Goal: Task Accomplishment & Management: Use online tool/utility

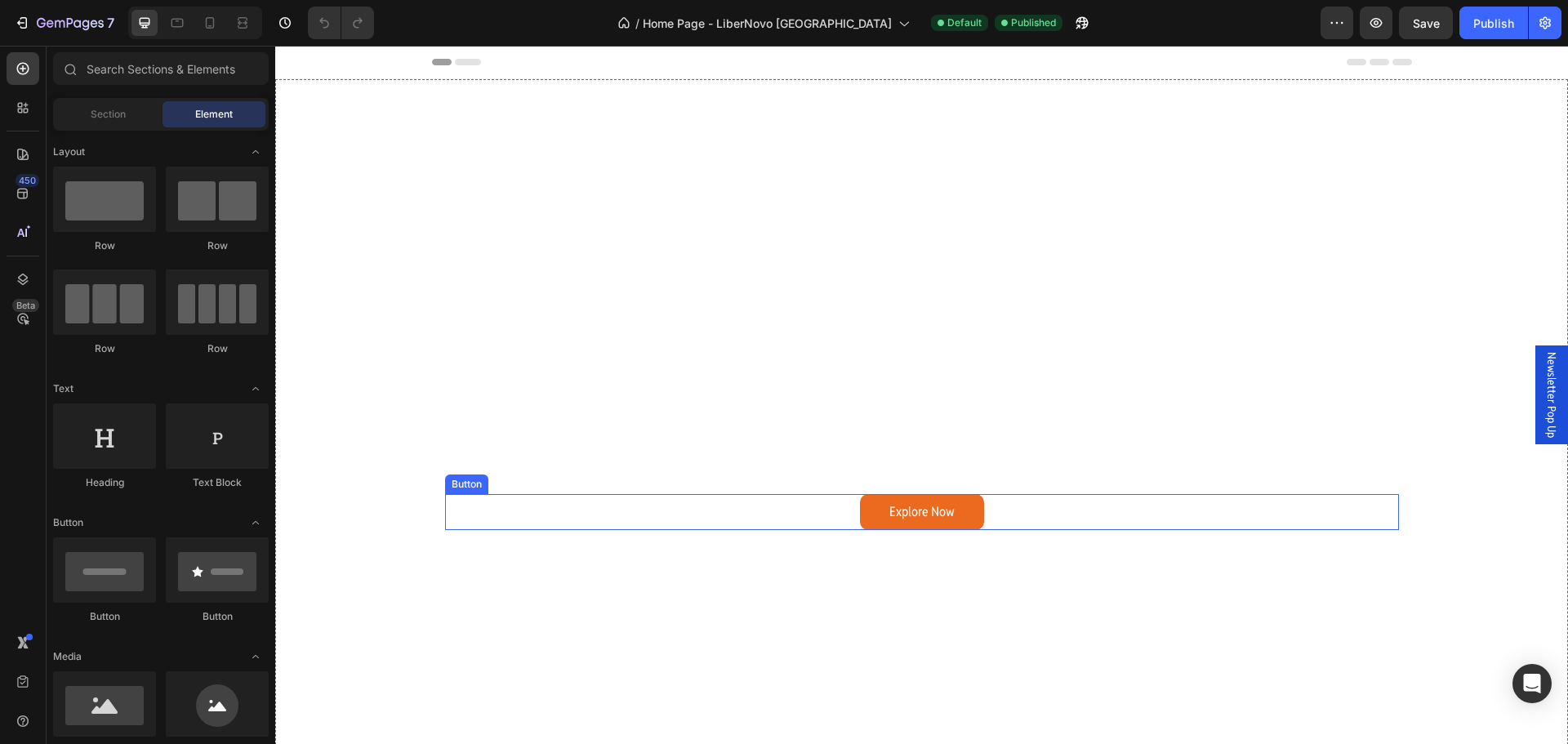
click at [963, 524] on link "Explore Now" at bounding box center [922, 512] width 124 height 37
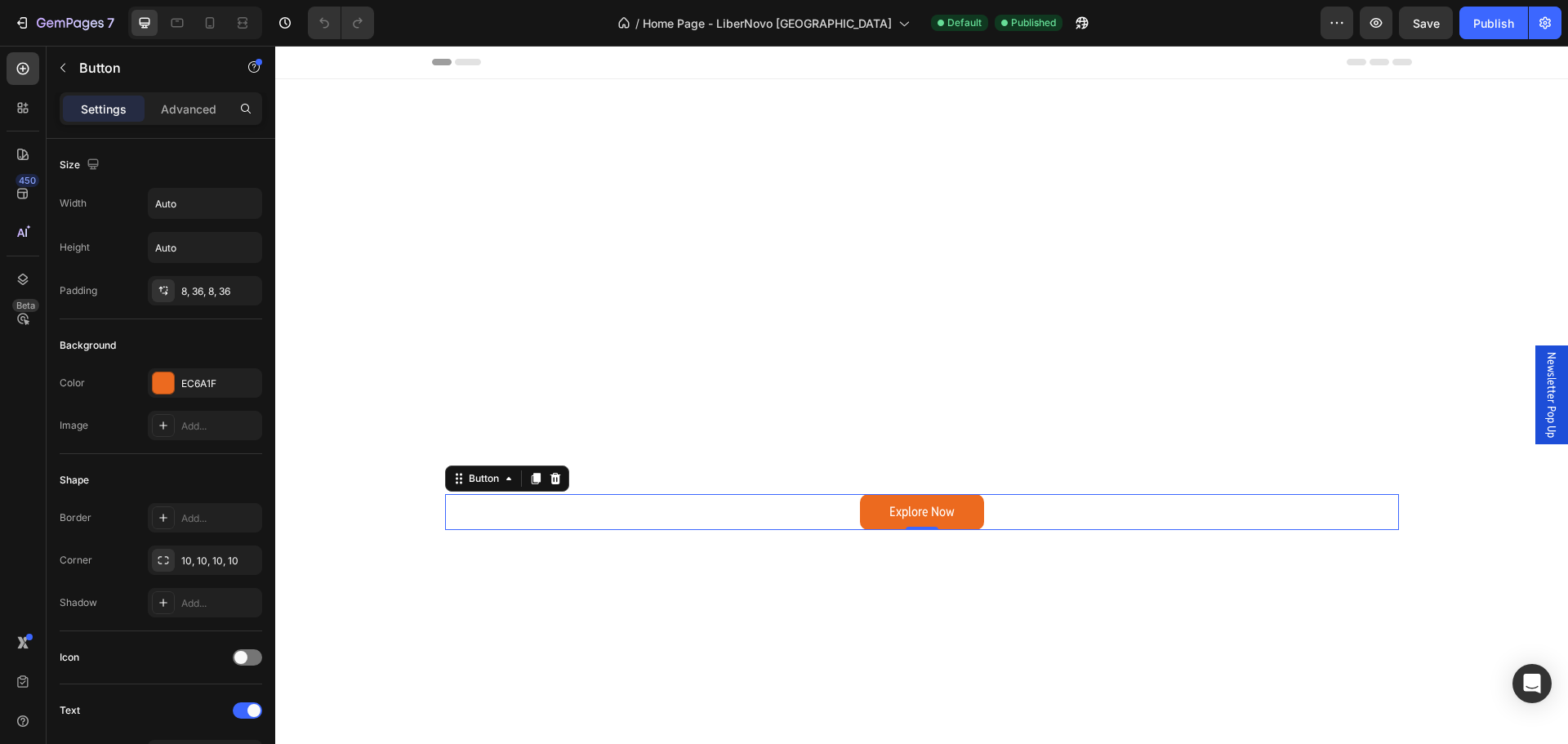
click at [965, 516] on link "Explore Now" at bounding box center [922, 512] width 124 height 37
click at [965, 515] on link "Explore Now" at bounding box center [922, 512] width 124 height 37
click at [869, 513] on link "Explore Now" at bounding box center [922, 512] width 124 height 37
click at [375, 62] on div "Header" at bounding box center [922, 62] width 1293 height 33
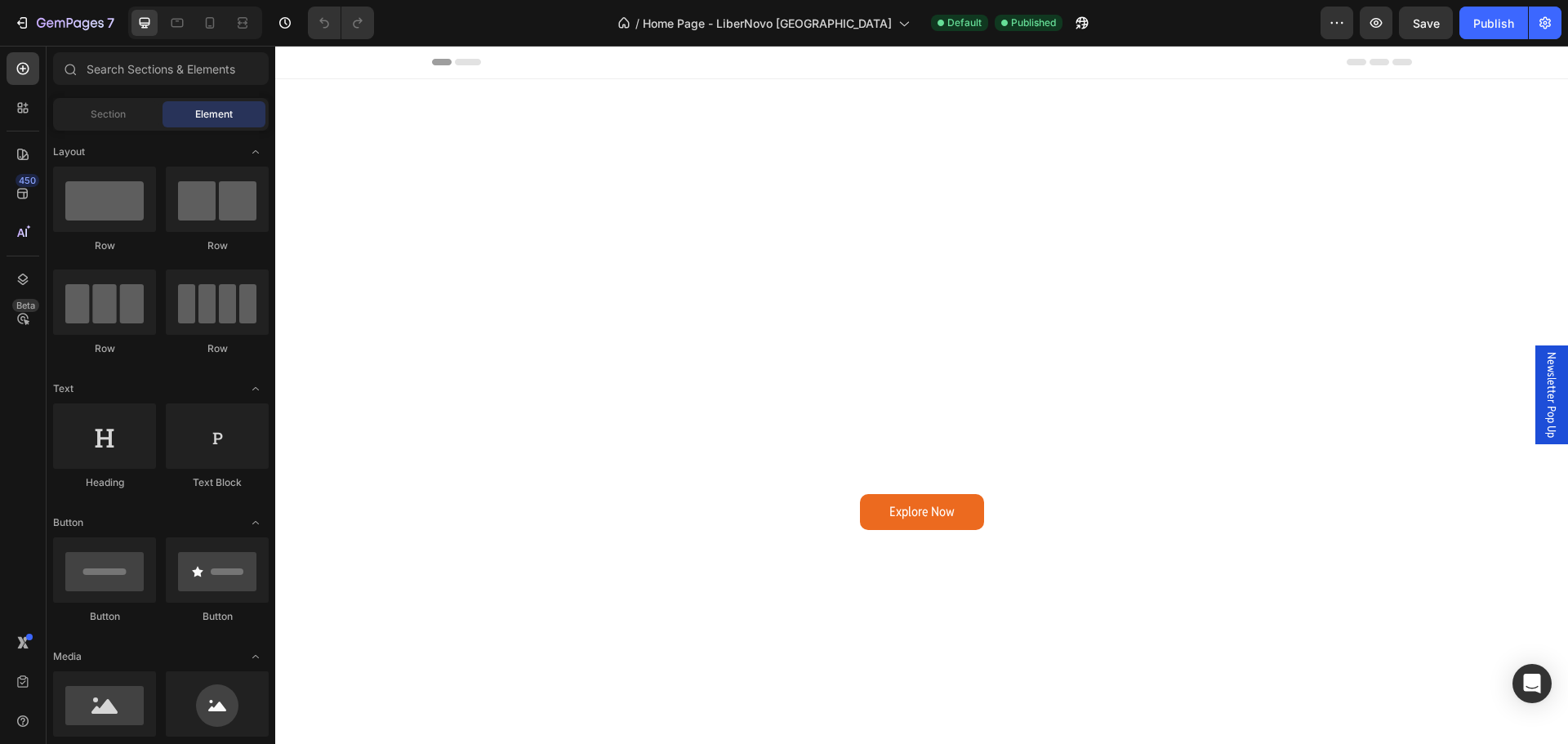
click at [319, 65] on span "Header" at bounding box center [324, 62] width 36 height 17
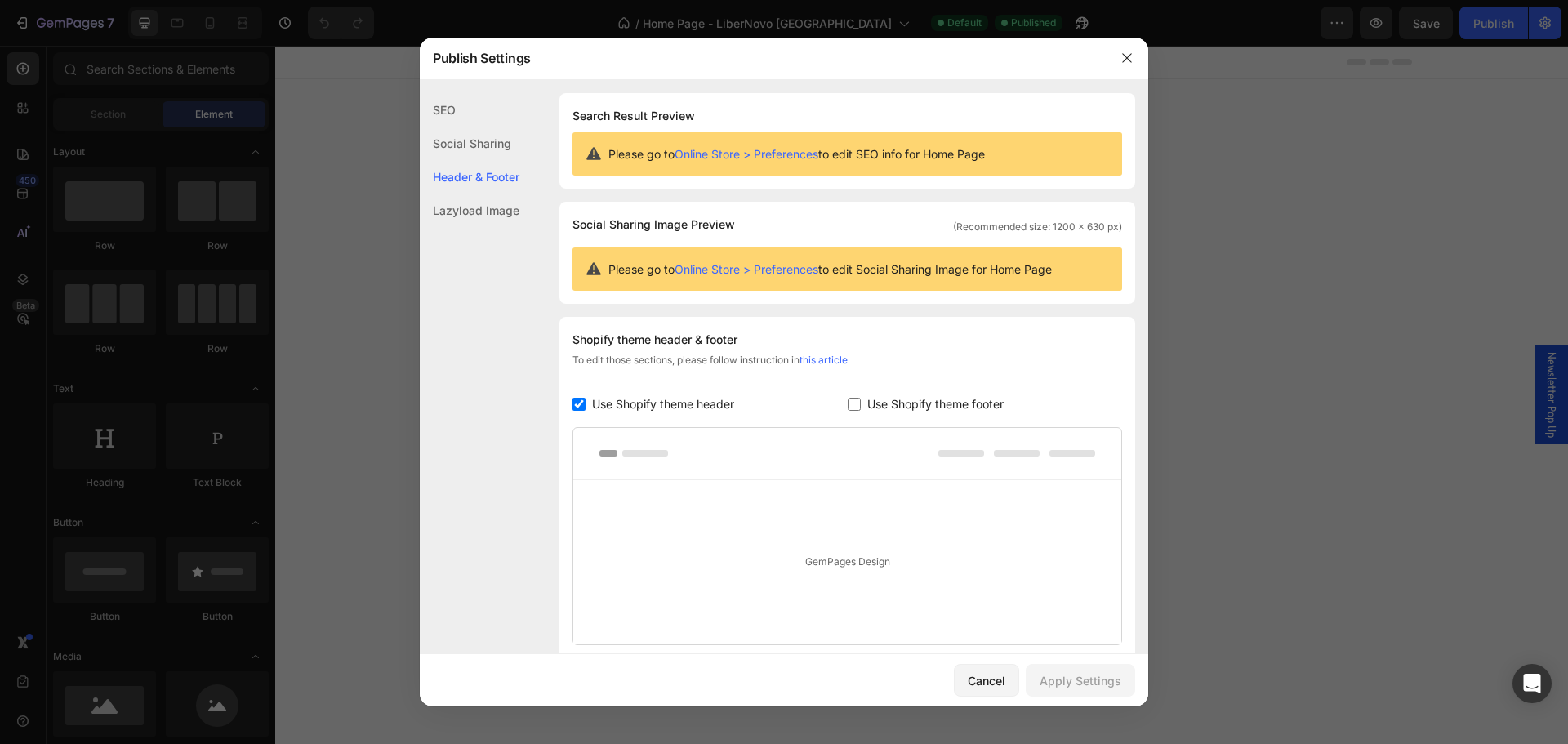
scroll to position [124, 0]
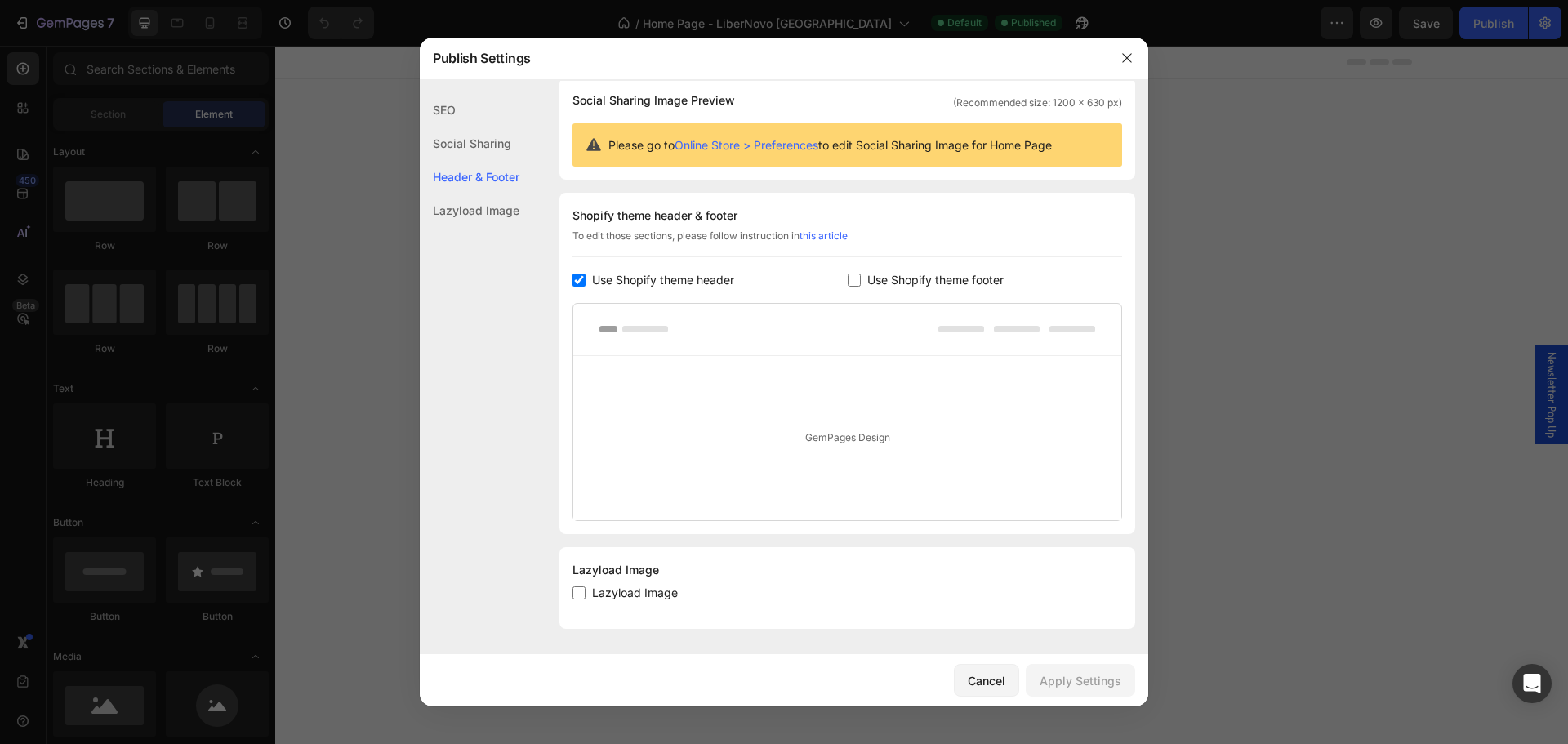
click at [752, 319] on div at bounding box center [847, 330] width 548 height 52
click at [790, 148] on link "Online Store > Preferences" at bounding box center [746, 144] width 144 height 14
click at [1122, 64] on icon "button" at bounding box center [1127, 58] width 13 height 13
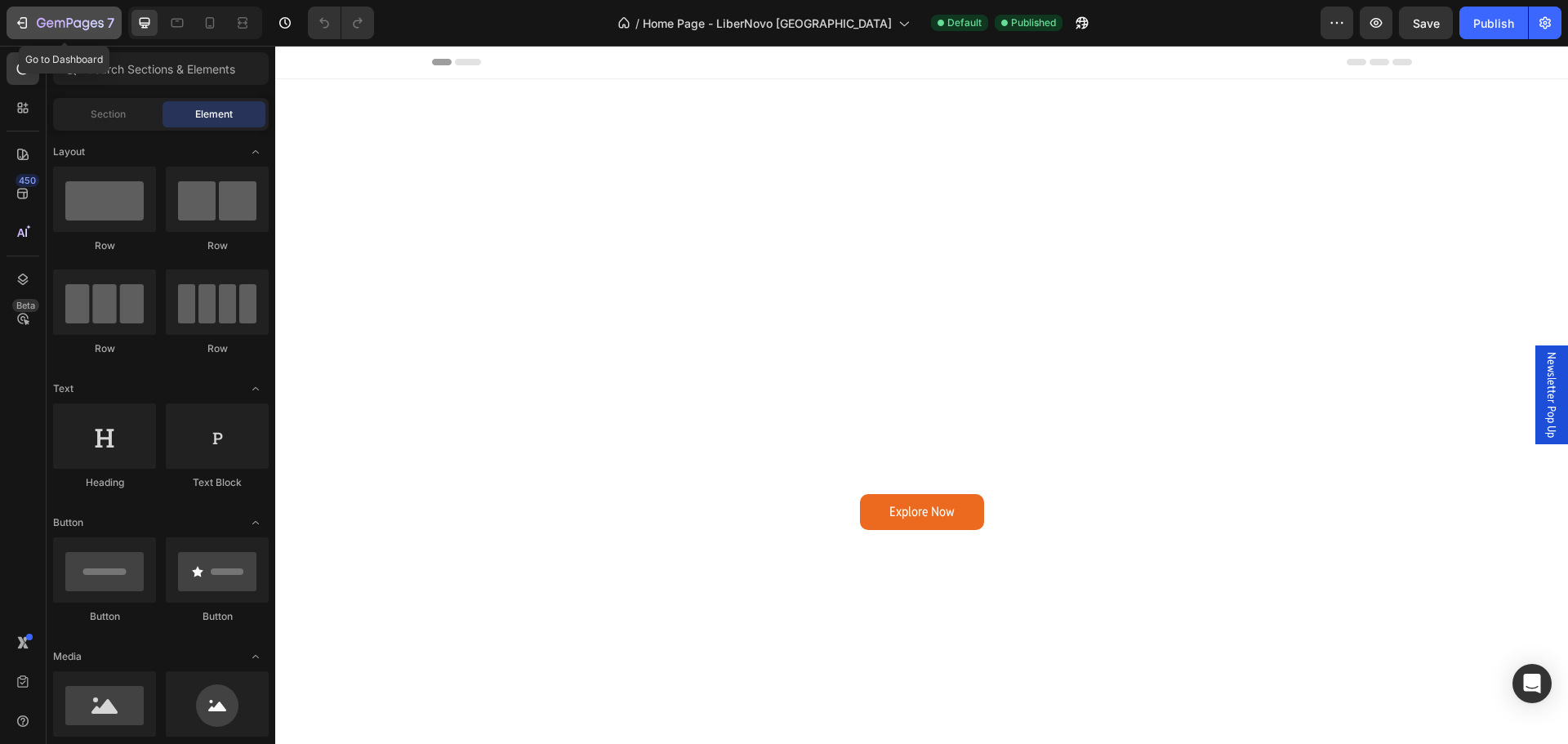
click at [30, 30] on div "7" at bounding box center [64, 22] width 100 height 20
click at [369, 71] on div "Header" at bounding box center [922, 62] width 1293 height 33
click at [306, 56] on span "Header" at bounding box center [324, 62] width 36 height 17
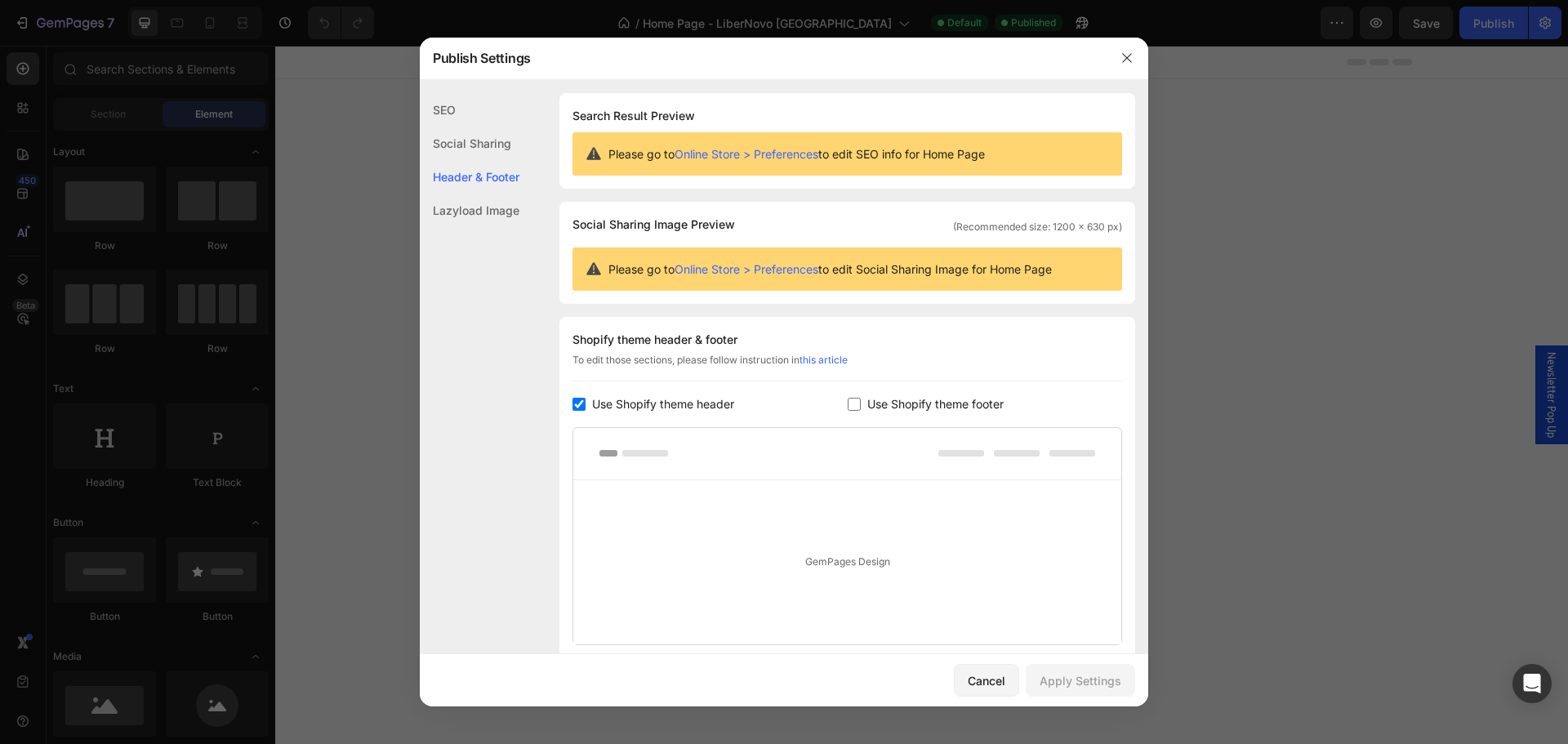
scroll to position [124, 0]
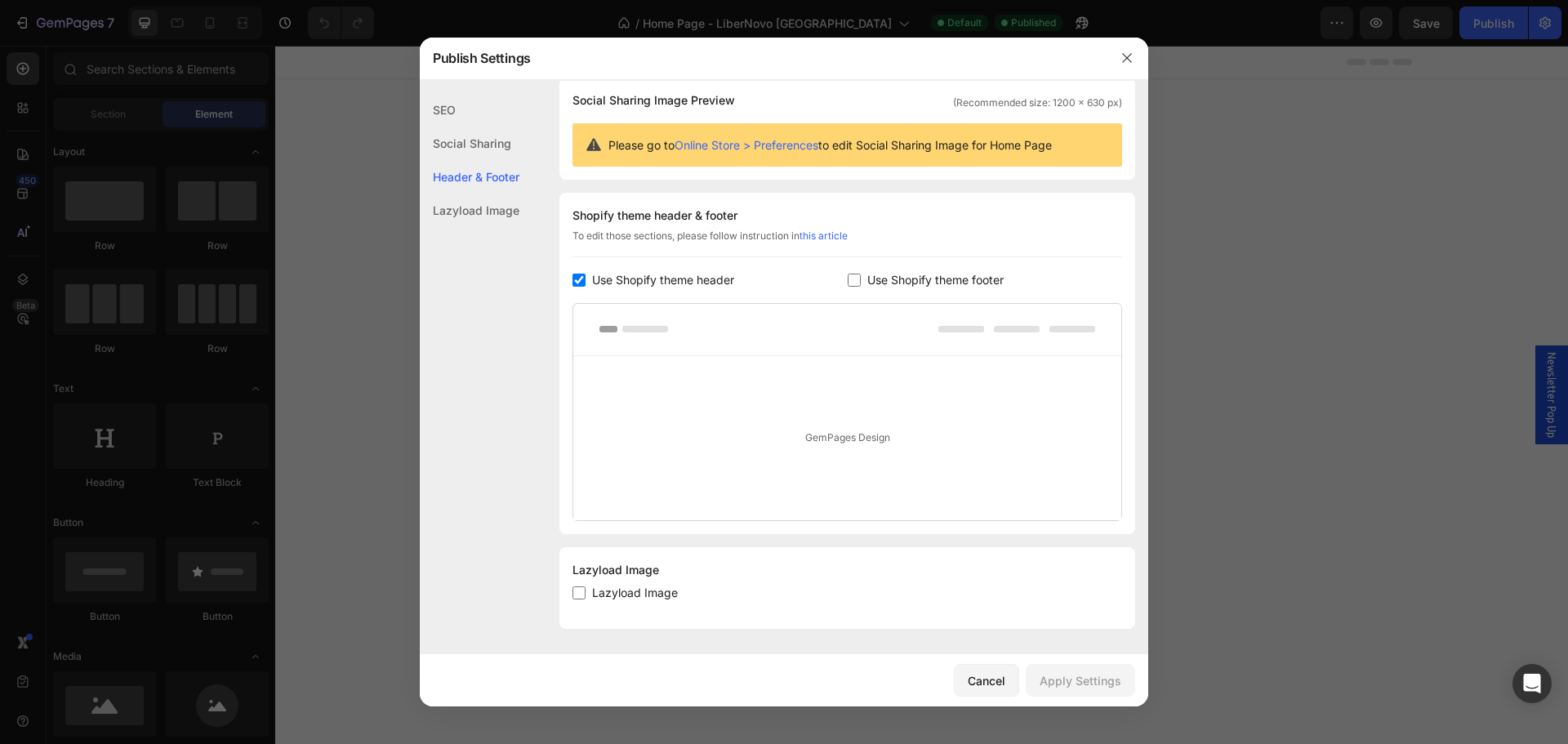
click at [455, 144] on div "Social Sharing" at bounding box center [469, 143] width 100 height 33
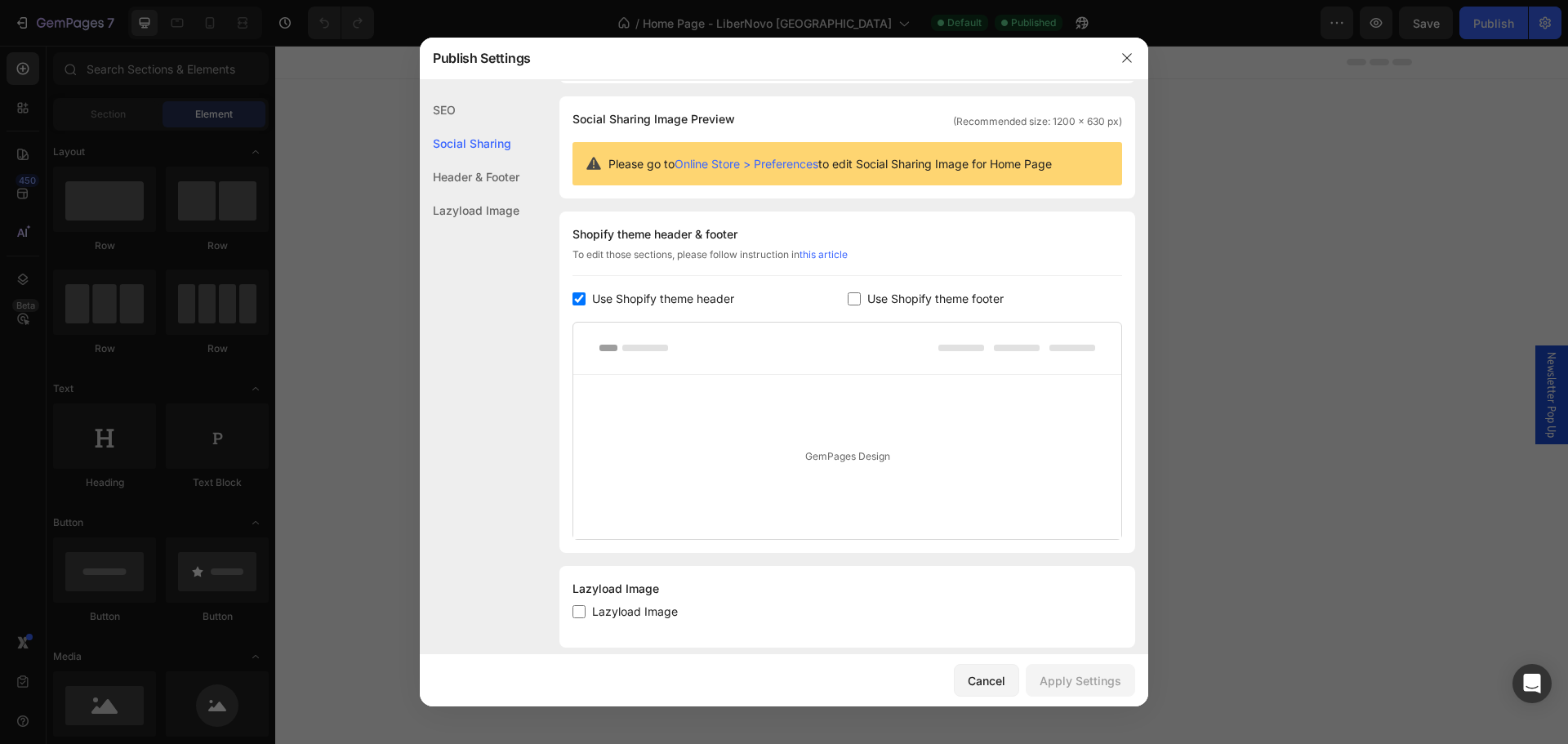
click at [455, 184] on div "Header & Footer" at bounding box center [469, 177] width 100 height 33
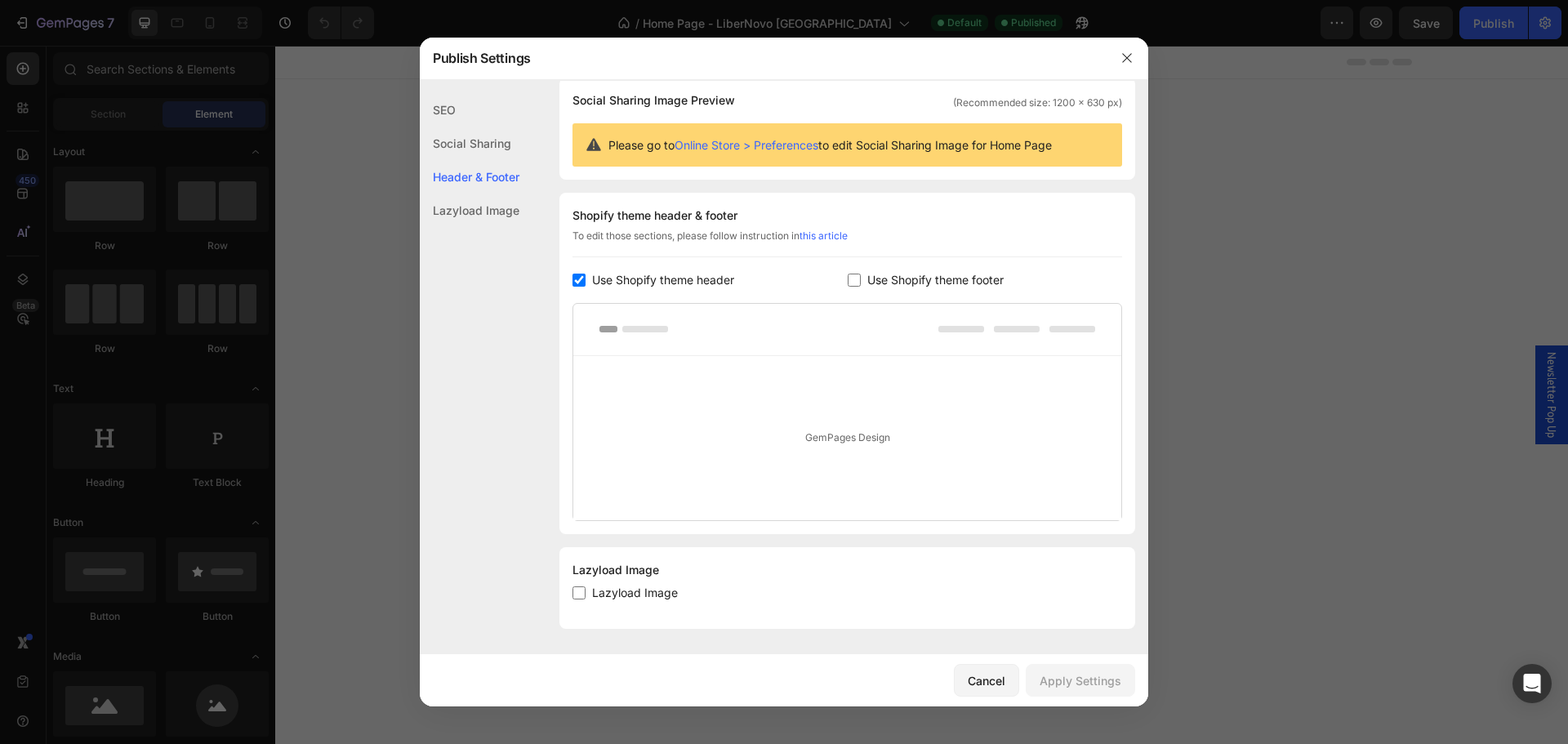
click at [710, 284] on span "Use Shopify theme header" at bounding box center [663, 280] width 142 height 20
checkbox input "false"
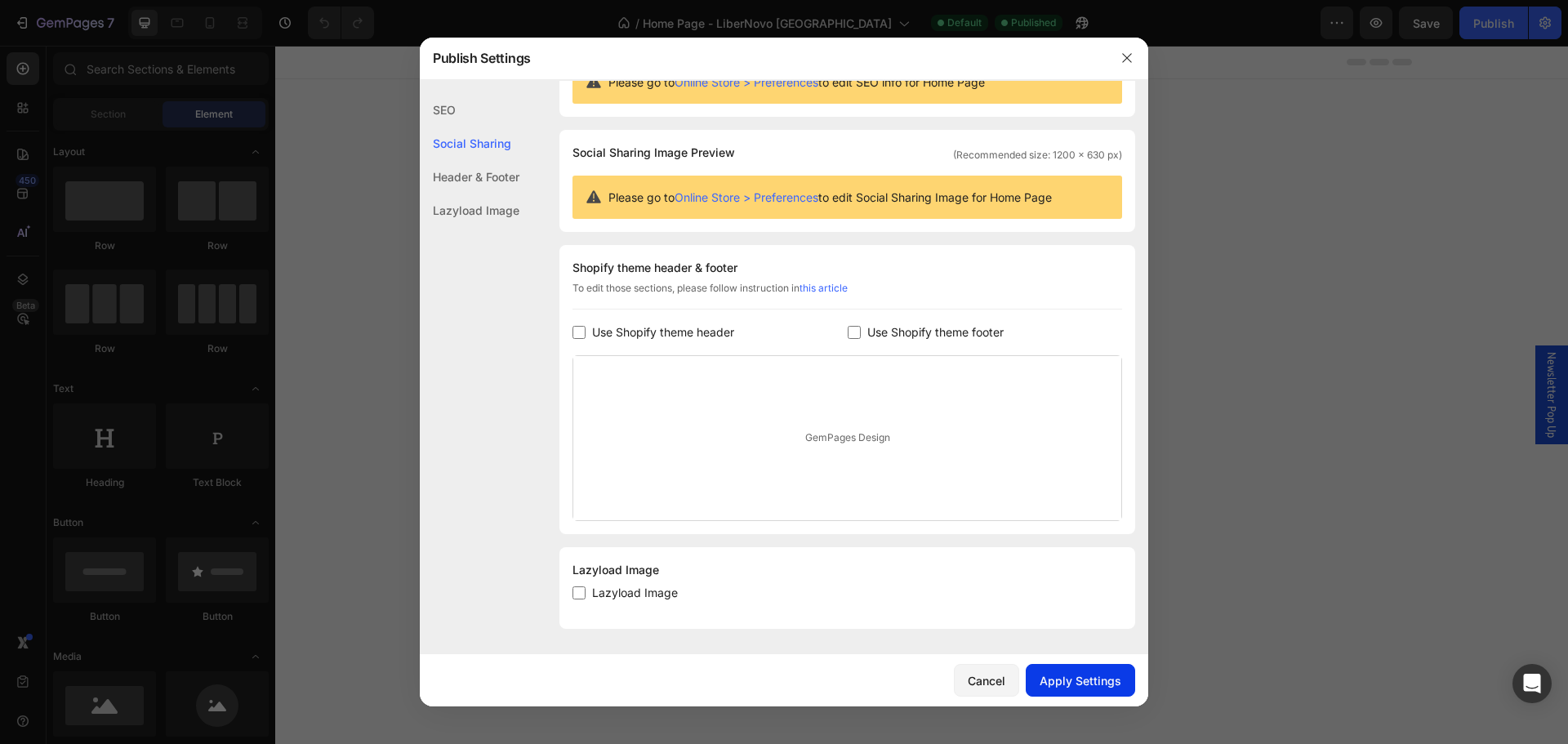
click at [1070, 697] on button "Apply Settings" at bounding box center [1081, 680] width 110 height 33
click at [359, 77] on div at bounding box center [784, 372] width 1568 height 744
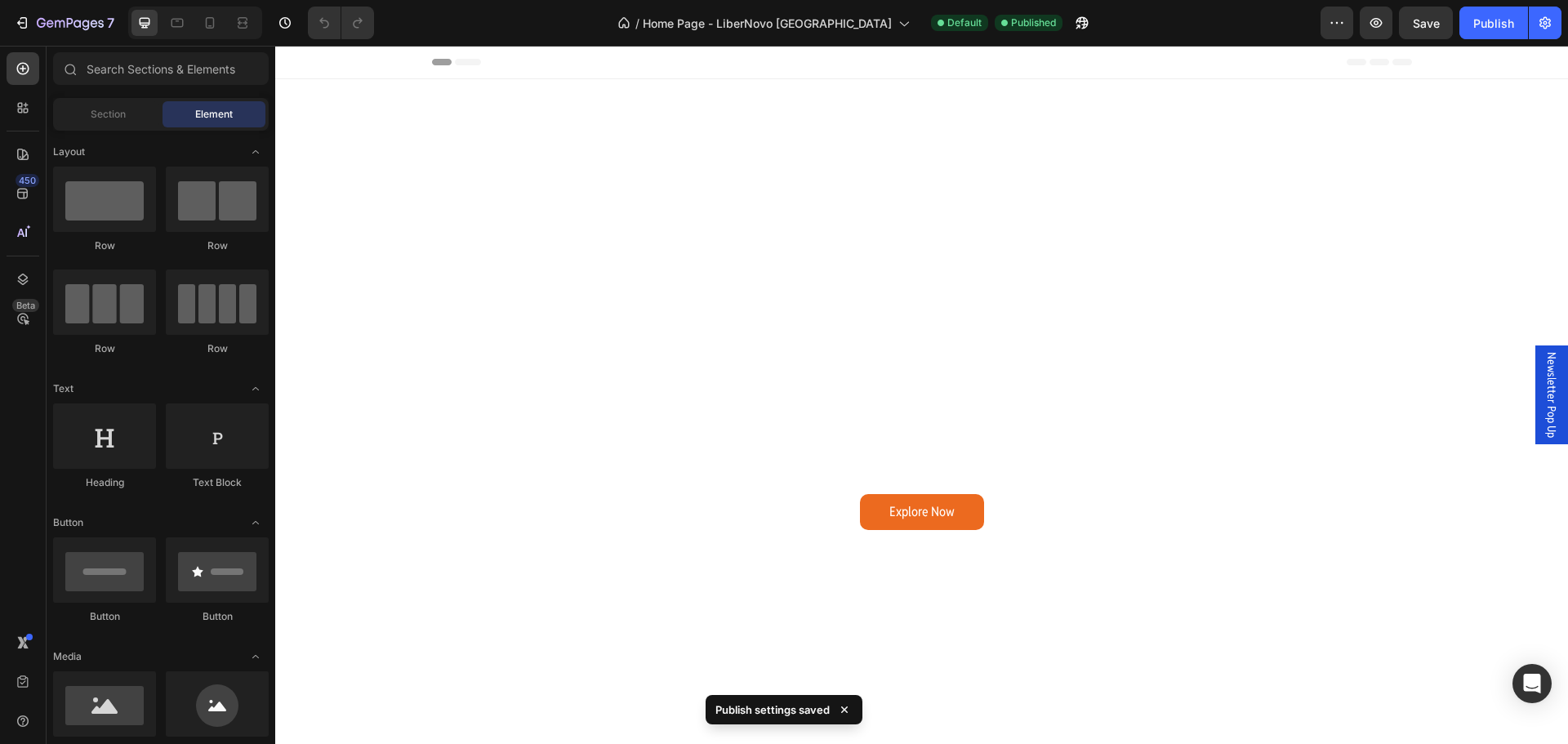
click at [402, 74] on div "Header" at bounding box center [922, 62] width 1293 height 33
click at [1479, 34] on button "Publish" at bounding box center [1494, 22] width 69 height 33
click at [323, 65] on span "Header" at bounding box center [324, 62] width 36 height 17
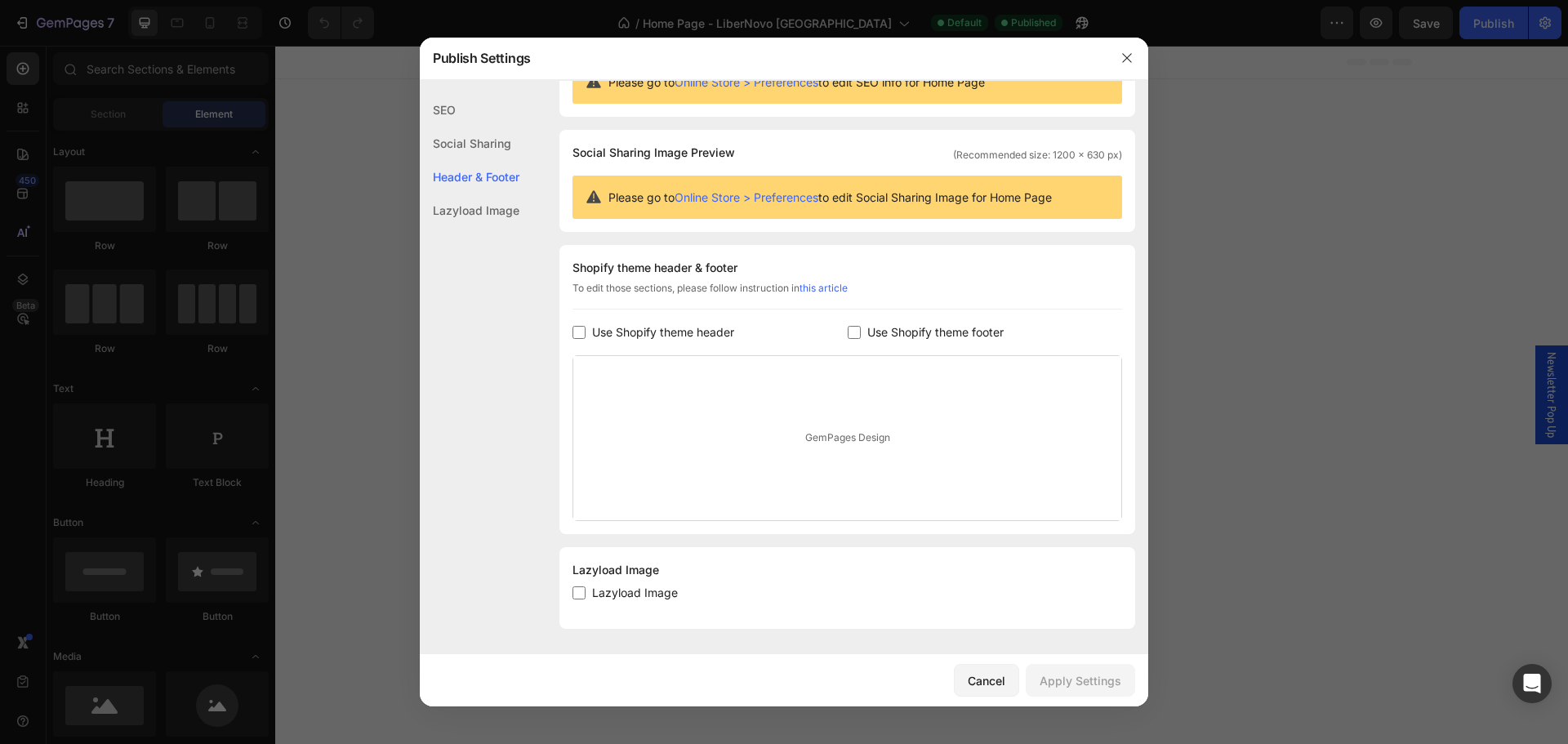
click at [580, 328] on input "checkbox" at bounding box center [579, 332] width 13 height 13
checkbox input "true"
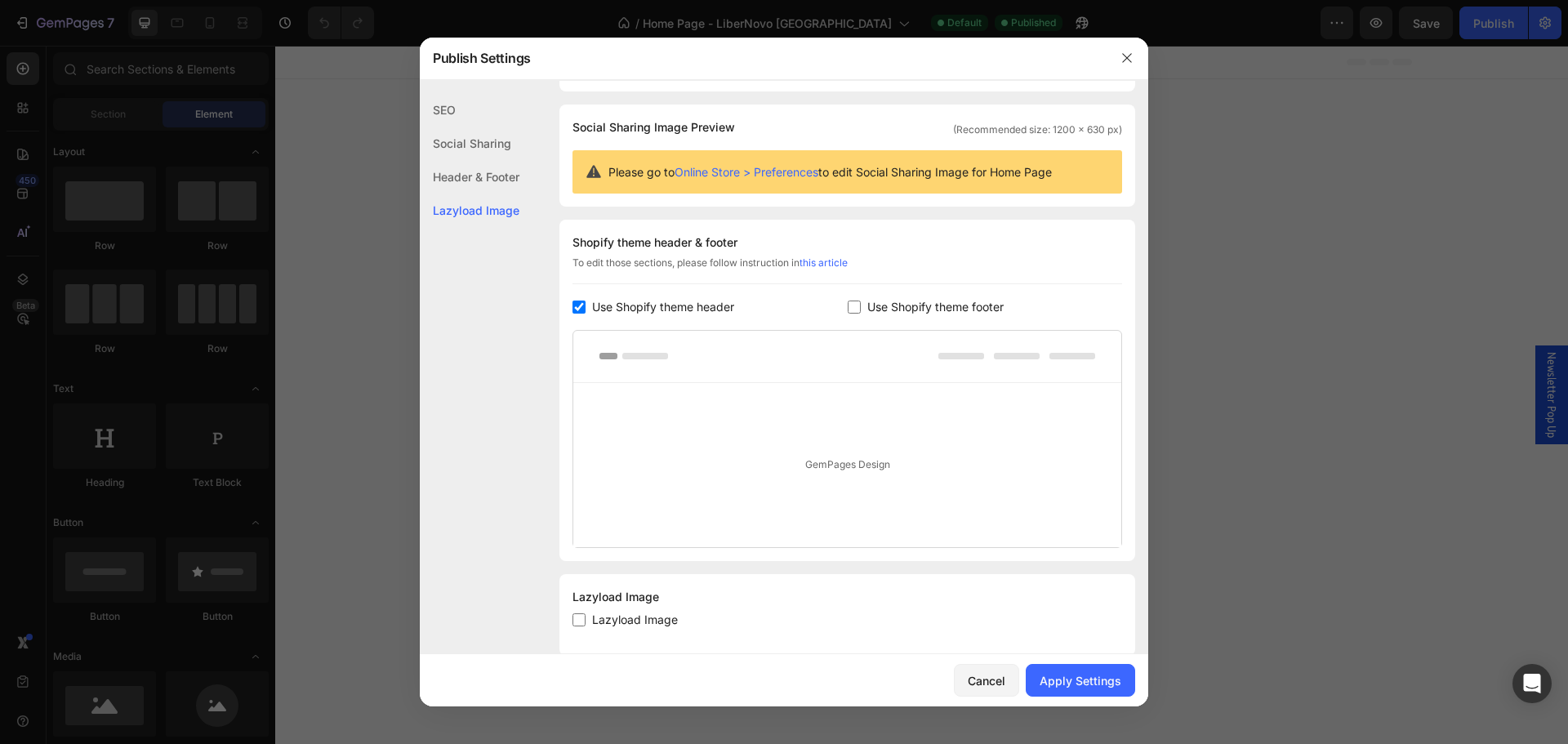
scroll to position [124, 0]
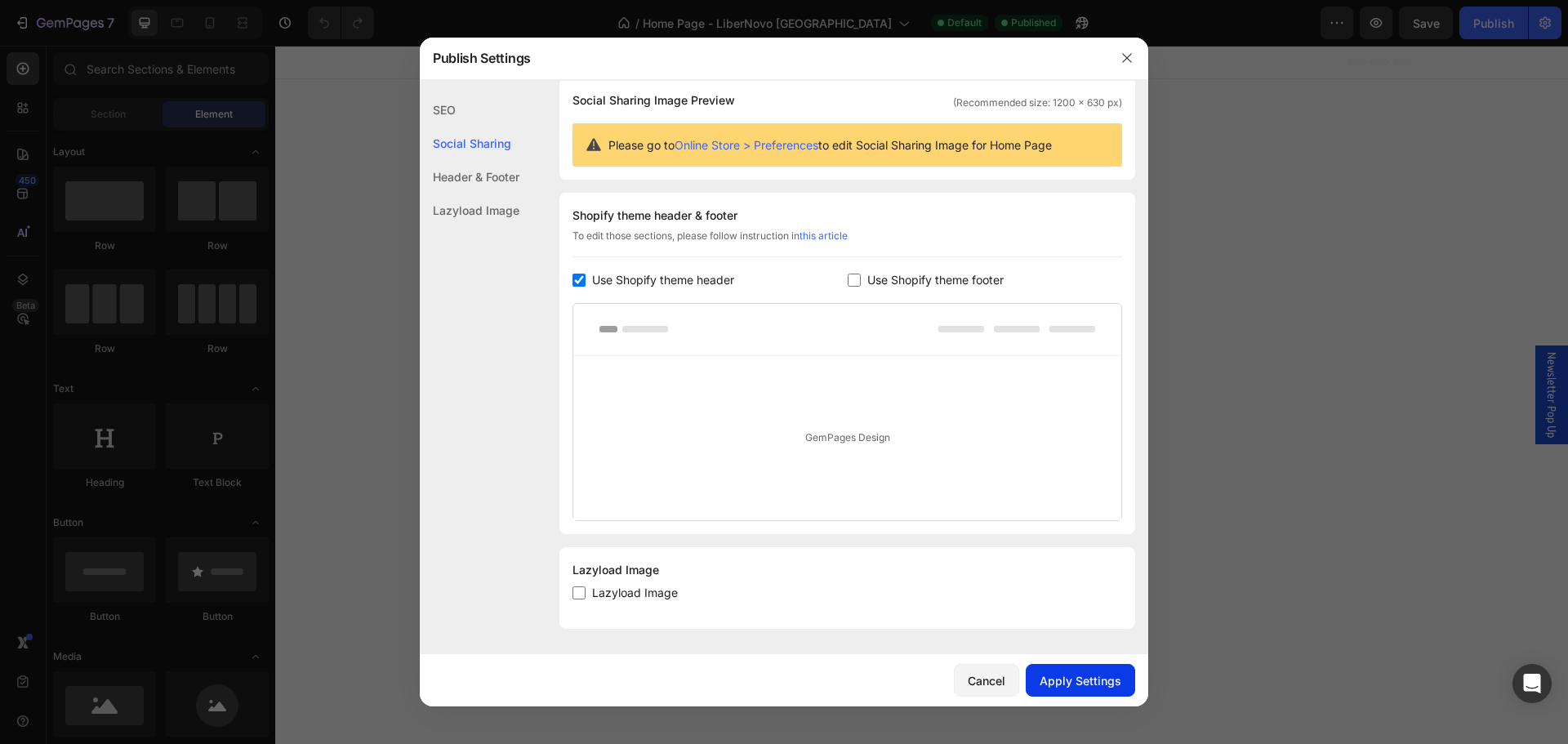
click at [1066, 686] on div "Apply Settings" at bounding box center [1081, 681] width 82 height 17
click at [1415, 104] on div at bounding box center [784, 372] width 1568 height 744
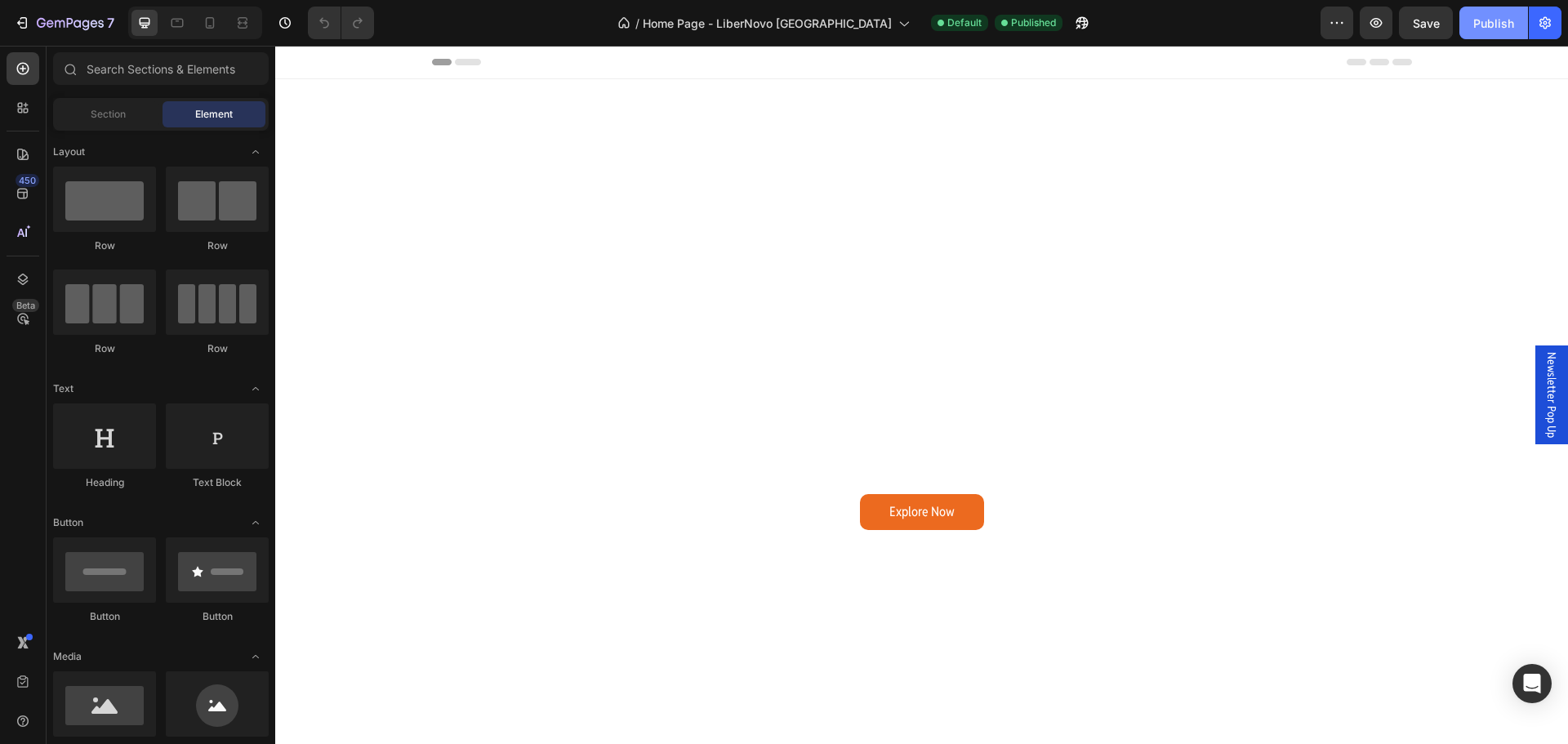
click at [1485, 33] on button "Publish" at bounding box center [1494, 22] width 69 height 33
click at [1490, 28] on div "Publish" at bounding box center [1494, 23] width 41 height 17
click at [372, 67] on div "Header" at bounding box center [922, 62] width 1293 height 33
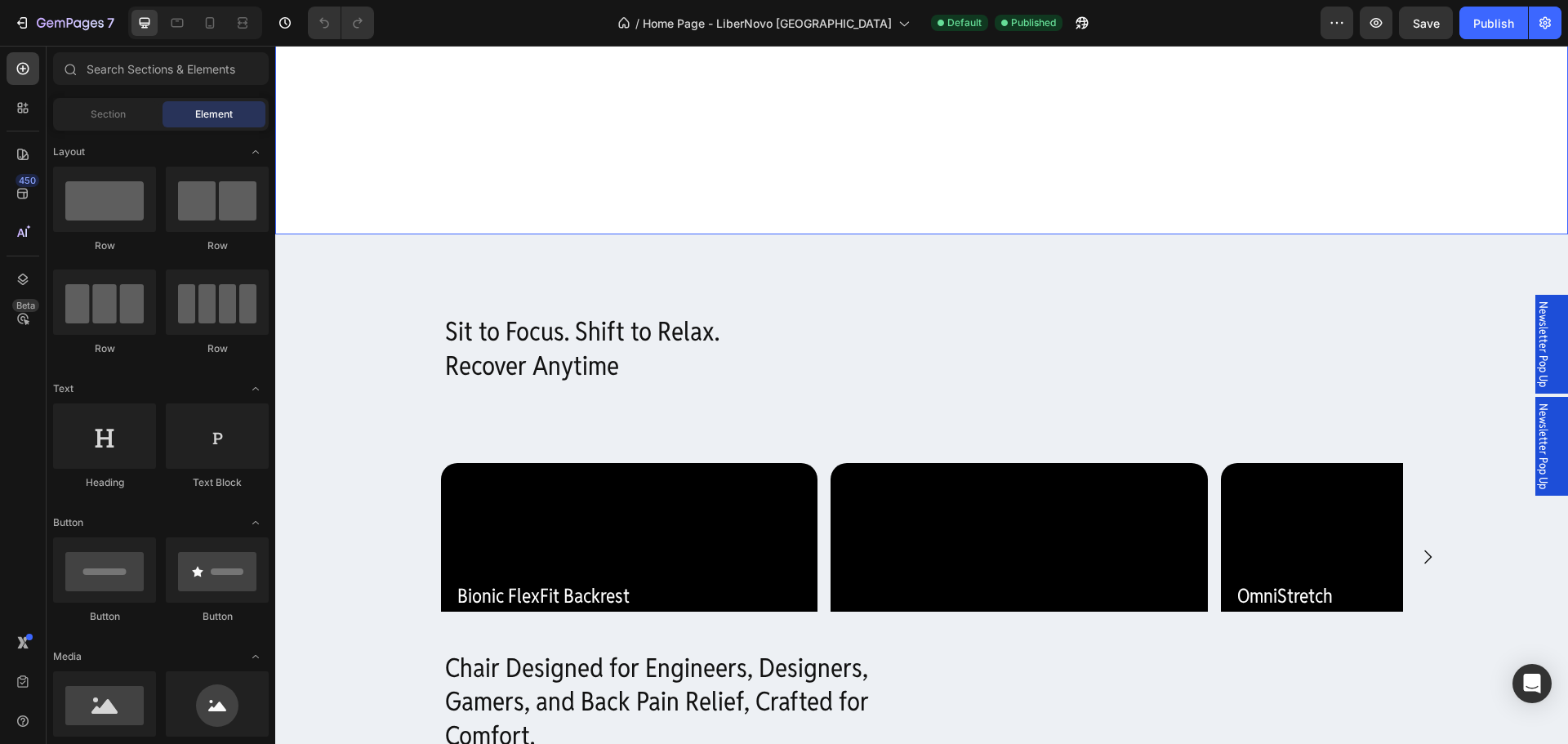
scroll to position [572, 0]
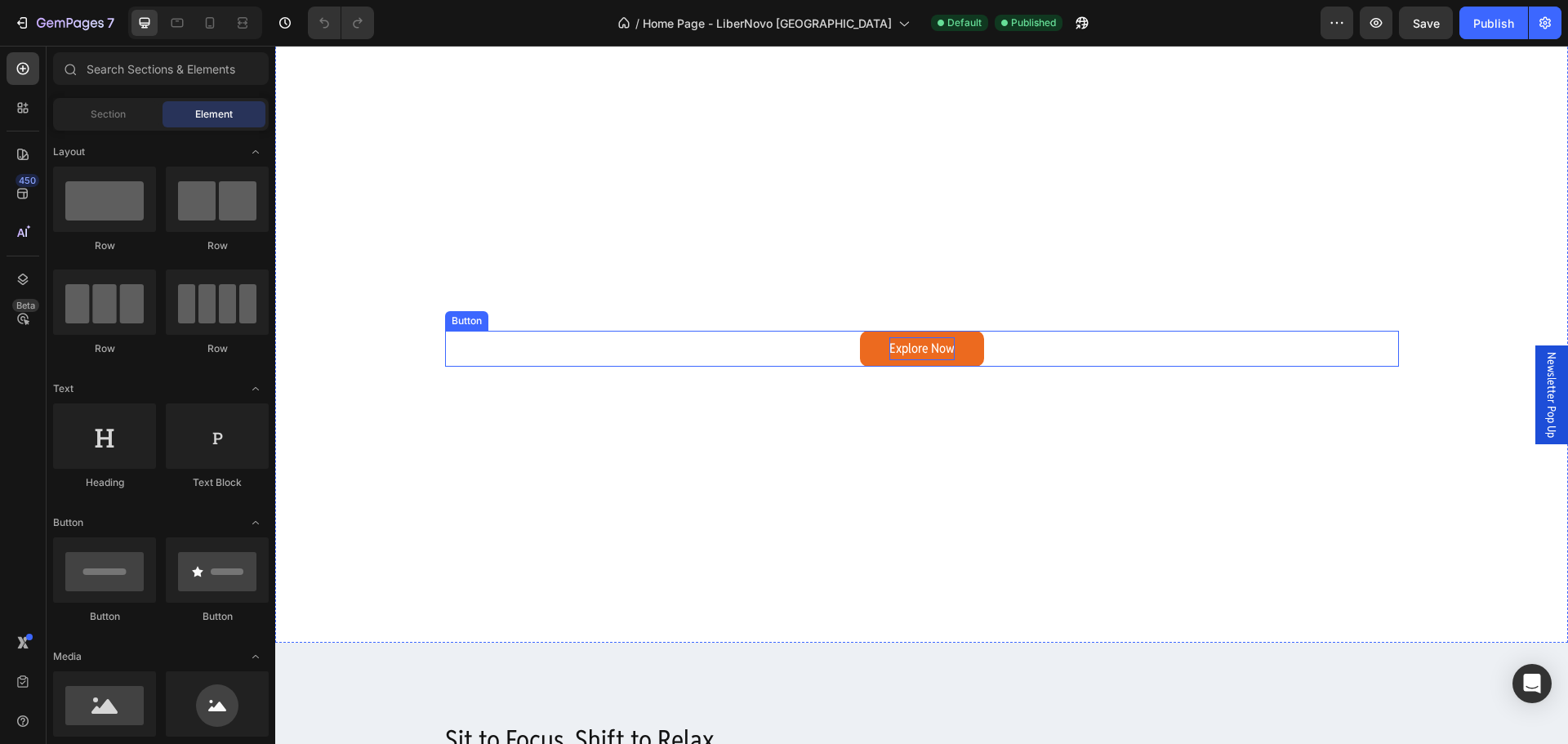
click at [895, 344] on p "Explore Now" at bounding box center [922, 349] width 65 height 23
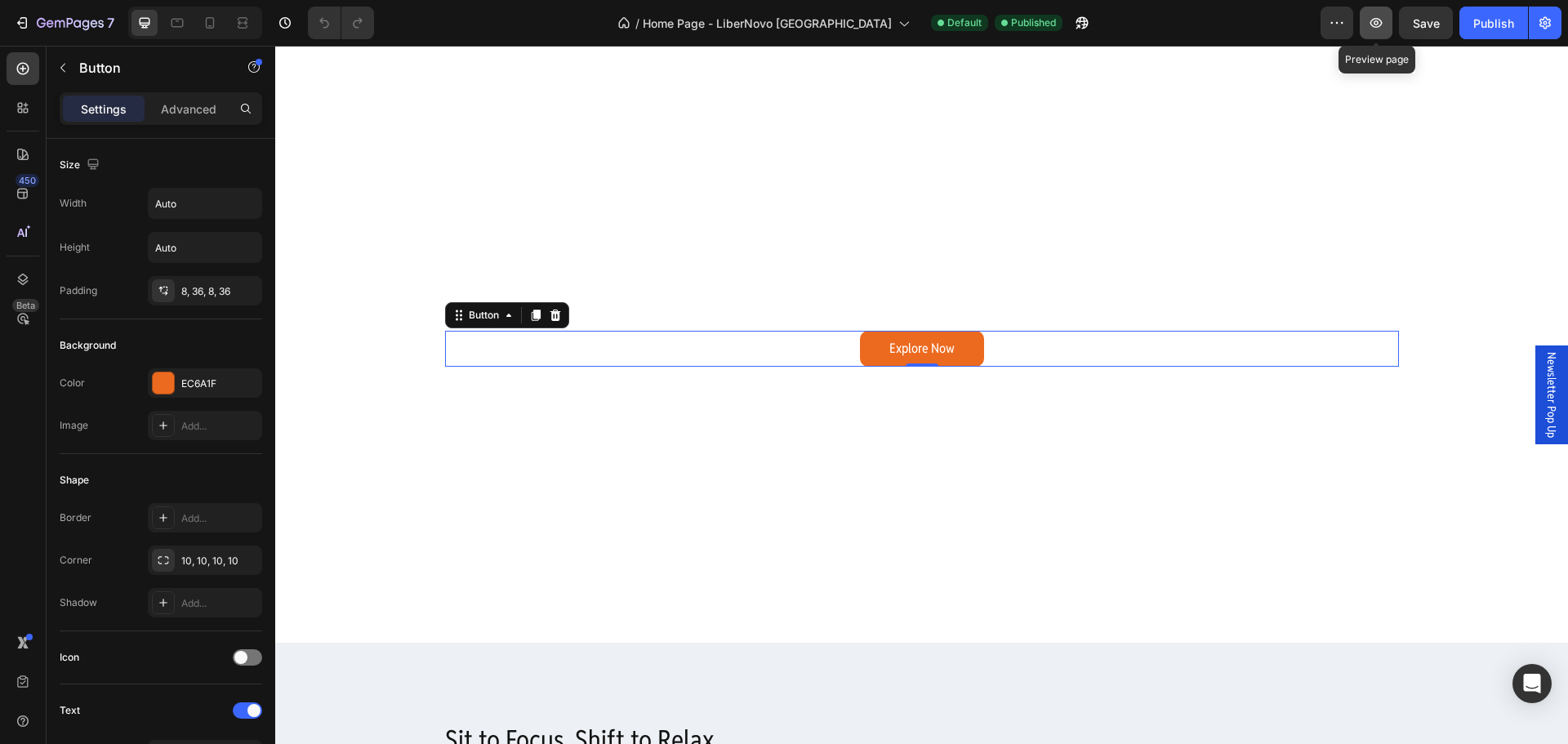
click at [1380, 30] on icon "button" at bounding box center [1376, 23] width 17 height 17
click at [211, 557] on div "10, 10, 10, 10" at bounding box center [205, 561] width 47 height 15
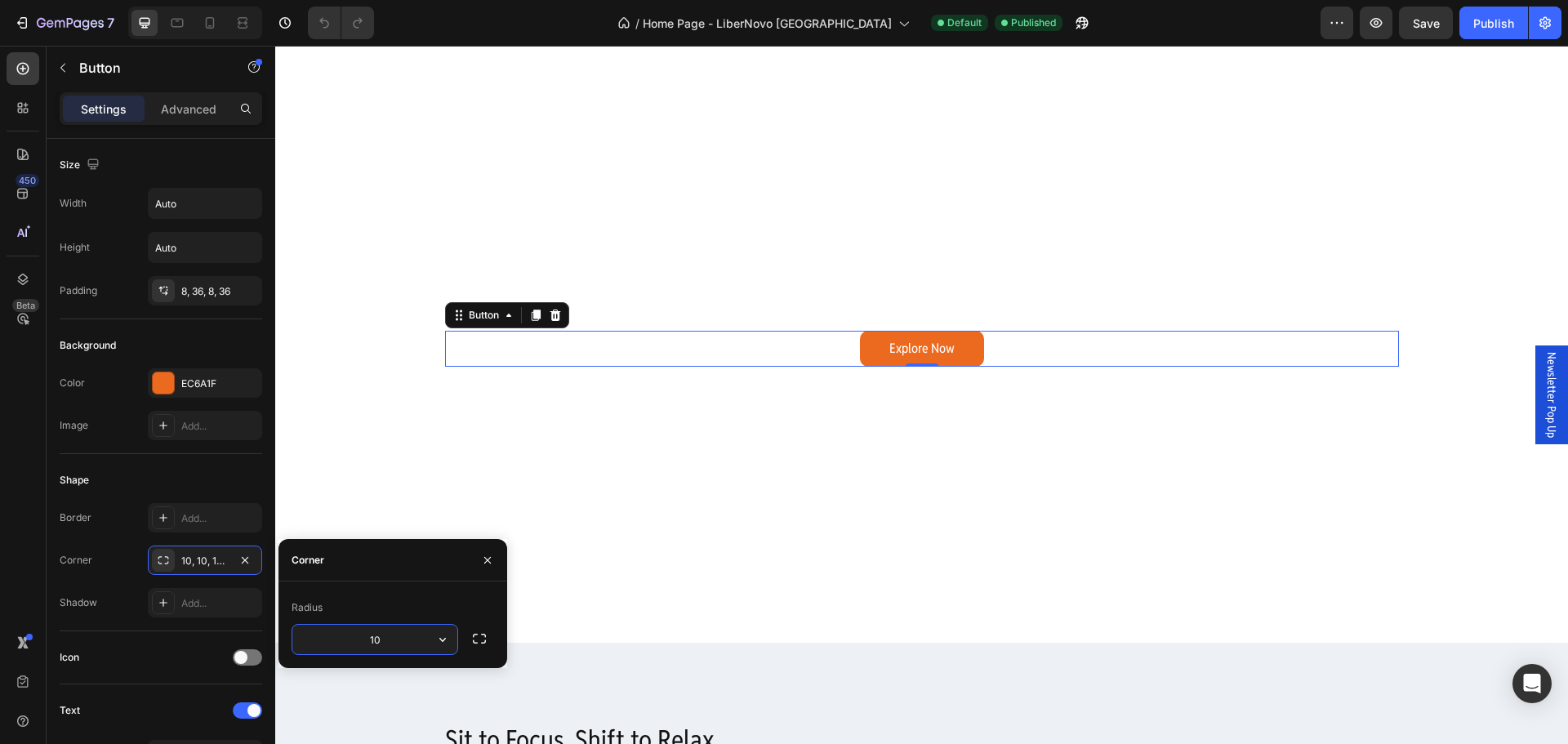
click at [397, 638] on input "10" at bounding box center [374, 640] width 165 height 30
click at [476, 639] on icon "button" at bounding box center [480, 639] width 17 height 17
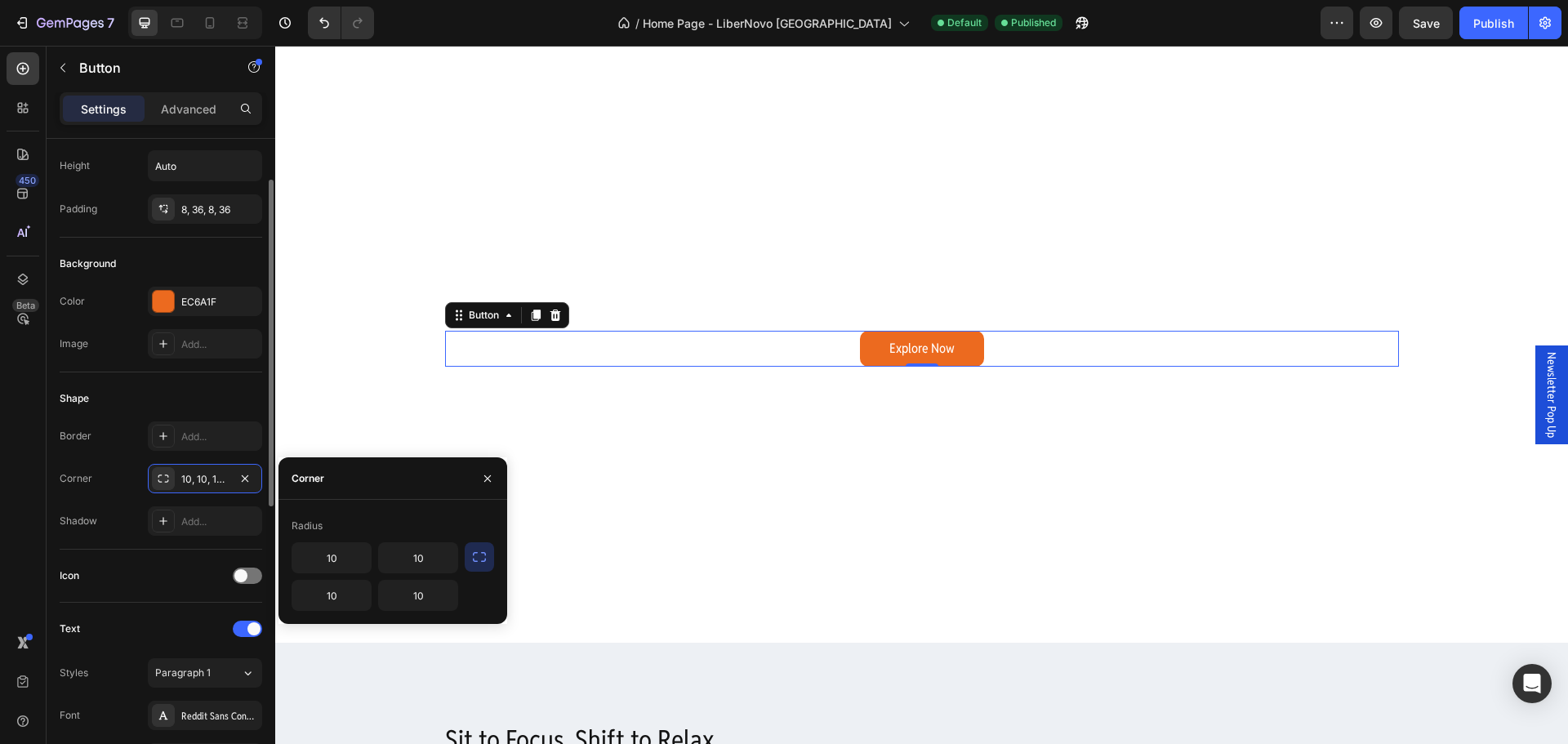
scroll to position [0, 0]
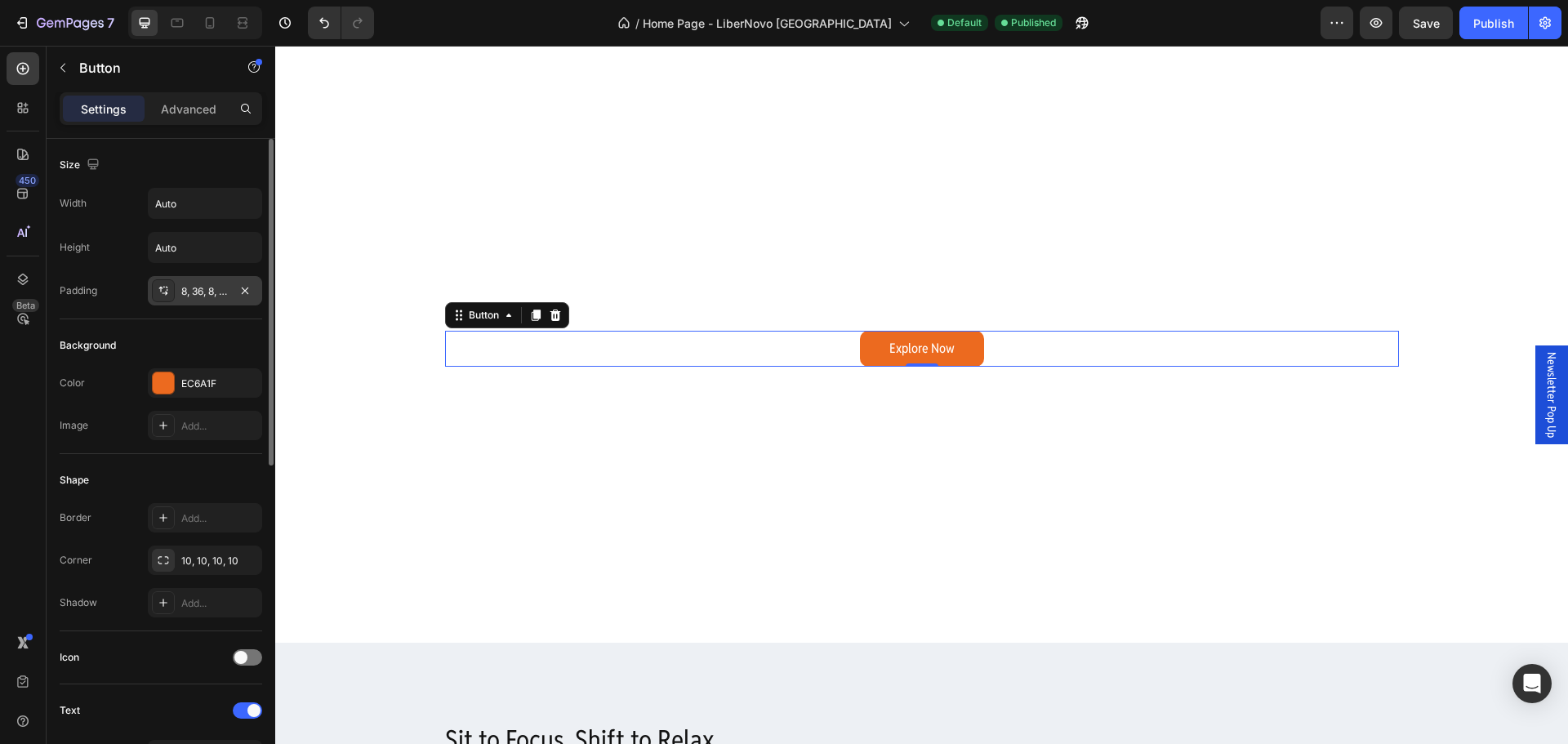
click at [209, 289] on div "8, 36, 8, 36" at bounding box center [205, 292] width 47 height 15
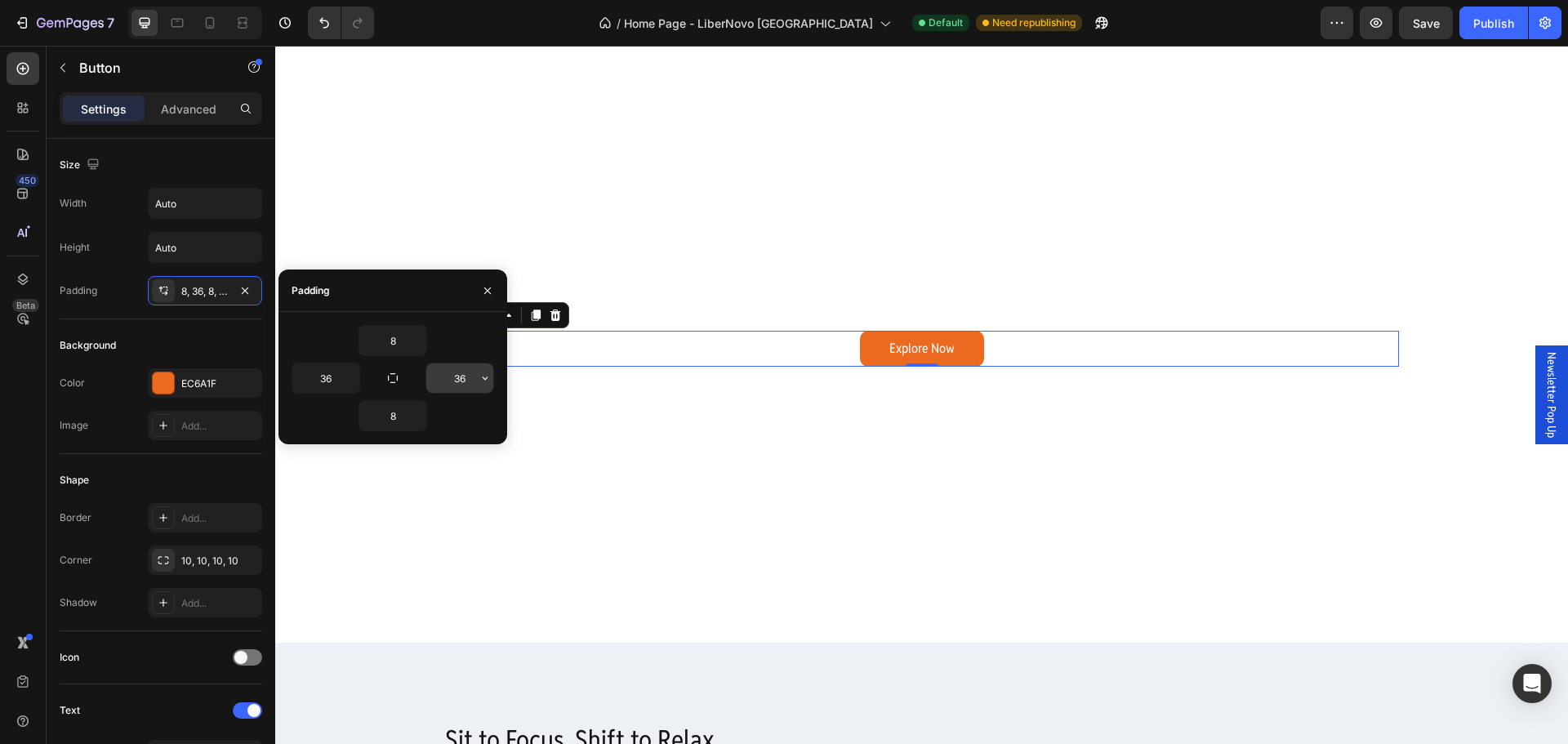
click at [476, 379] on input "36" at bounding box center [459, 379] width 67 height 30
type input "40"
type input "5"
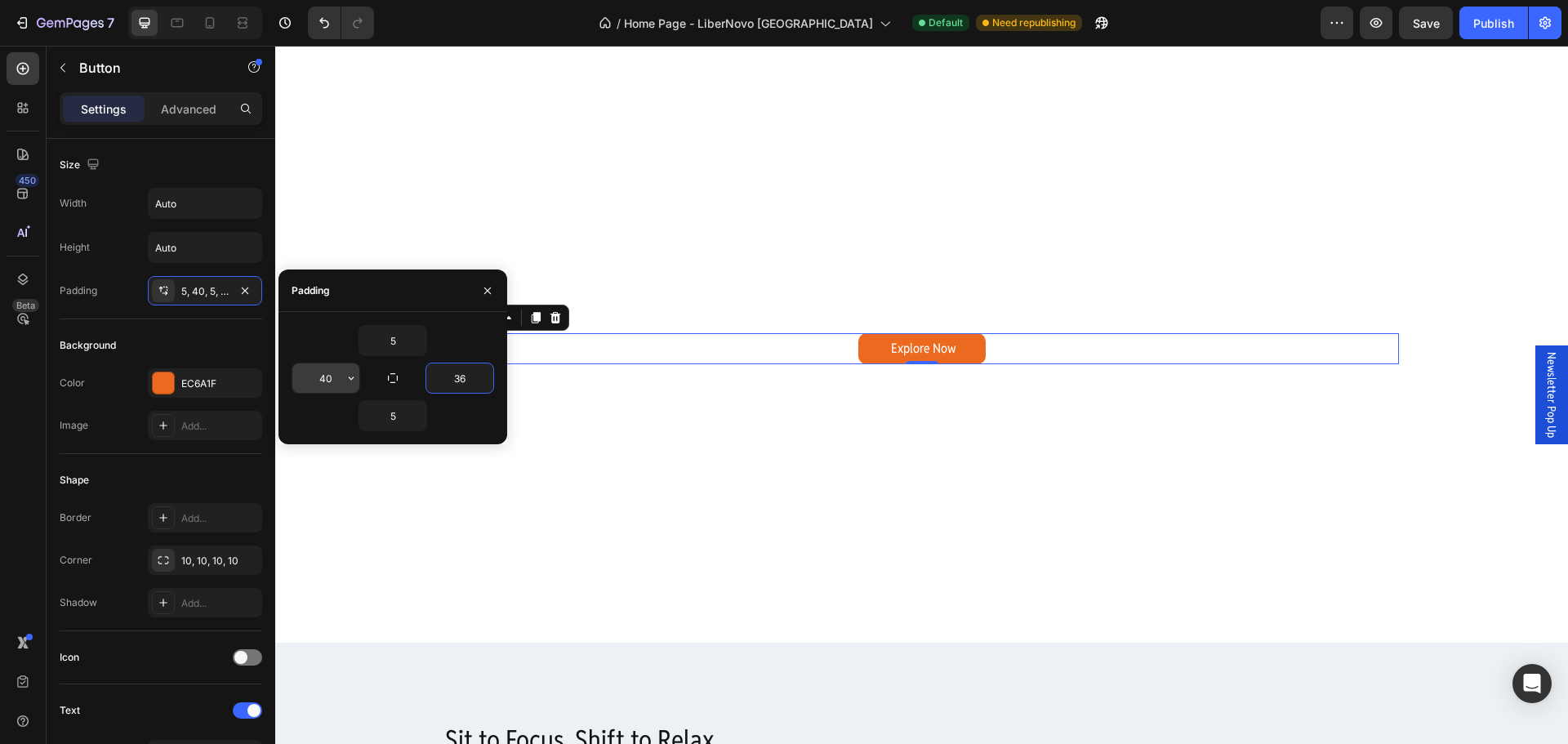
type input "36"
click at [910, 342] on p "Explore Now" at bounding box center [922, 349] width 65 height 23
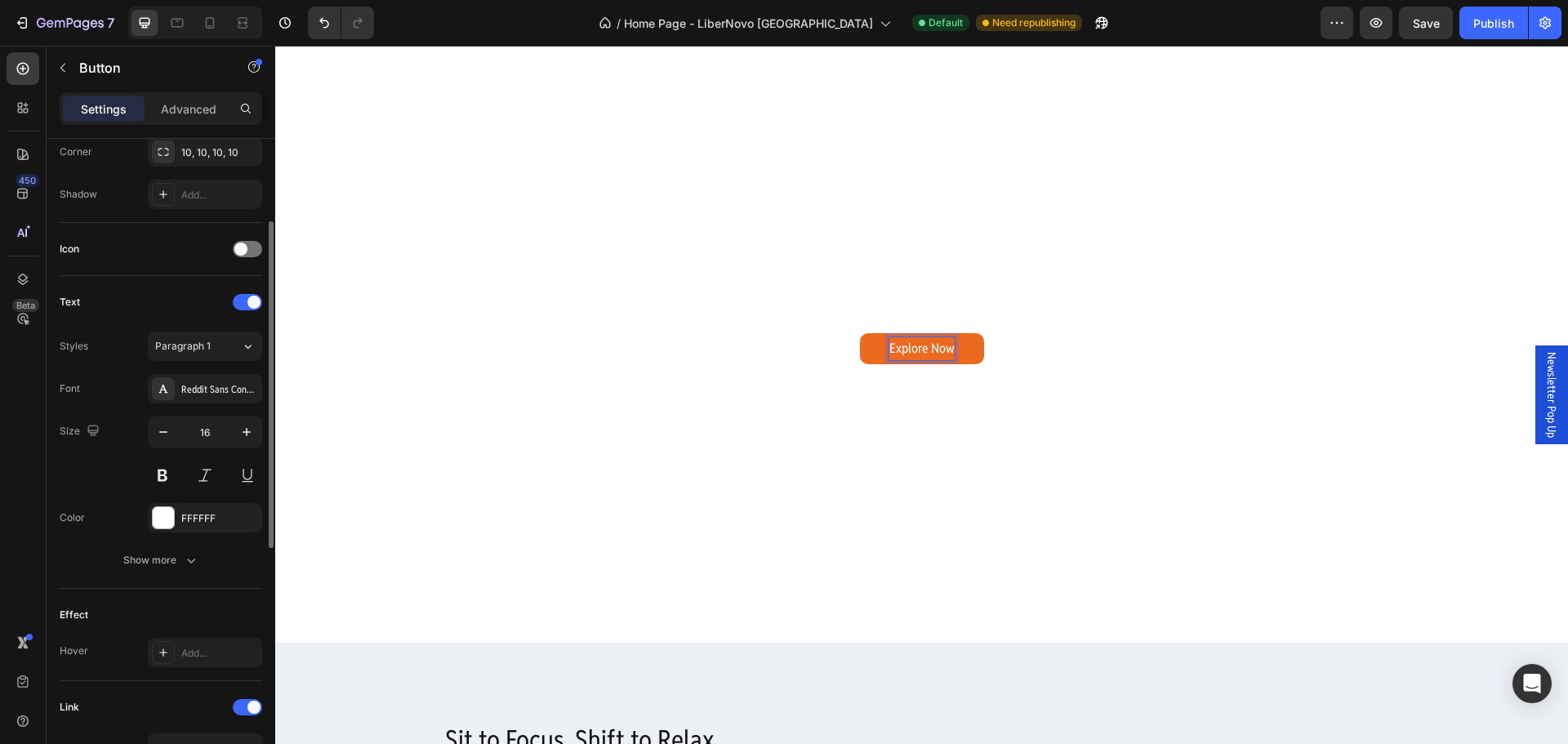
scroll to position [490, 0]
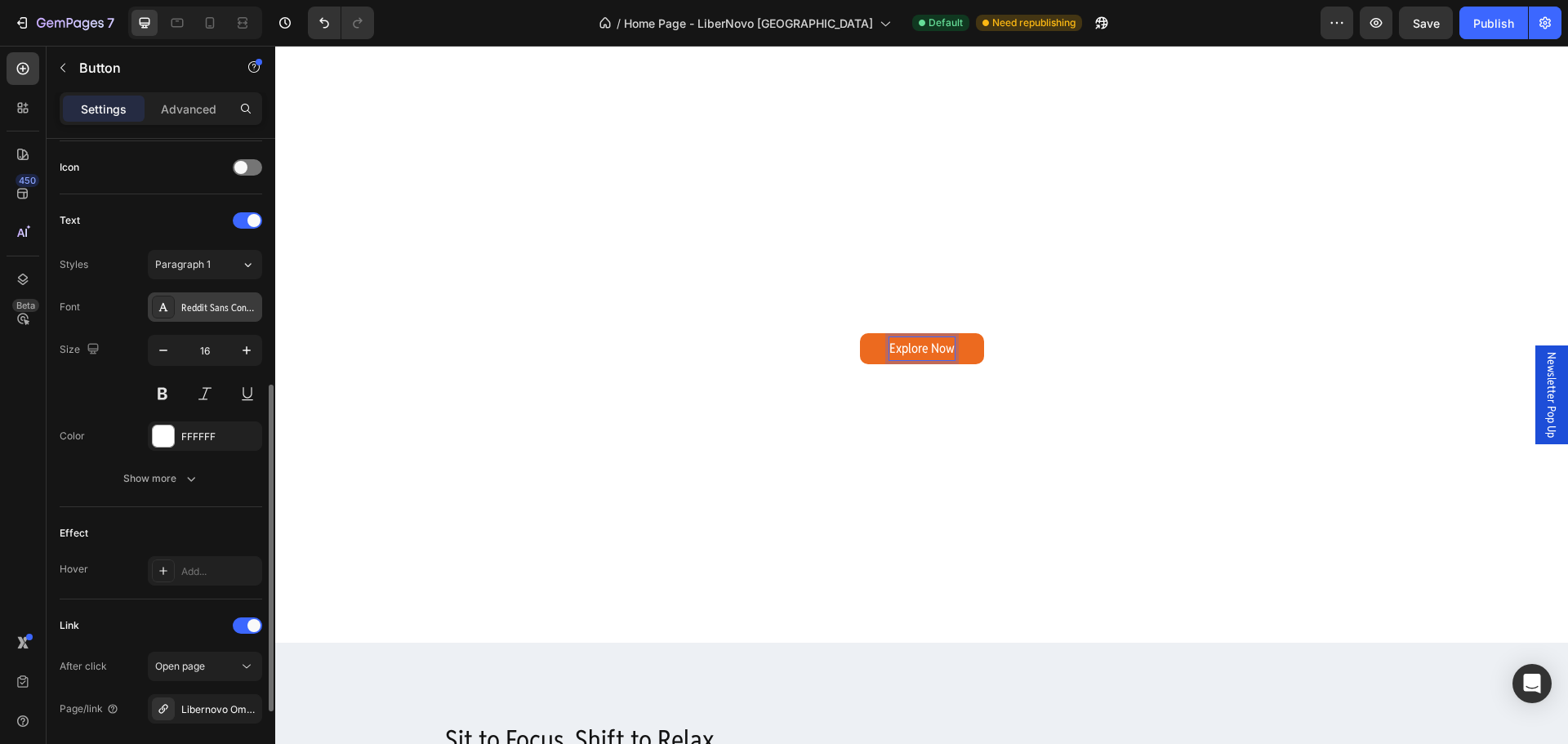
click at [232, 312] on div "Reddit Sans Condensed" at bounding box center [219, 308] width 77 height 15
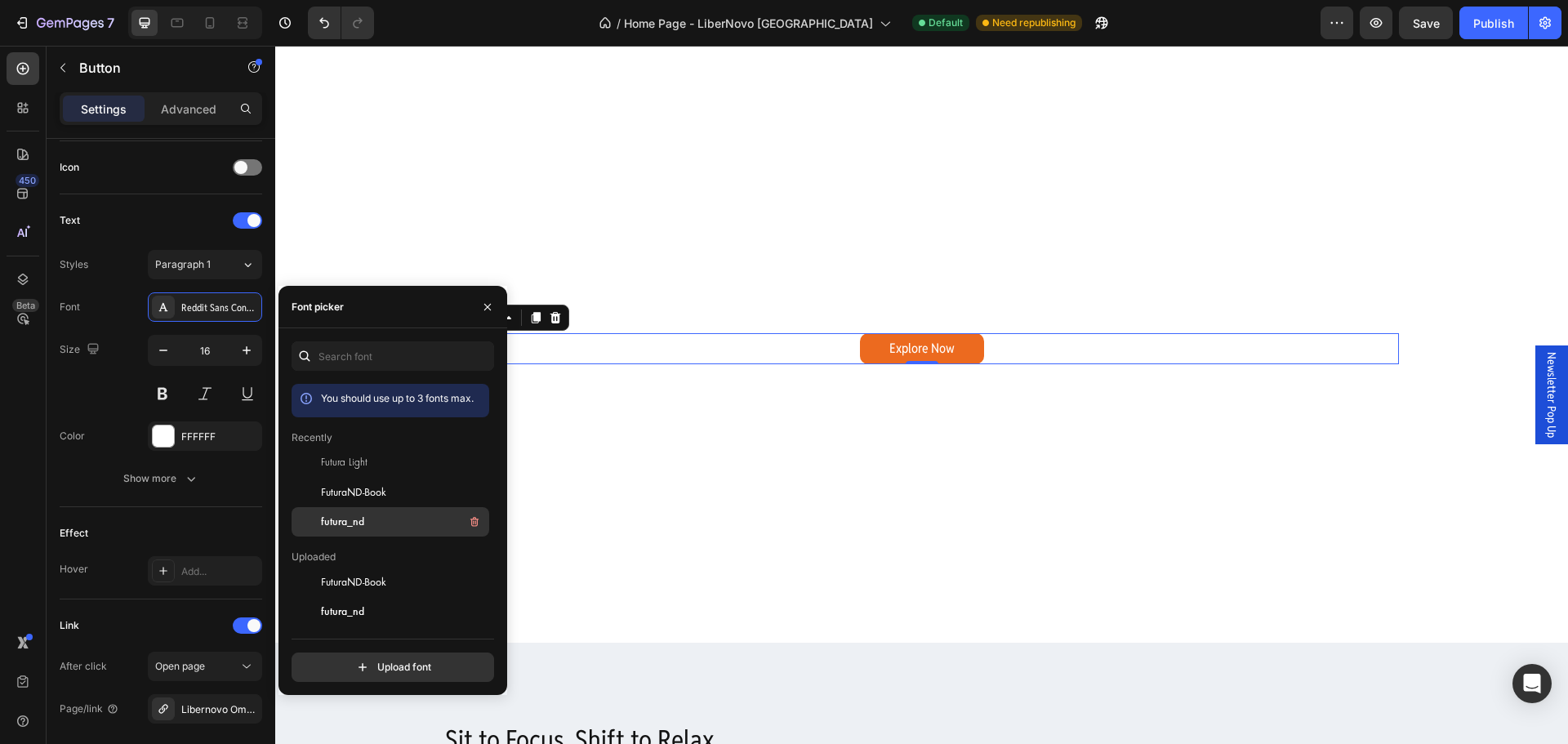
click at [350, 519] on span "futura_nd" at bounding box center [342, 522] width 44 height 15
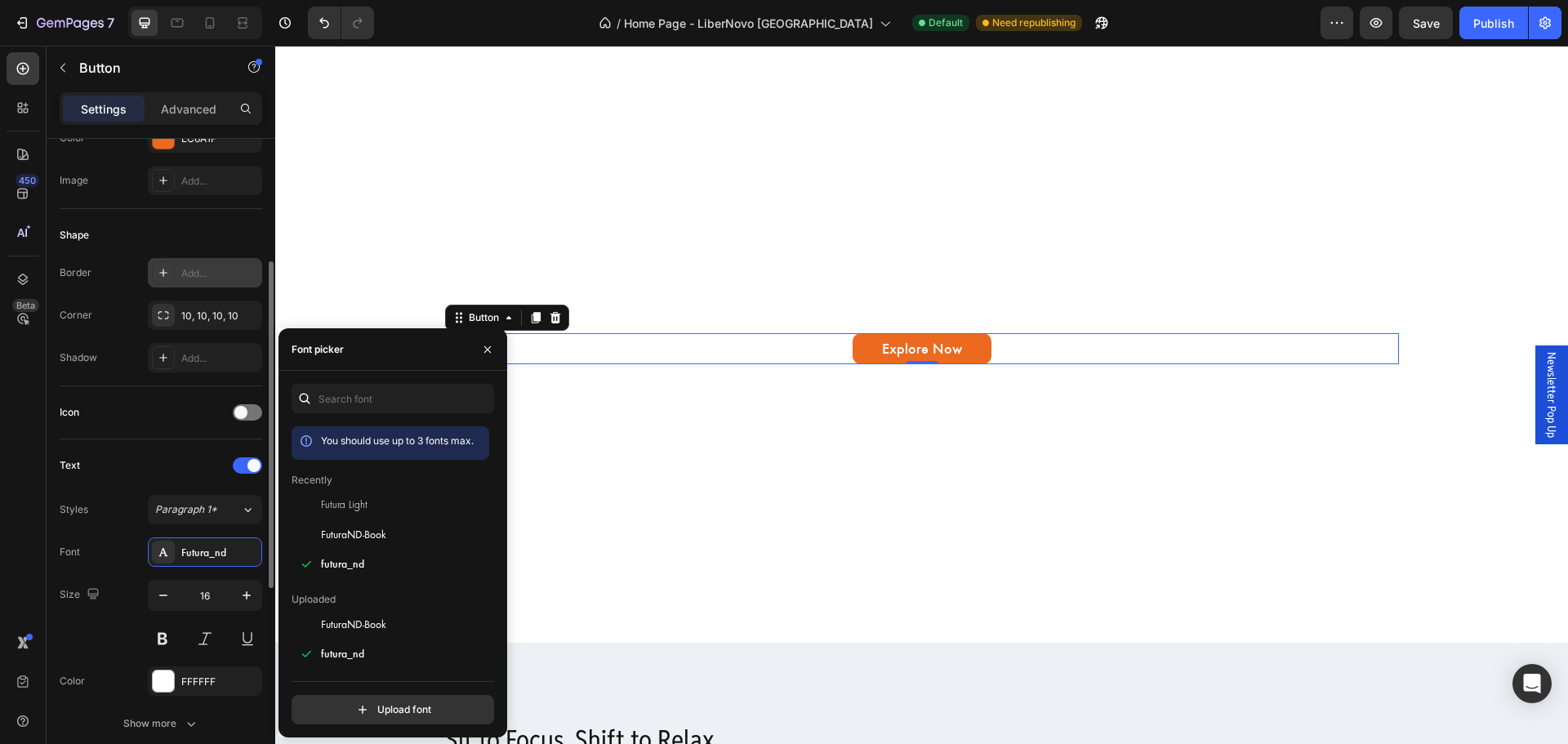
scroll to position [82, 0]
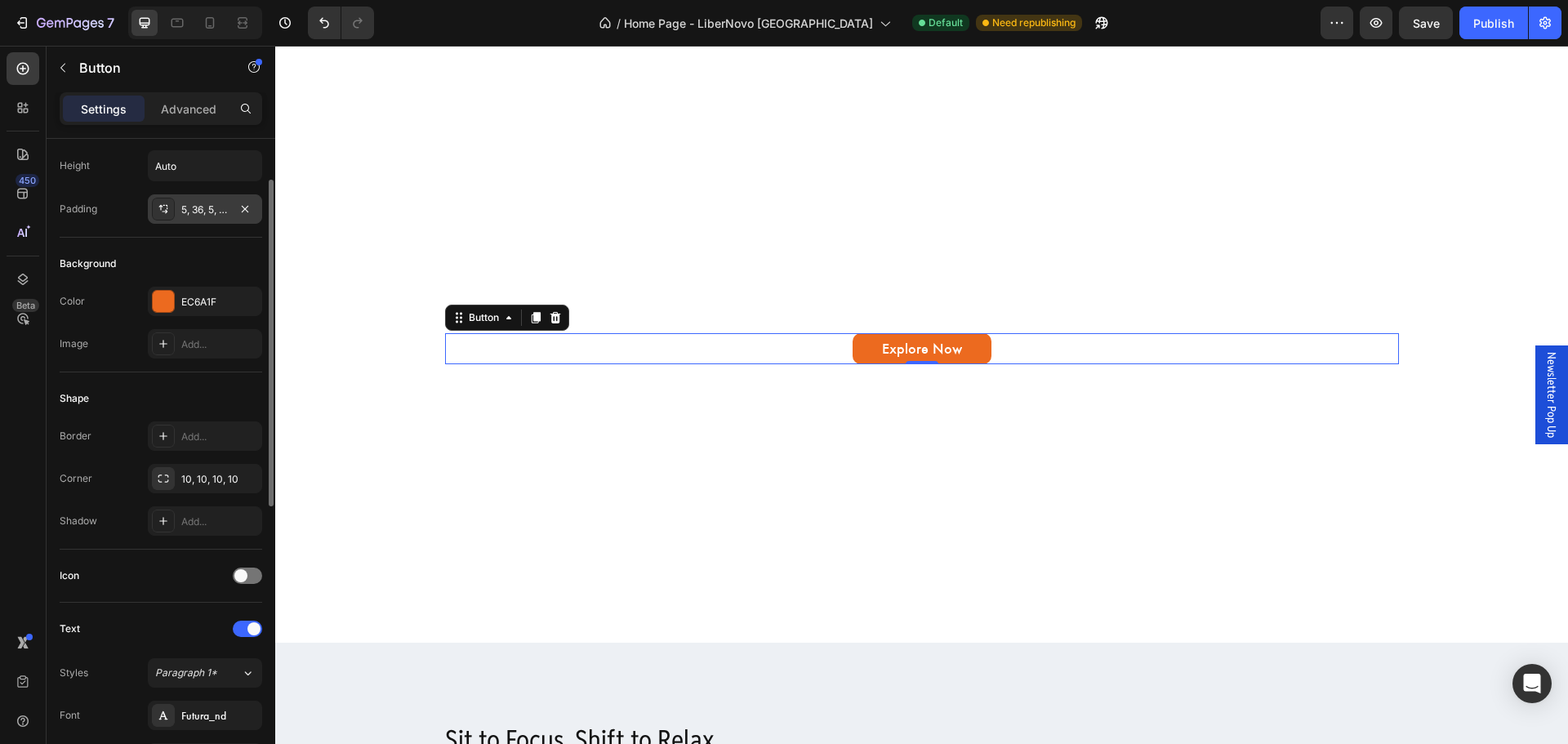
click at [227, 216] on div "5, 36, 5, 36" at bounding box center [205, 210] width 47 height 15
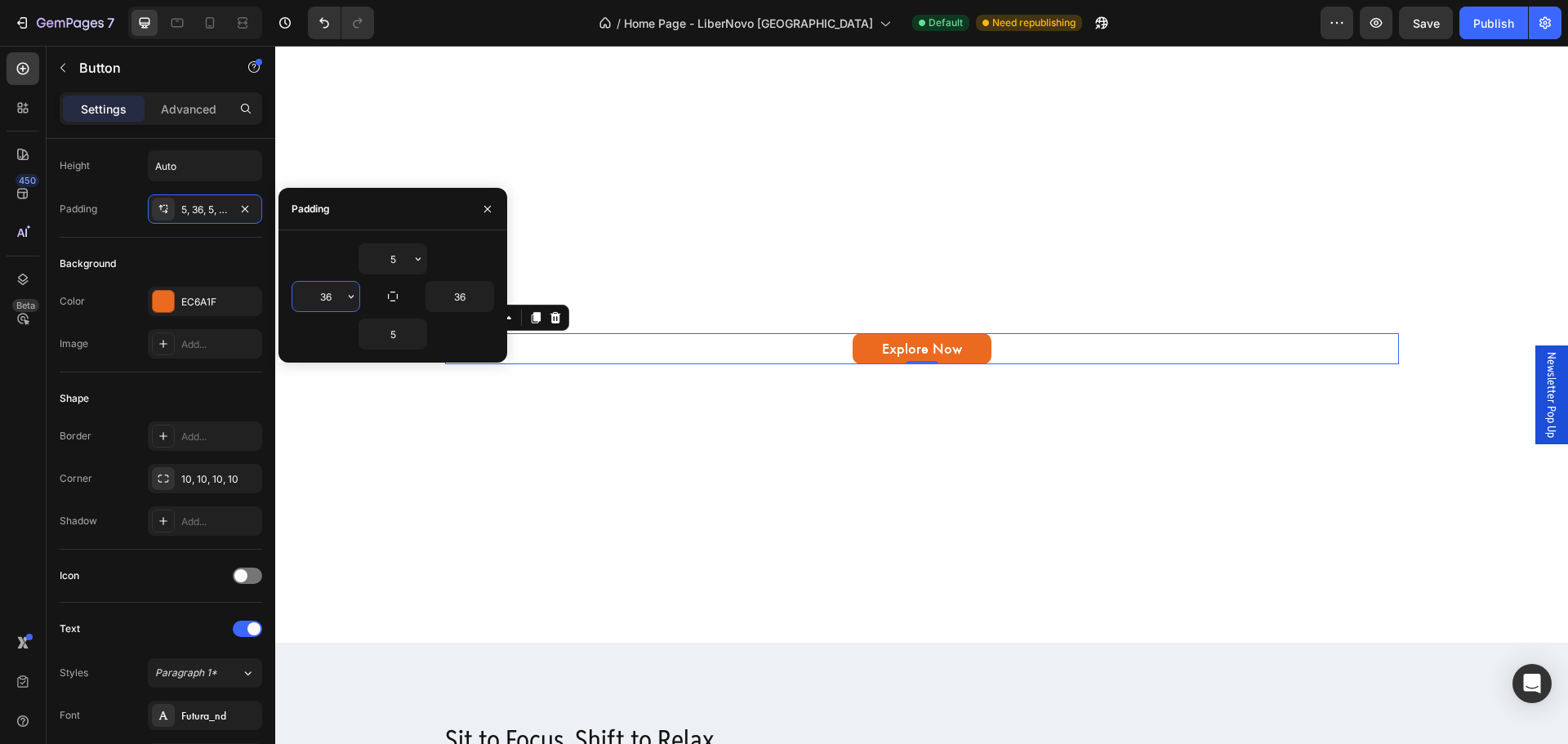
click at [335, 306] on input "36" at bounding box center [326, 297] width 67 height 30
type input "34"
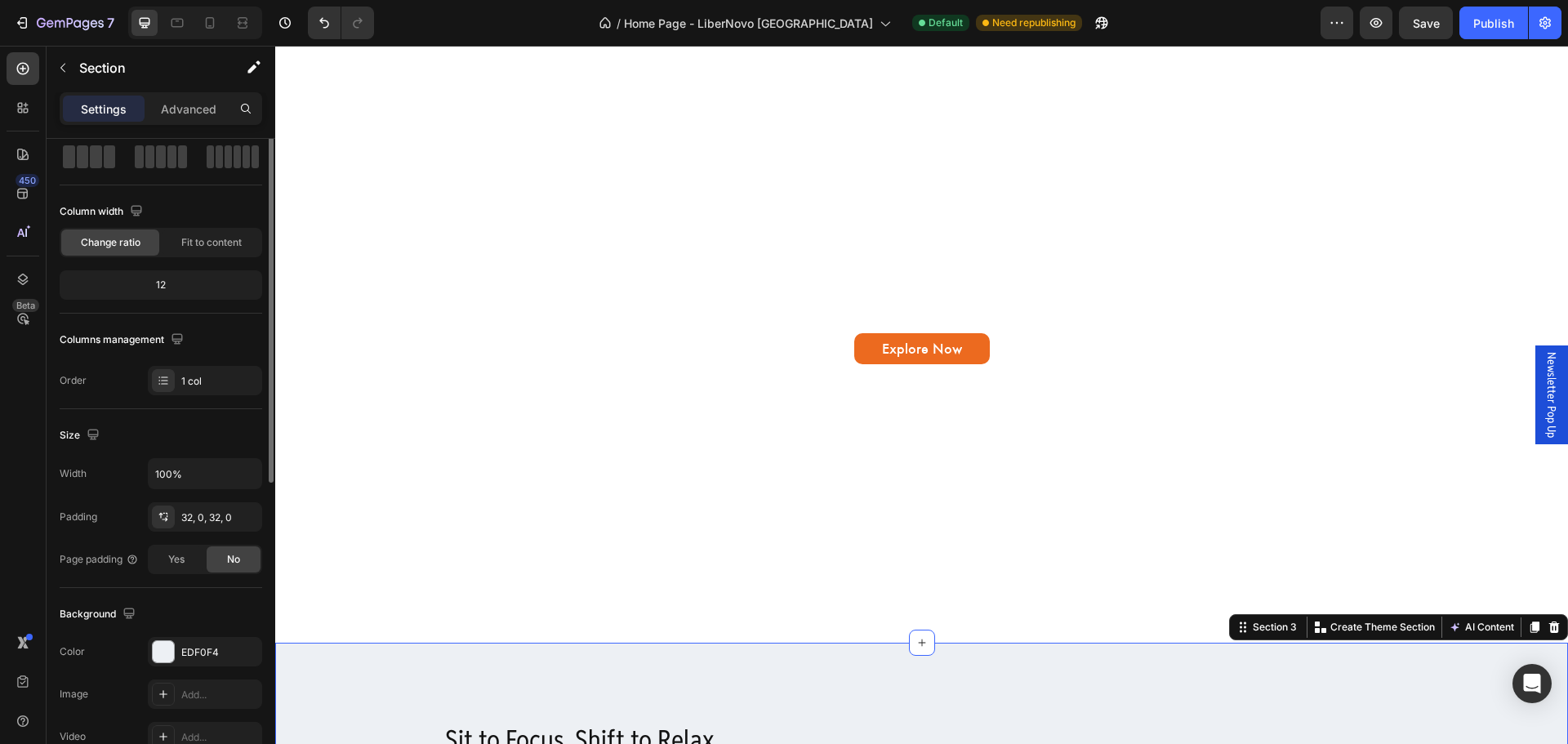
scroll to position [0, 0]
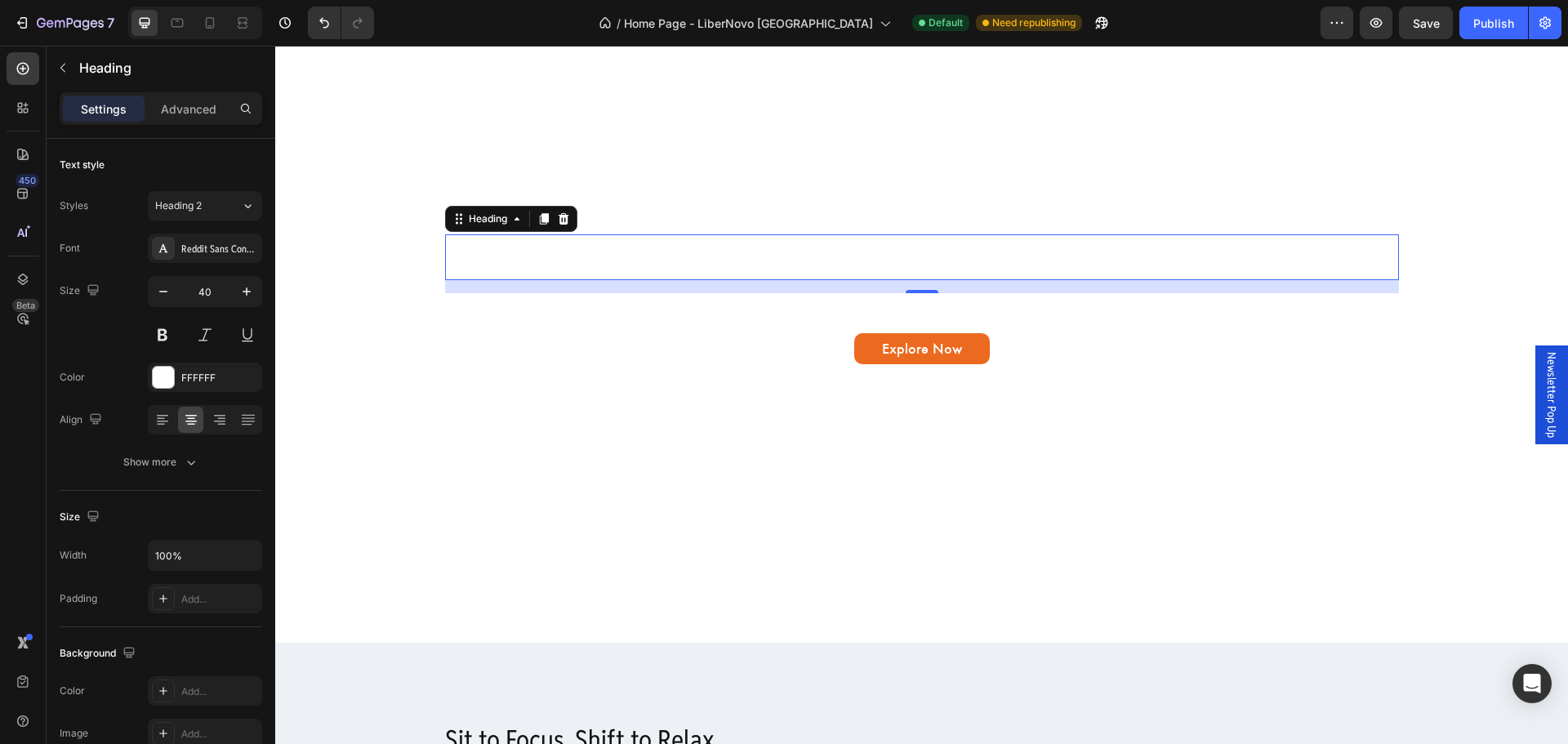
click at [867, 259] on h2 "LiberNovo Omni" at bounding box center [923, 257] width 954 height 46
click at [215, 250] on div "Reddit Sans Condensed" at bounding box center [219, 249] width 77 height 15
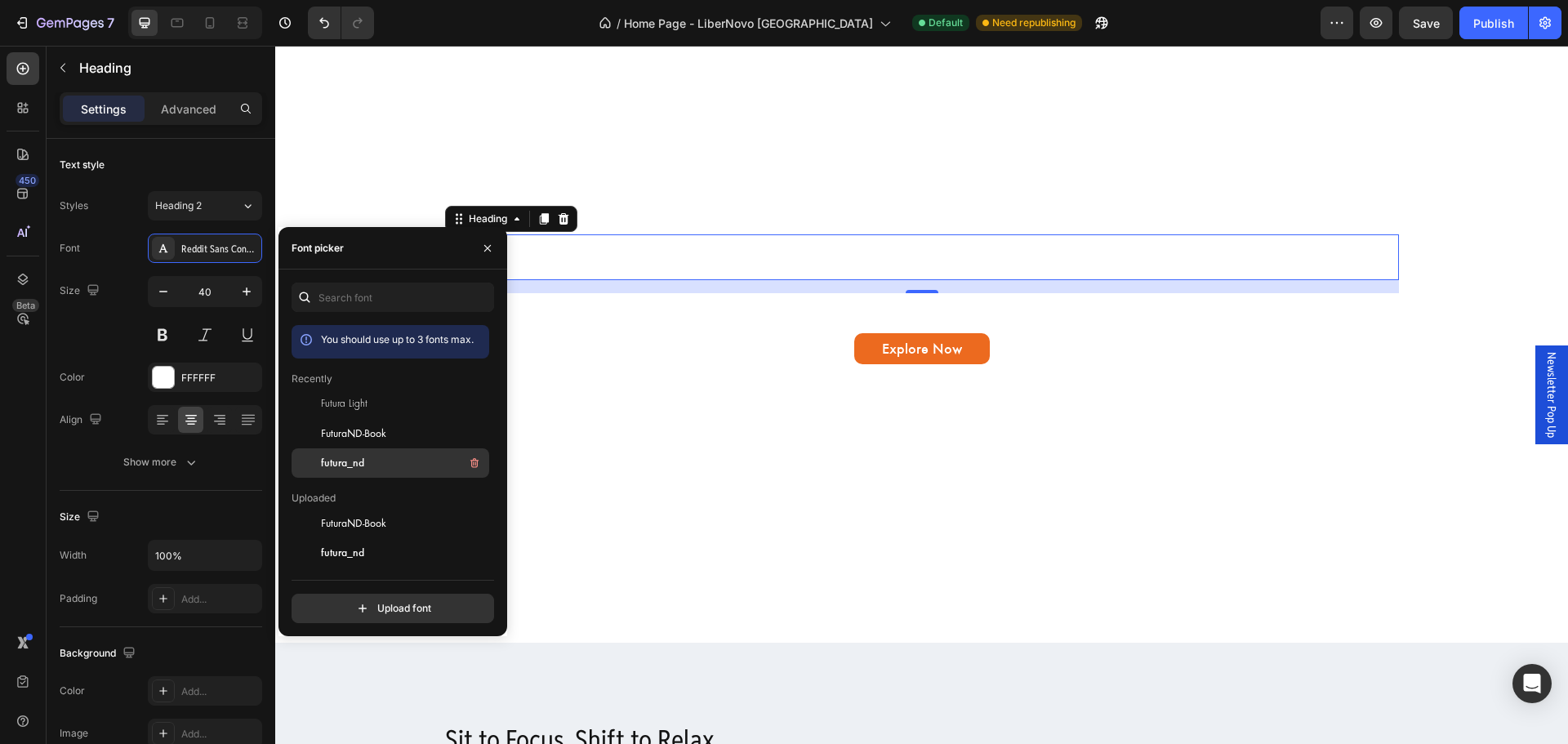
click at [356, 459] on span "futura_nd" at bounding box center [342, 463] width 44 height 15
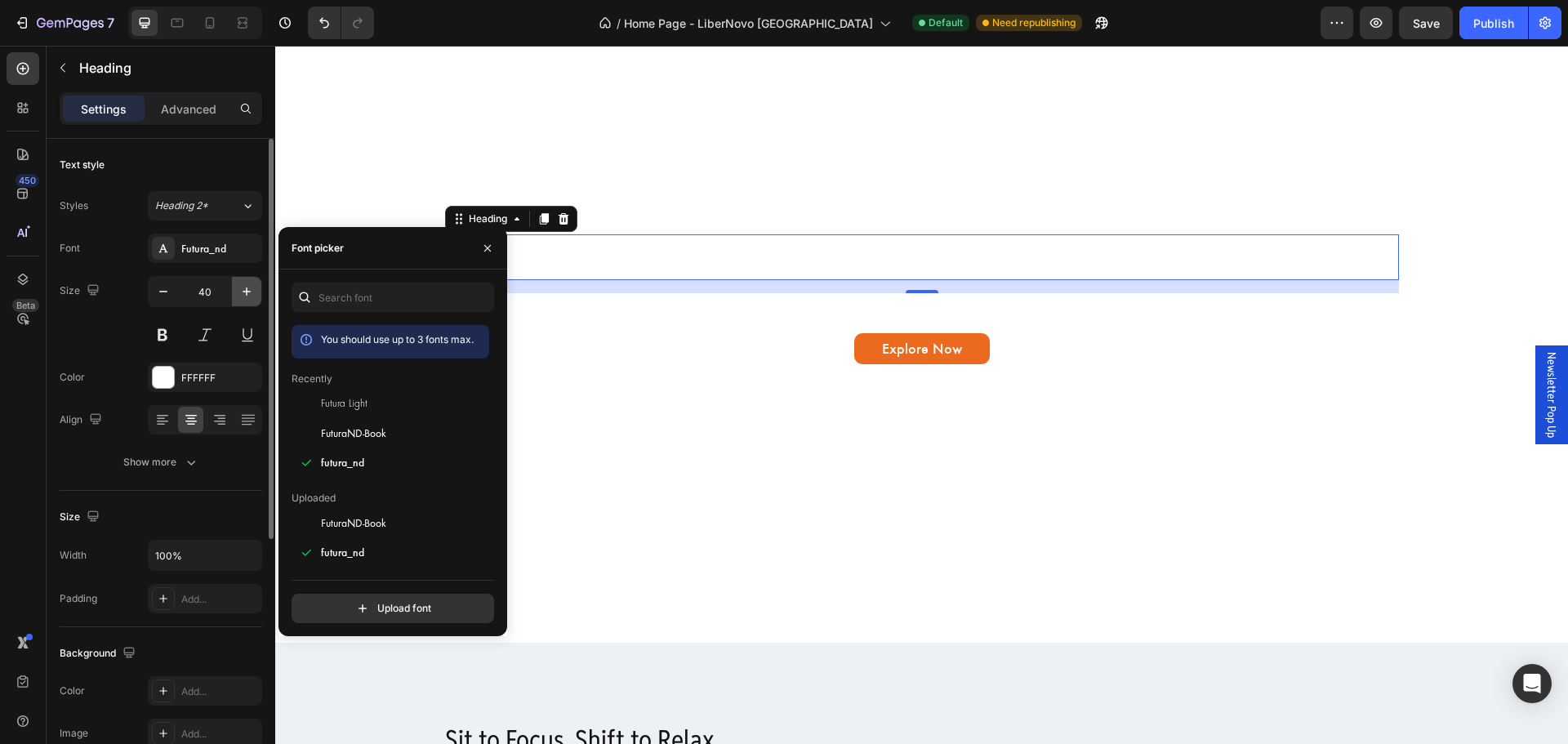
click at [239, 294] on icon "button" at bounding box center [246, 292] width 17 height 17
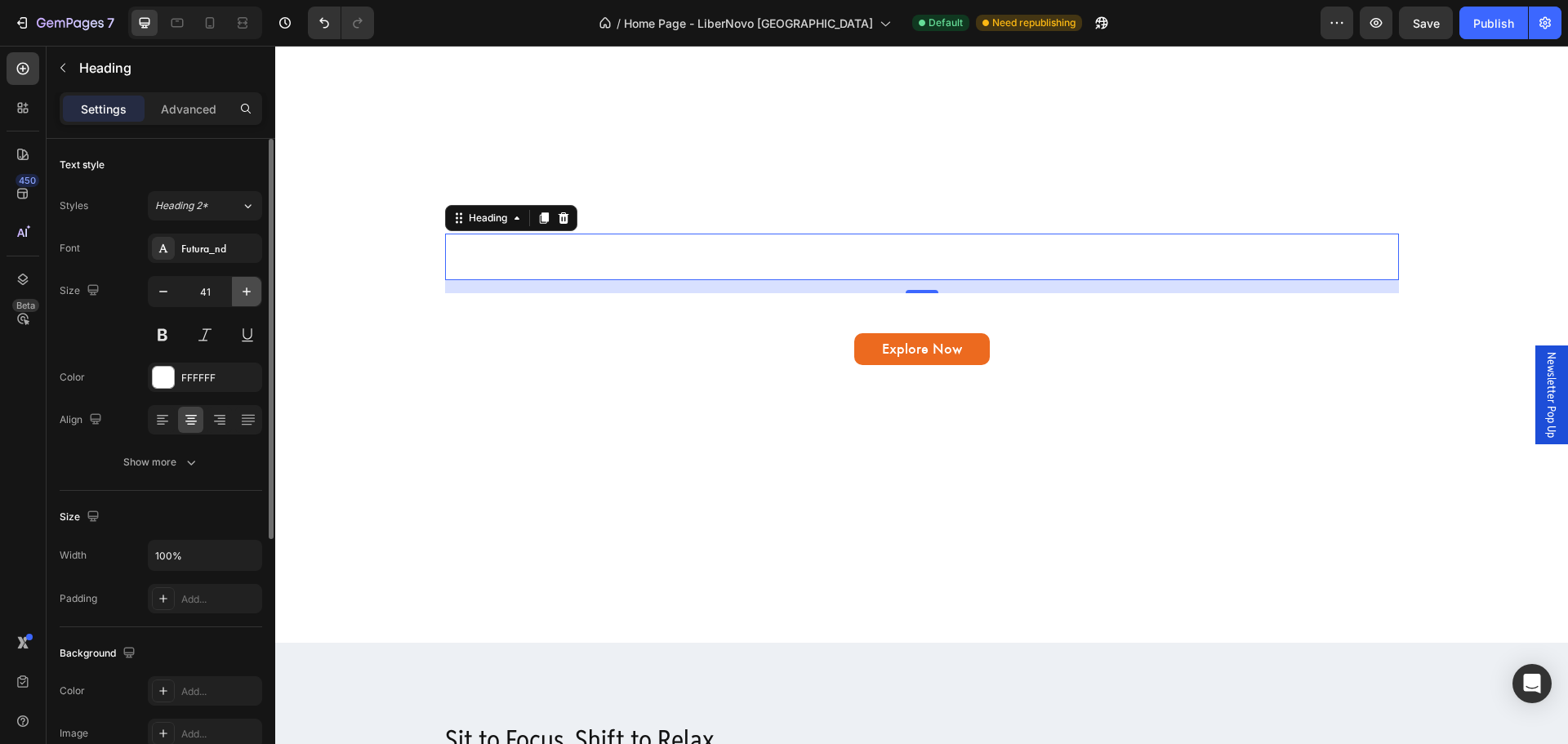
click at [239, 294] on icon "button" at bounding box center [246, 292] width 17 height 17
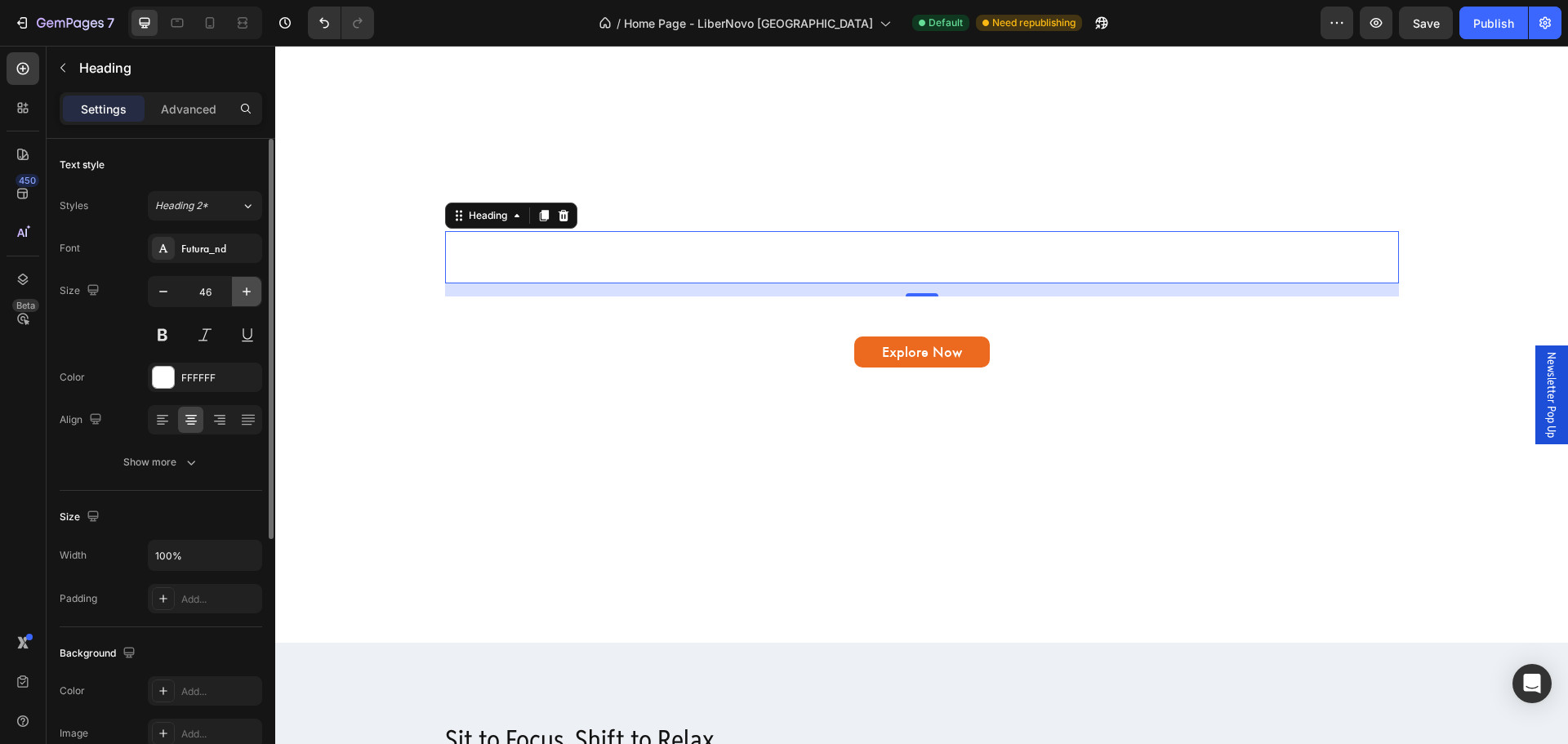
click at [239, 294] on icon "button" at bounding box center [246, 292] width 17 height 17
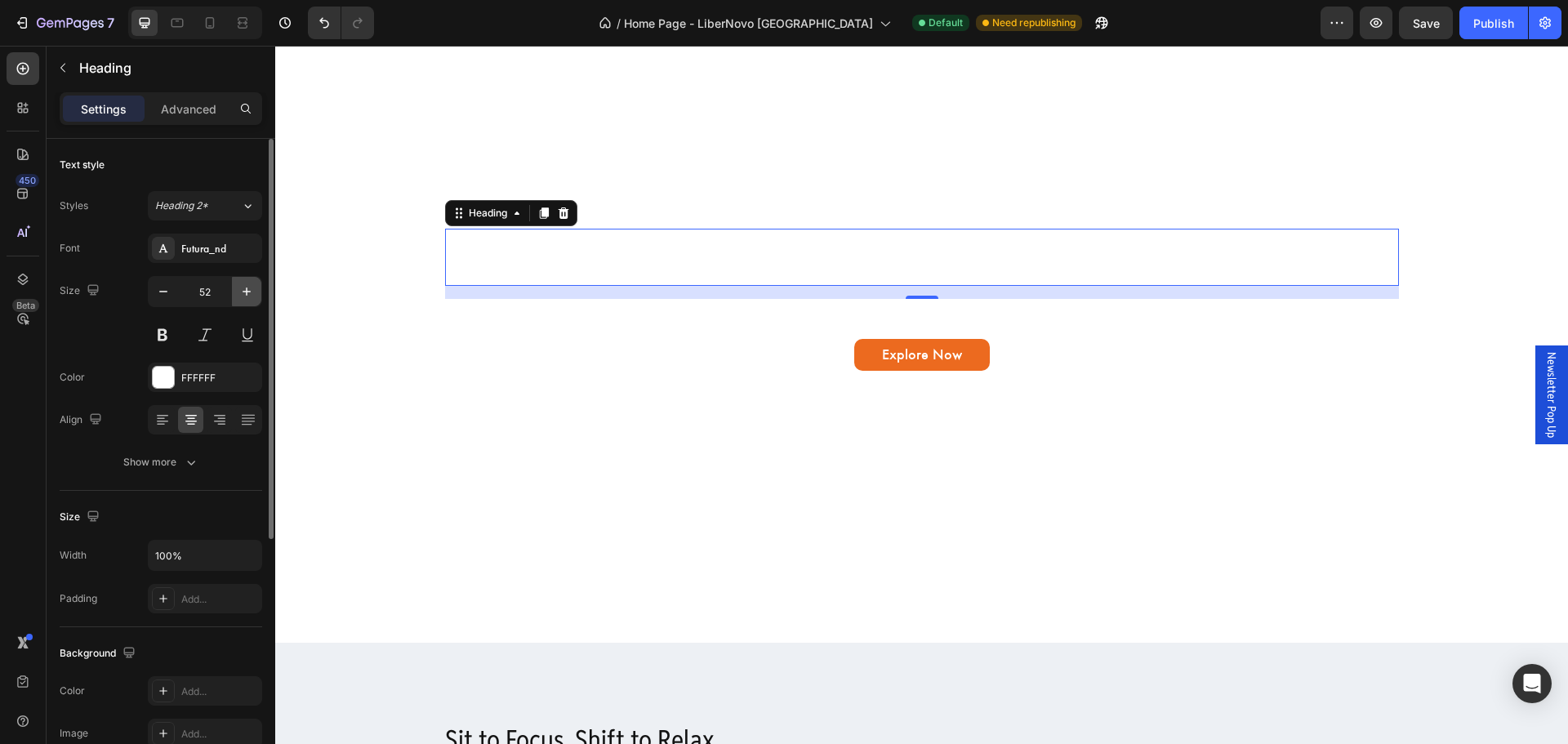
click at [239, 294] on icon "button" at bounding box center [246, 292] width 17 height 17
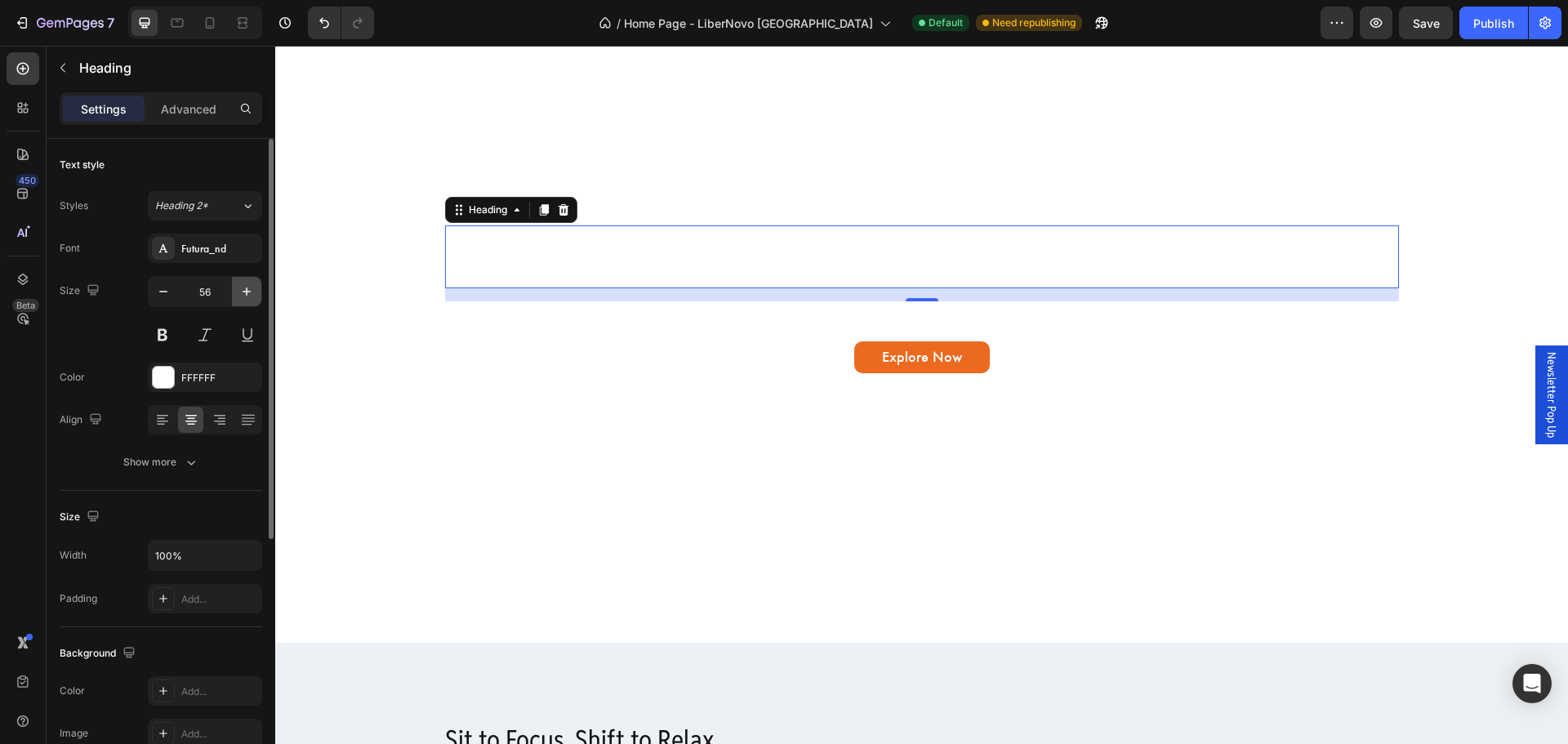
click at [239, 294] on icon "button" at bounding box center [246, 292] width 17 height 17
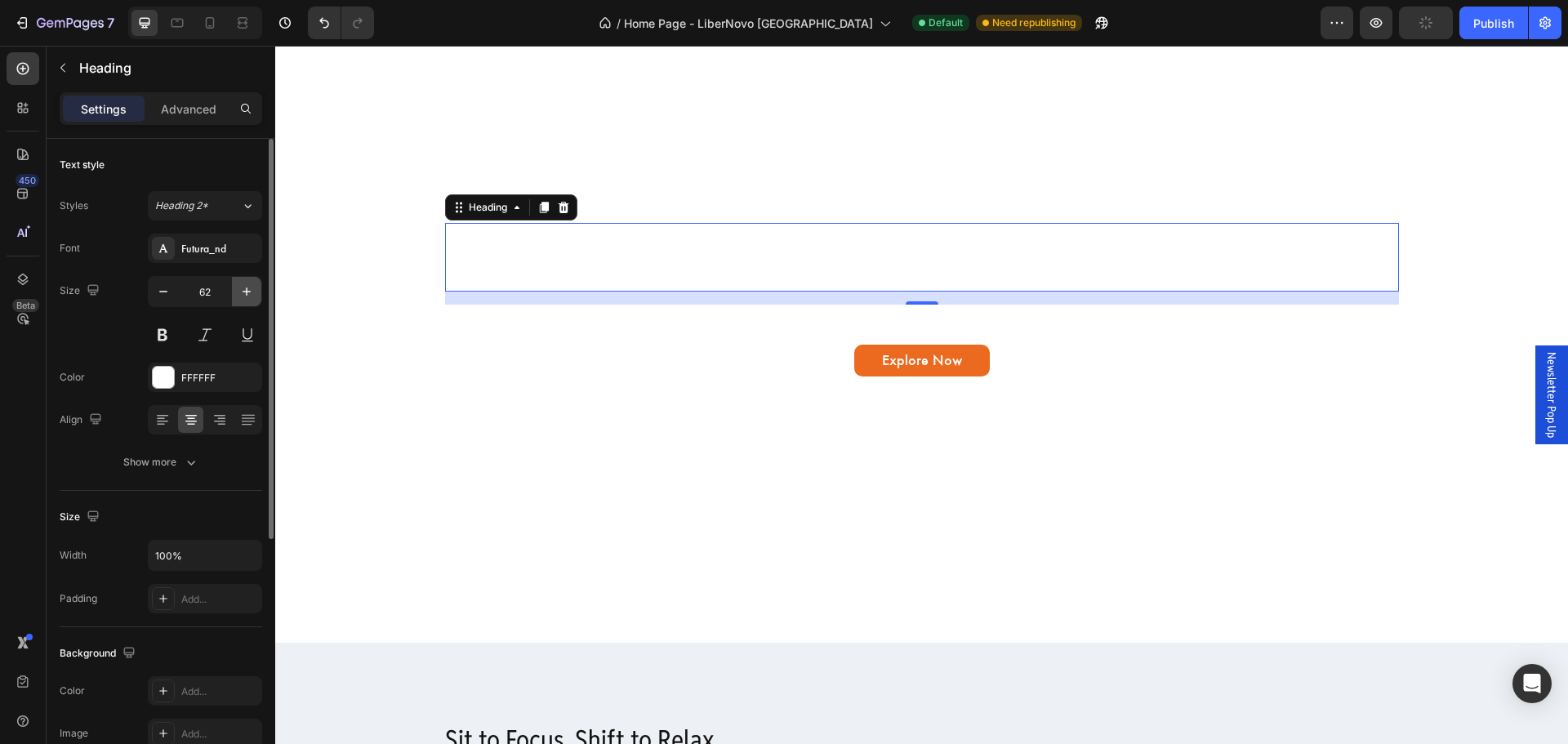
click at [239, 294] on icon "button" at bounding box center [246, 292] width 17 height 17
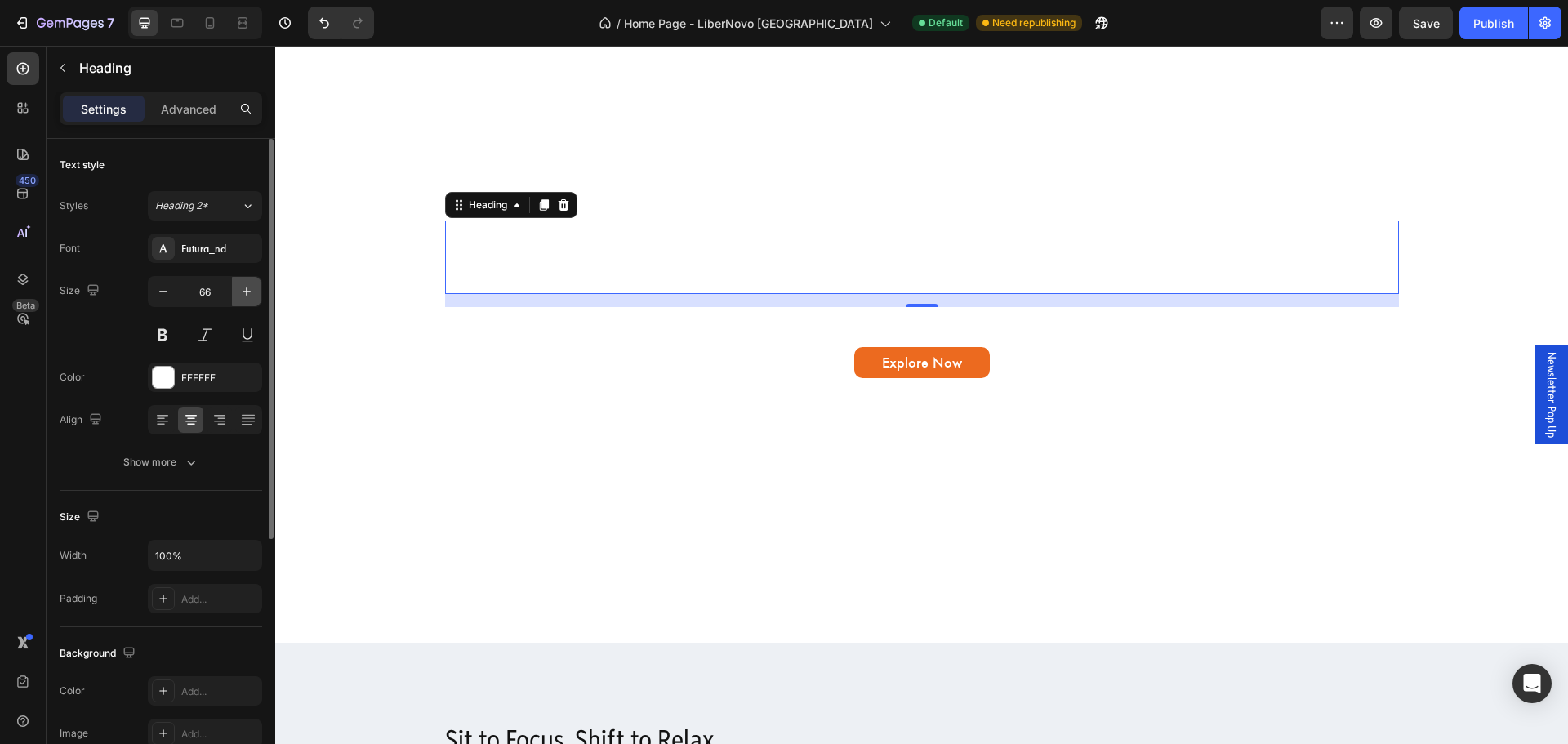
type input "67"
click at [902, 195] on p "The World's First Dynamic Ergonomic Chair" at bounding box center [922, 193] width 950 height 23
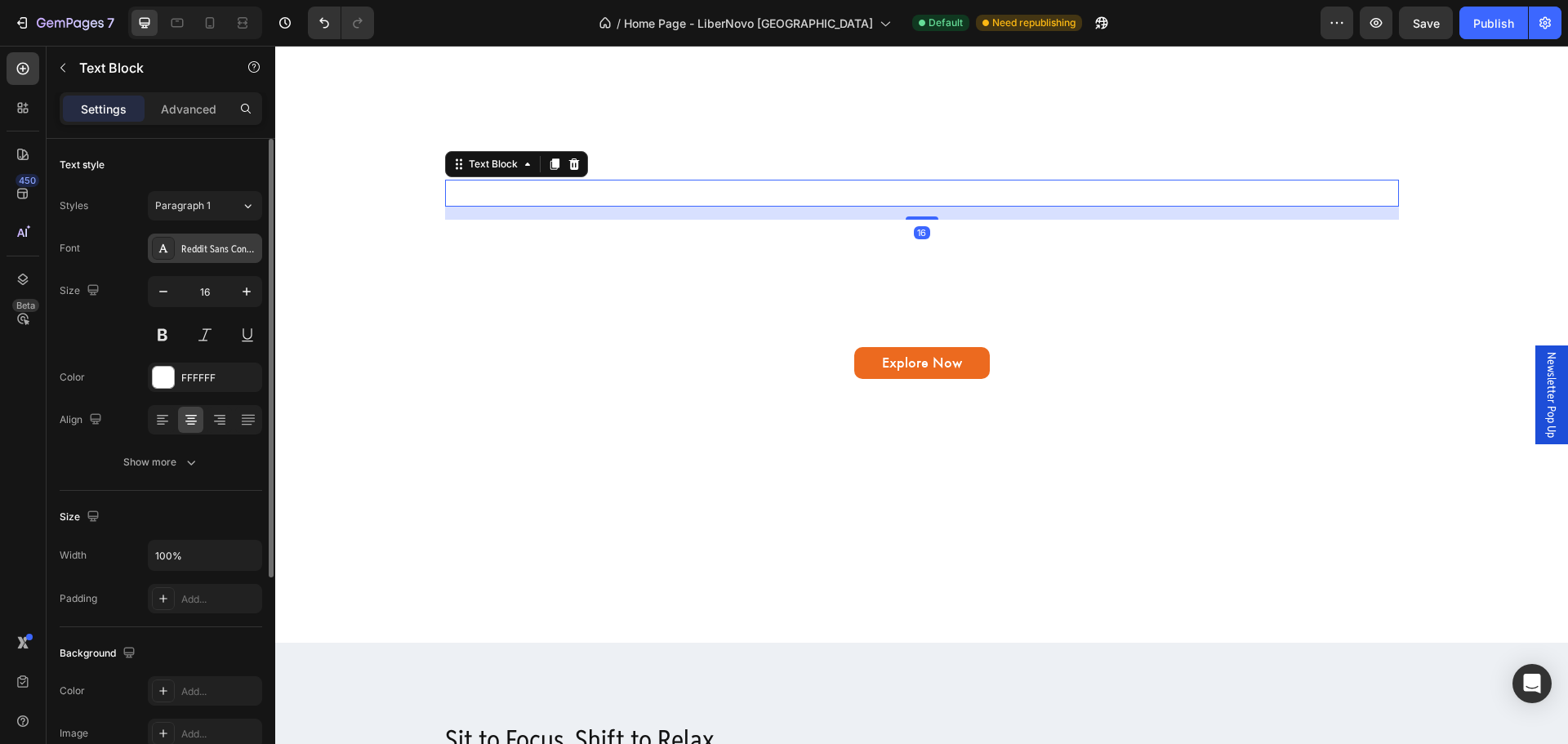
click at [232, 242] on div "Reddit Sans Condensed" at bounding box center [219, 249] width 77 height 15
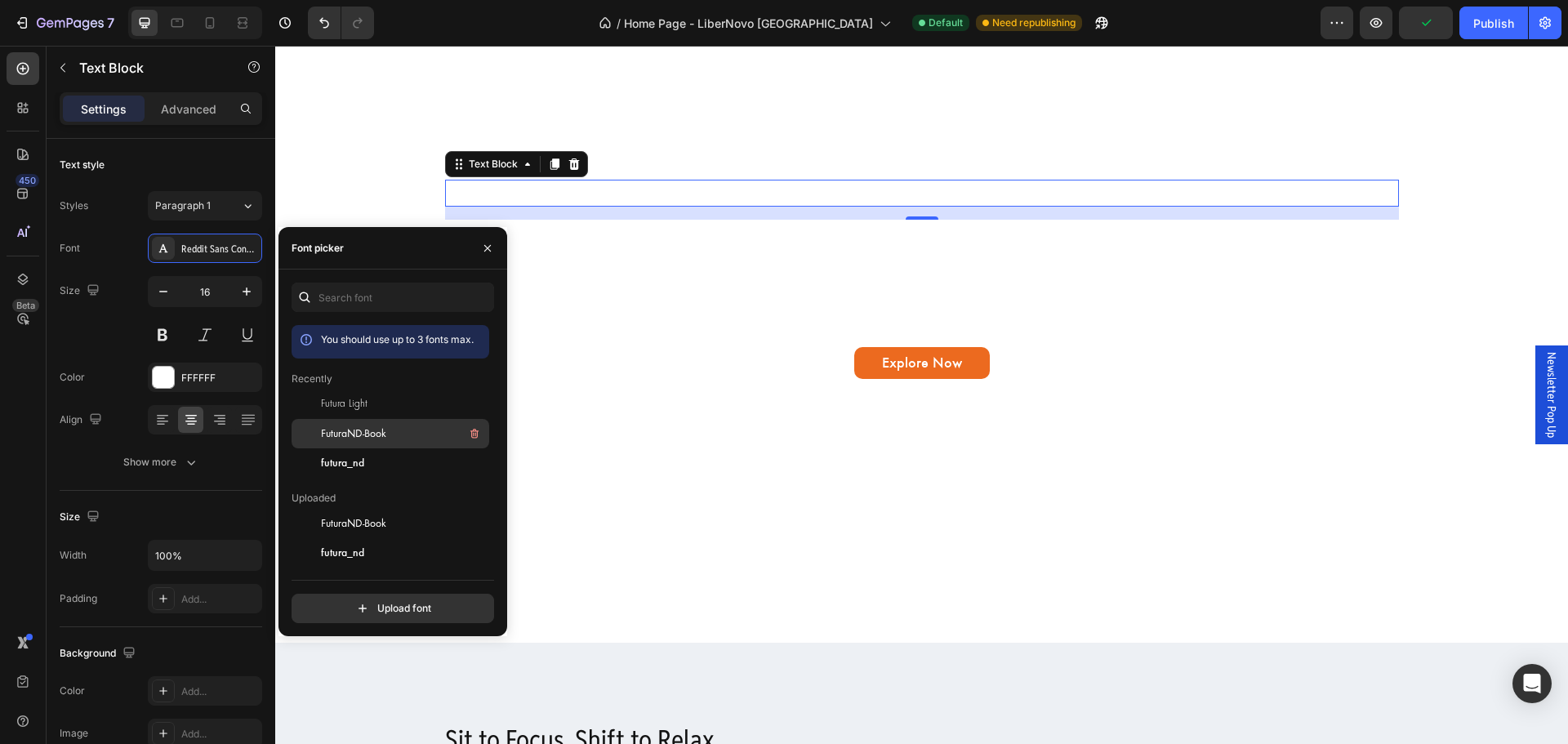
click at [368, 430] on span "FuturaND-Book" at bounding box center [353, 433] width 65 height 15
click at [751, 321] on p "Adapts in real-time to your spine's curves with smart support angles and zero-g…" at bounding box center [922, 320] width 950 height 23
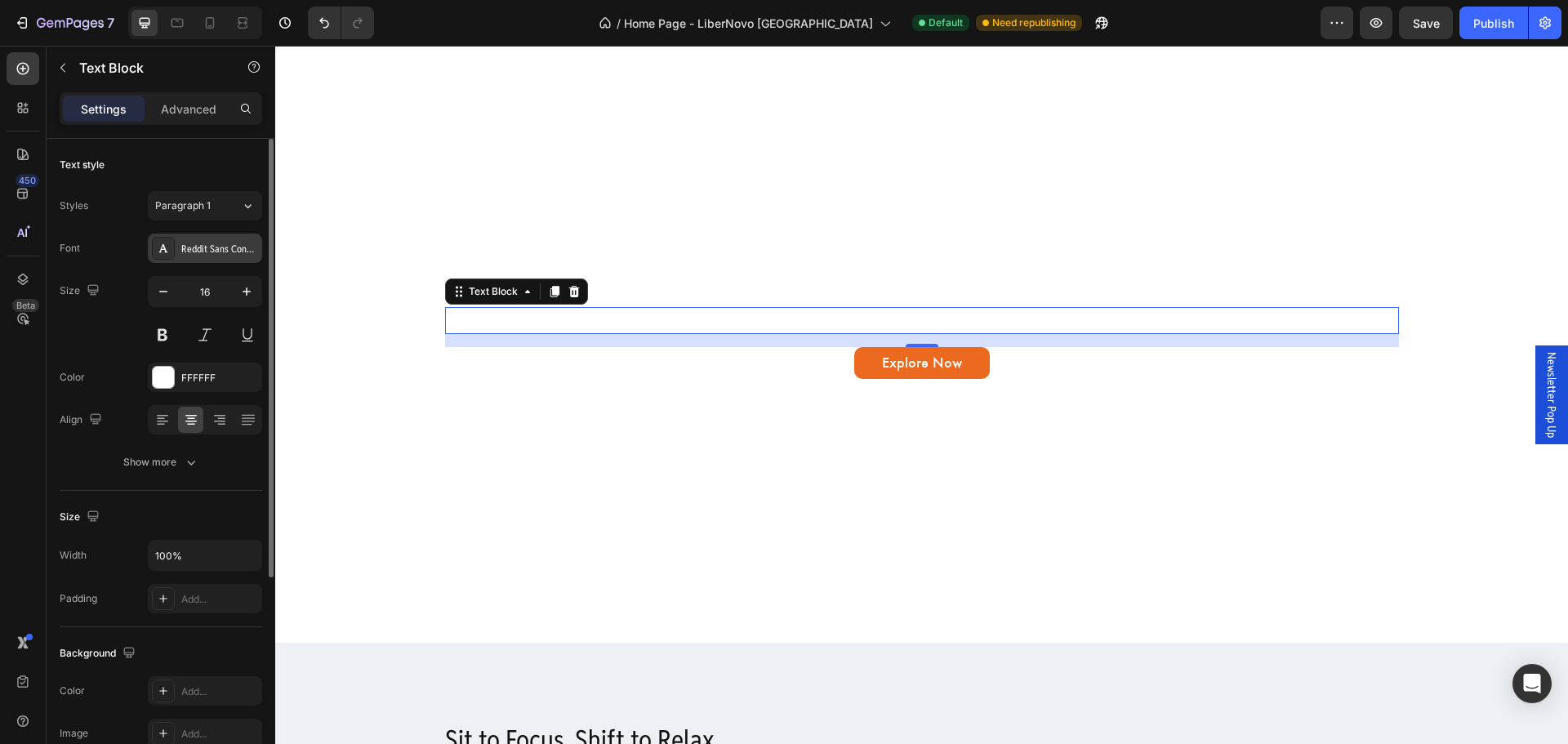
click at [211, 251] on div "Reddit Sans Condensed" at bounding box center [219, 249] width 77 height 15
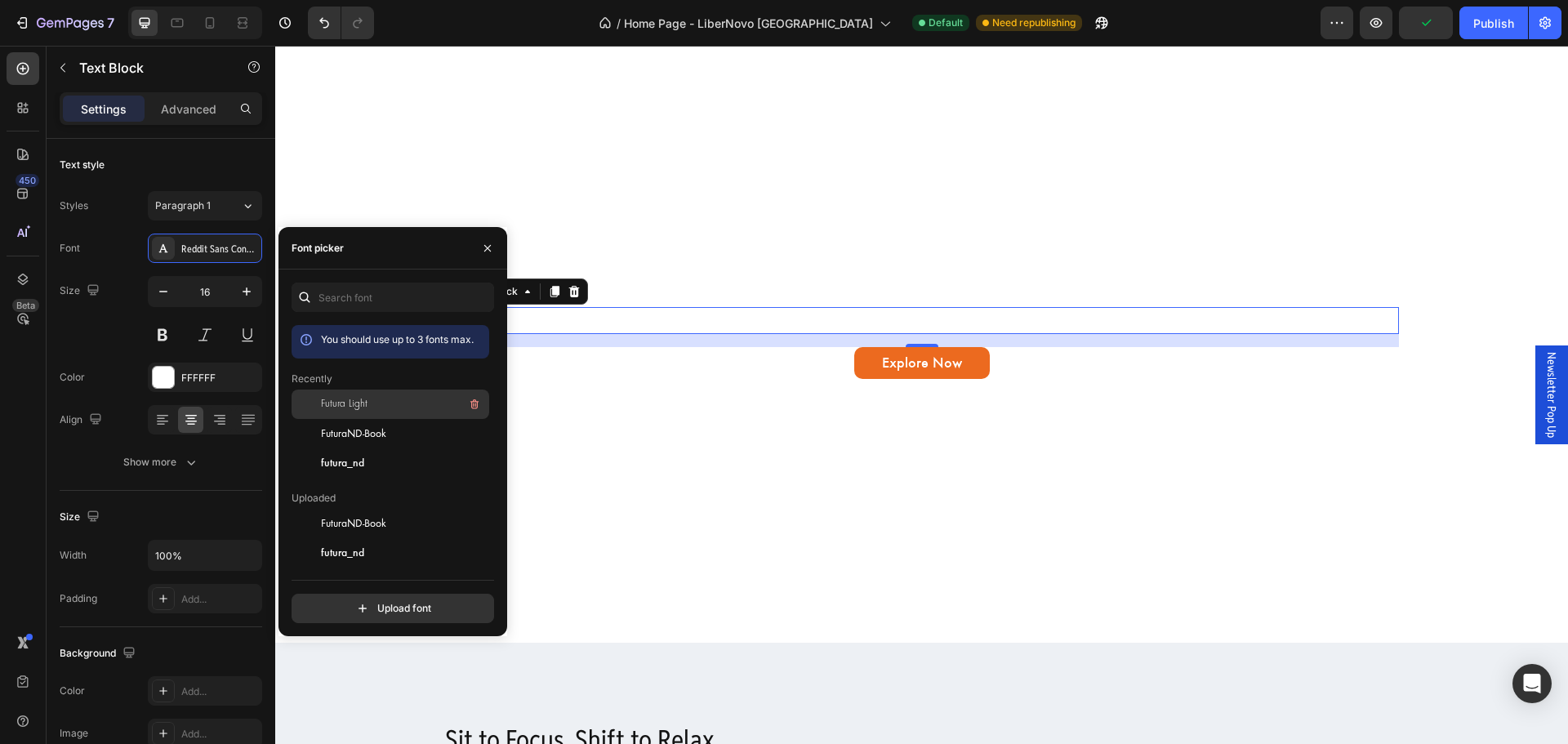
click at [379, 395] on div "Futura Light" at bounding box center [403, 404] width 165 height 20
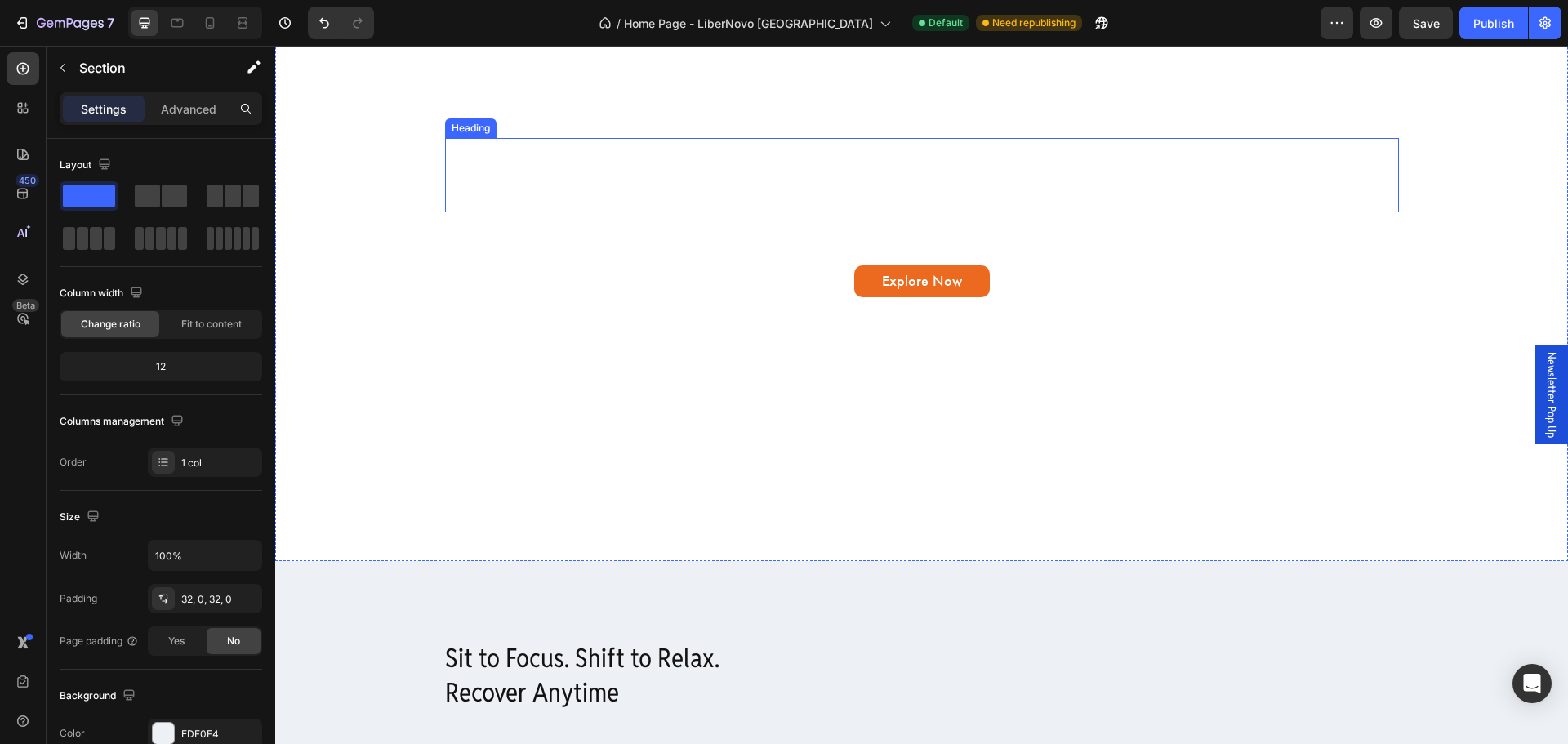
scroll to position [898, 0]
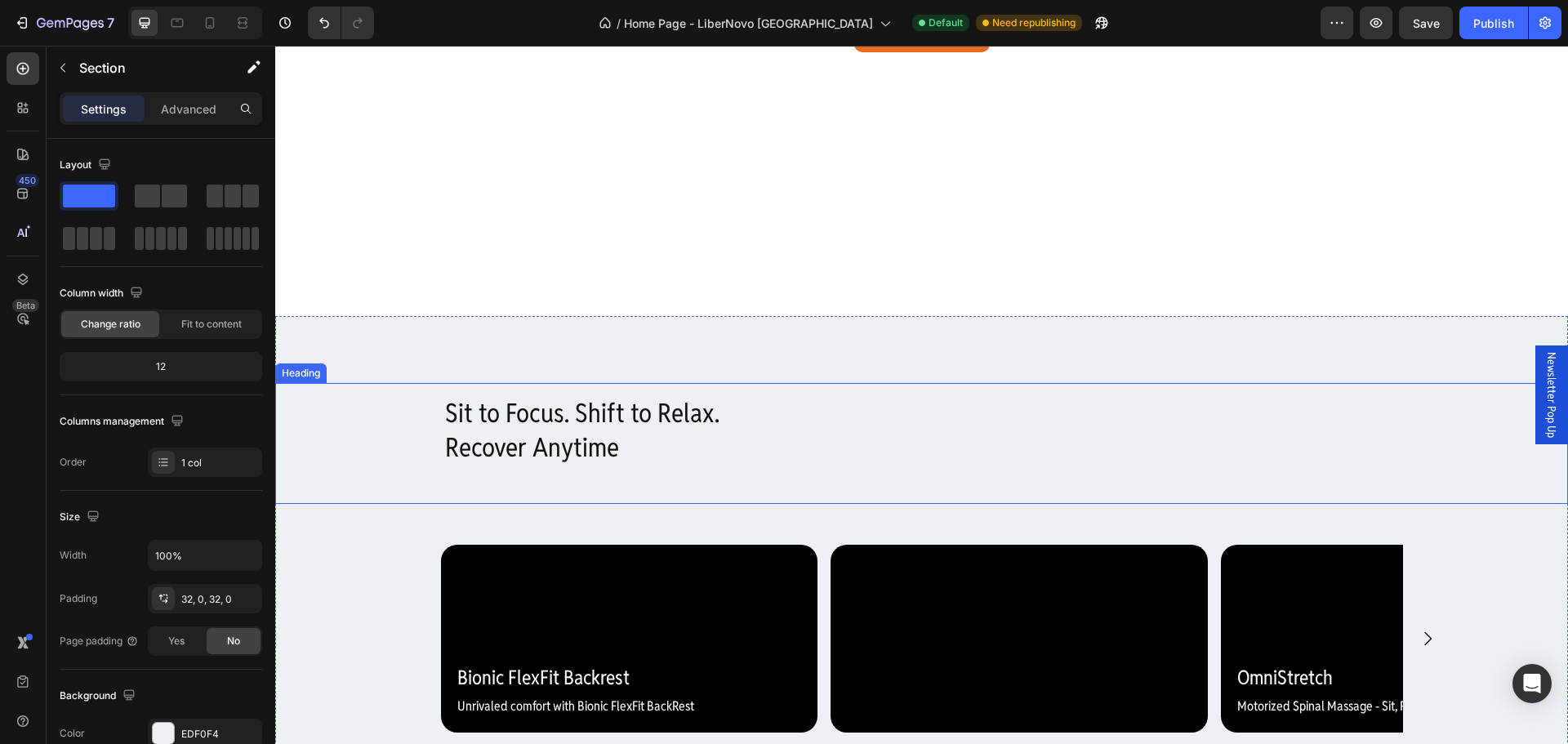
click at [525, 419] on h2 "Sit to Focus. Shift to Relax. Recover Anytime" at bounding box center [923, 443] width 980 height 120
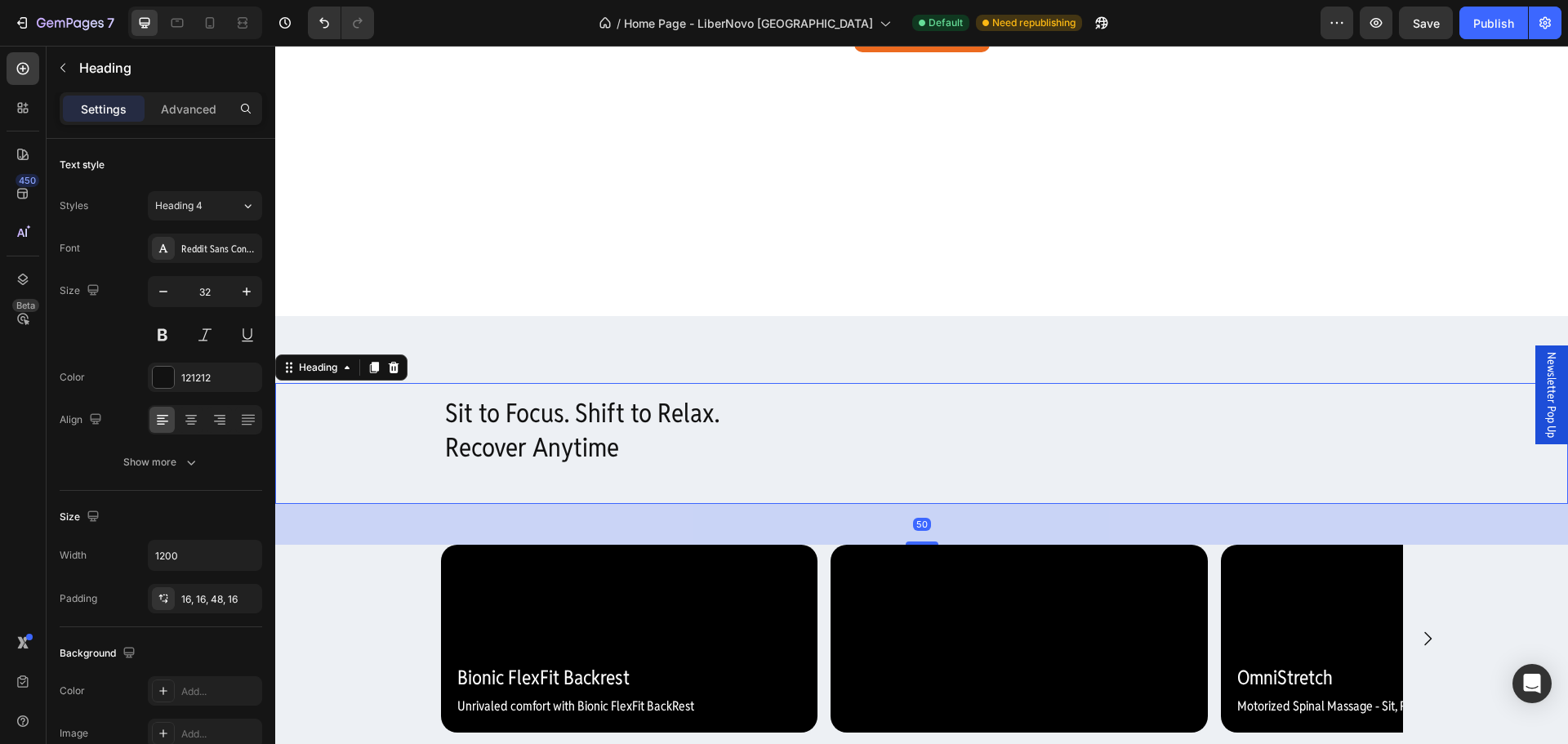
click at [454, 411] on h2 "Sit to Focus. Shift to Relax. Recover Anytime" at bounding box center [923, 443] width 980 height 120
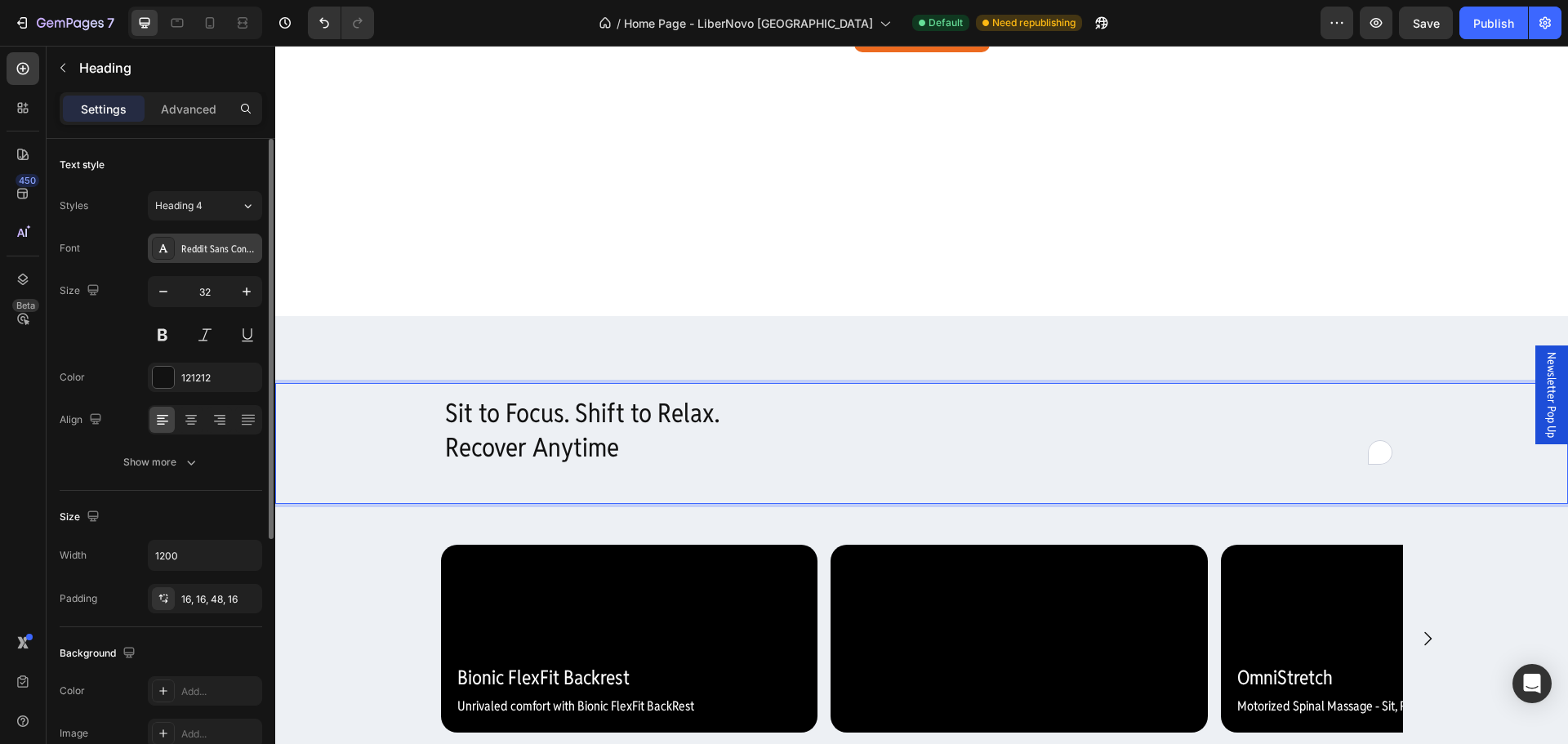
click at [238, 251] on div "Reddit Sans Condensed" at bounding box center [219, 249] width 77 height 15
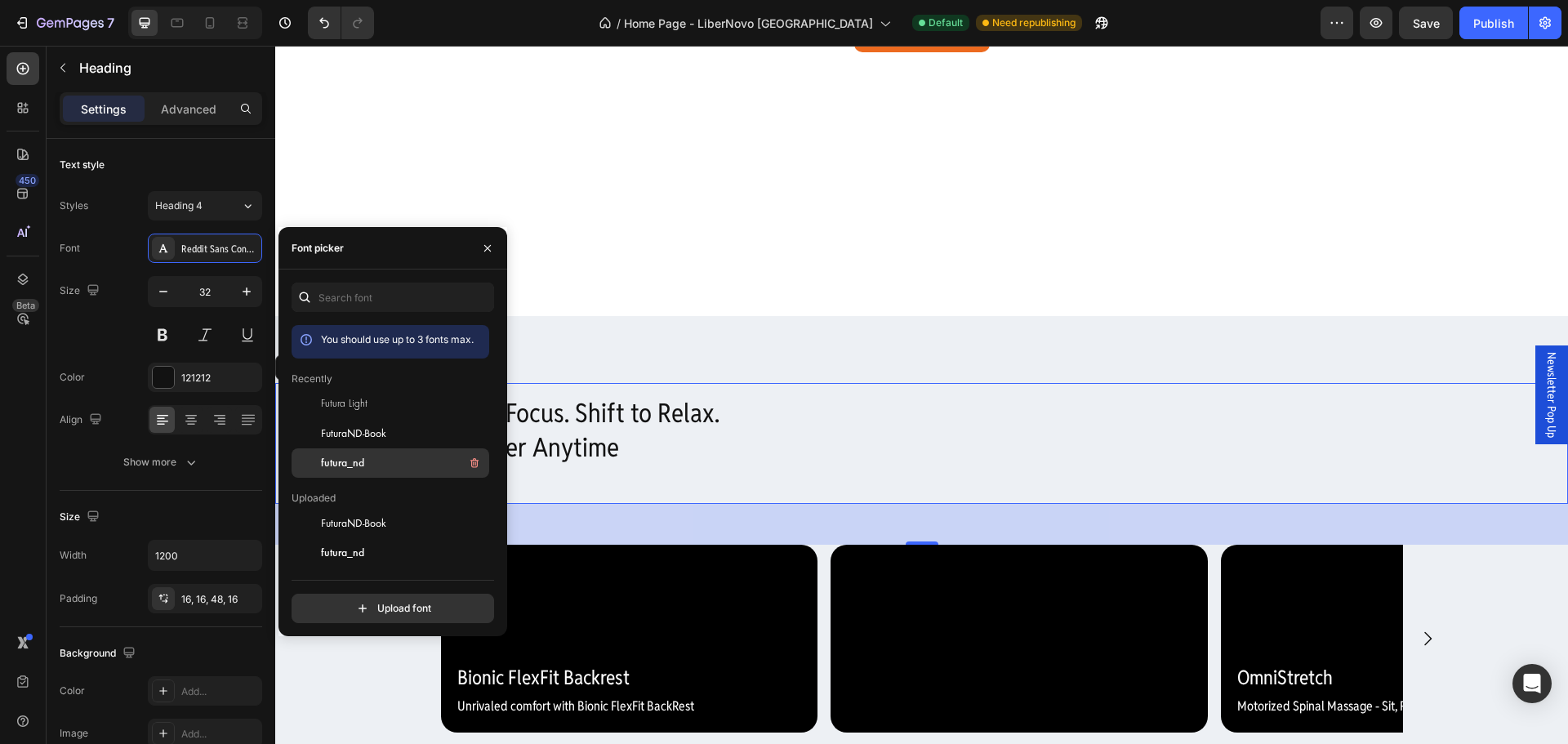
click at [350, 463] on span "futura_nd" at bounding box center [342, 463] width 44 height 15
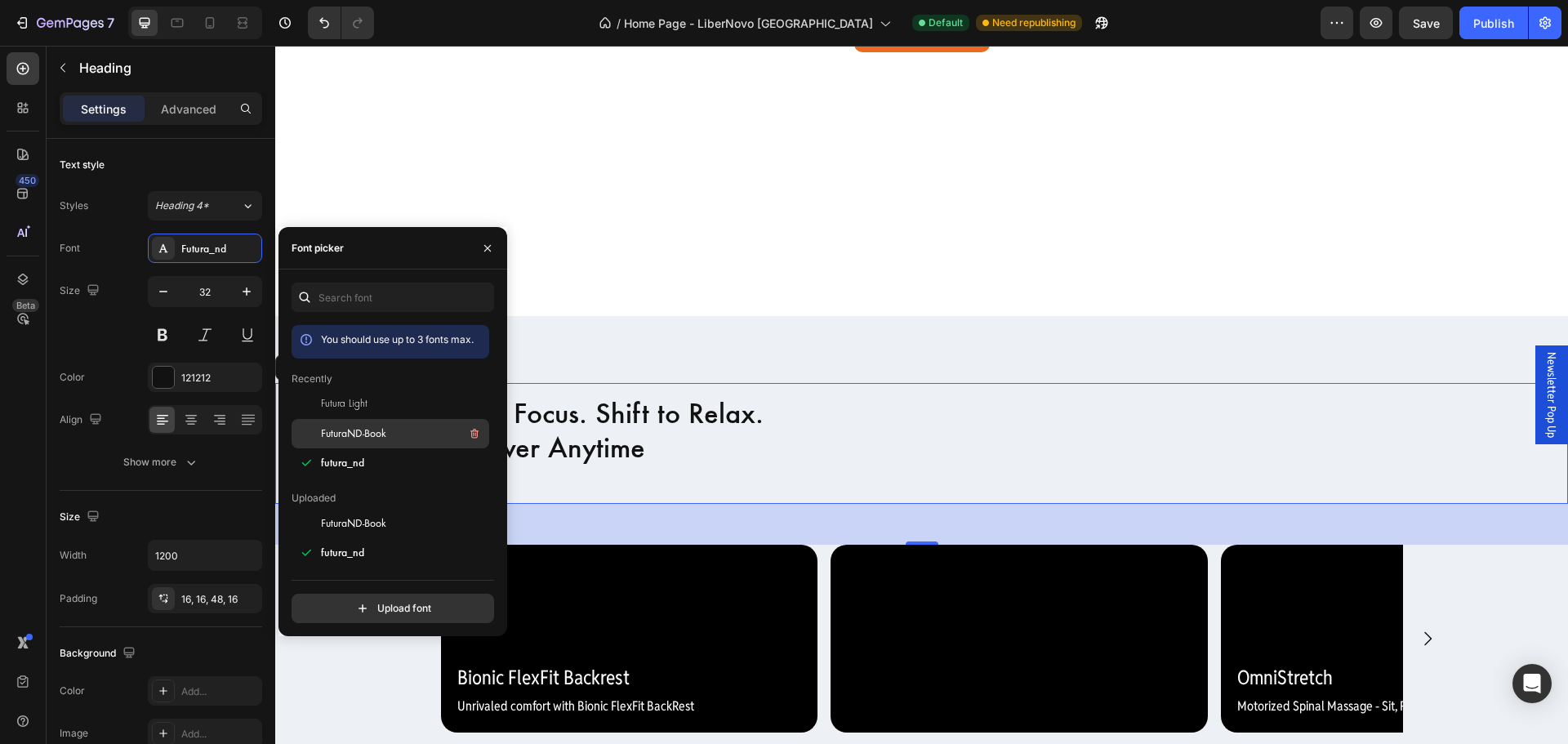
click at [384, 430] on span "FuturaND-Book" at bounding box center [353, 433] width 65 height 15
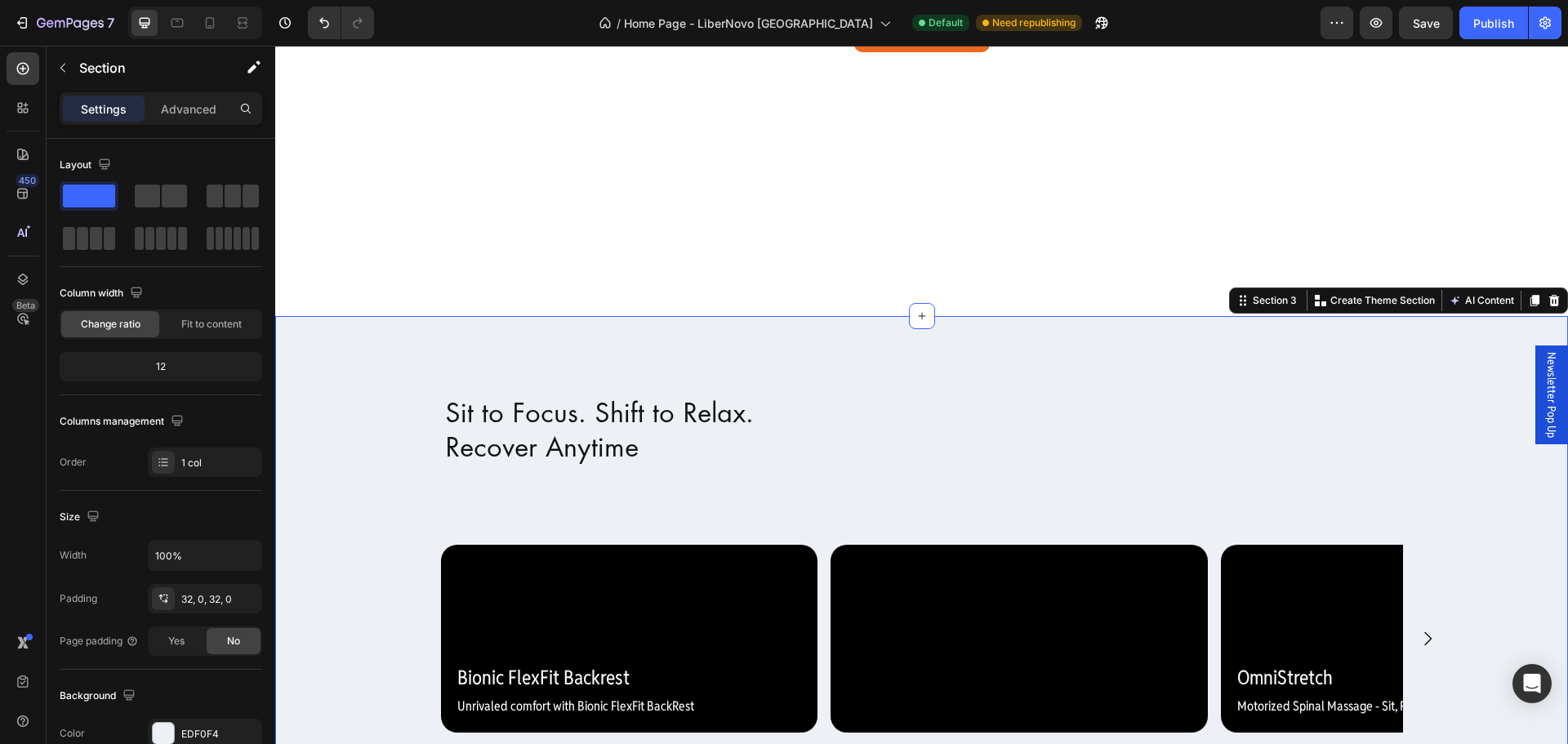
click at [607, 345] on div "Sit to Focus. Shift to Relax. Recover Anytime Heading Video Bionic FlexFit Back…" at bounding box center [922, 538] width 1293 height 391
click at [530, 356] on div "Sit to Focus. Shift to Relax. Recover Anytime Heading Video Bionic FlexFit Back…" at bounding box center [922, 538] width 1293 height 391
click at [522, 396] on p "Sit to Focus. Shift to Relax. Recover Anytime" at bounding box center [923, 430] width 954 height 68
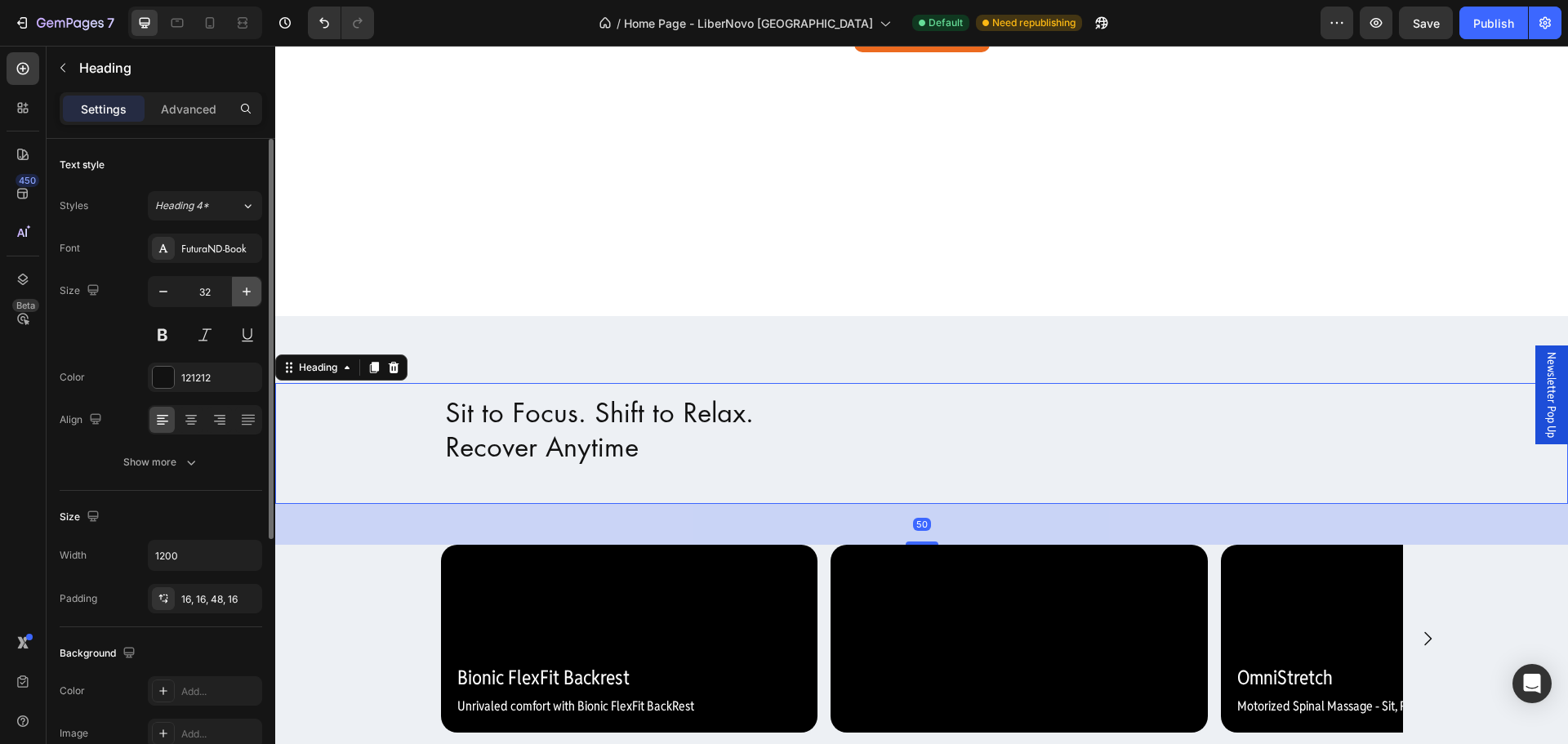
click at [248, 291] on icon "button" at bounding box center [246, 292] width 17 height 17
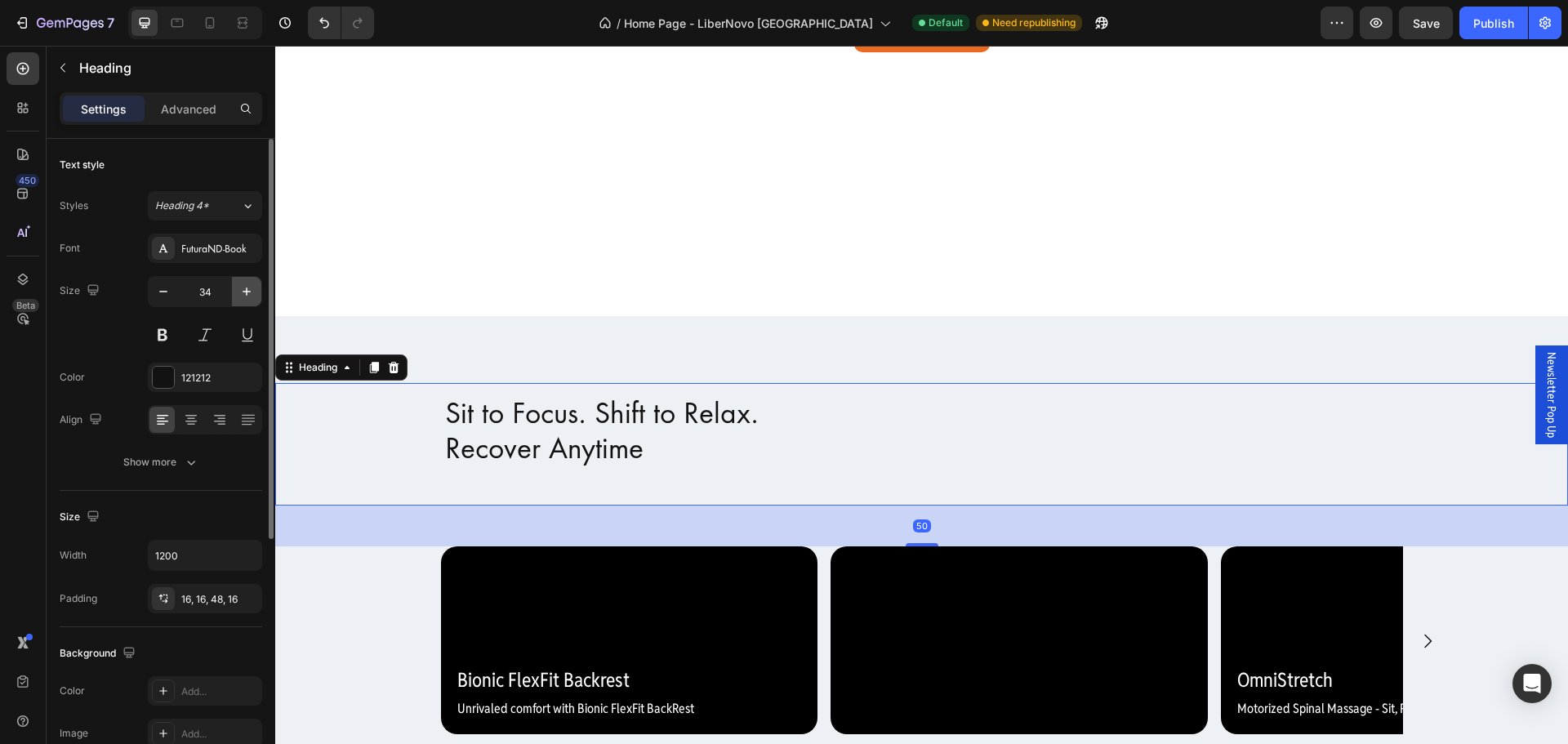
click at [248, 291] on icon "button" at bounding box center [246, 292] width 17 height 17
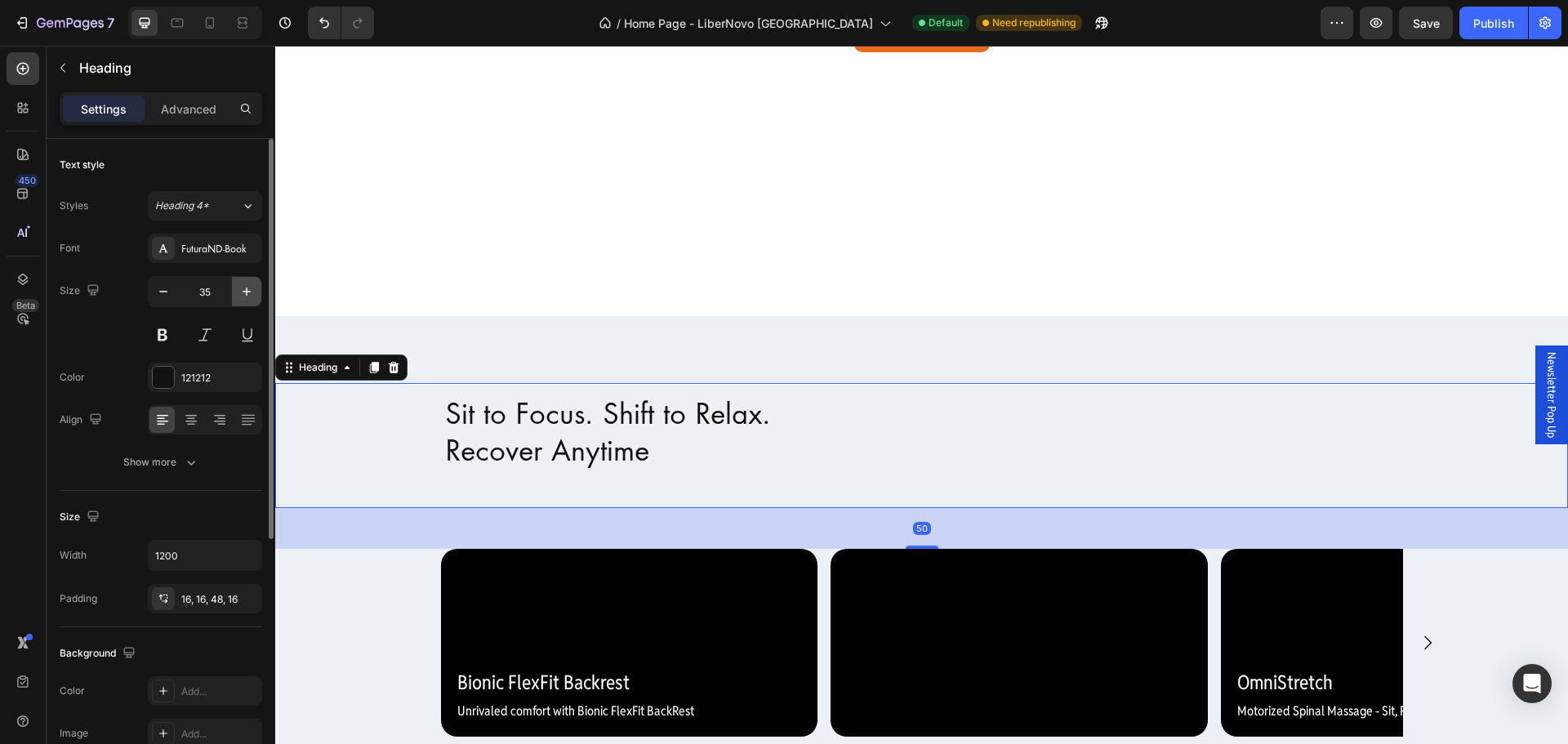
click at [248, 291] on icon "button" at bounding box center [246, 292] width 17 height 17
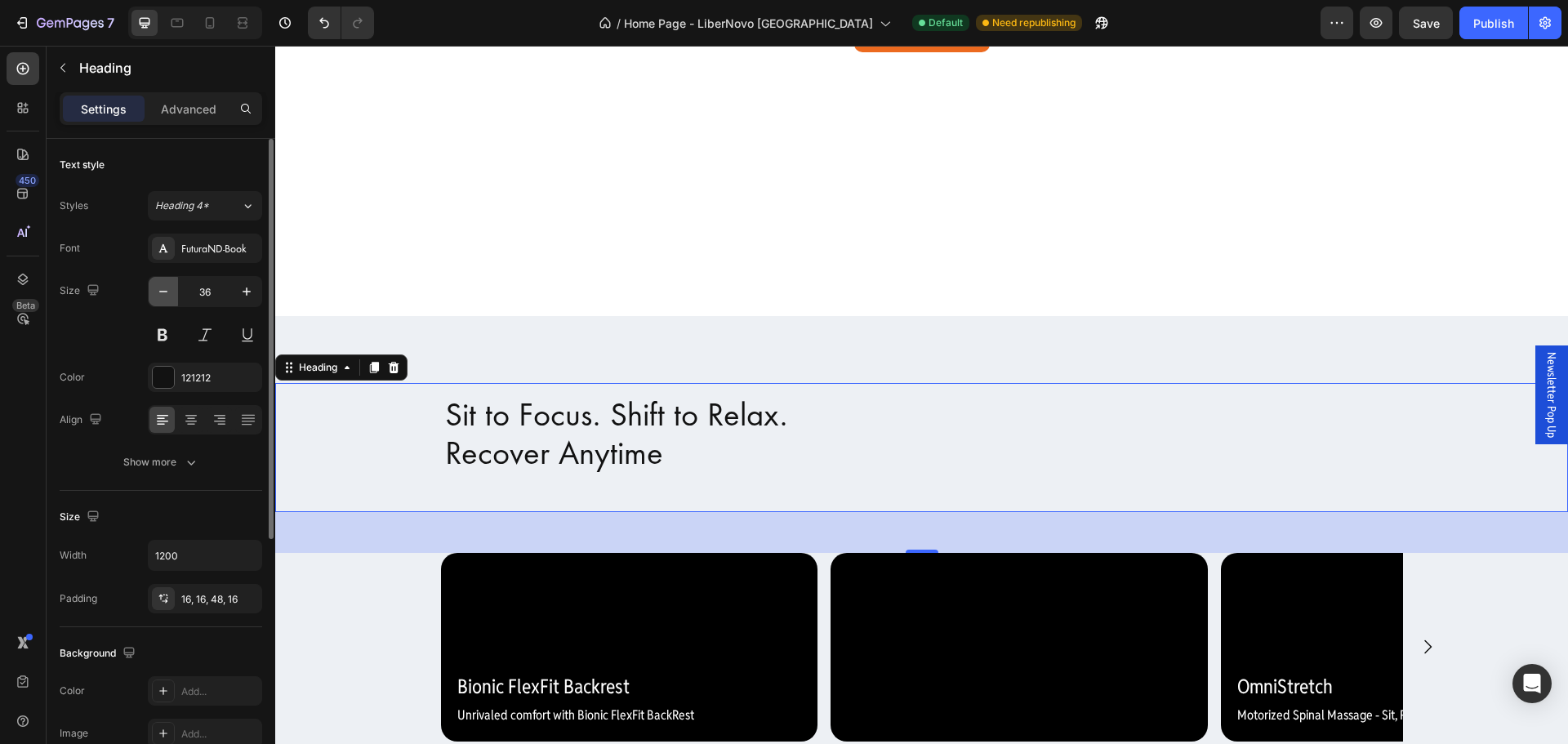
click at [171, 294] on button "button" at bounding box center [164, 292] width 30 height 30
type input "35"
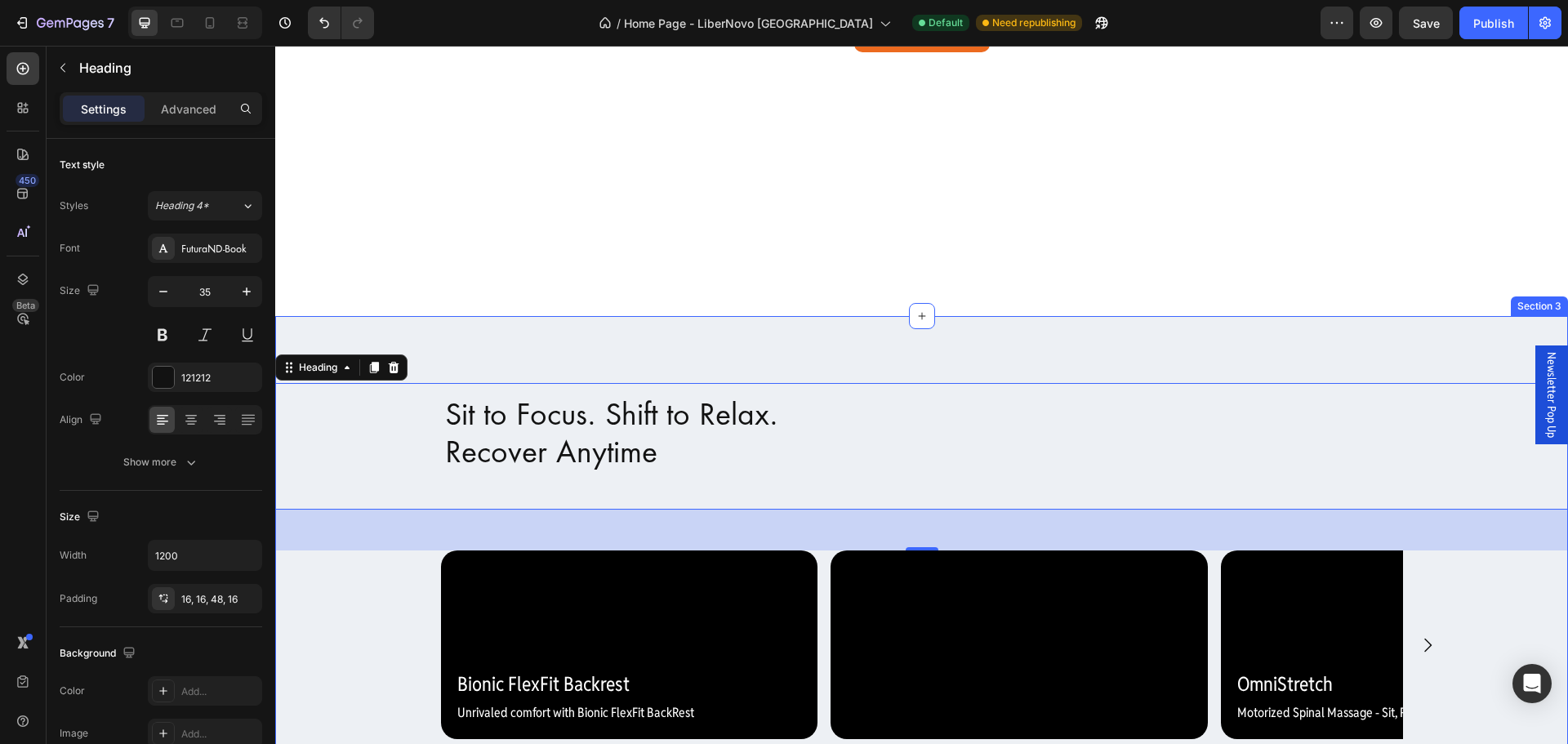
click at [679, 370] on div "Sit to Focus. Shift to Relax. Recover Anytime Heading 50 Video Bionic FlexFit B…" at bounding box center [922, 540] width 1293 height 397
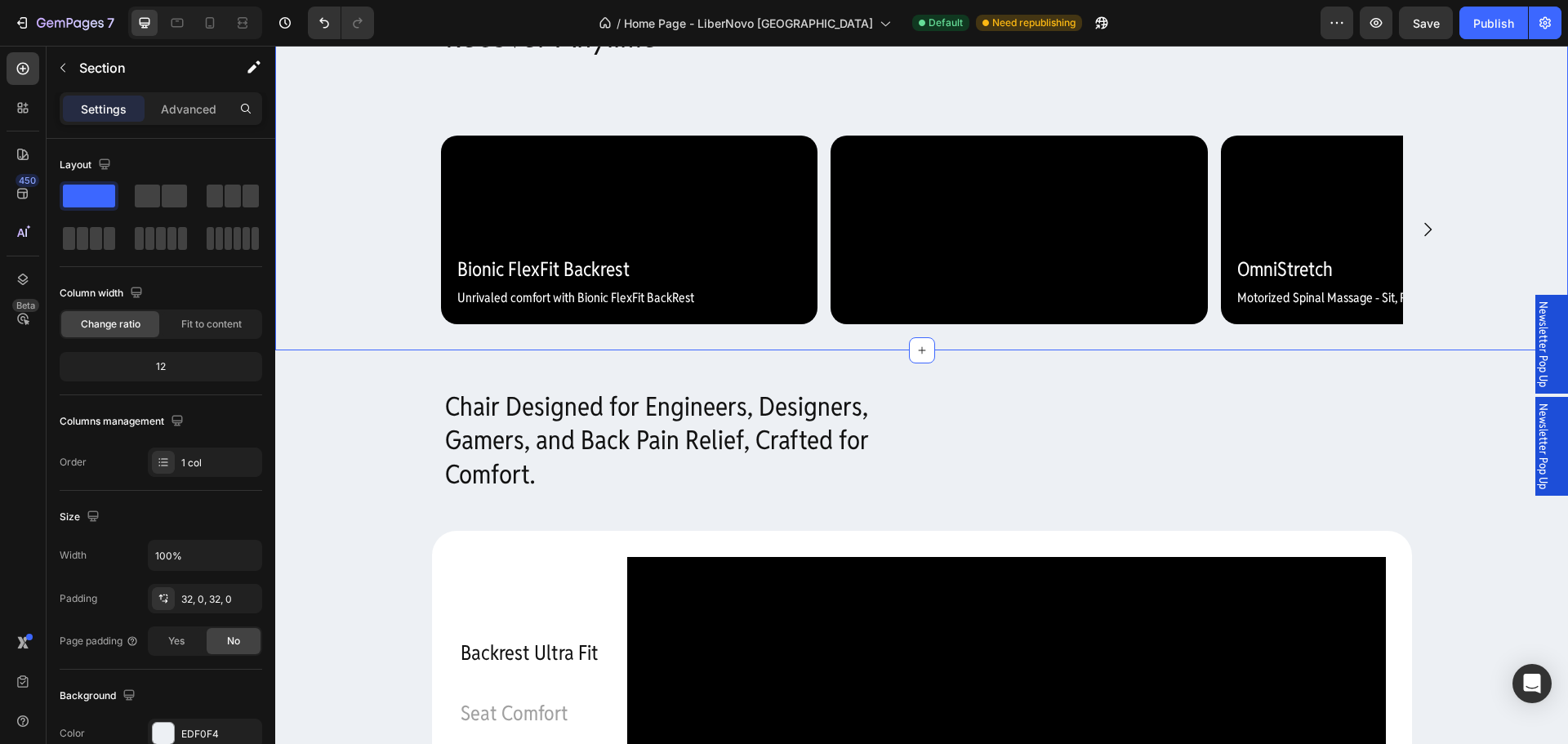
scroll to position [1470, 0]
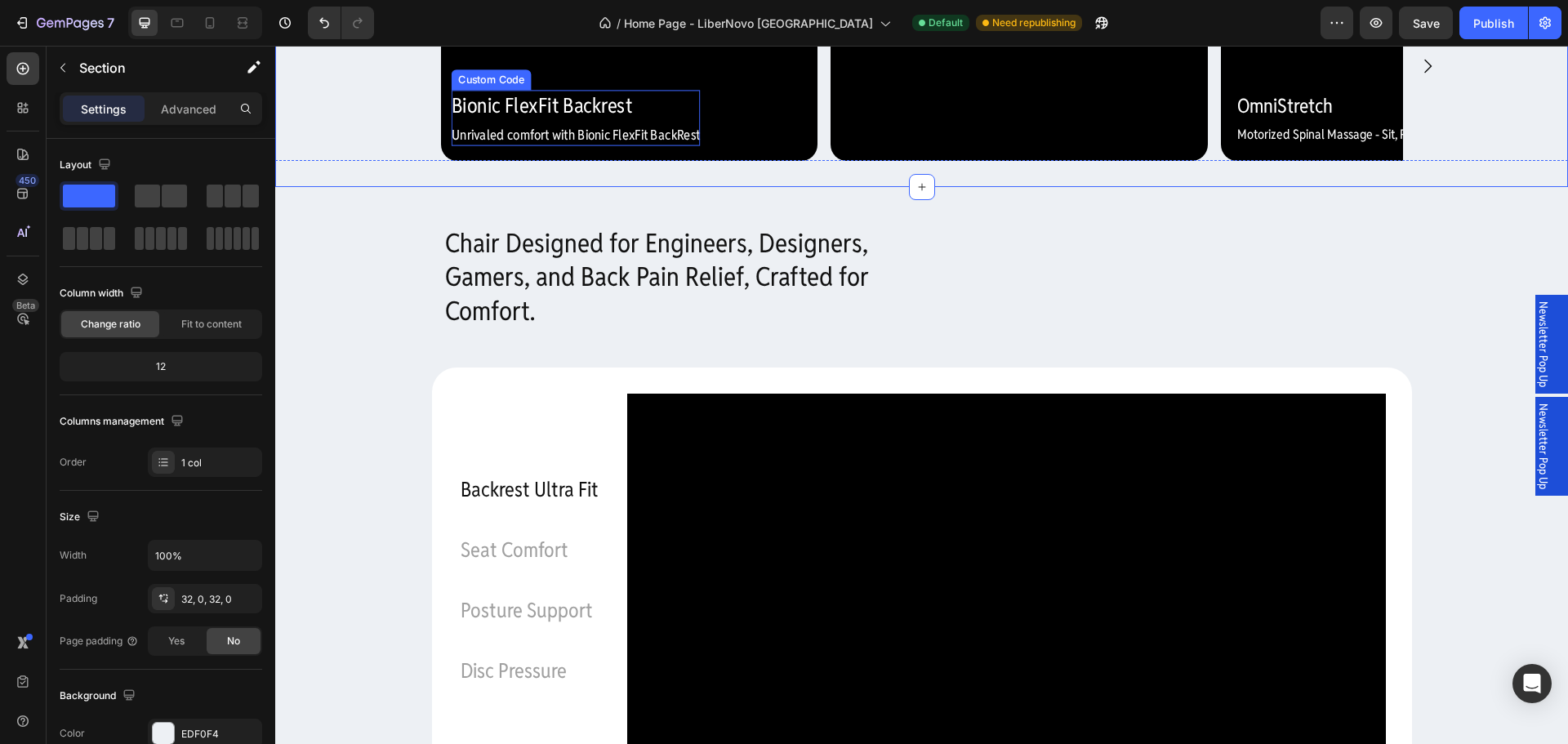
click at [607, 121] on h2 "Bionic FlexFit Backrest" at bounding box center [576, 105] width 249 height 31
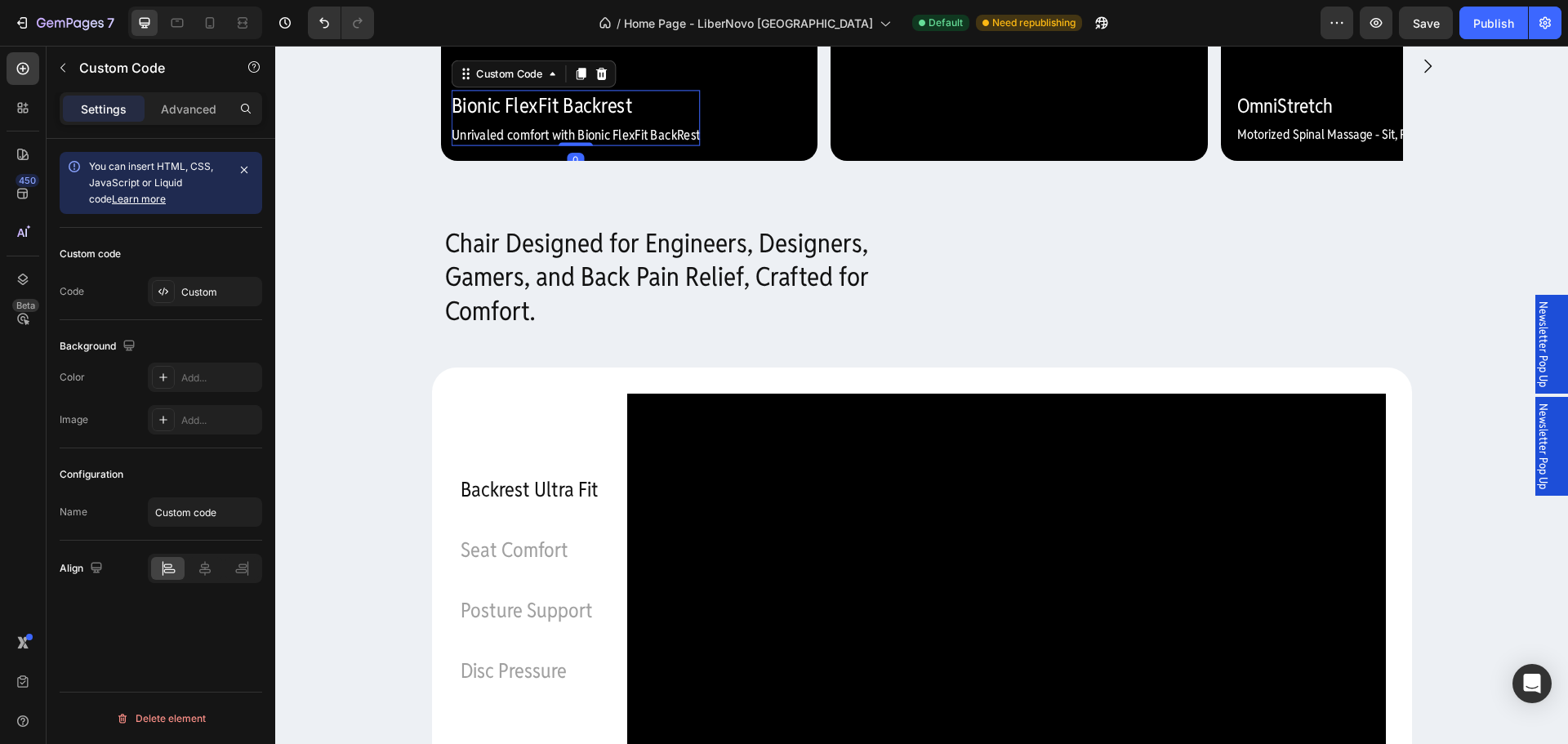
click at [640, 121] on h2 "Bionic FlexFit Backrest" at bounding box center [576, 105] width 249 height 31
click at [213, 108] on p "Advanced" at bounding box center [189, 109] width 56 height 17
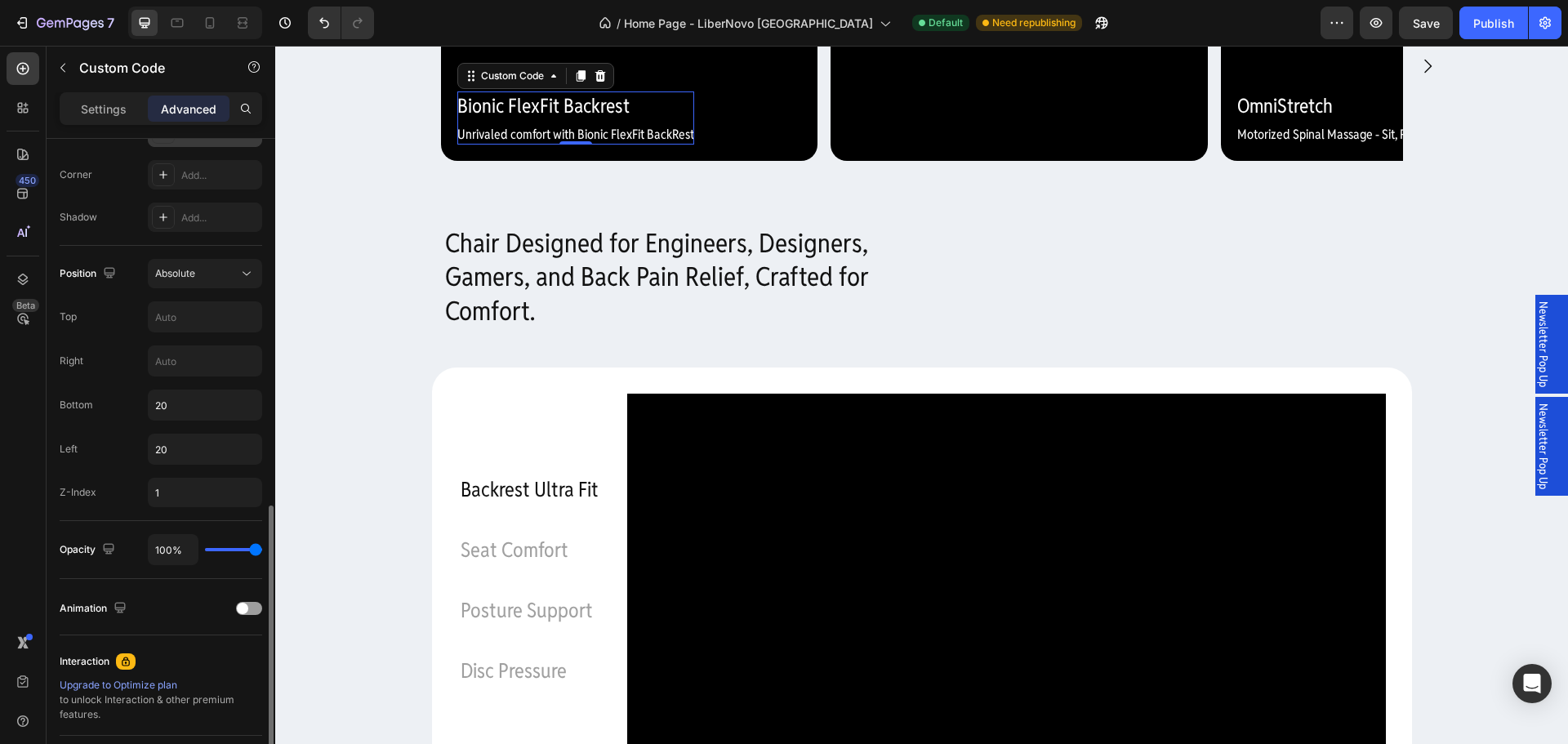
scroll to position [657, 0]
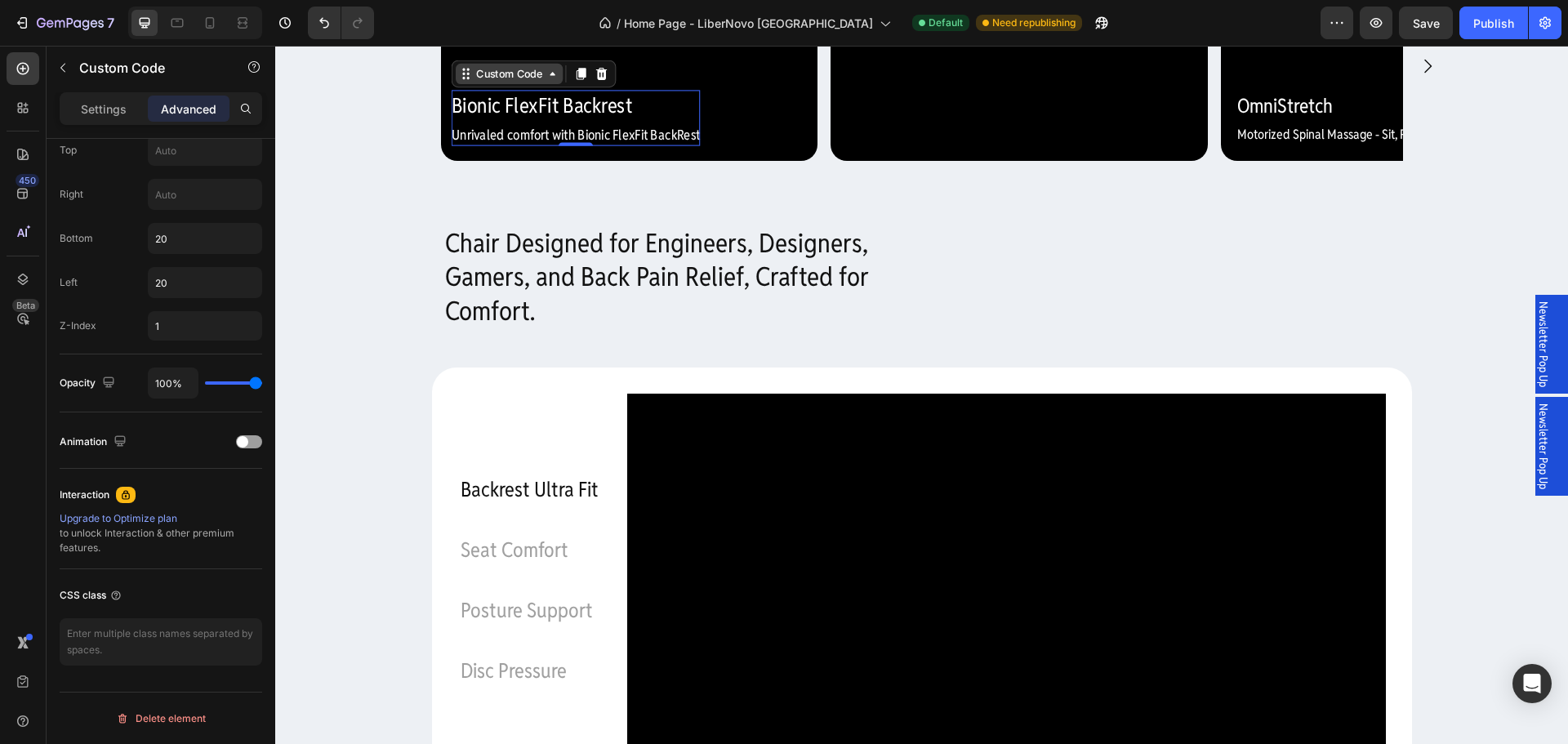
click at [496, 82] on div "Custom Code" at bounding box center [509, 73] width 73 height 16
click at [499, 82] on div "Custom Code" at bounding box center [509, 73] width 73 height 16
click at [494, 121] on h2 "Bionic FlexFit Backrest" at bounding box center [576, 105] width 249 height 31
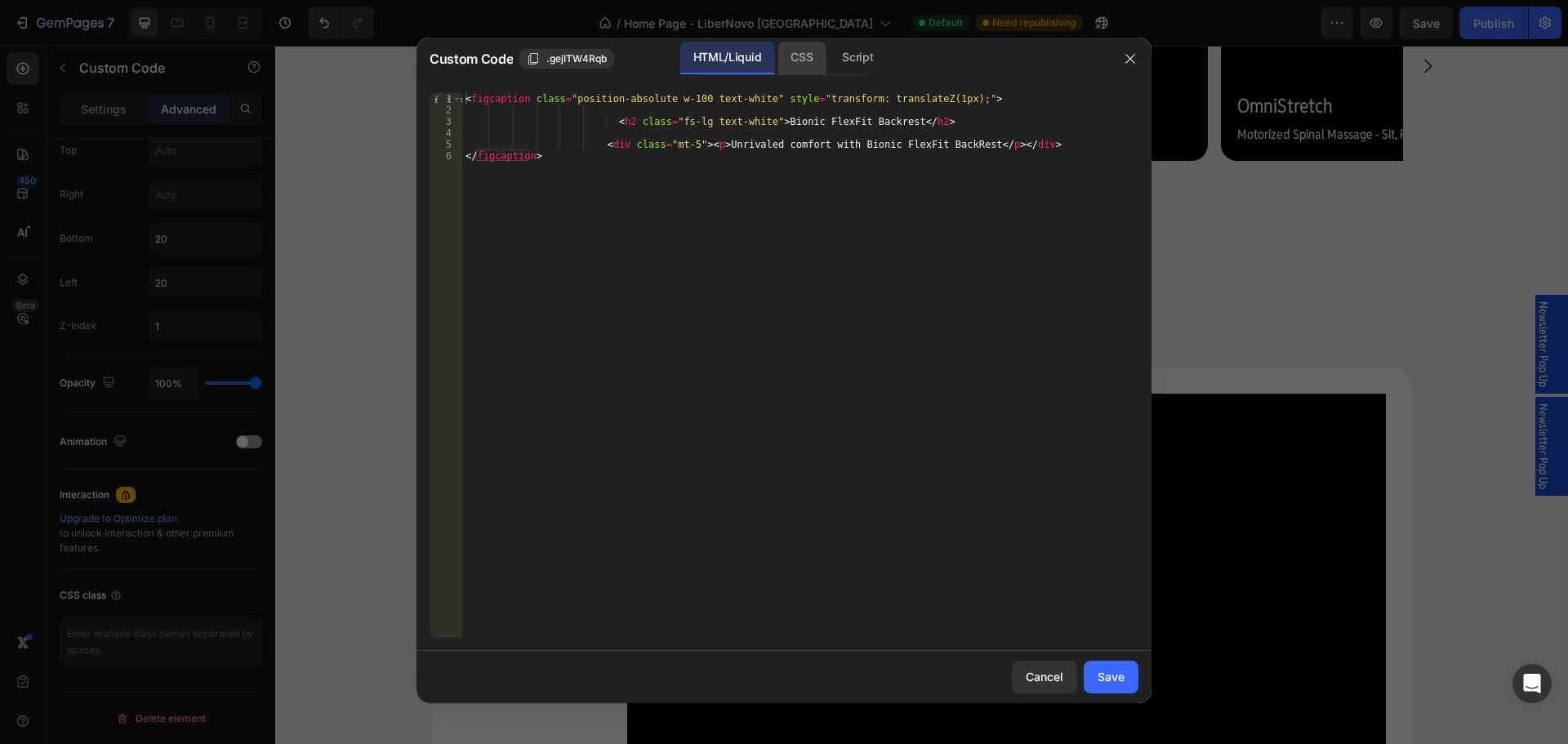
click at [800, 45] on div "CSS" at bounding box center [802, 58] width 48 height 33
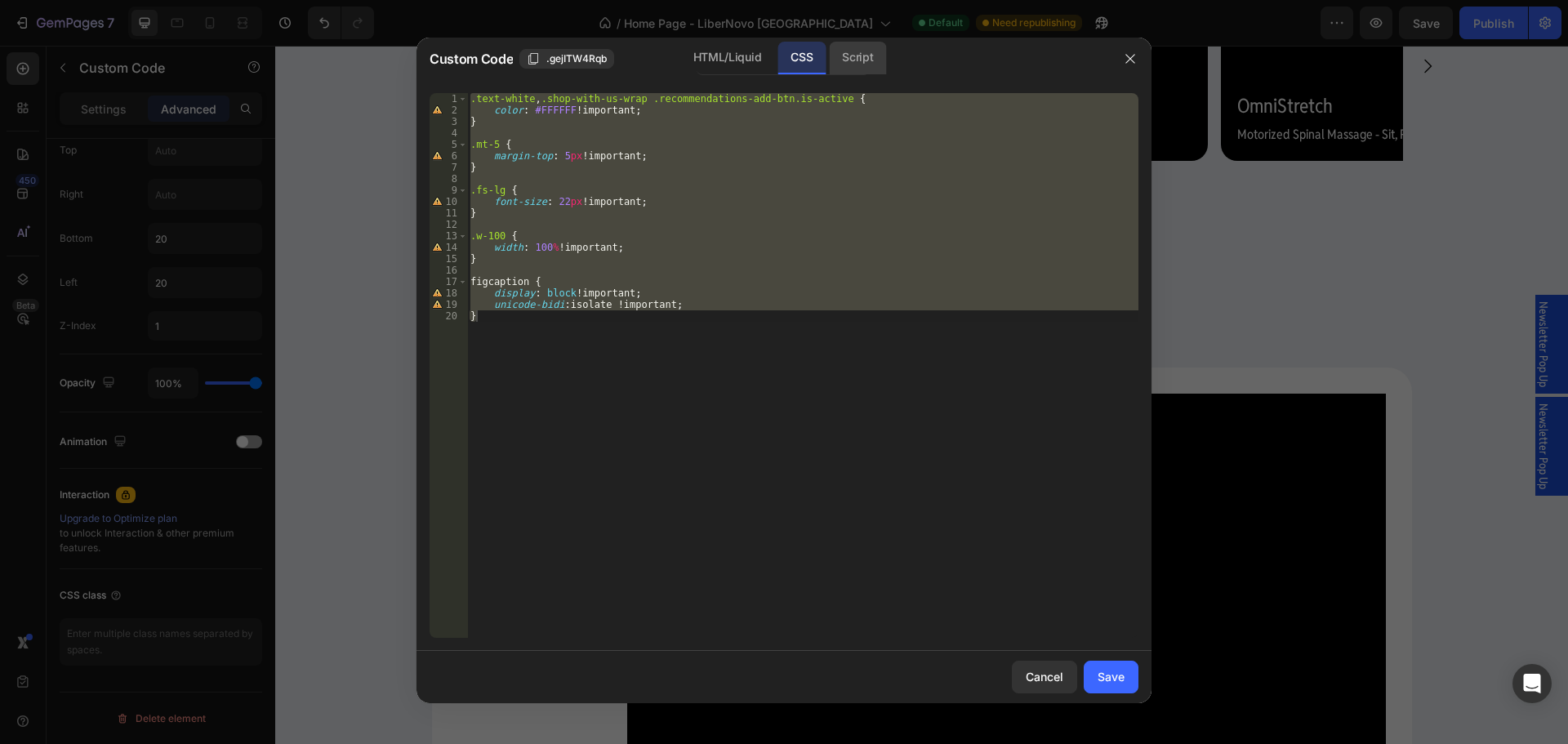
click at [834, 48] on div "Script" at bounding box center [857, 58] width 57 height 33
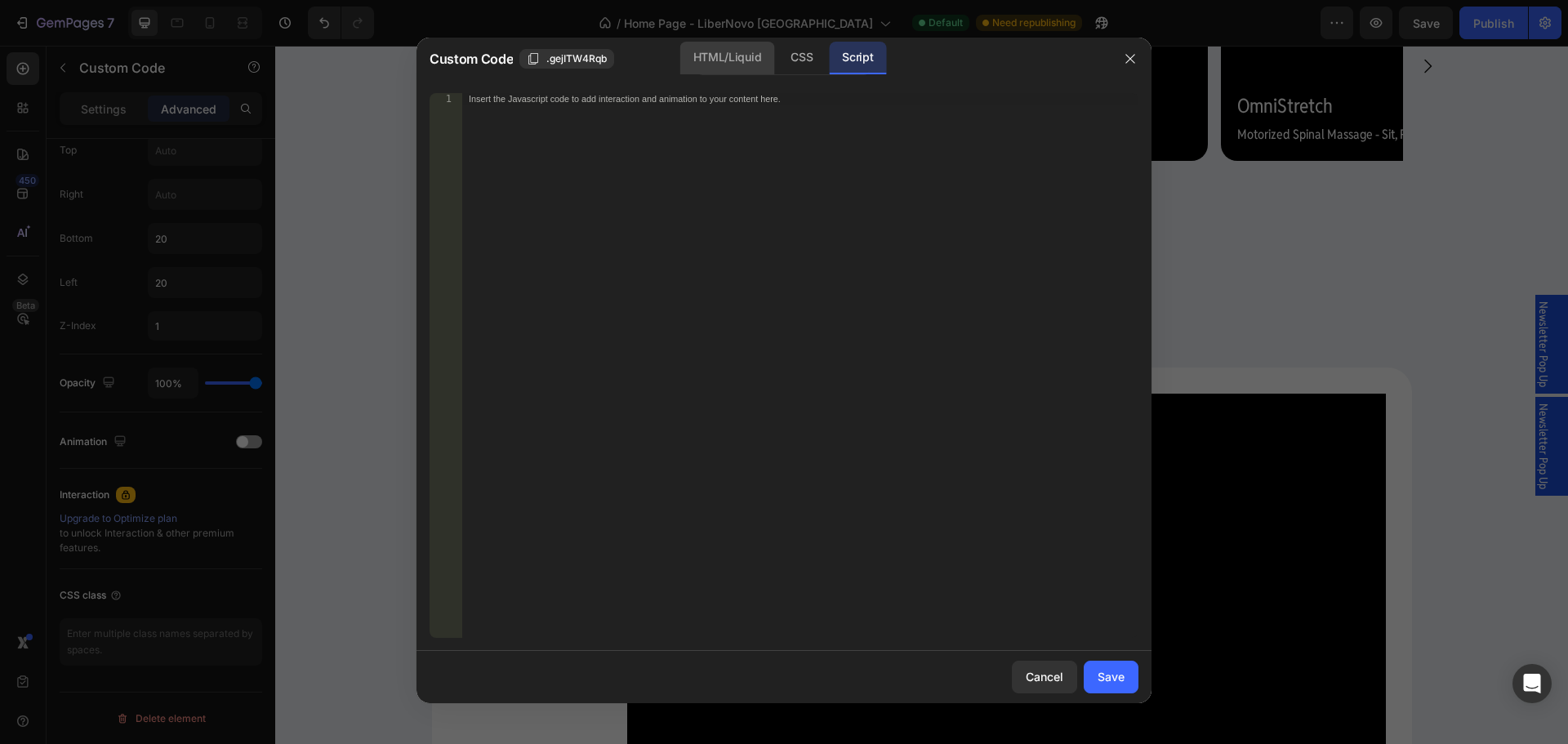
click at [746, 57] on div "HTML/Liquid" at bounding box center [727, 58] width 94 height 33
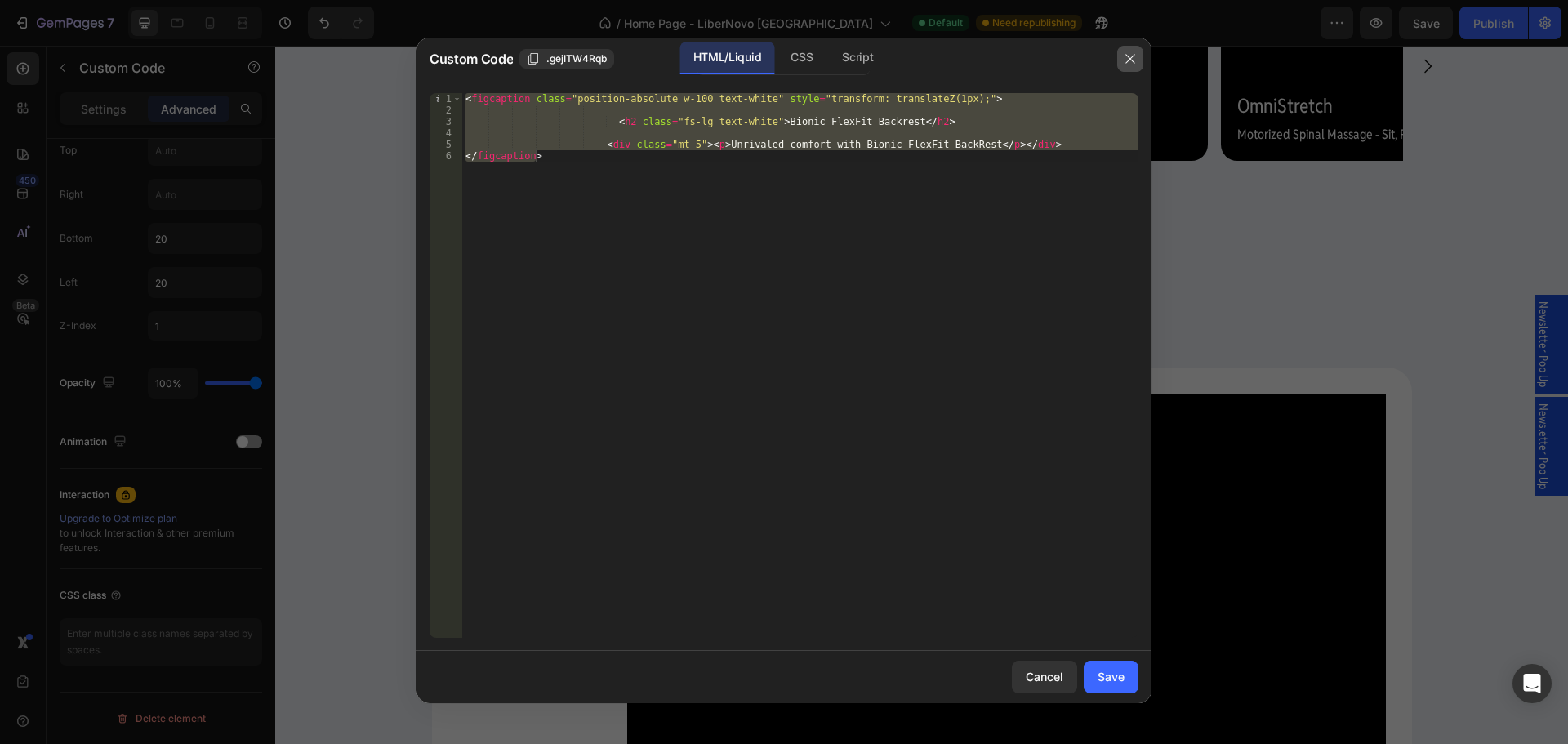
click at [1136, 57] on button "button" at bounding box center [1130, 59] width 26 height 26
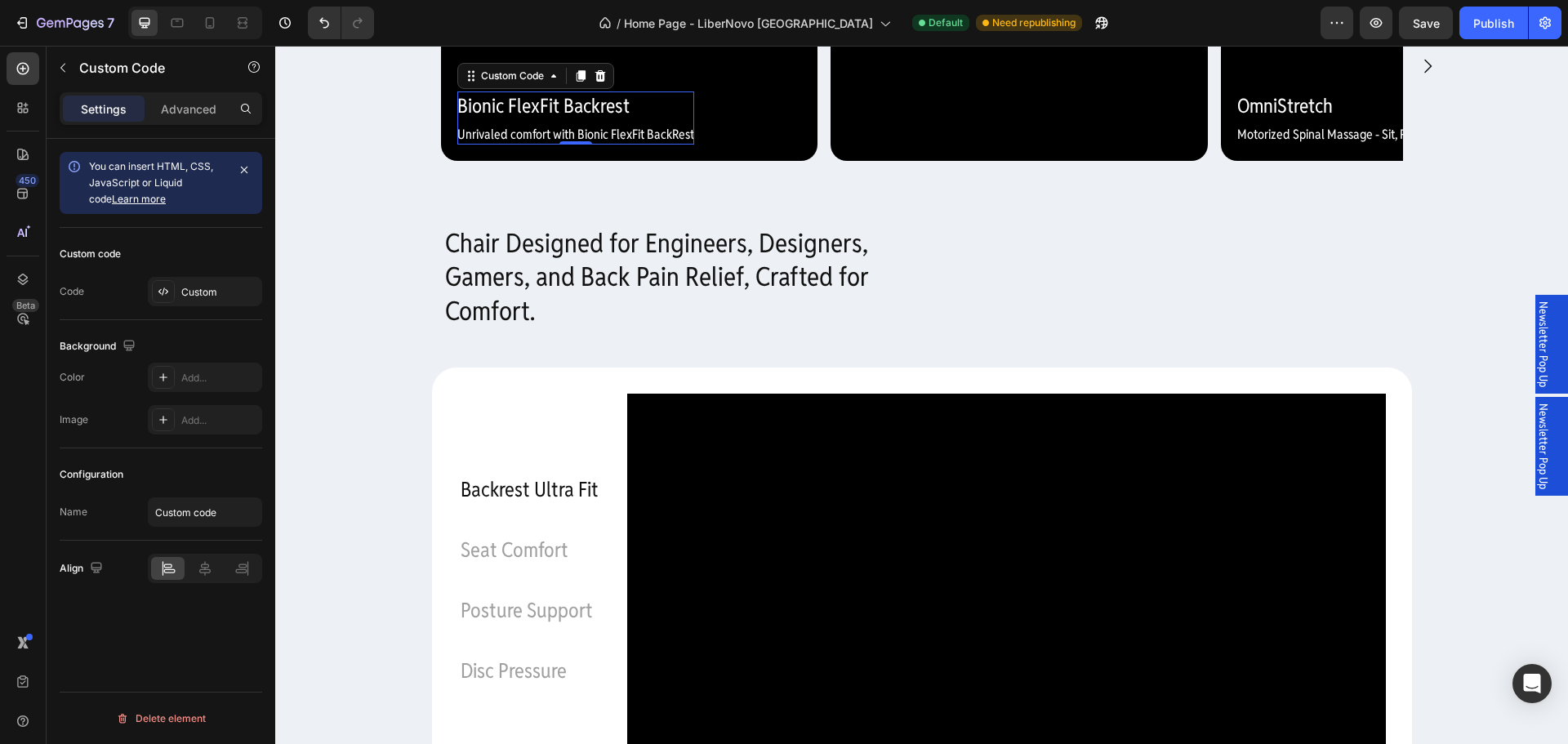
scroll to position [0, 0]
click at [539, 161] on video at bounding box center [630, 66] width 378 height 189
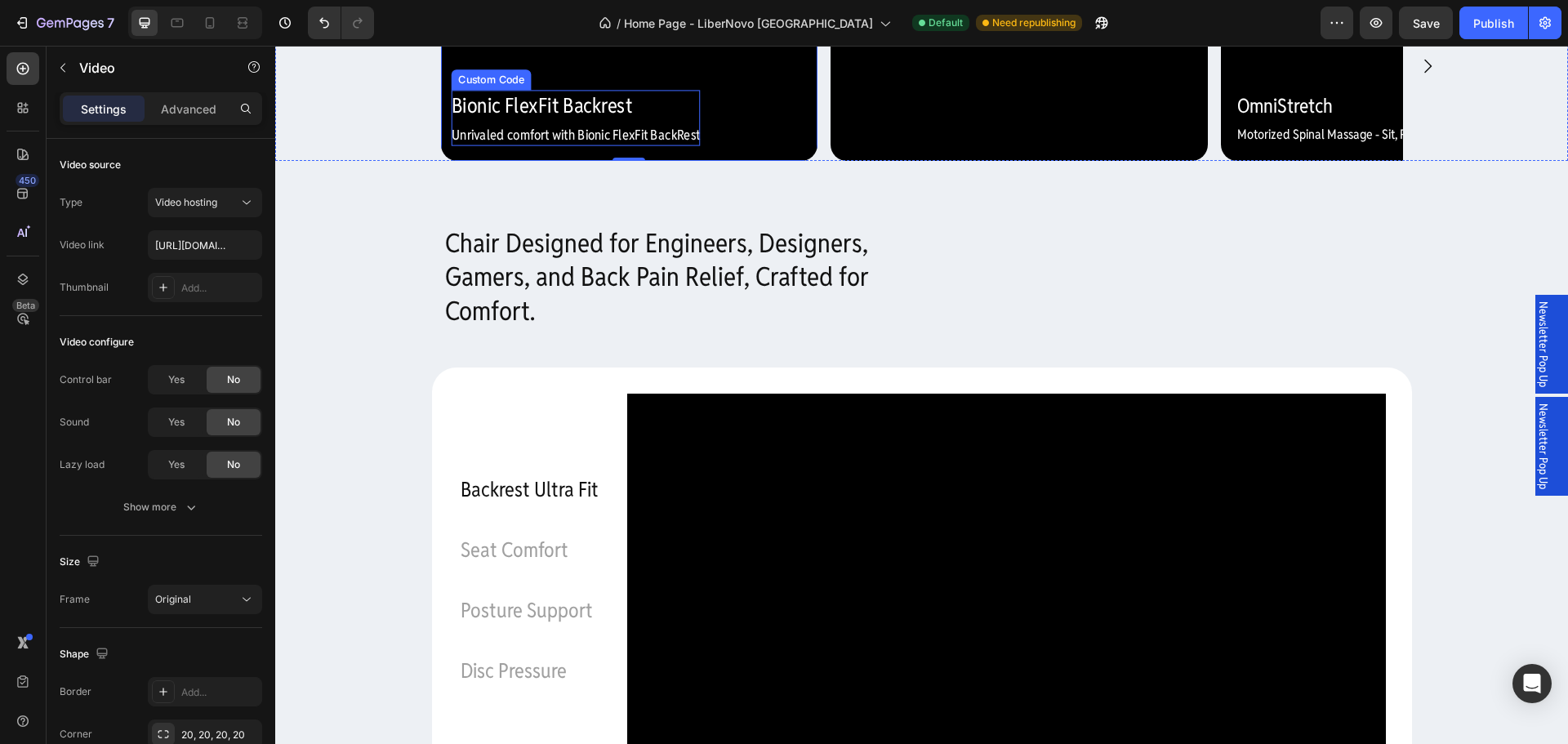
click at [512, 121] on h2 "Bionic FlexFit Backrest" at bounding box center [576, 105] width 249 height 31
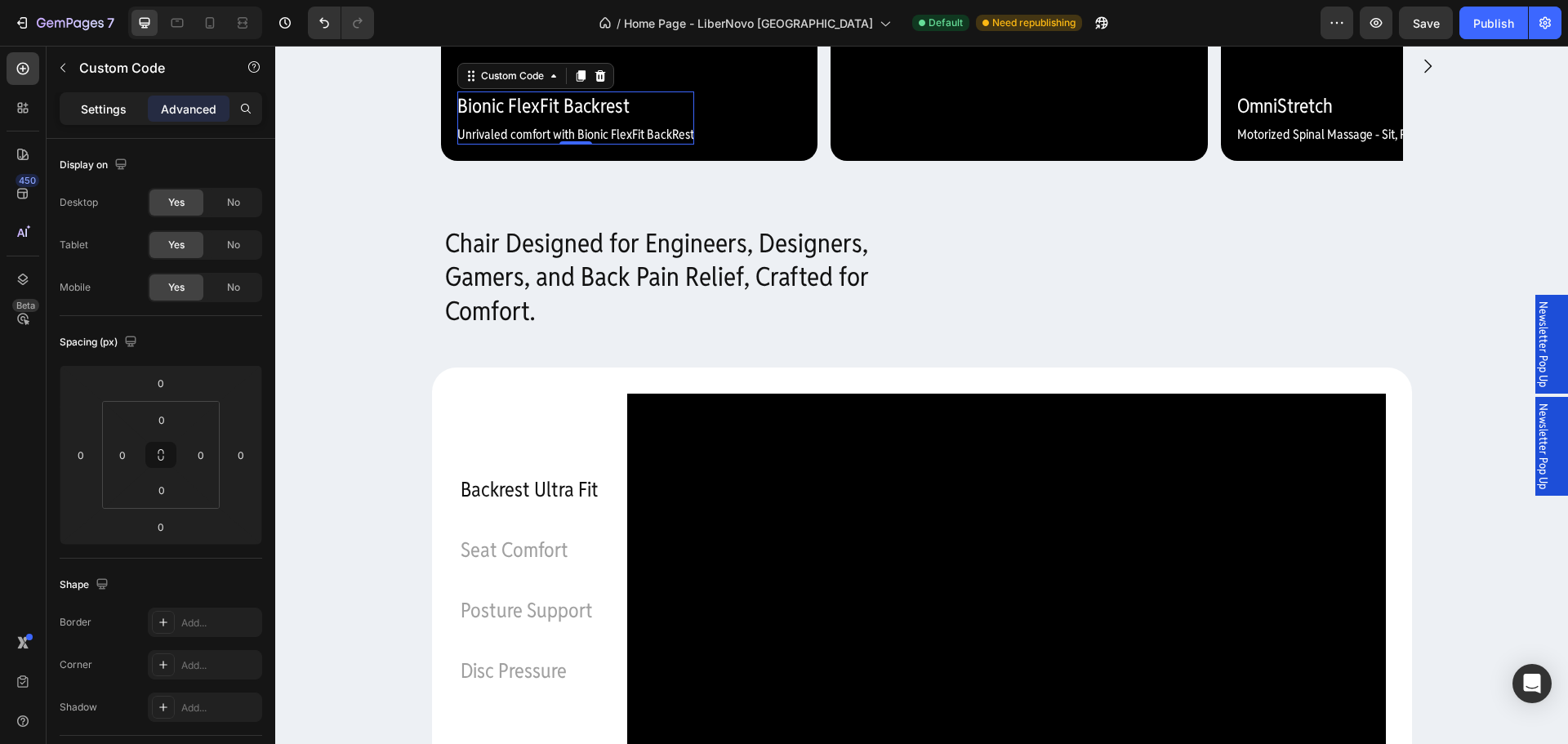
click at [116, 104] on p "Settings" at bounding box center [103, 109] width 46 height 17
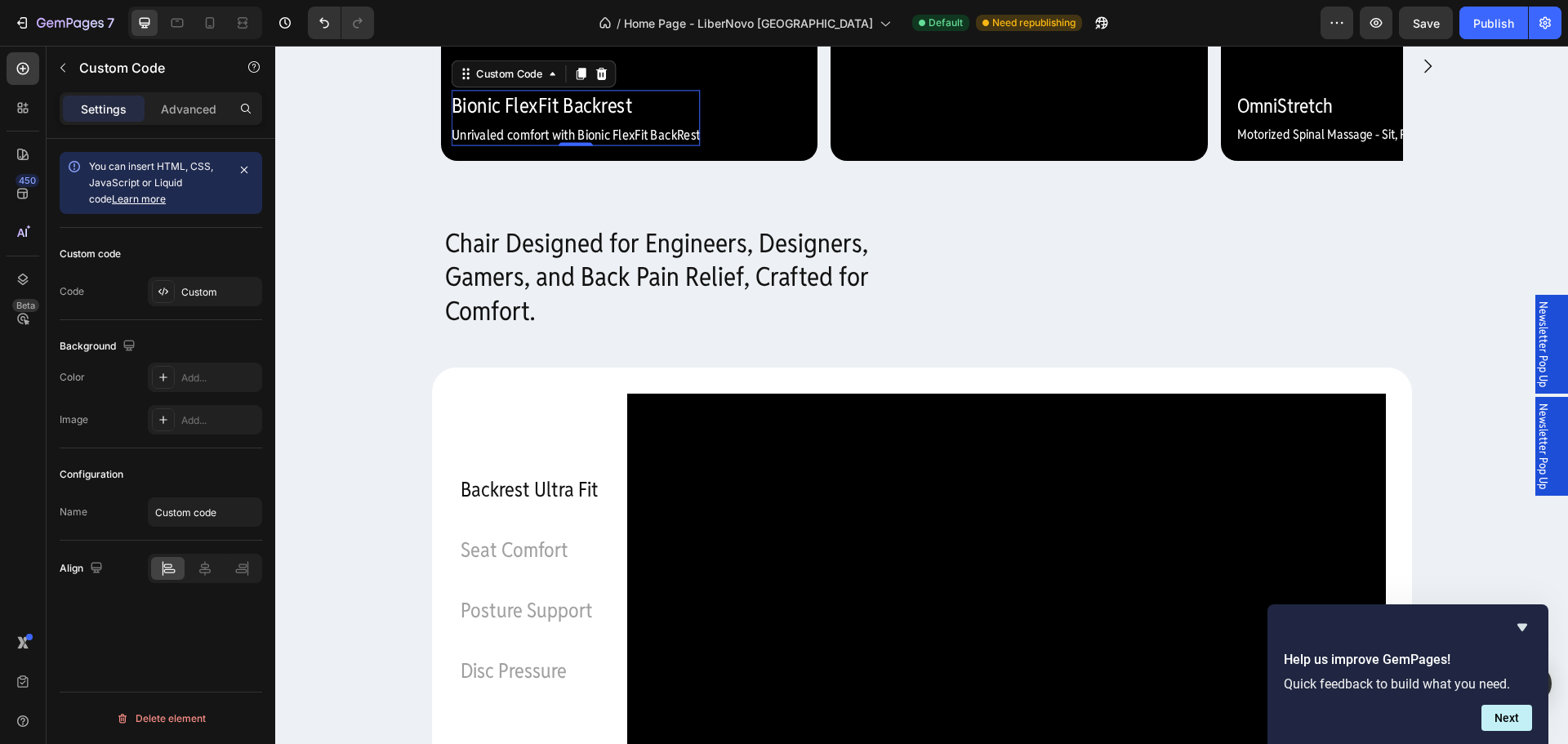
click at [586, 121] on h2 "Bionic FlexFit Backrest" at bounding box center [576, 105] width 249 height 31
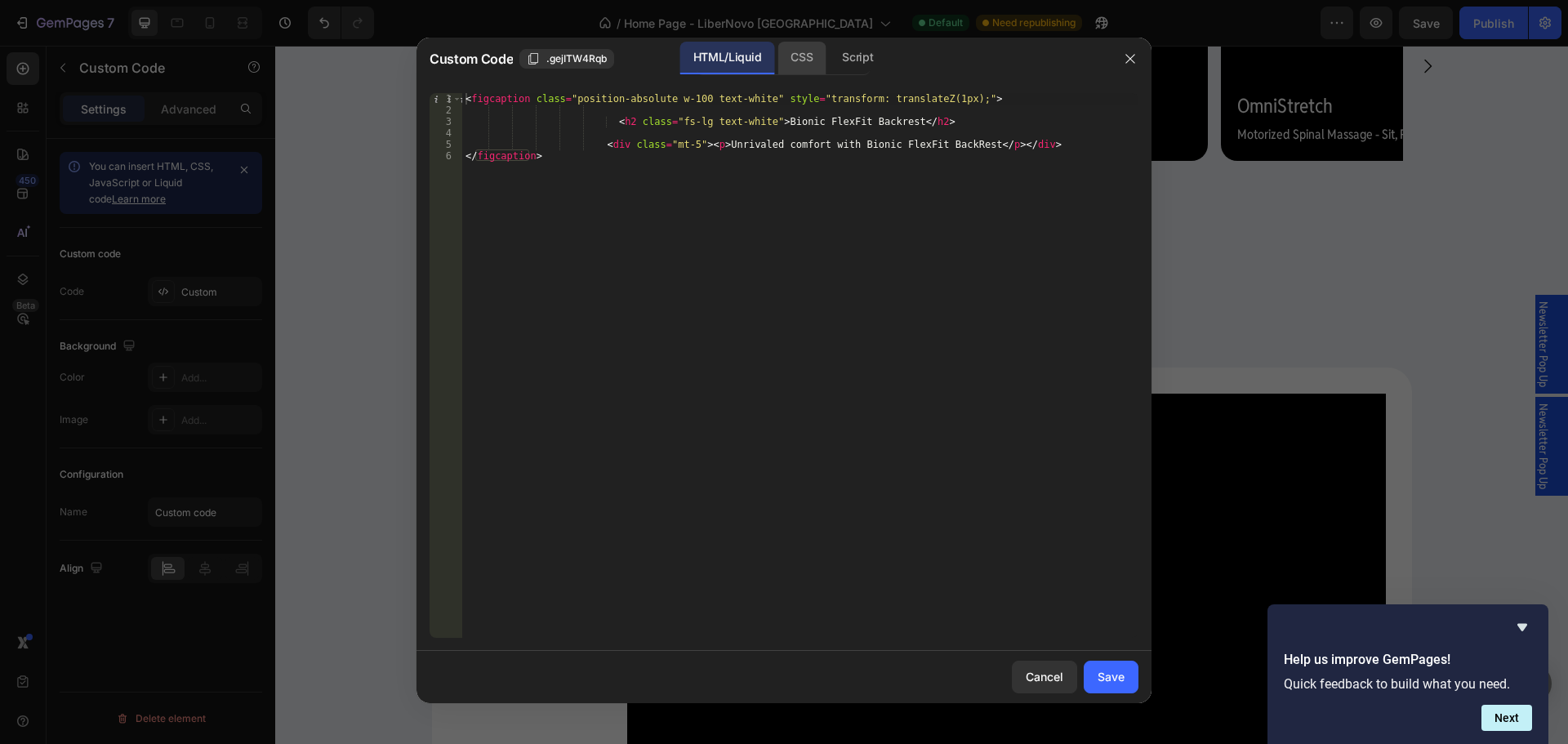
click at [803, 55] on div "CSS" at bounding box center [802, 58] width 48 height 33
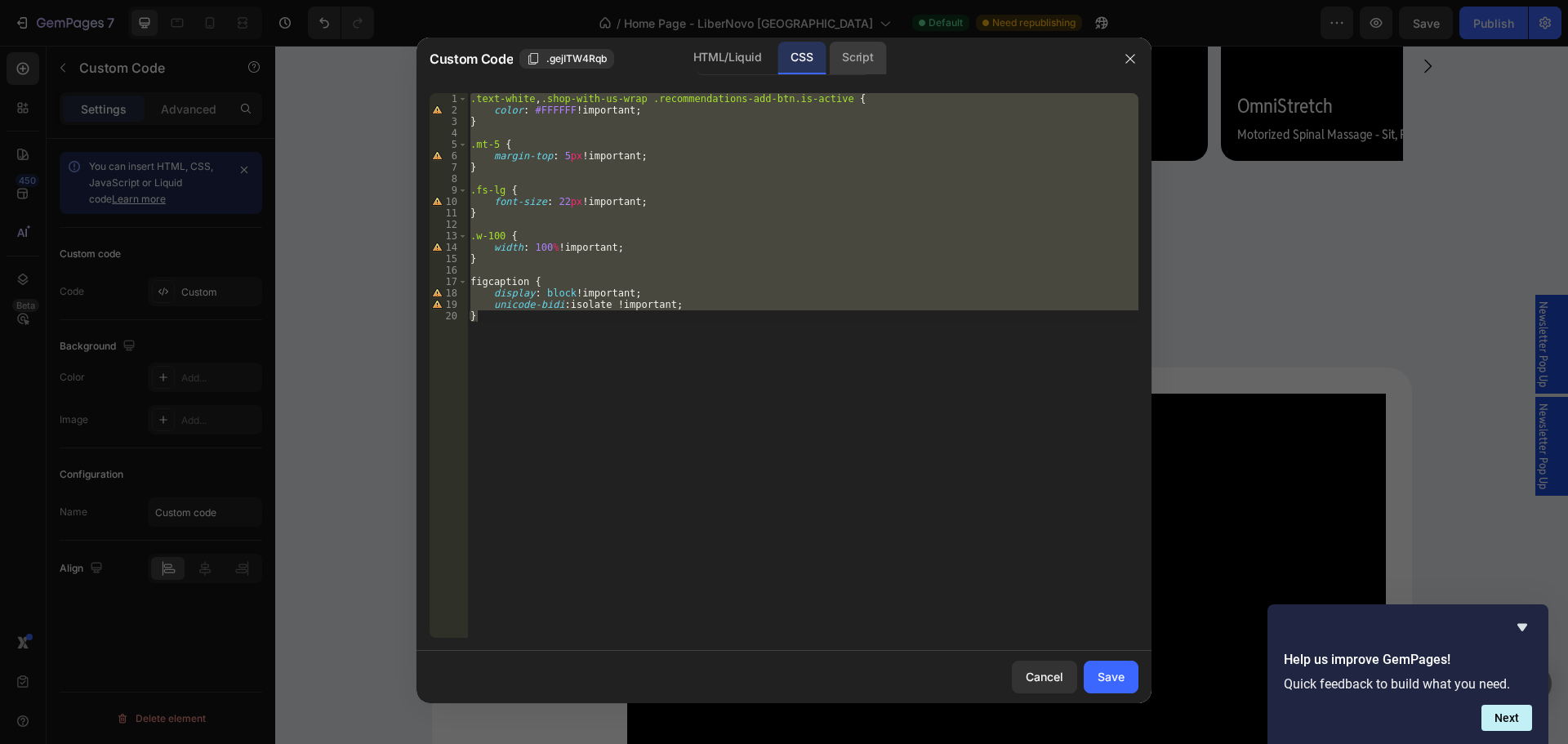
click at [851, 60] on div "Script" at bounding box center [857, 58] width 57 height 33
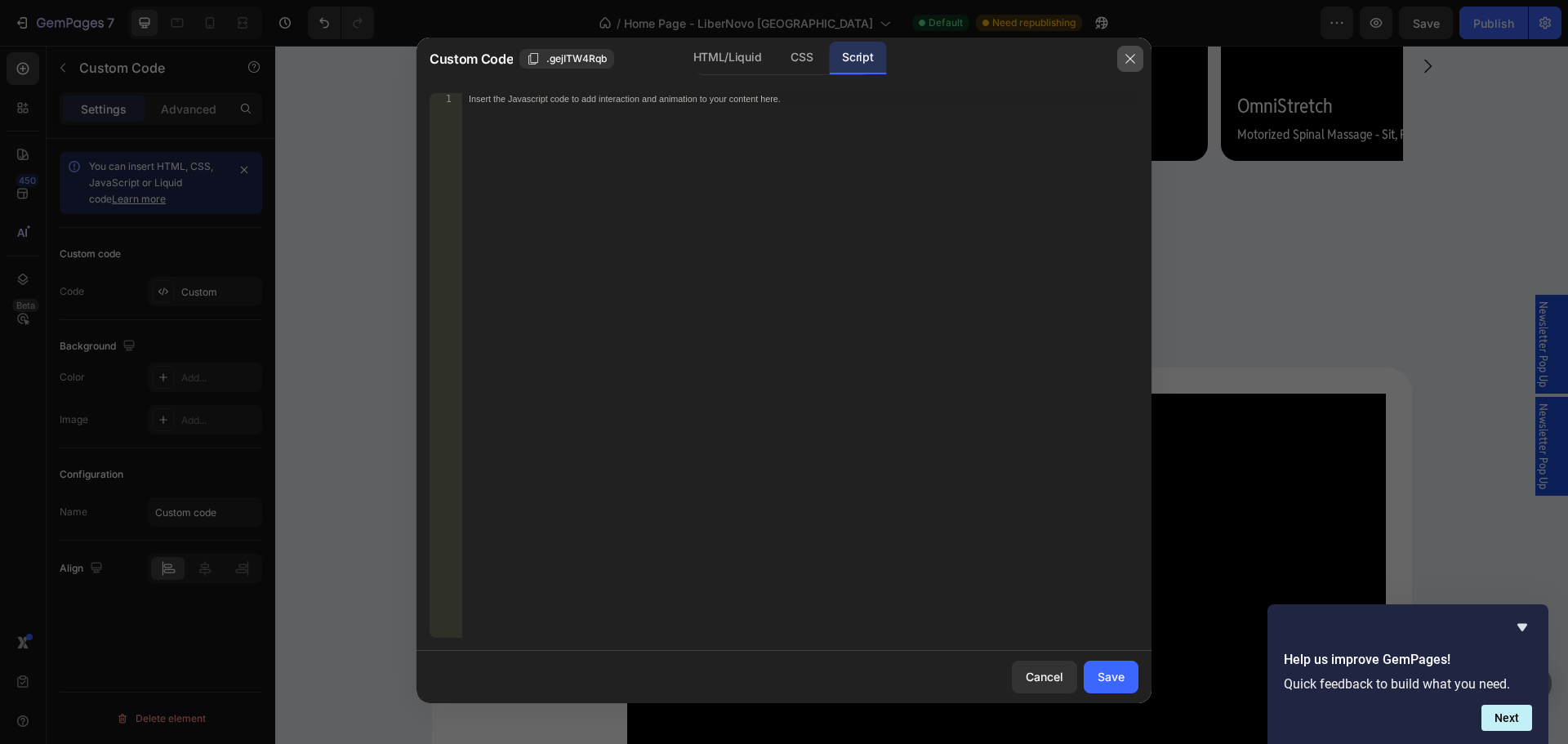
click at [1136, 53] on icon "button" at bounding box center [1130, 59] width 13 height 13
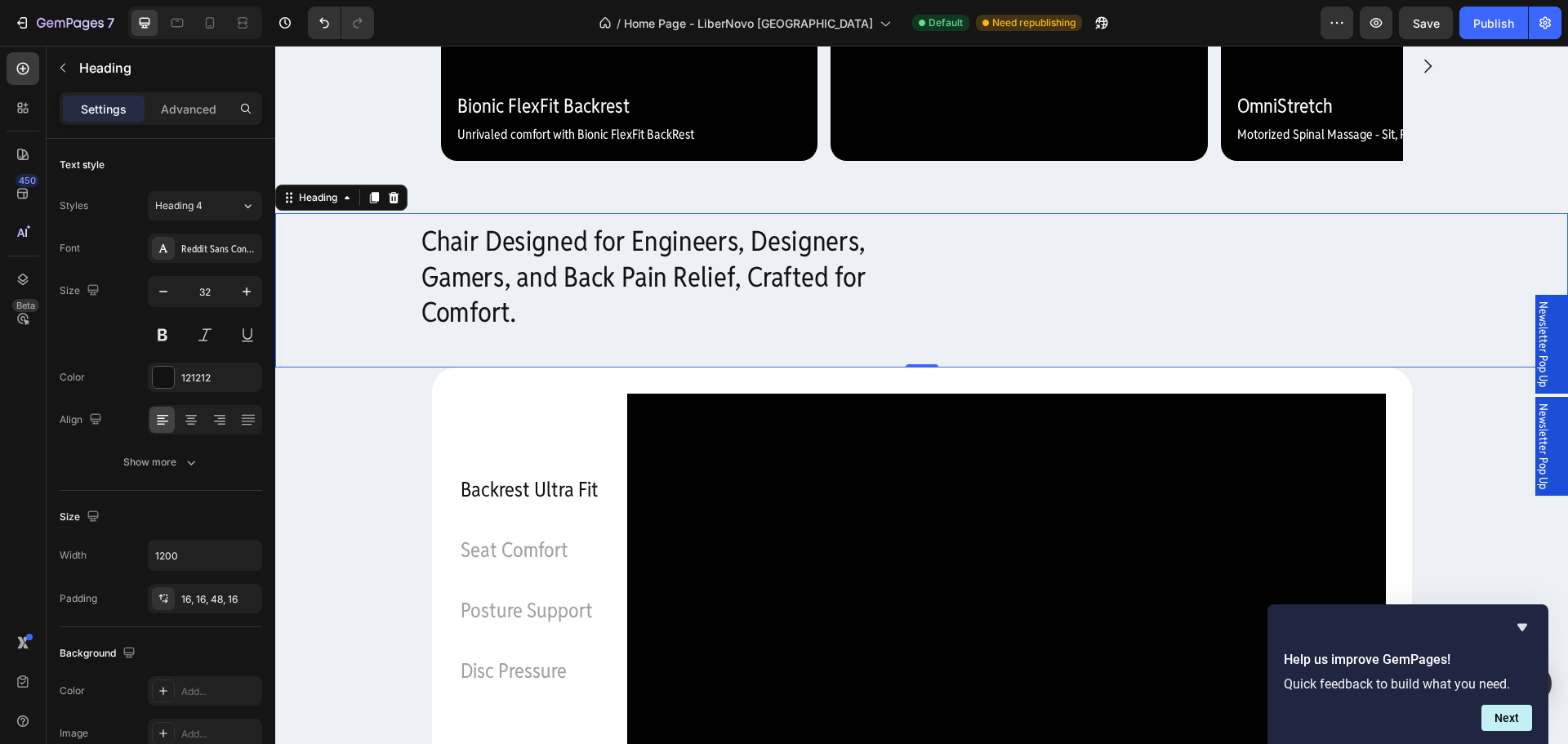
click at [635, 371] on h2 "Chair Designed for Engineers, Designers, Gamers, and Back Pain Relief, Crafted …" at bounding box center [922, 290] width 1030 height 162
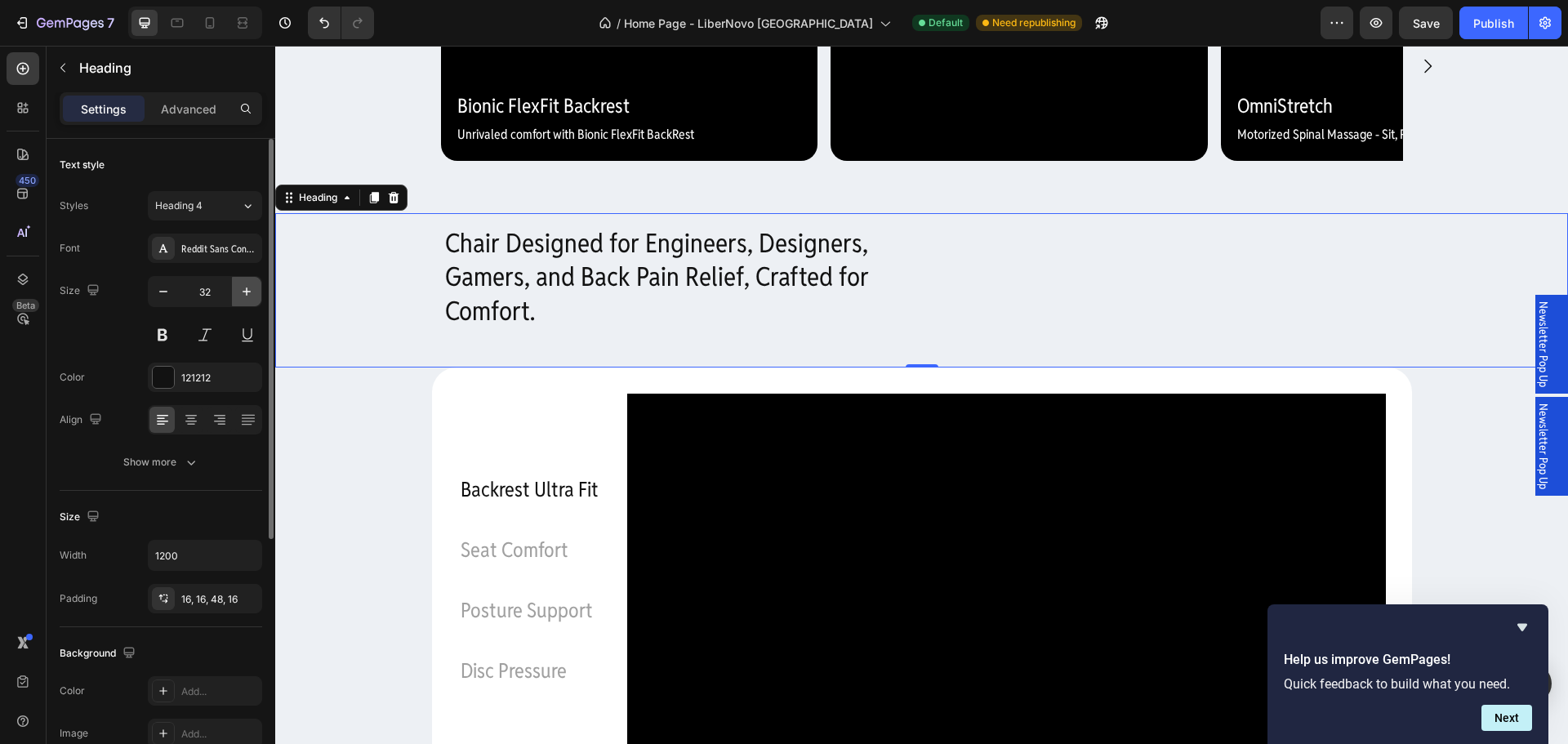
click at [249, 301] on button "button" at bounding box center [246, 292] width 30 height 30
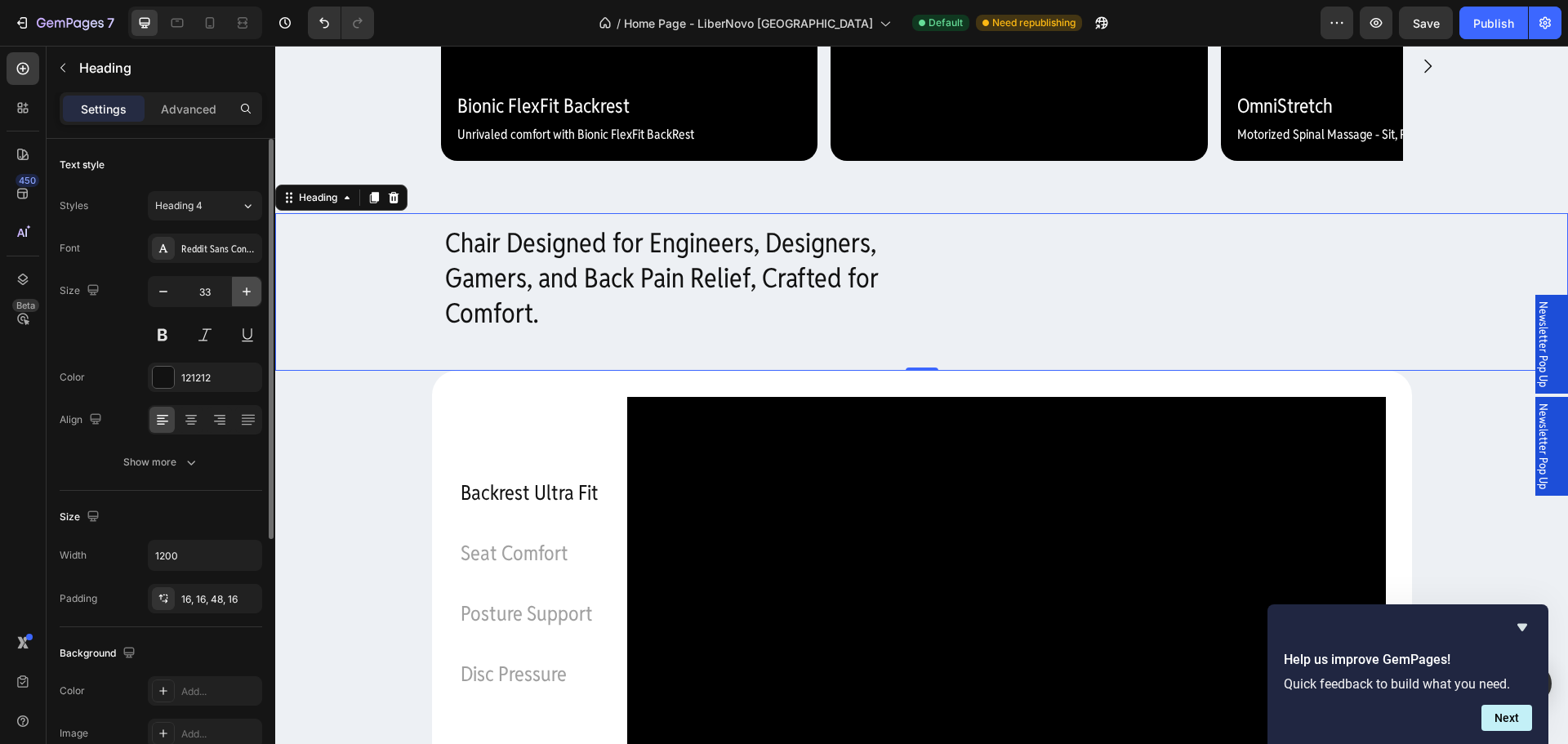
click at [249, 301] on button "button" at bounding box center [246, 292] width 30 height 30
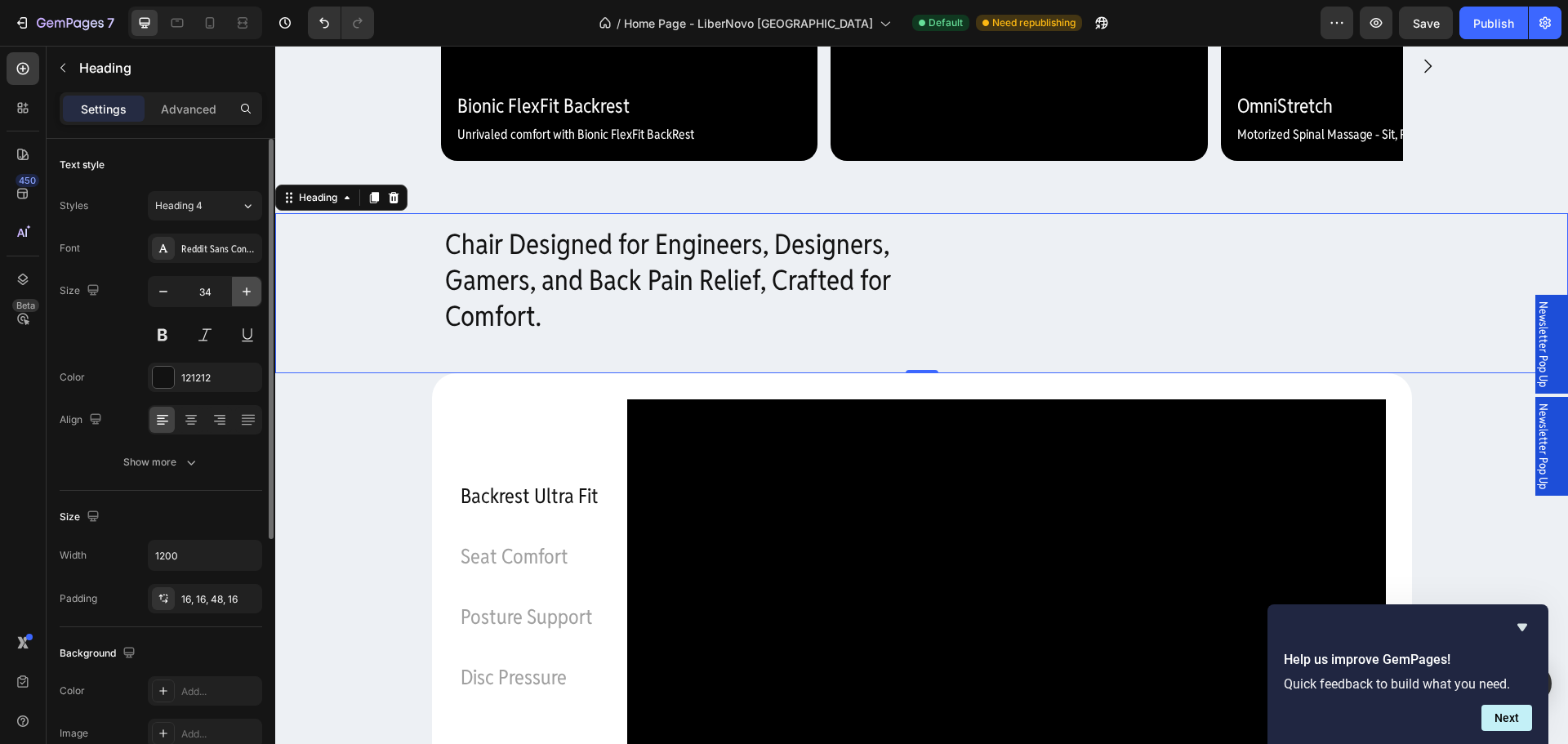
click at [249, 301] on button "button" at bounding box center [246, 292] width 30 height 30
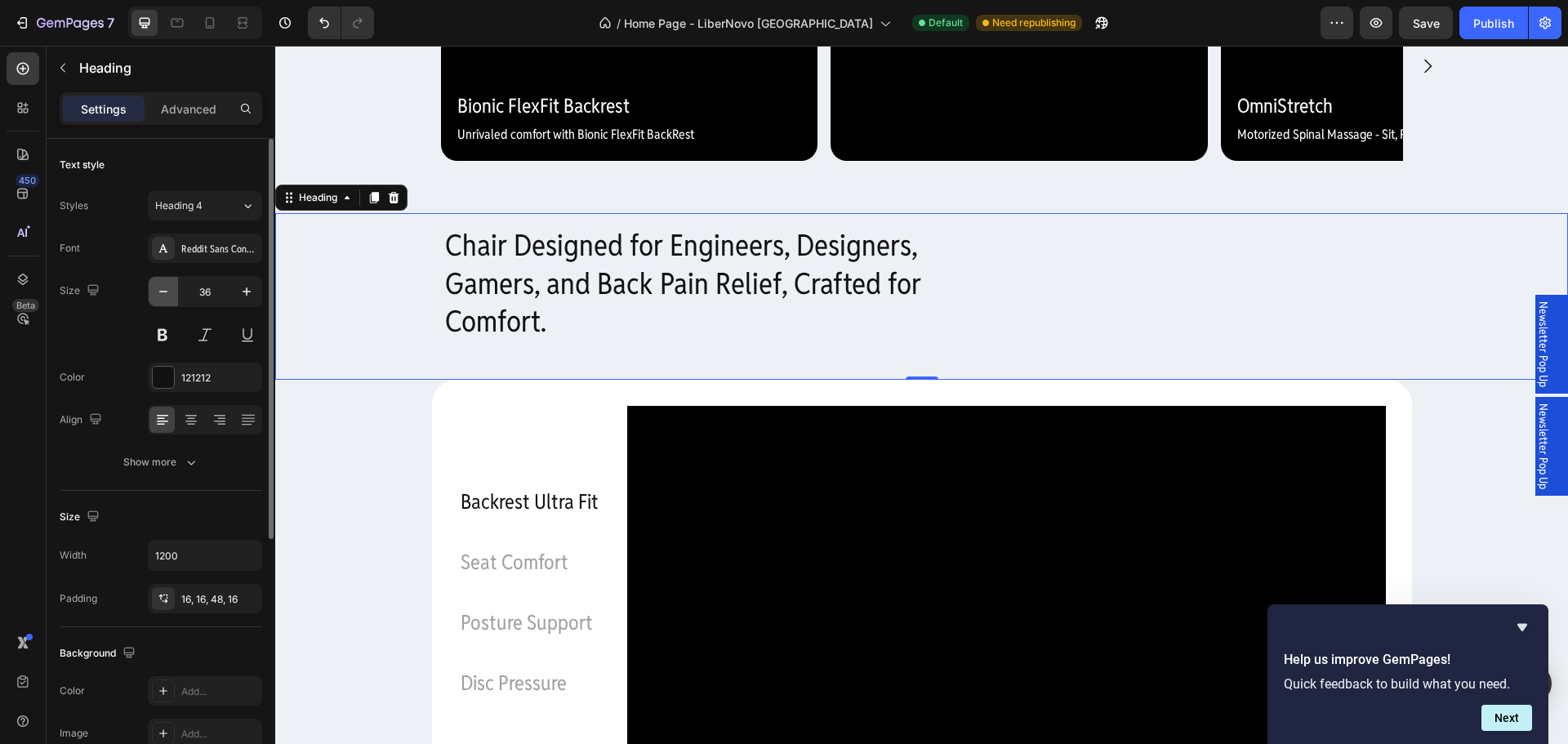
click at [170, 286] on icon "button" at bounding box center [164, 292] width 17 height 17
type input "35"
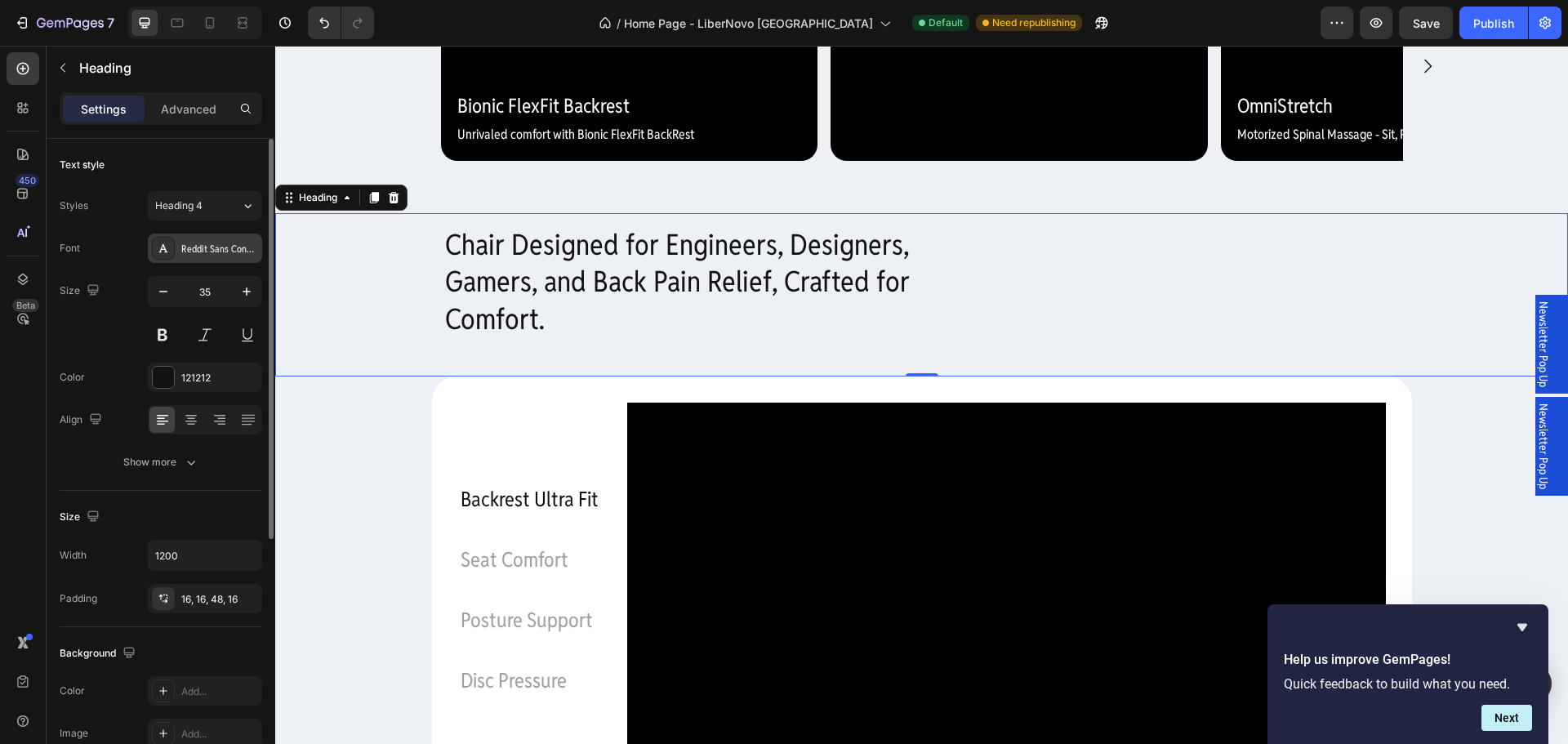
click at [233, 253] on div "Reddit Sans Condensed" at bounding box center [219, 249] width 77 height 15
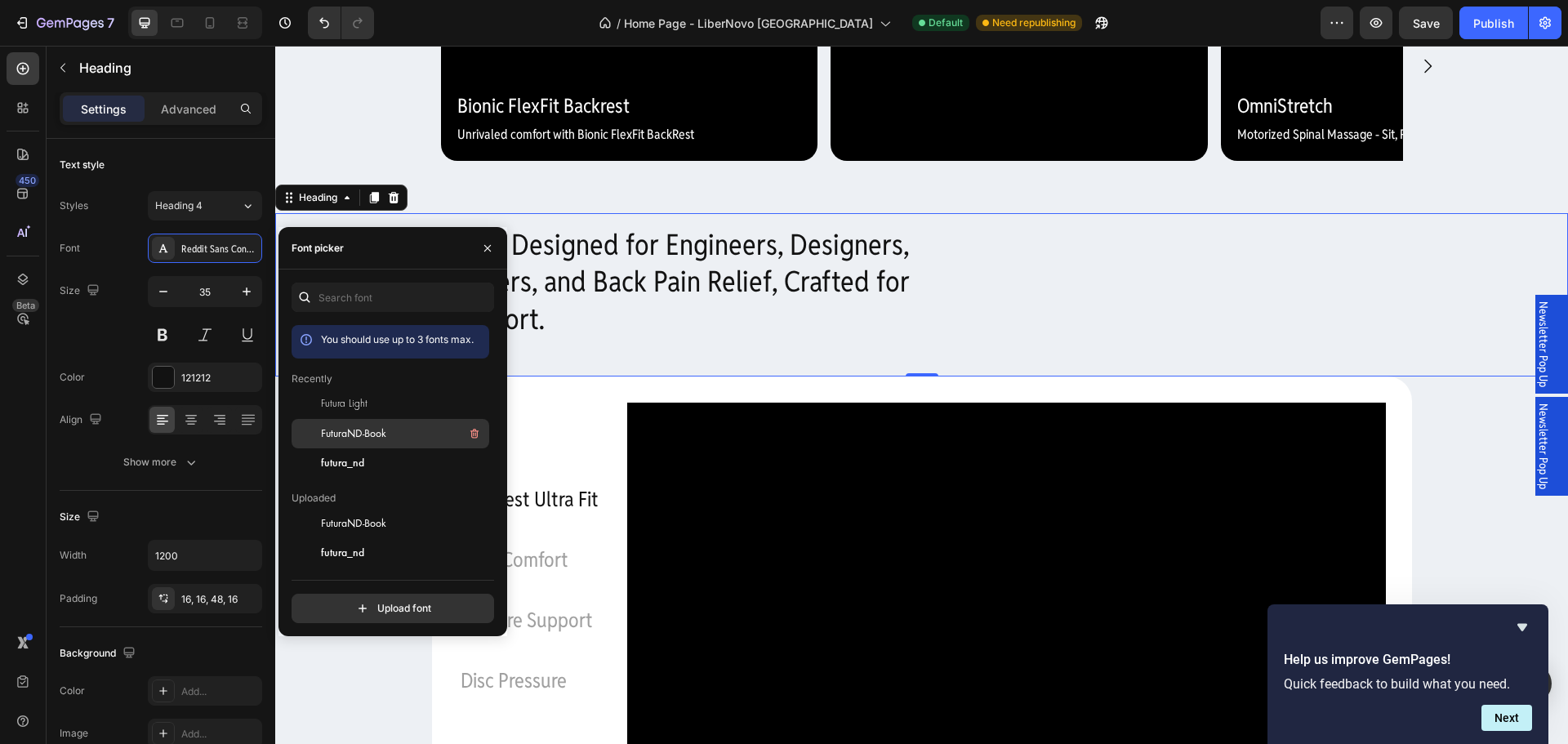
click at [337, 442] on div "FuturaND-Book" at bounding box center [403, 433] width 165 height 20
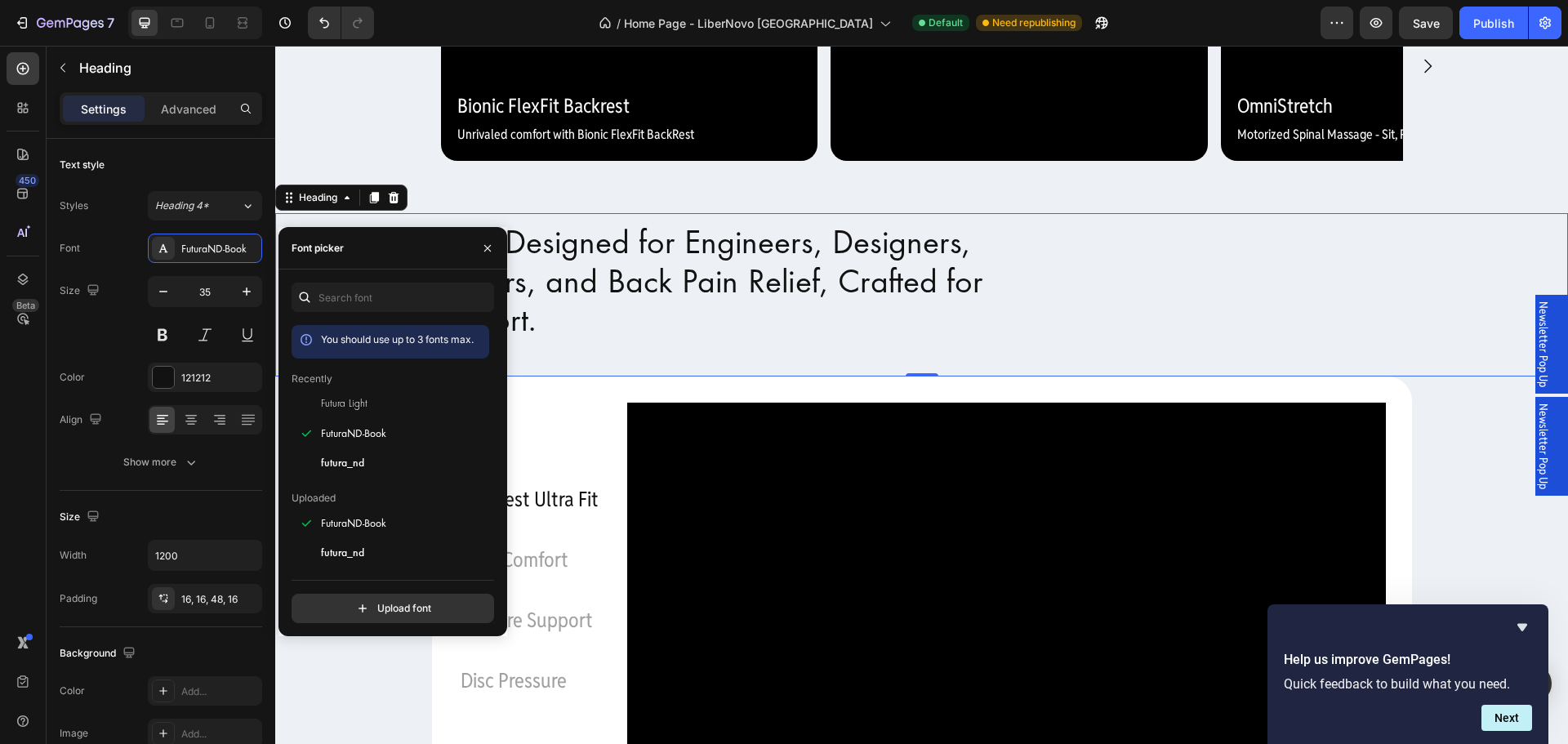
click at [665, 381] on h2 "Chair Designed for Engineers, Designers, Gamers, and Back Pain Relief, Crafted …" at bounding box center [922, 295] width 1030 height 172
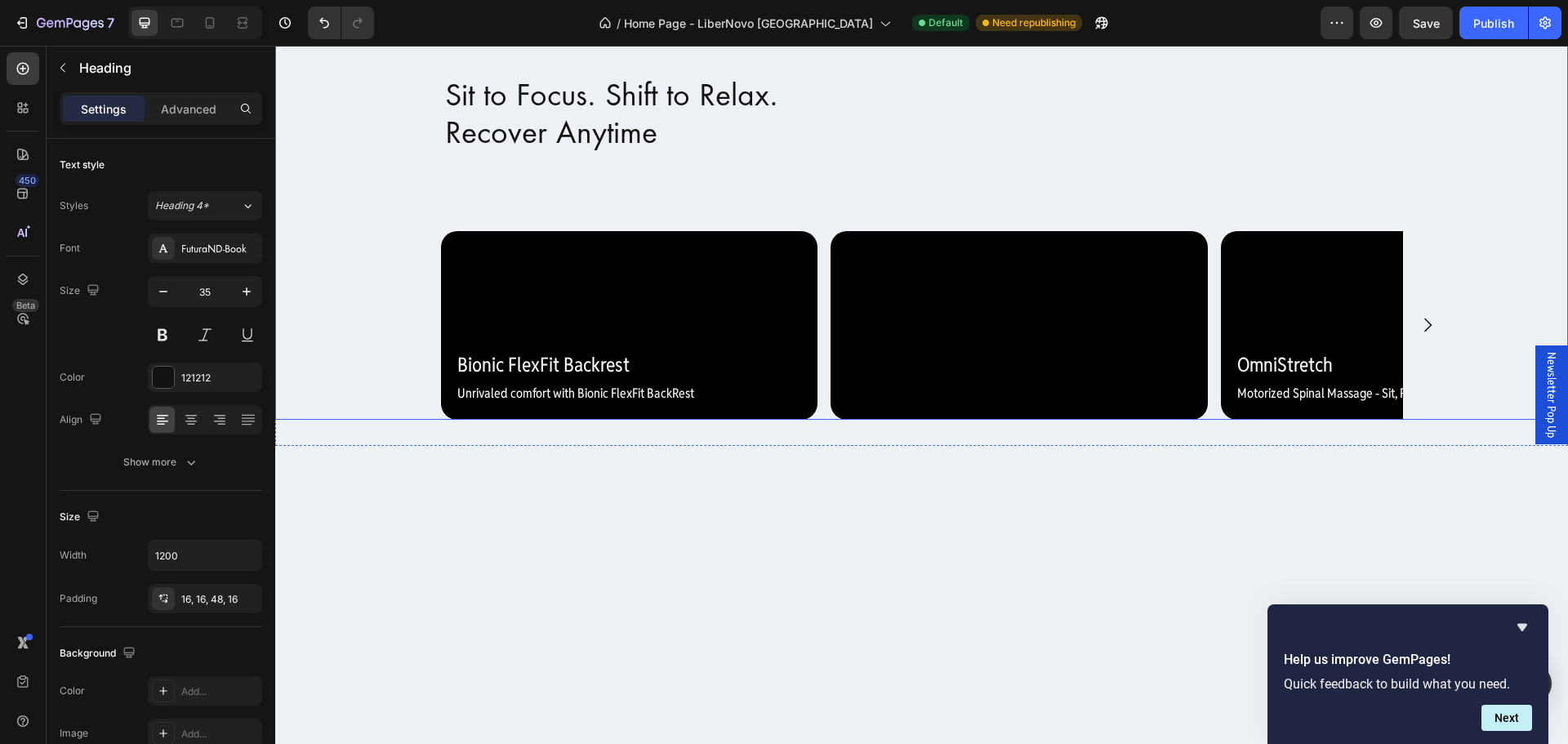
scroll to position [980, 0]
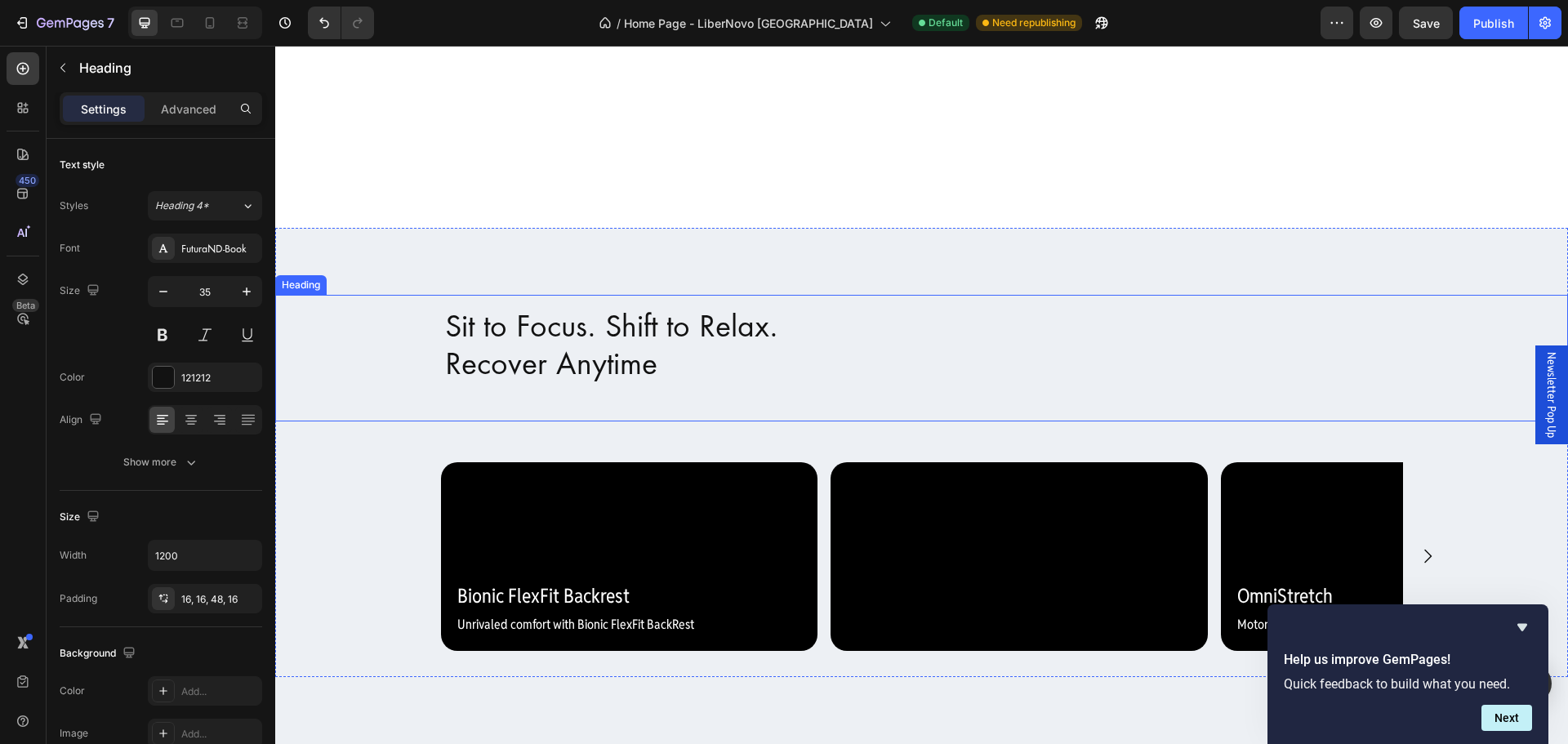
click at [459, 323] on p "Sit to Focus. Shift to Relax. Recover Anytime" at bounding box center [923, 345] width 954 height 74
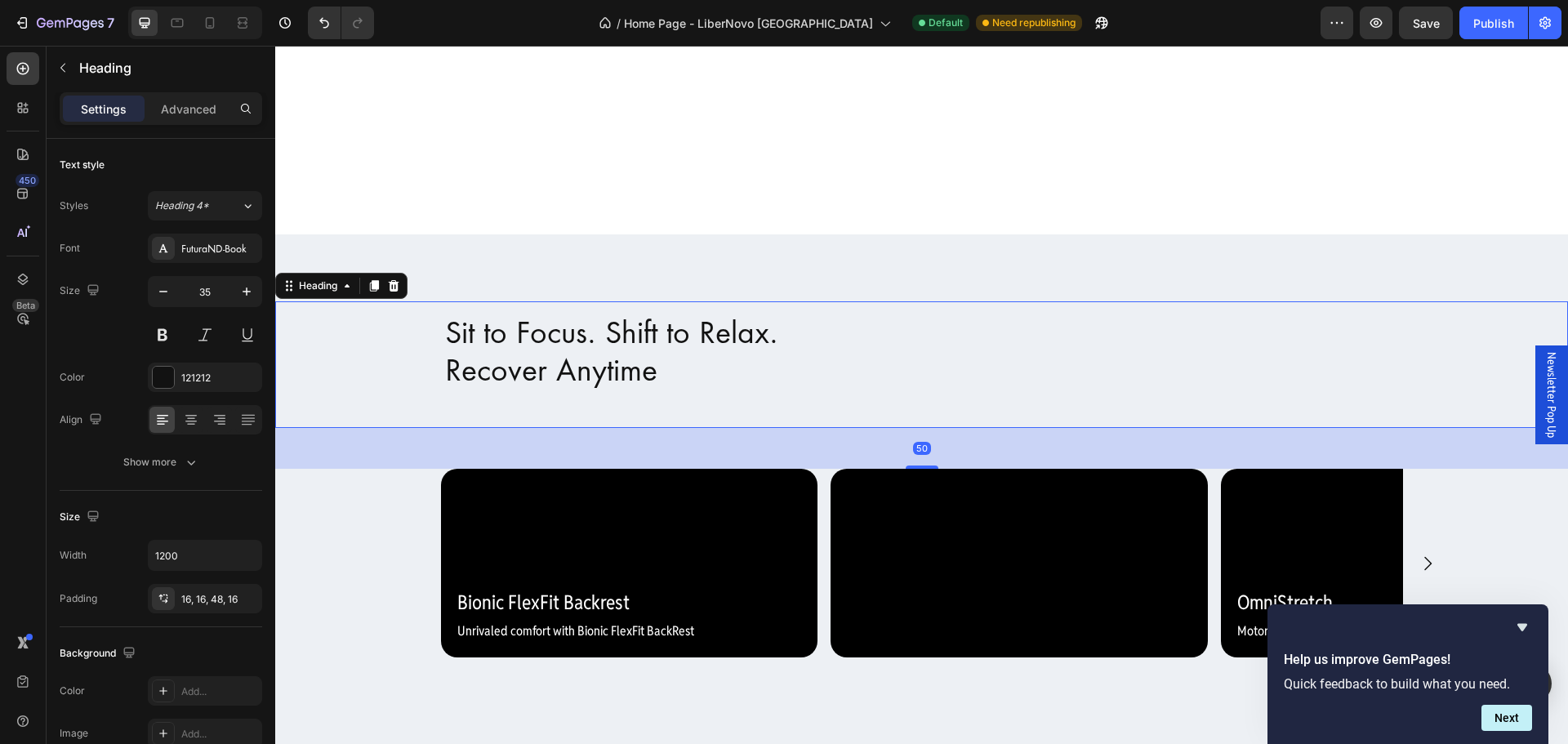
scroll to position [1552, 0]
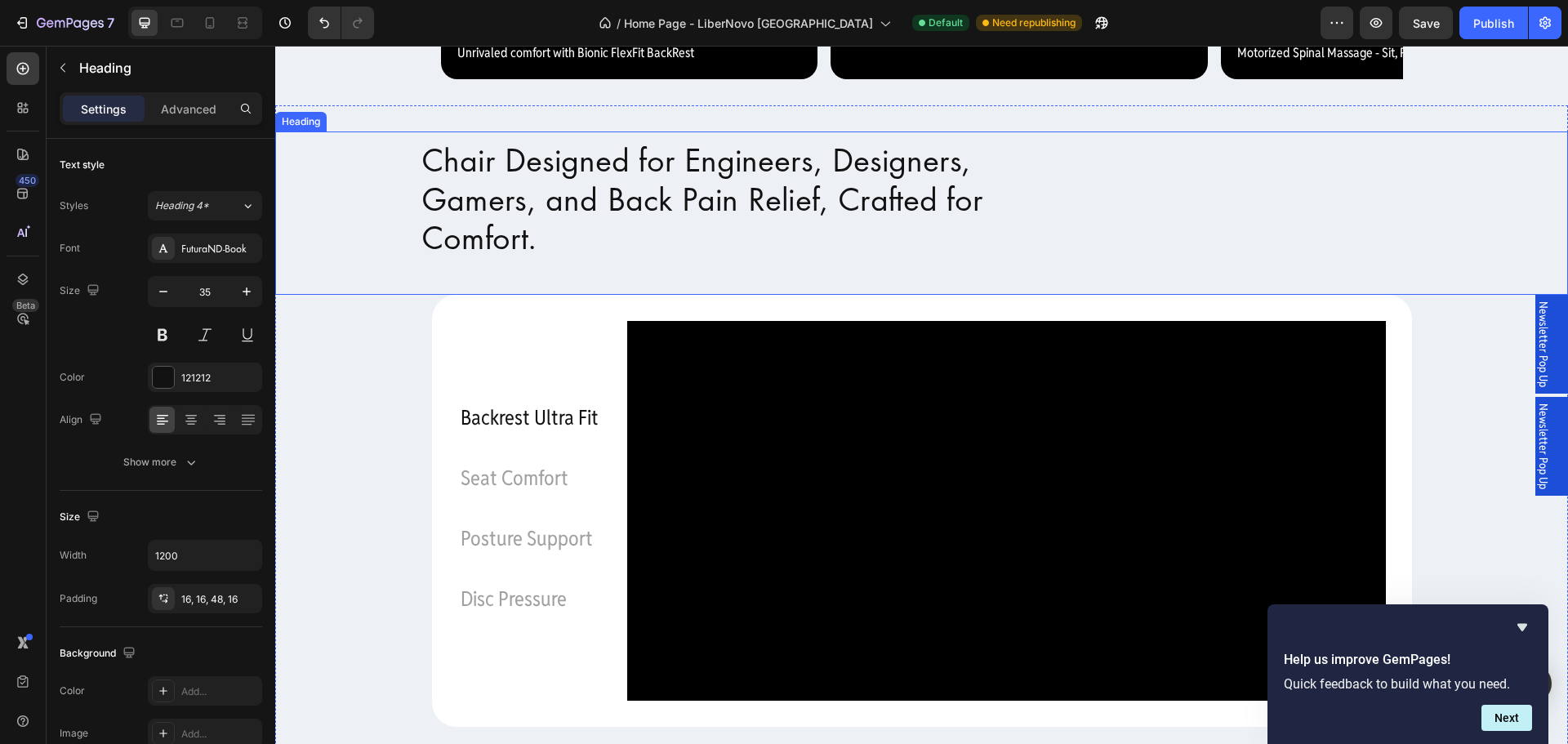
click at [452, 299] on h2 "Chair Designed for Engineers, Designers, Gamers, and Back Pain Relief, Crafted …" at bounding box center [922, 213] width 1030 height 172
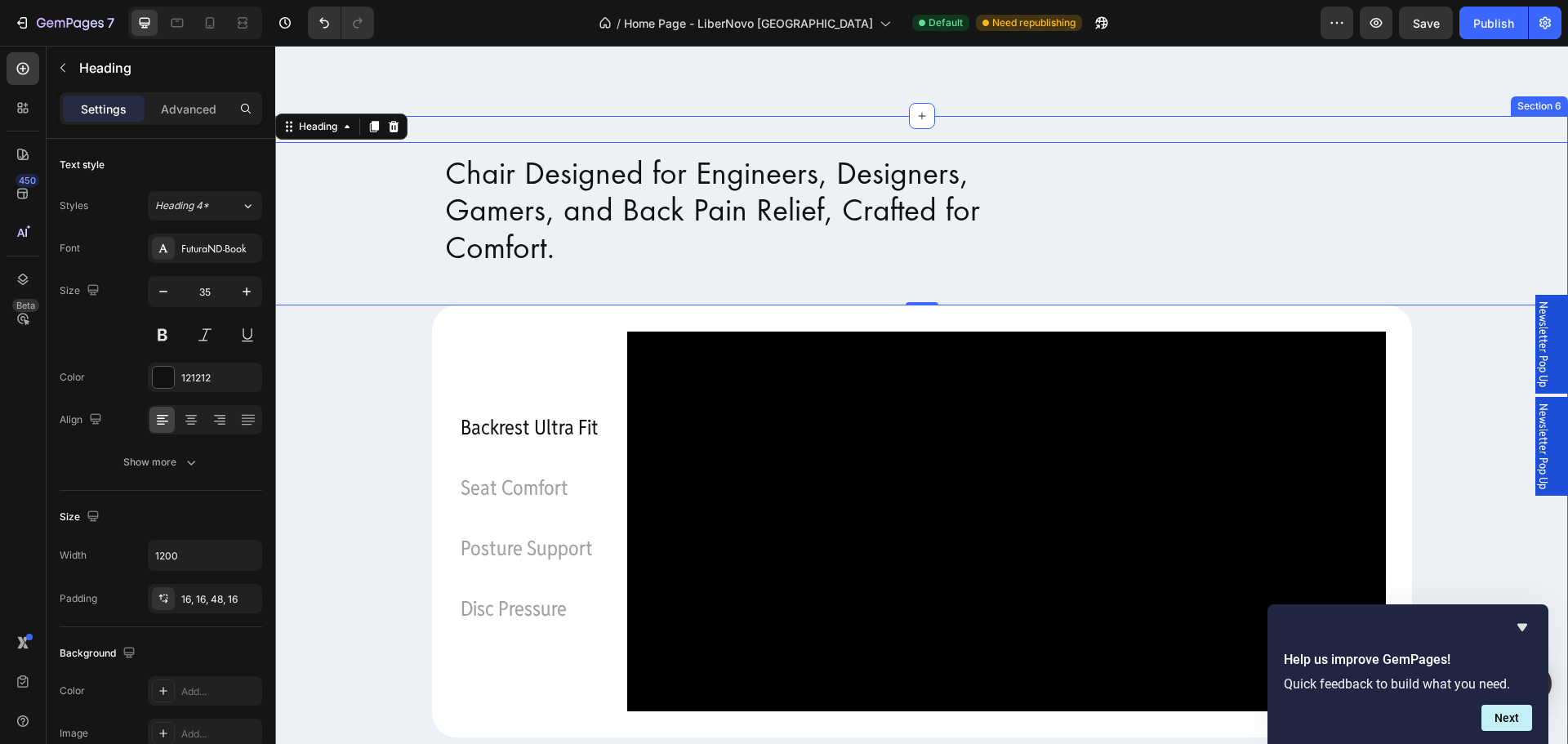
scroll to position [1879, 0]
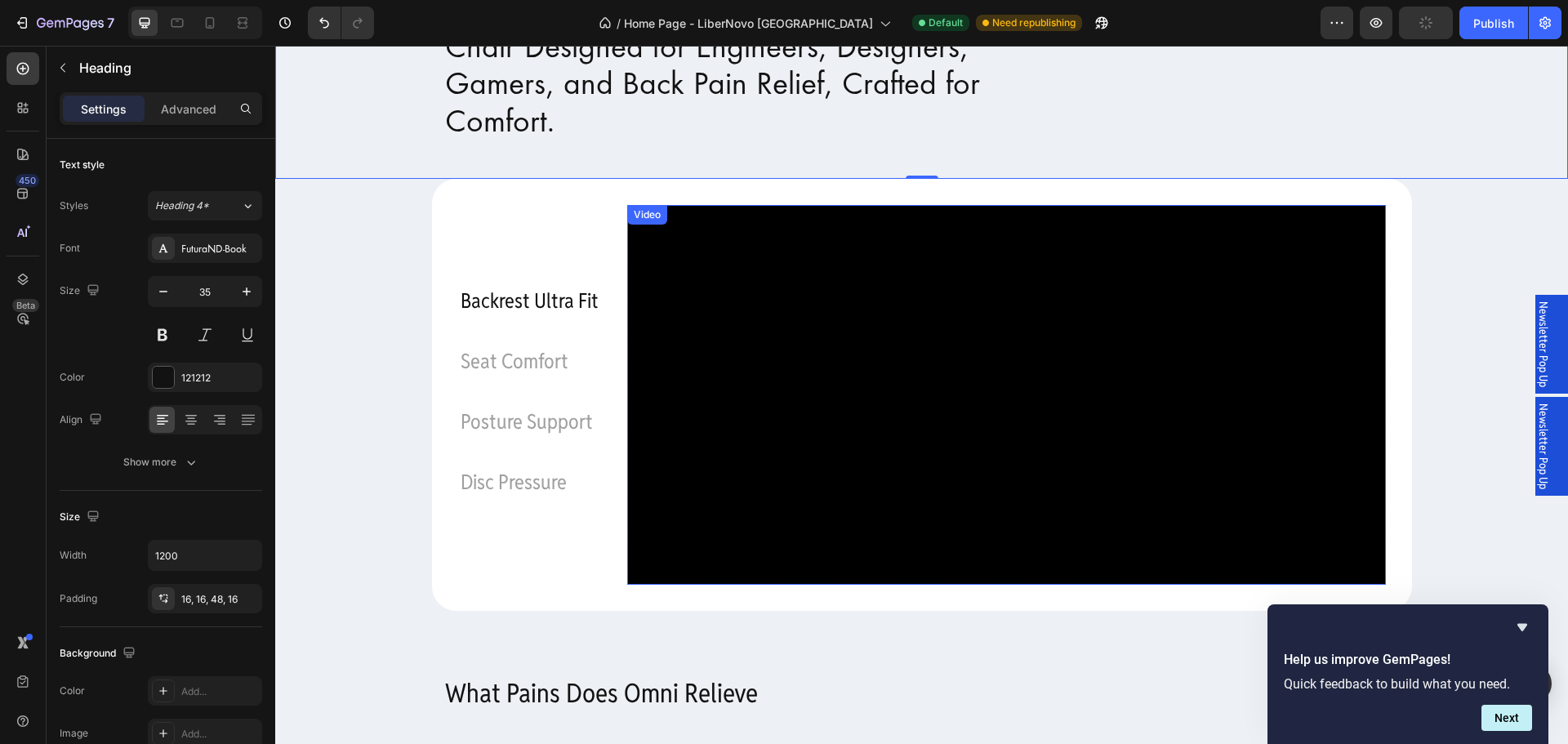
click at [752, 248] on video at bounding box center [1006, 394] width 759 height 379
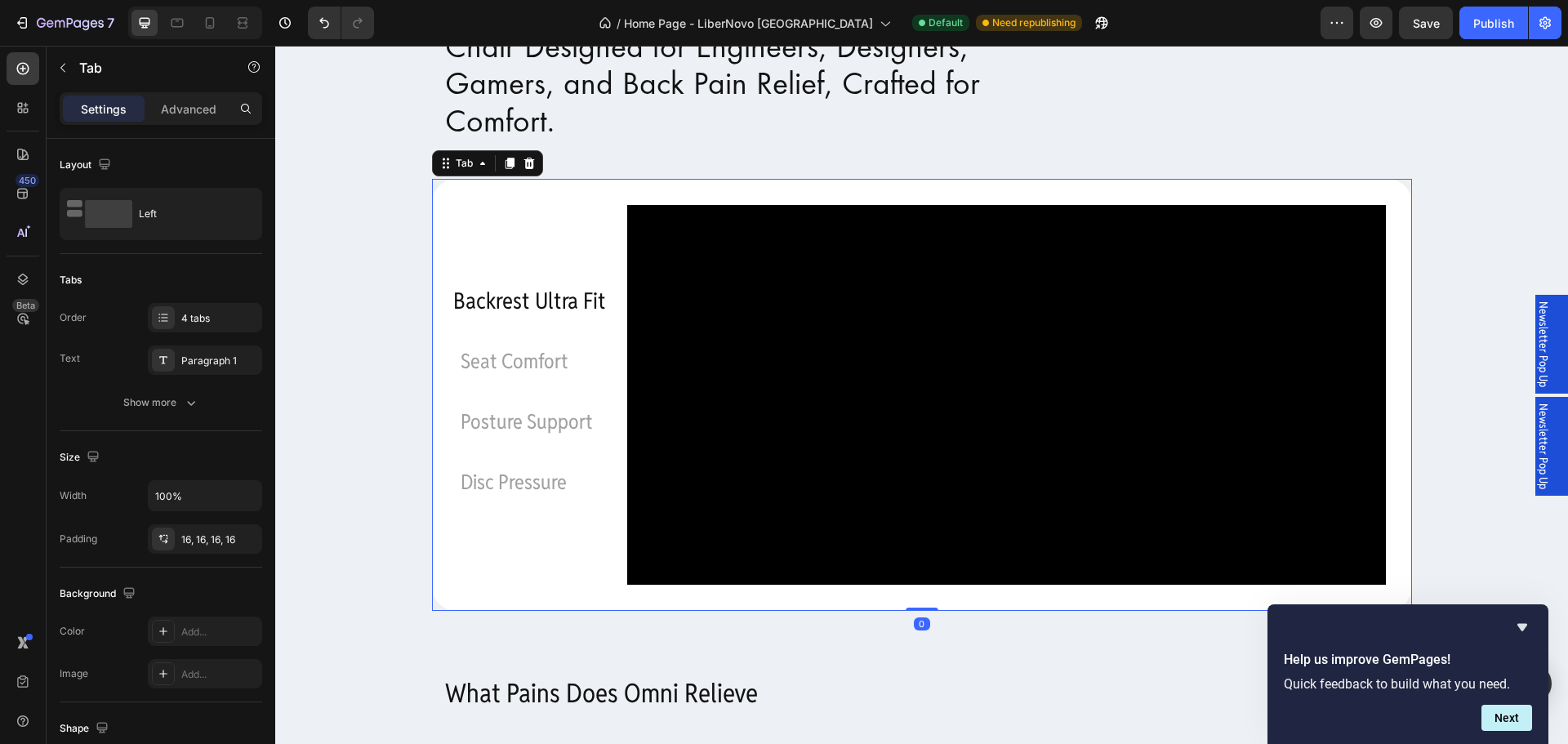
click at [524, 322] on p "Backrest Ultra Fit" at bounding box center [528, 301] width 152 height 41
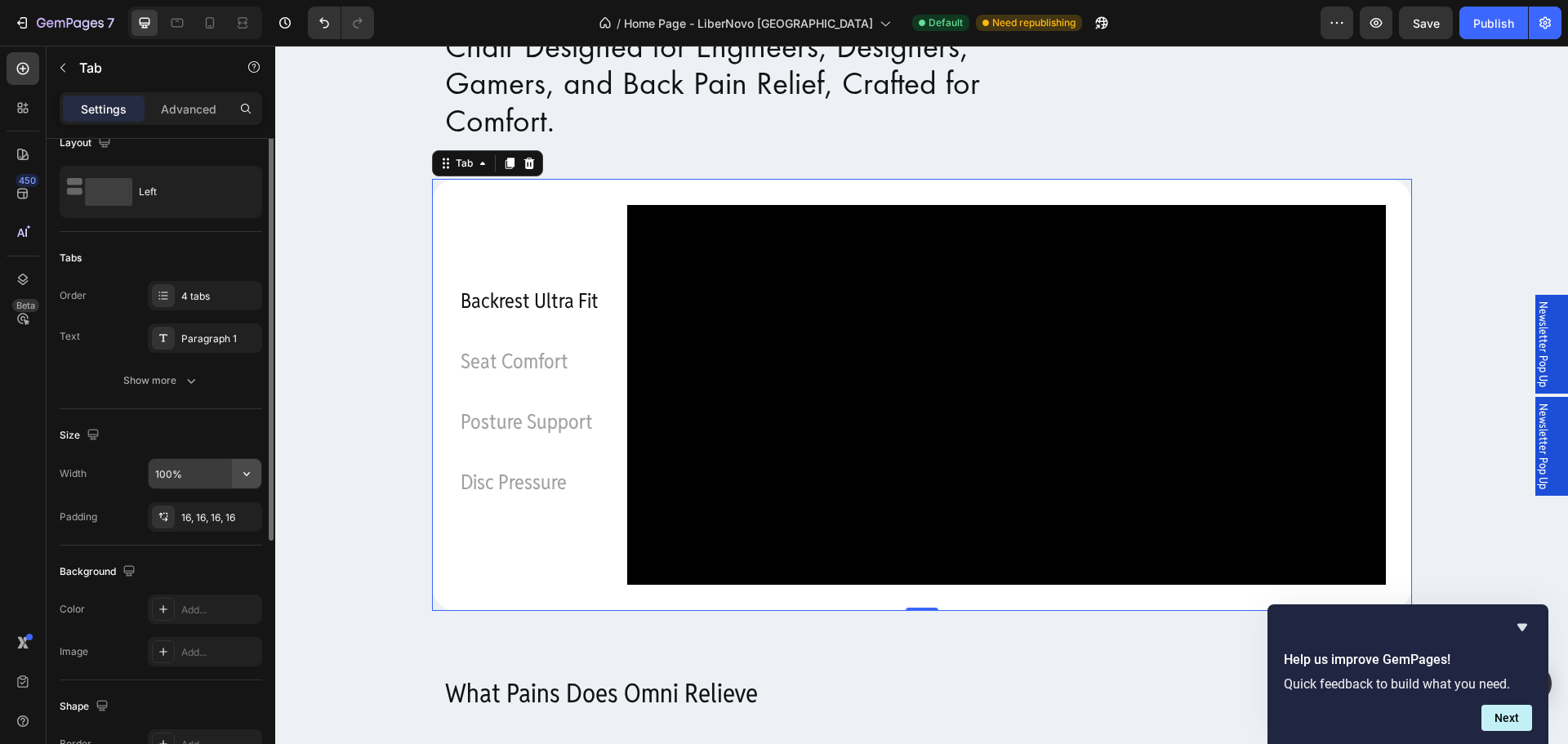
scroll to position [0, 0]
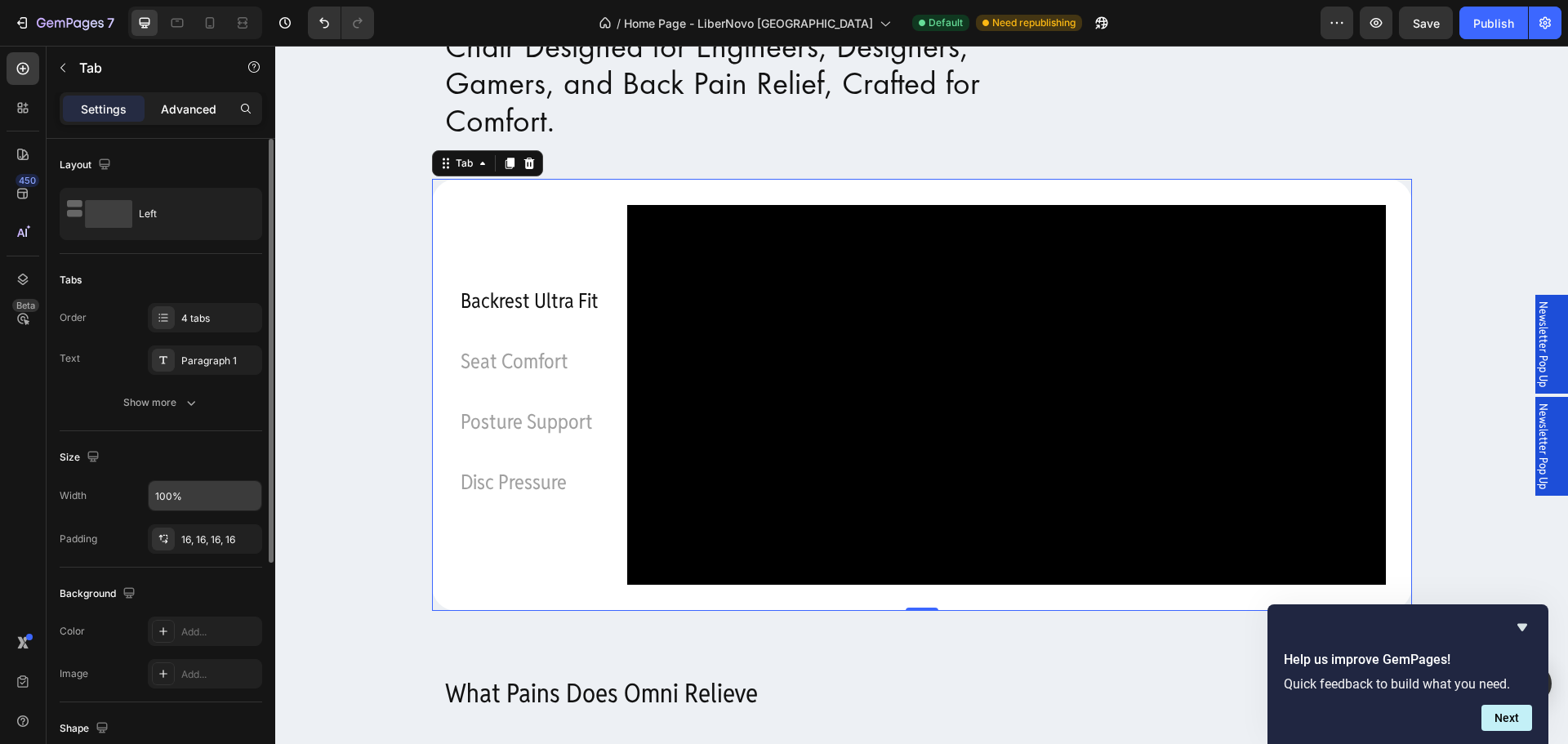
click at [215, 109] on p "Advanced" at bounding box center [189, 109] width 56 height 17
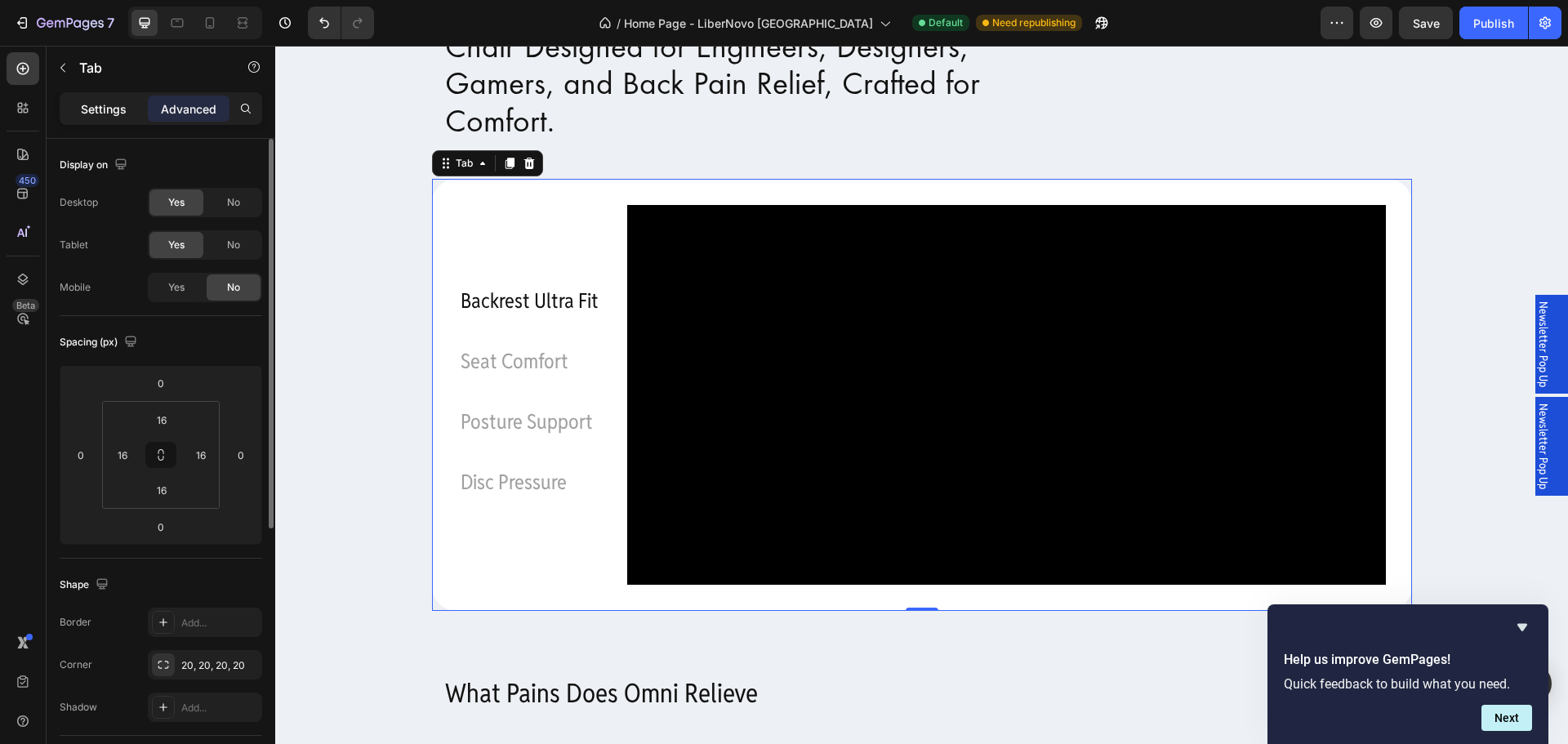
click at [117, 111] on p "Settings" at bounding box center [103, 109] width 46 height 17
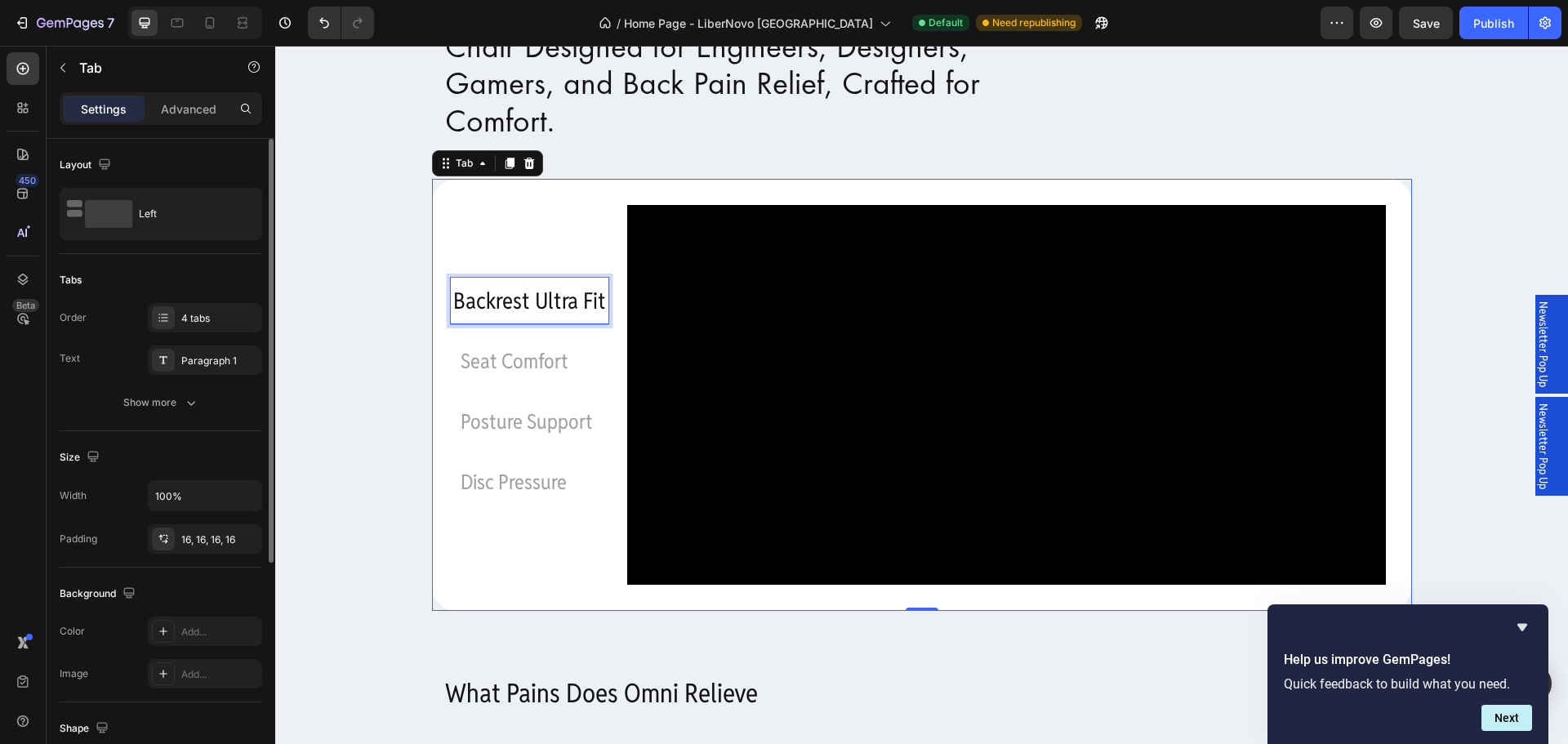
click at [516, 320] on p "Backrest Ultra Fit" at bounding box center [528, 301] width 152 height 41
click at [479, 322] on p "Backrest Ultra Fit" at bounding box center [528, 301] width 152 height 41
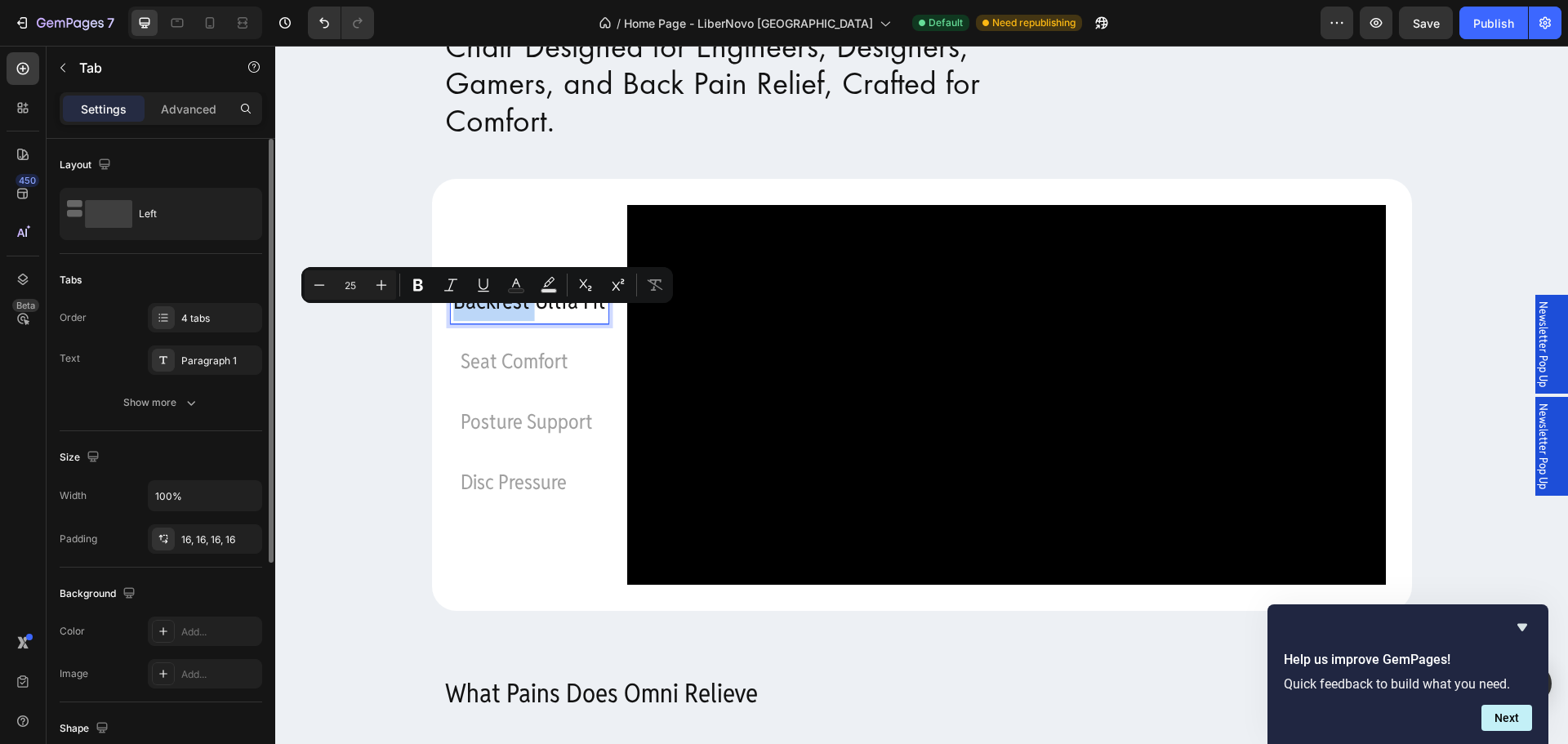
click at [479, 322] on p "Backrest Ultra Fit" at bounding box center [528, 301] width 152 height 41
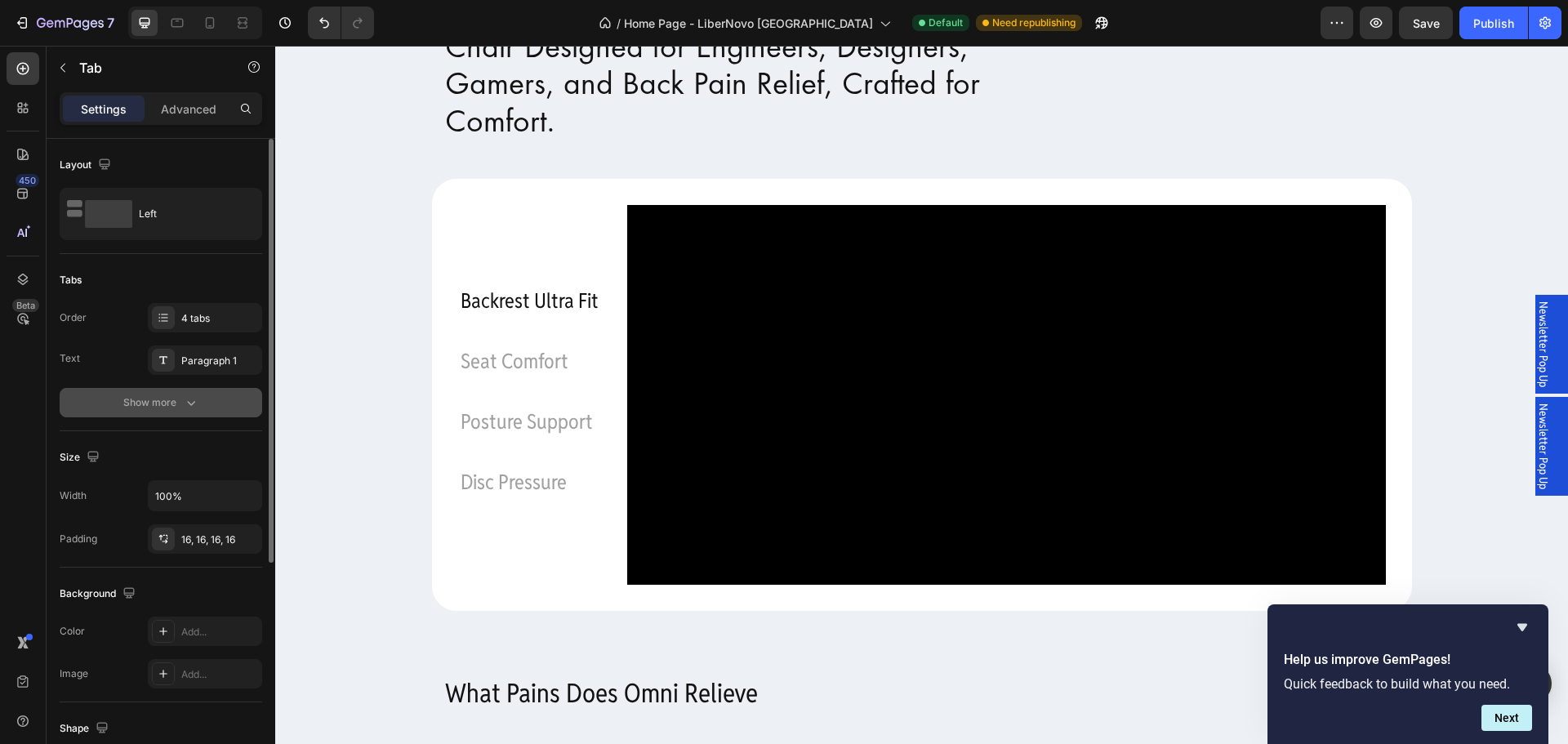
click at [159, 397] on div "Show more" at bounding box center [162, 403] width 76 height 17
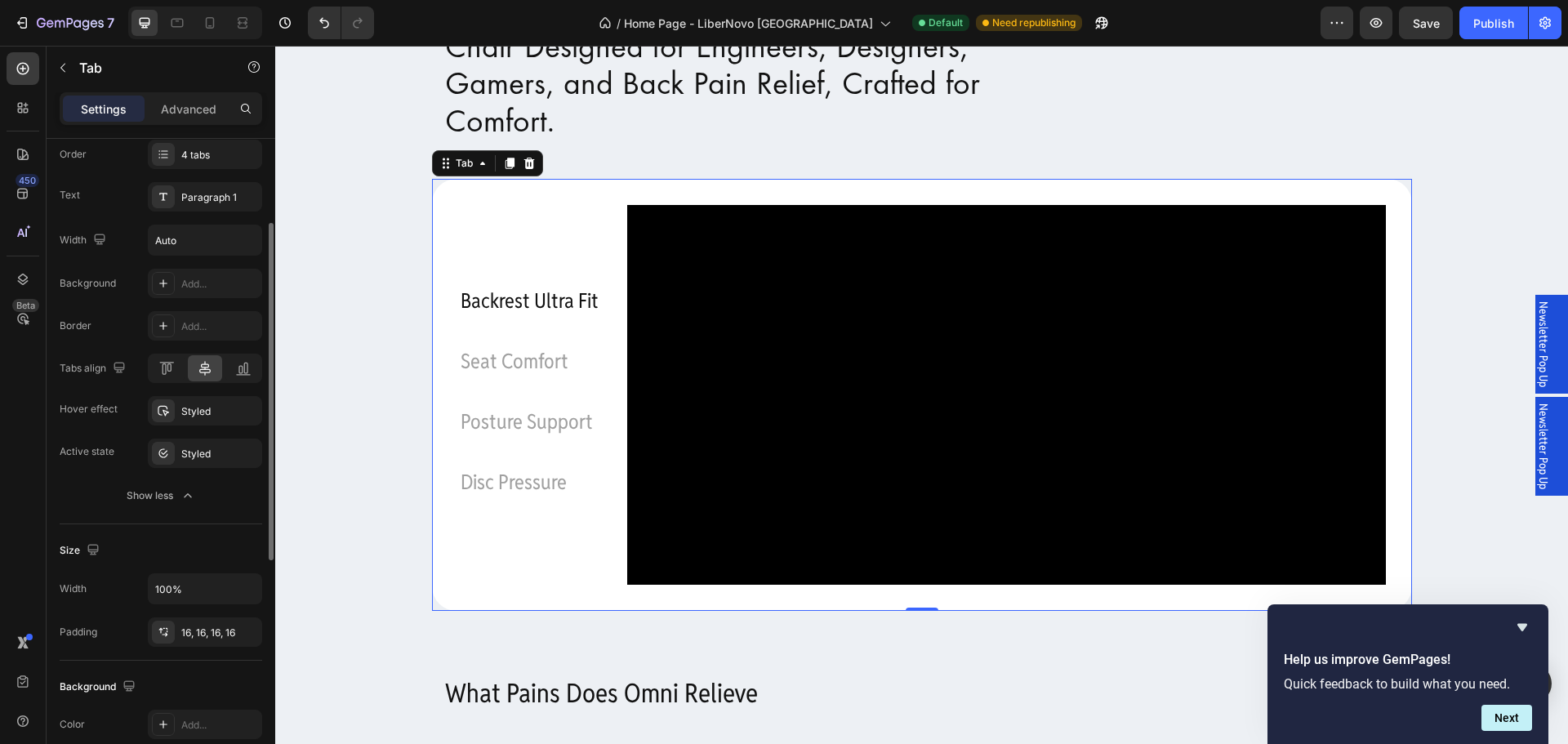
scroll to position [82, 0]
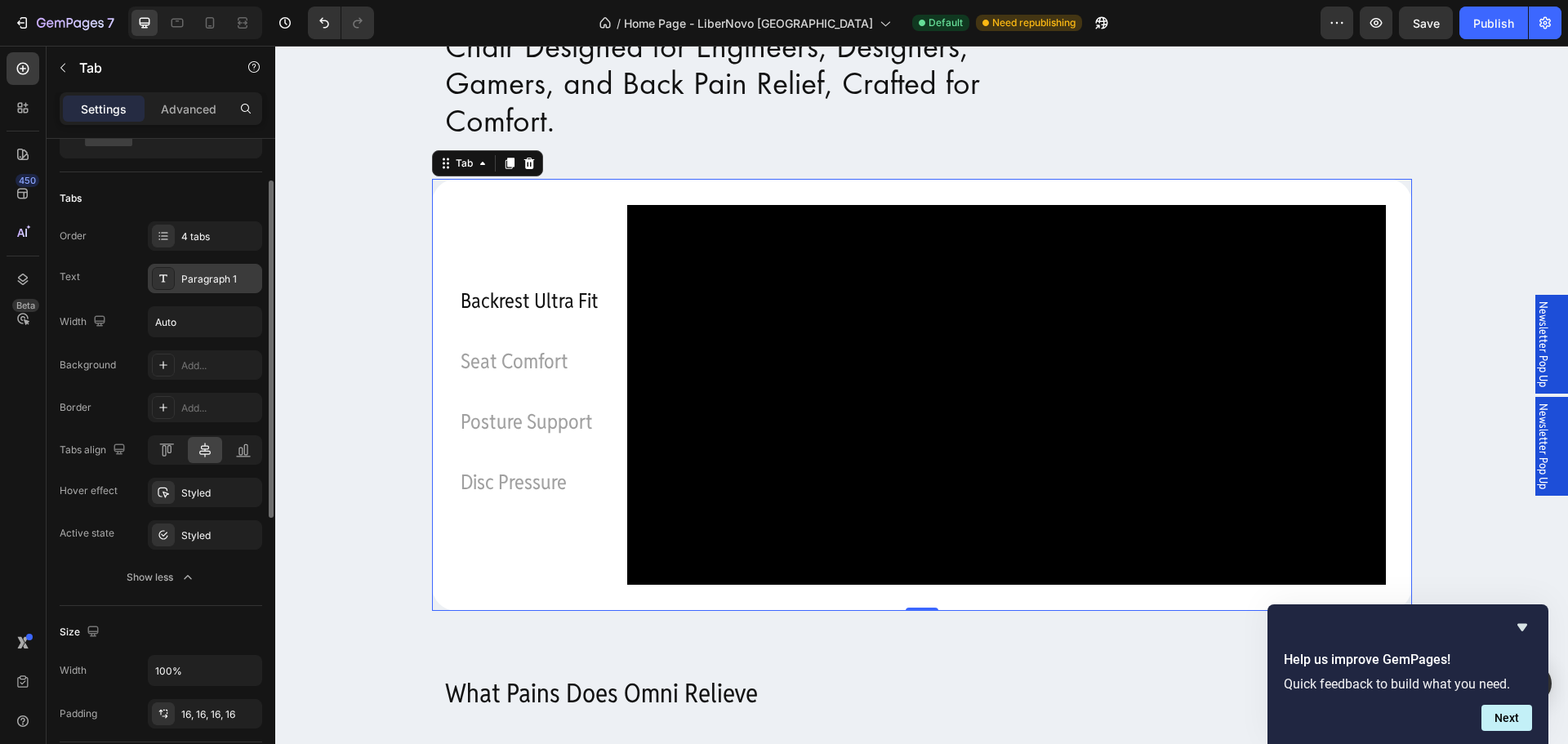
click at [233, 277] on div "Paragraph 1" at bounding box center [219, 279] width 77 height 15
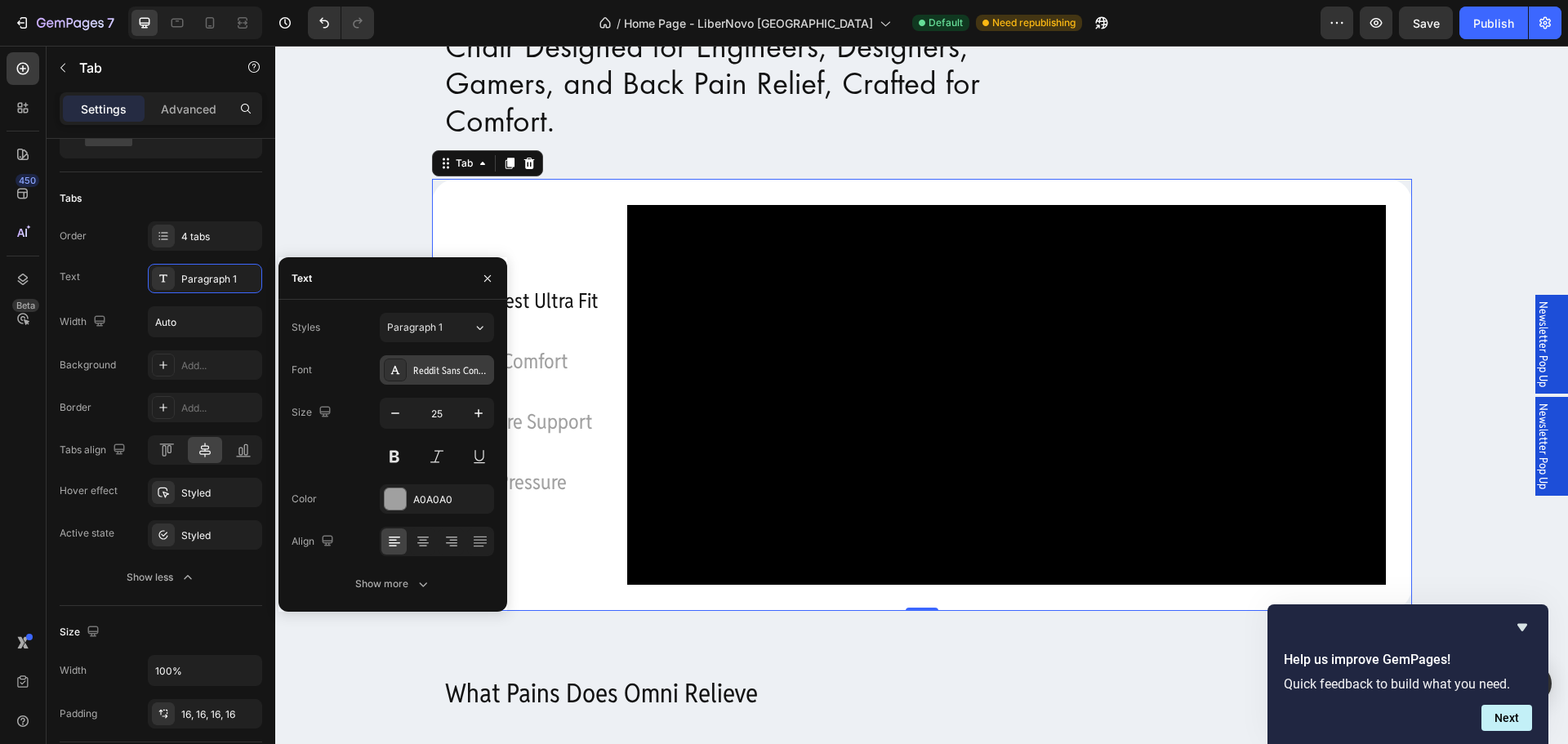
click at [480, 370] on div "Reddit Sans Condensed" at bounding box center [451, 371] width 77 height 15
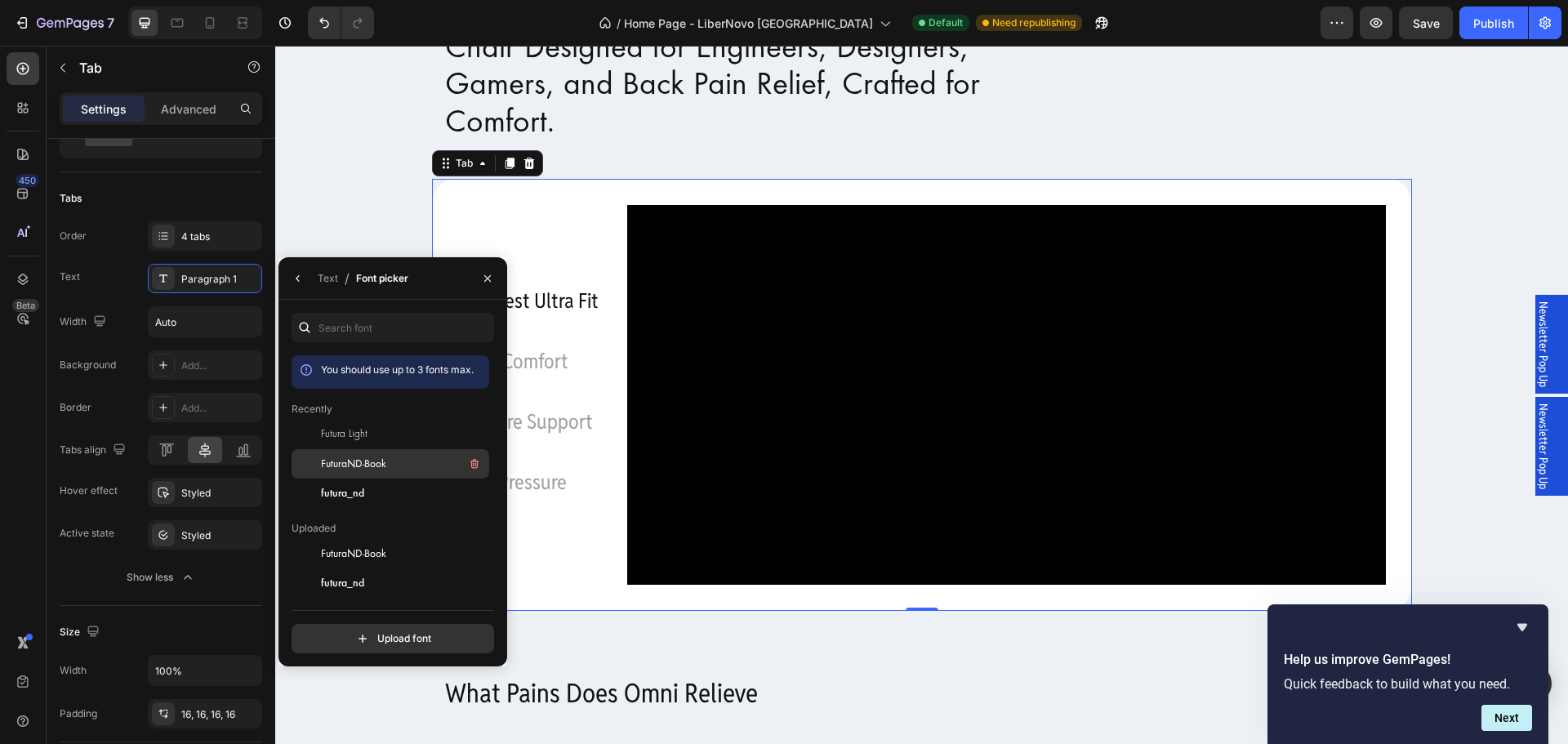
click at [390, 465] on div "FuturaND-Book" at bounding box center [403, 463] width 165 height 20
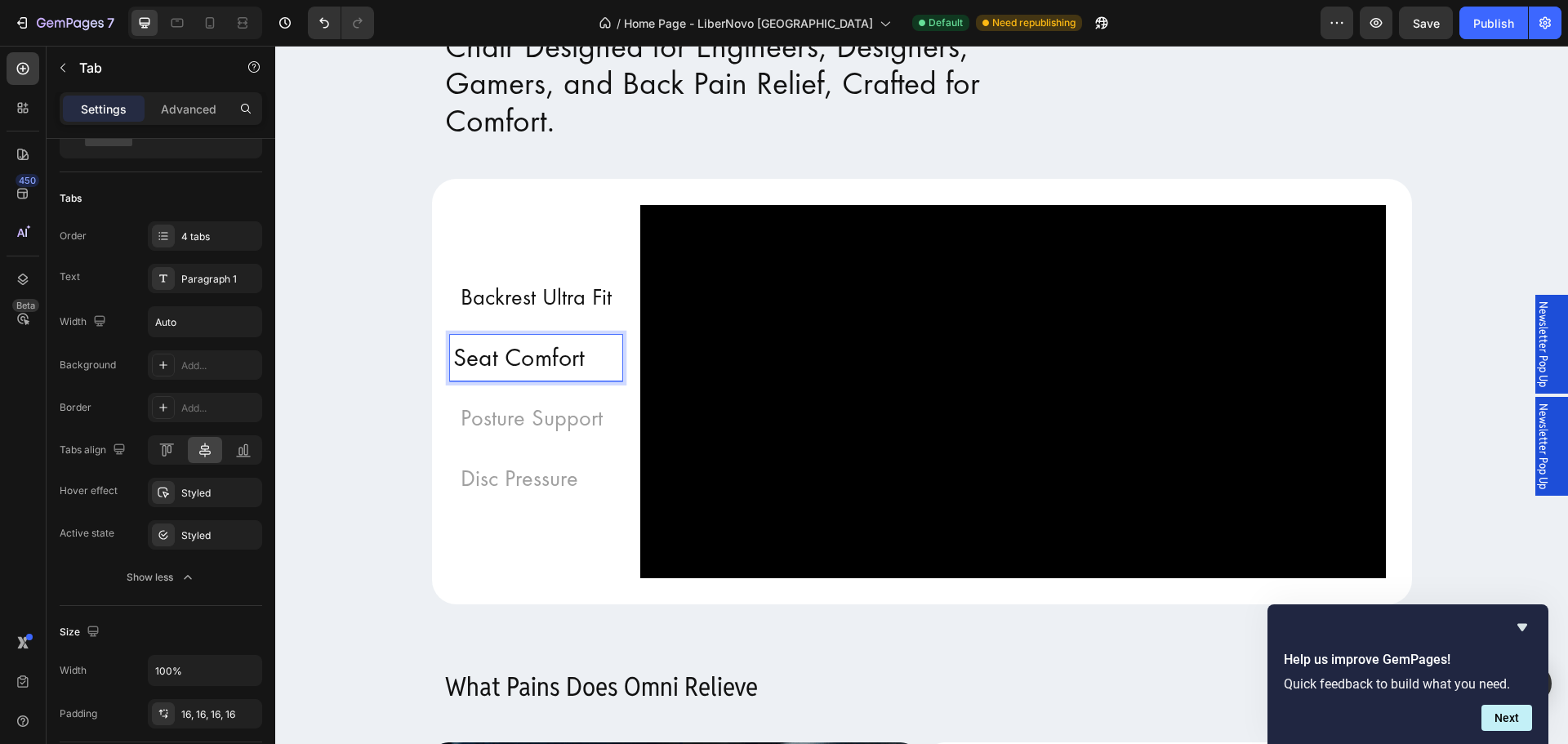
click at [575, 379] on p "Seat Comfort" at bounding box center [536, 359] width 166 height 41
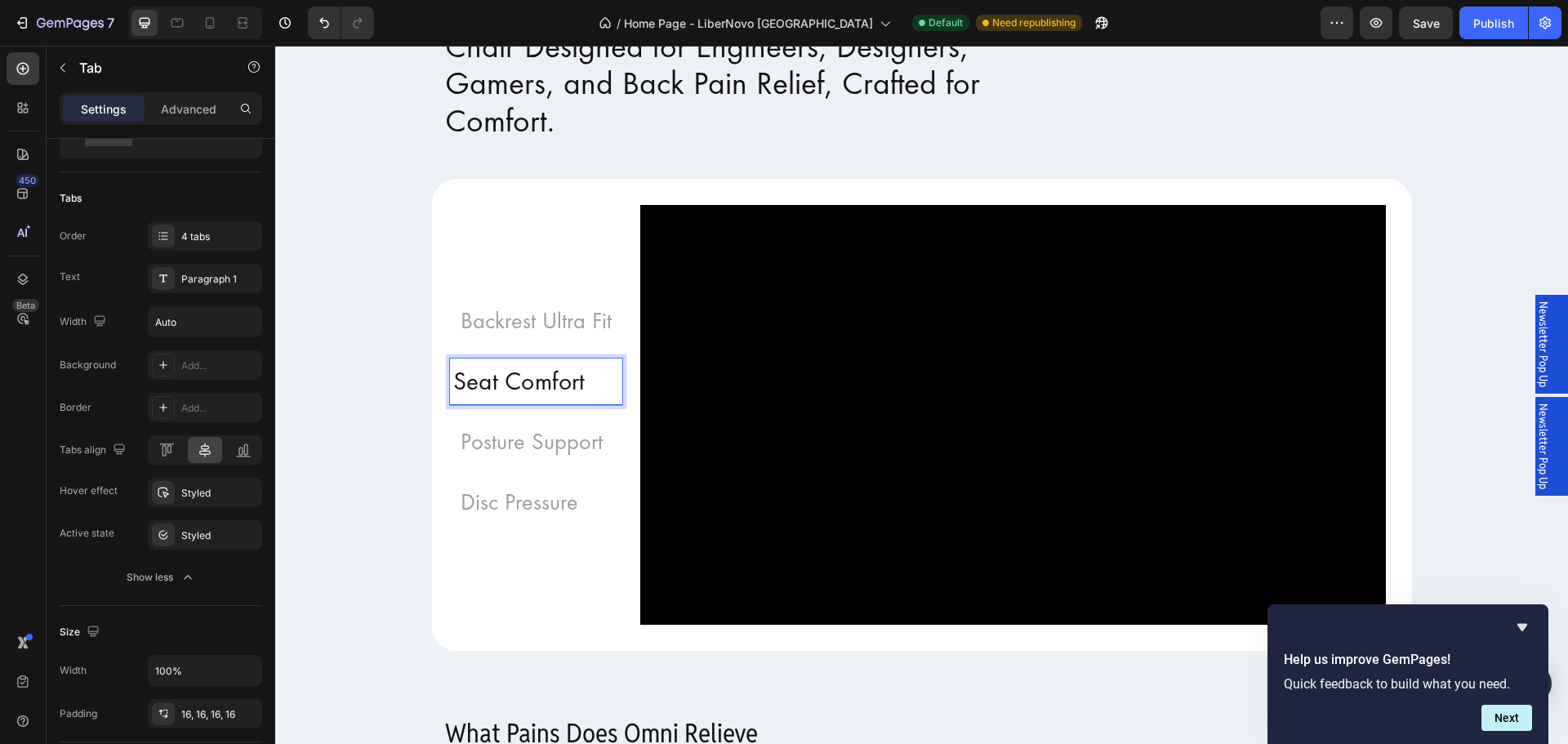
click at [575, 394] on p "Seat Comfort" at bounding box center [536, 382] width 166 height 41
click at [239, 277] on div "Paragraph 1" at bounding box center [219, 279] width 77 height 15
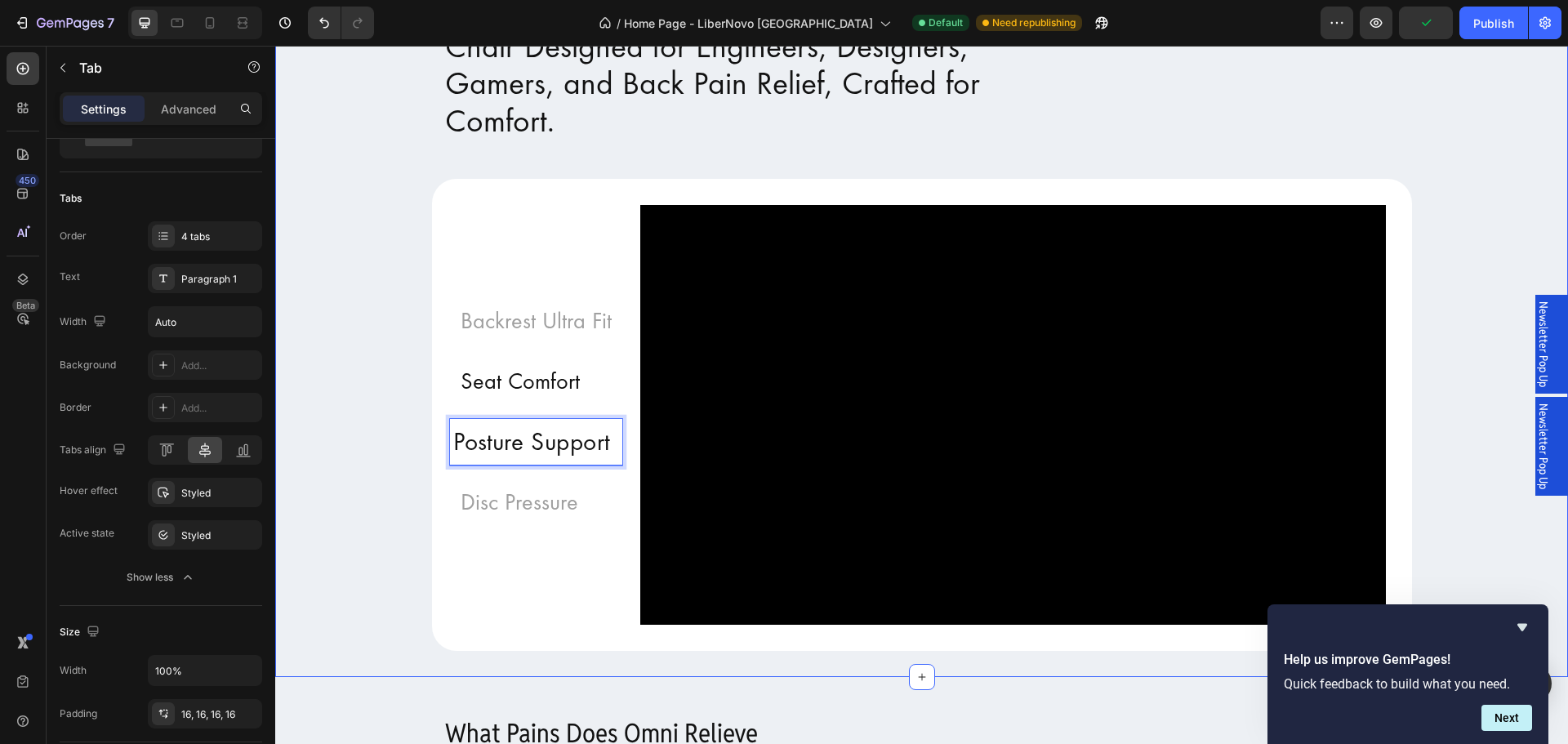
click at [377, 639] on div "Chair Designed for Engineers, Designers, Gamers, and Back Pain Relief, Crafted …" at bounding box center [922, 333] width 1293 height 635
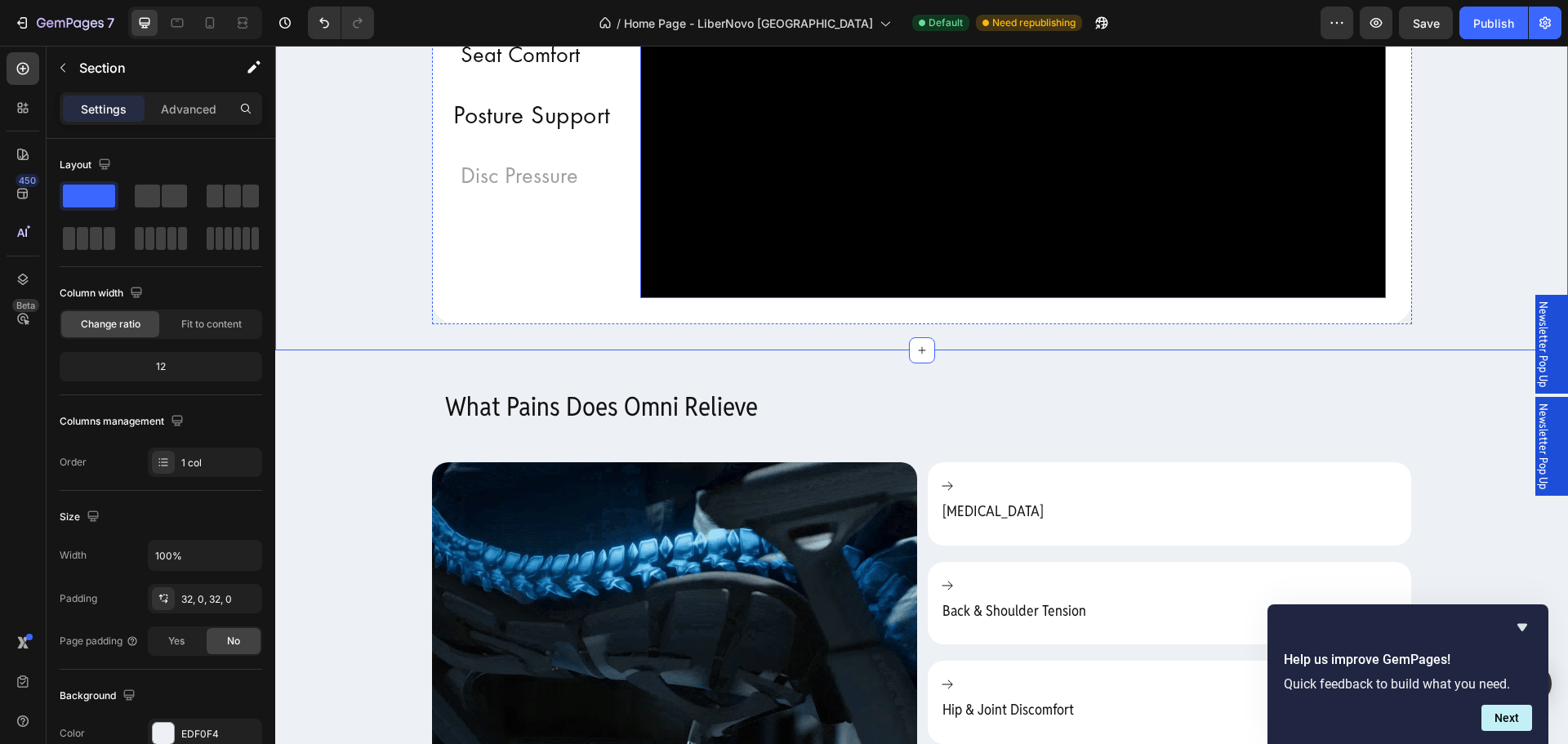
scroll to position [2369, 0]
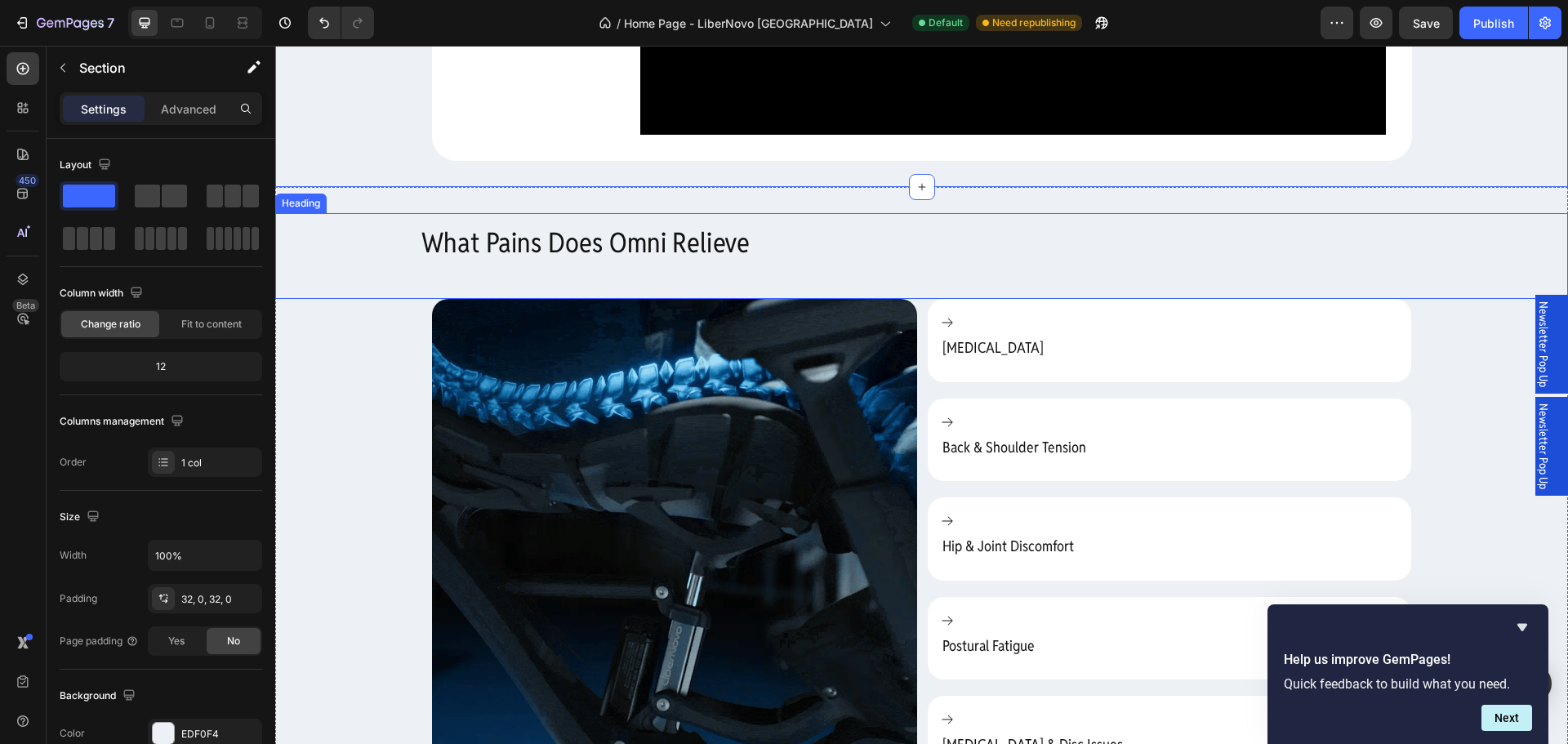
click at [684, 262] on h2 "What Pains Does Omni Relieve" at bounding box center [922, 256] width 1030 height 90
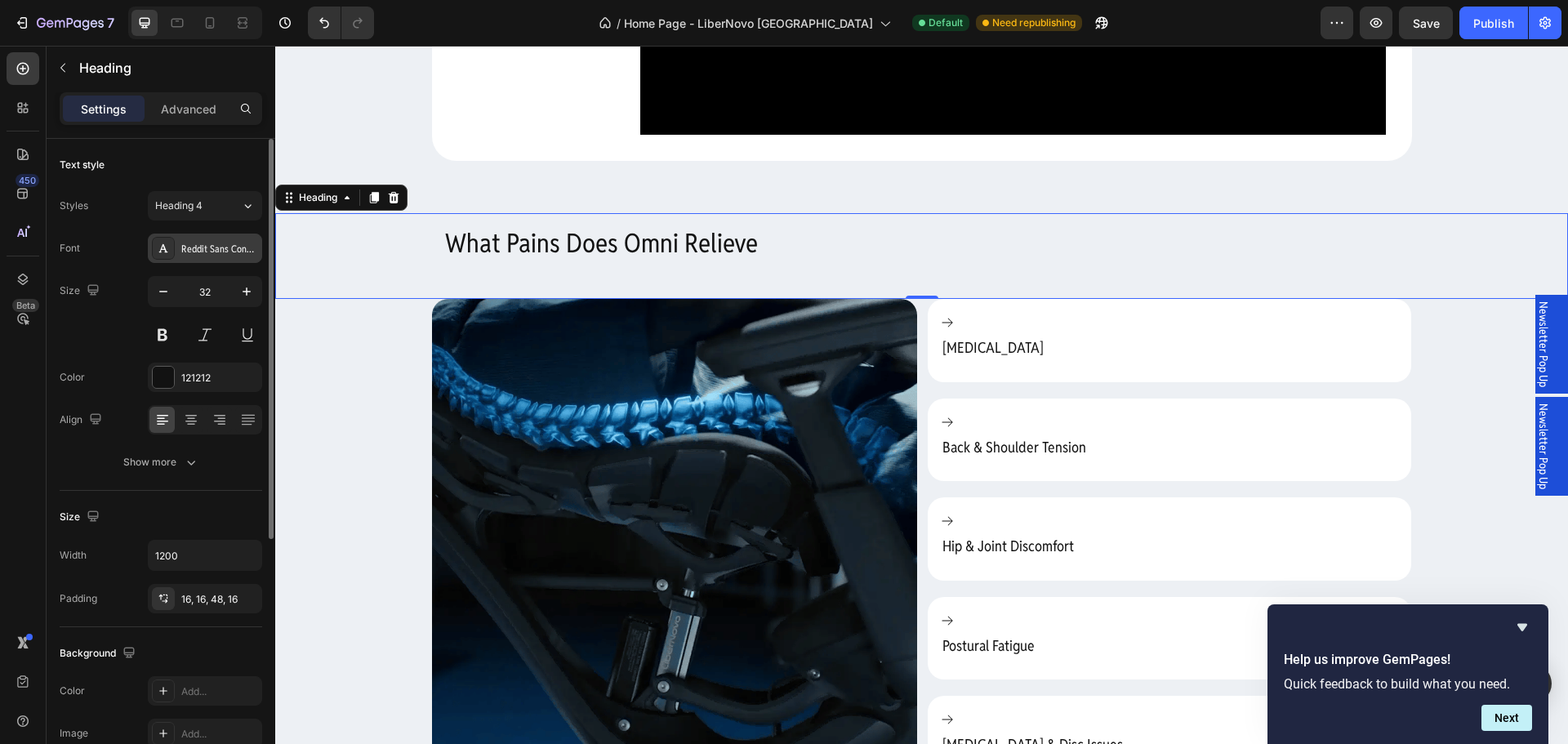
click at [251, 244] on div "Reddit Sans Condensed" at bounding box center [219, 249] width 77 height 15
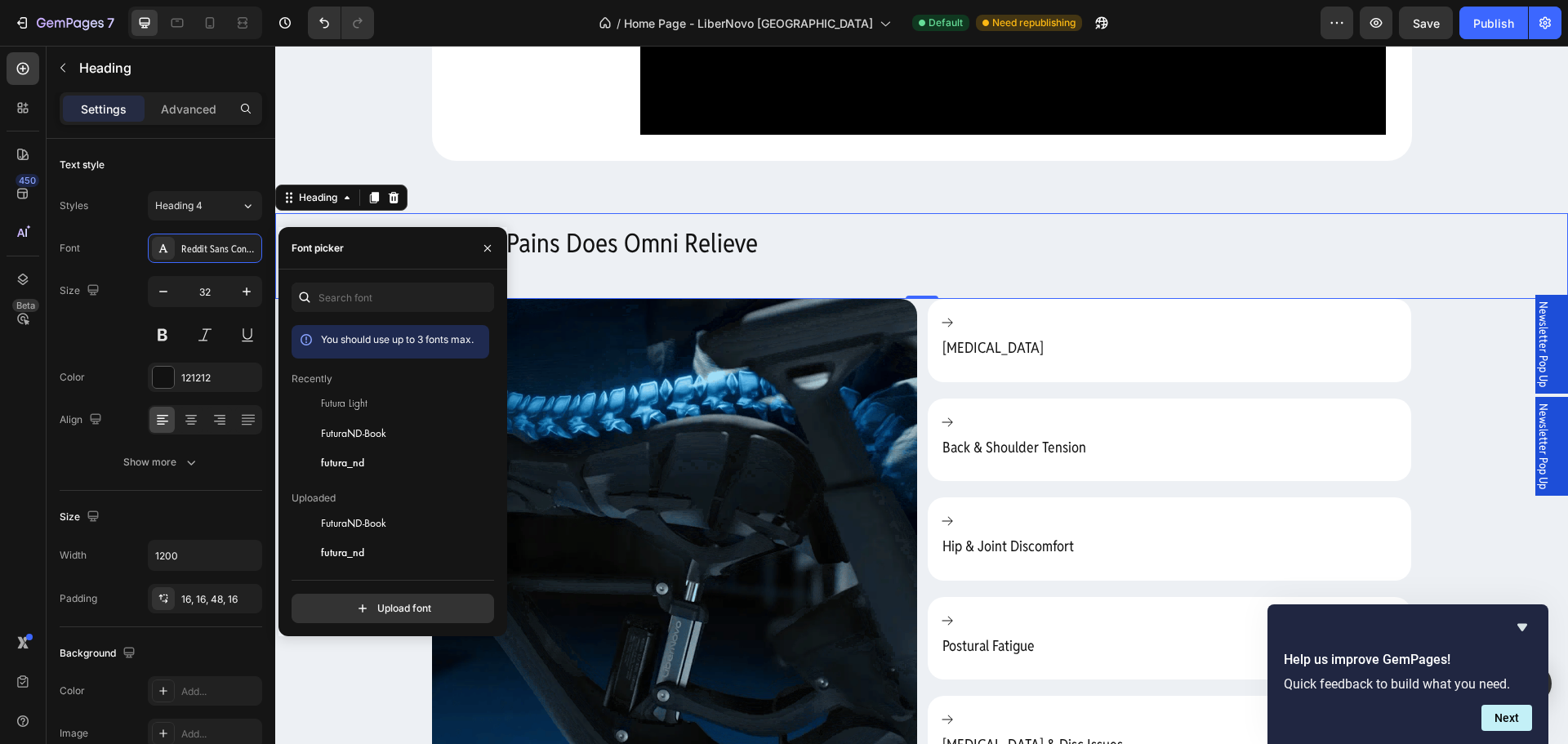
drag, startPoint x: 371, startPoint y: 439, endPoint x: 329, endPoint y: 352, distance: 96.6
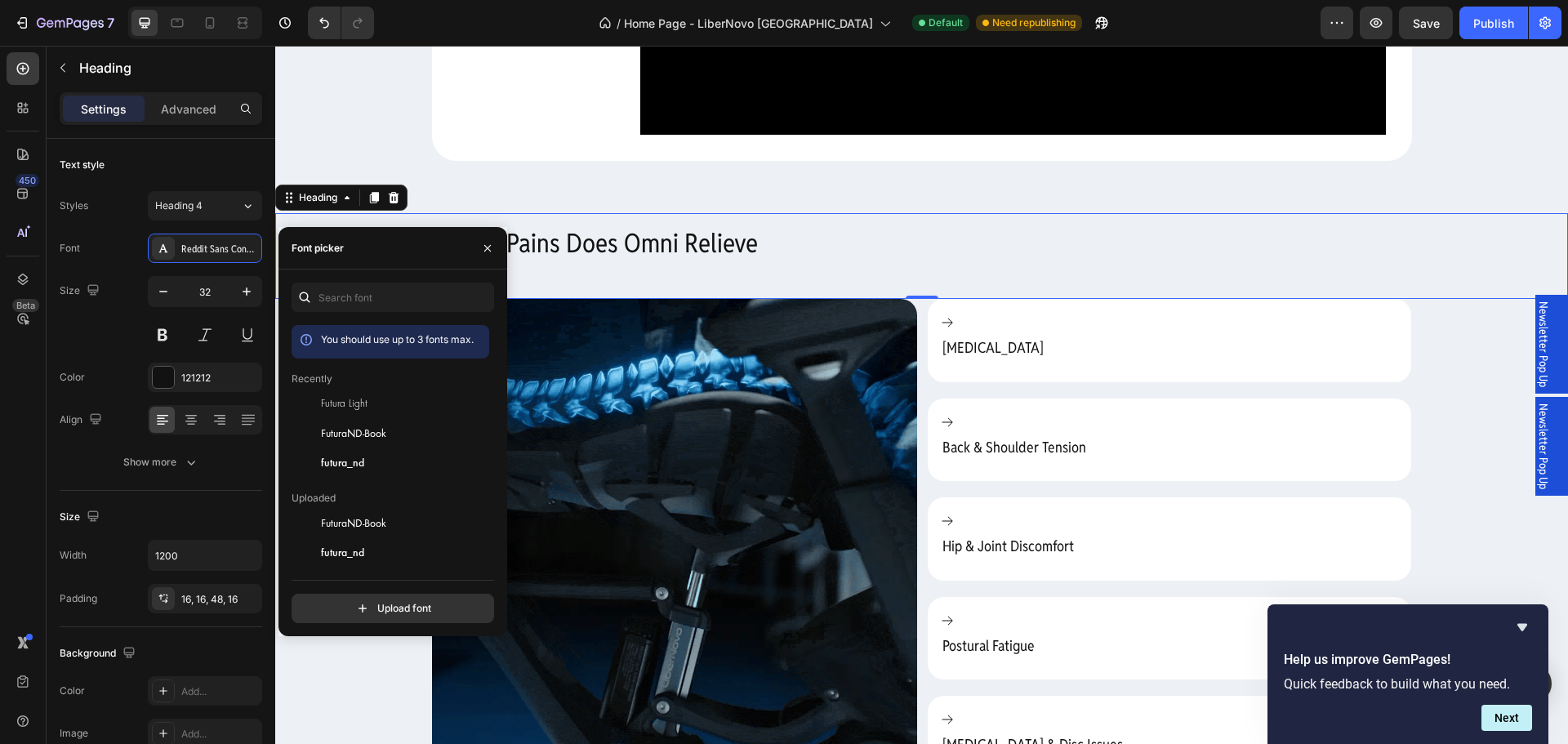
click at [372, 439] on span "FuturaND-Book" at bounding box center [353, 433] width 65 height 15
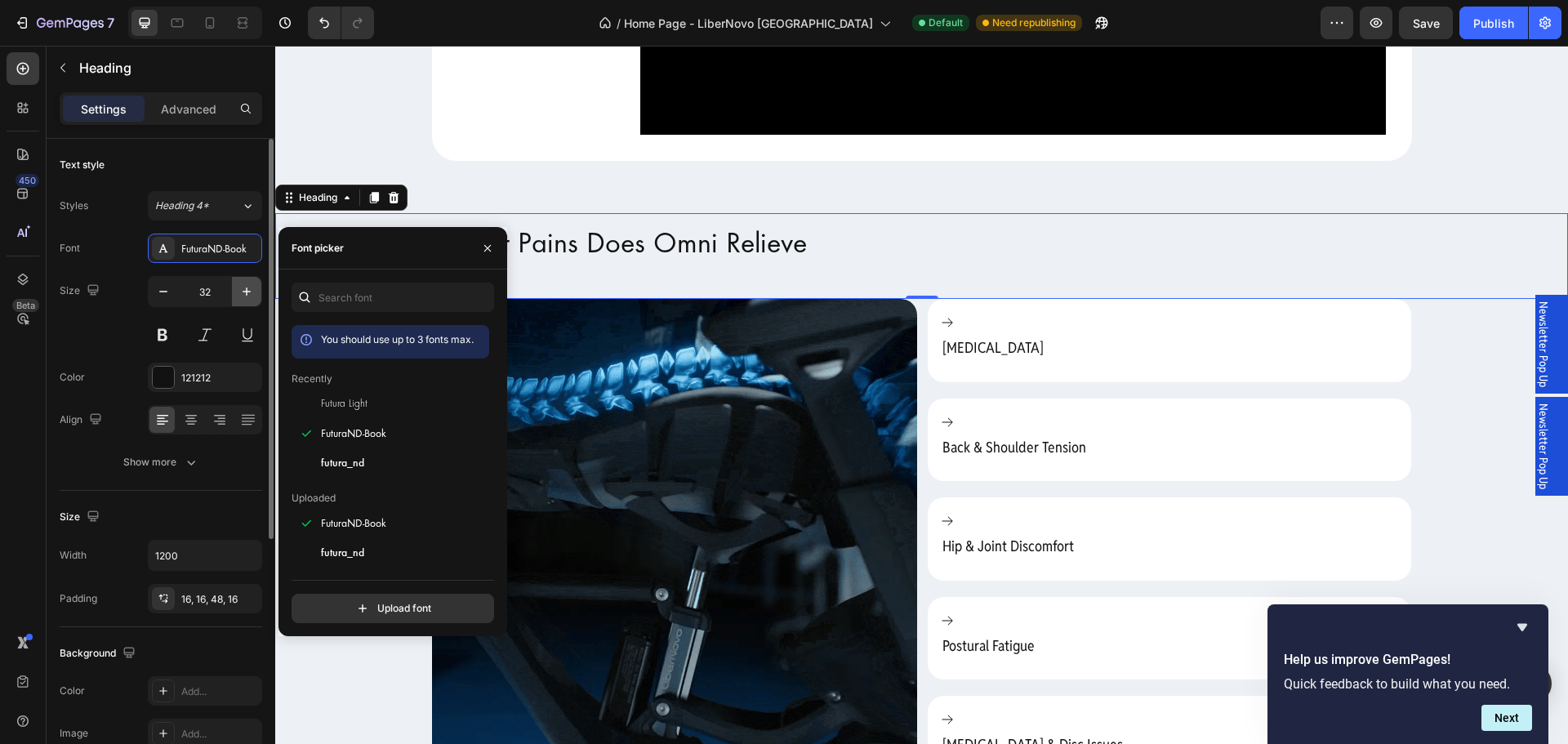
click at [245, 297] on icon "button" at bounding box center [246, 292] width 17 height 17
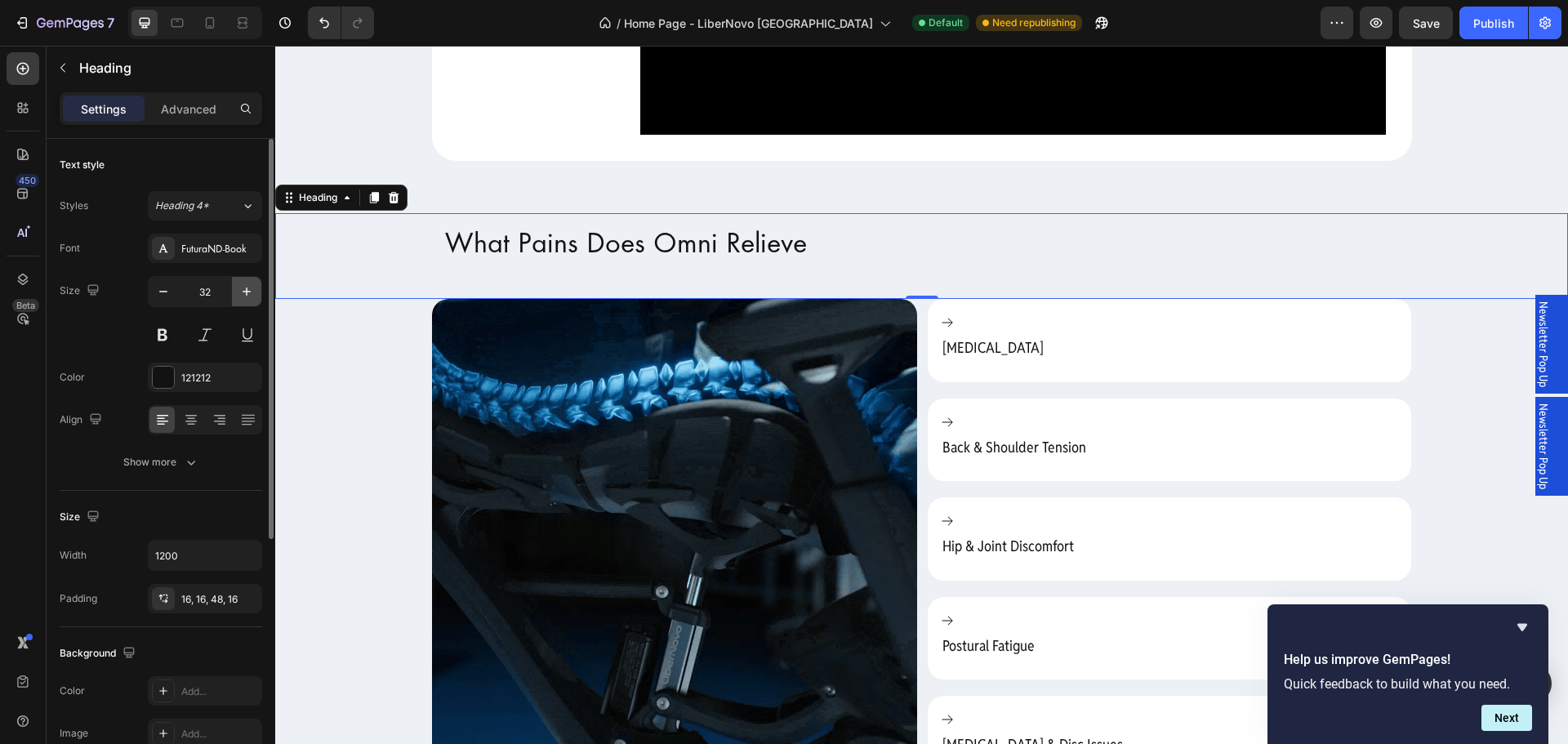
click at [245, 297] on icon "button" at bounding box center [246, 292] width 17 height 17
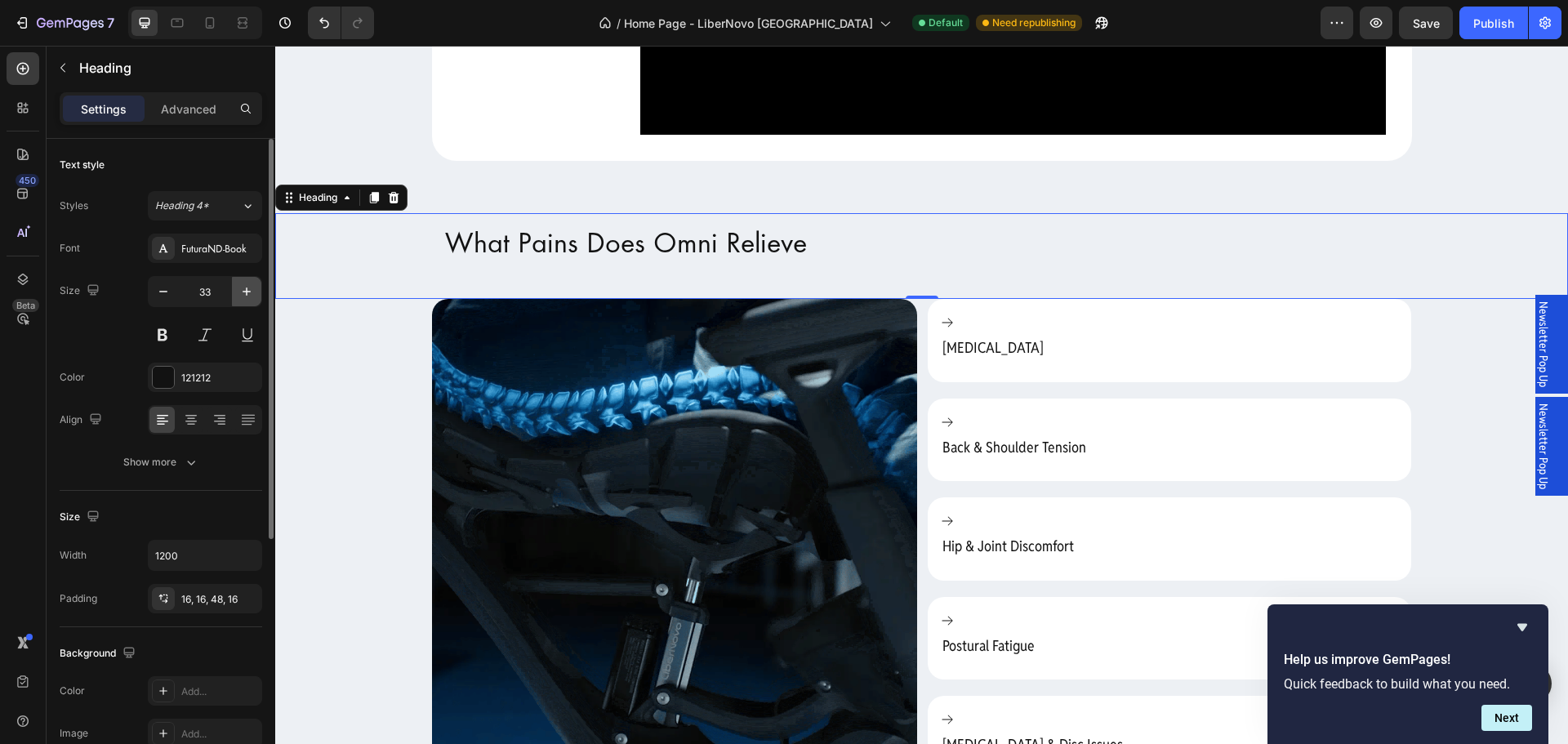
click at [245, 297] on icon "button" at bounding box center [246, 292] width 17 height 17
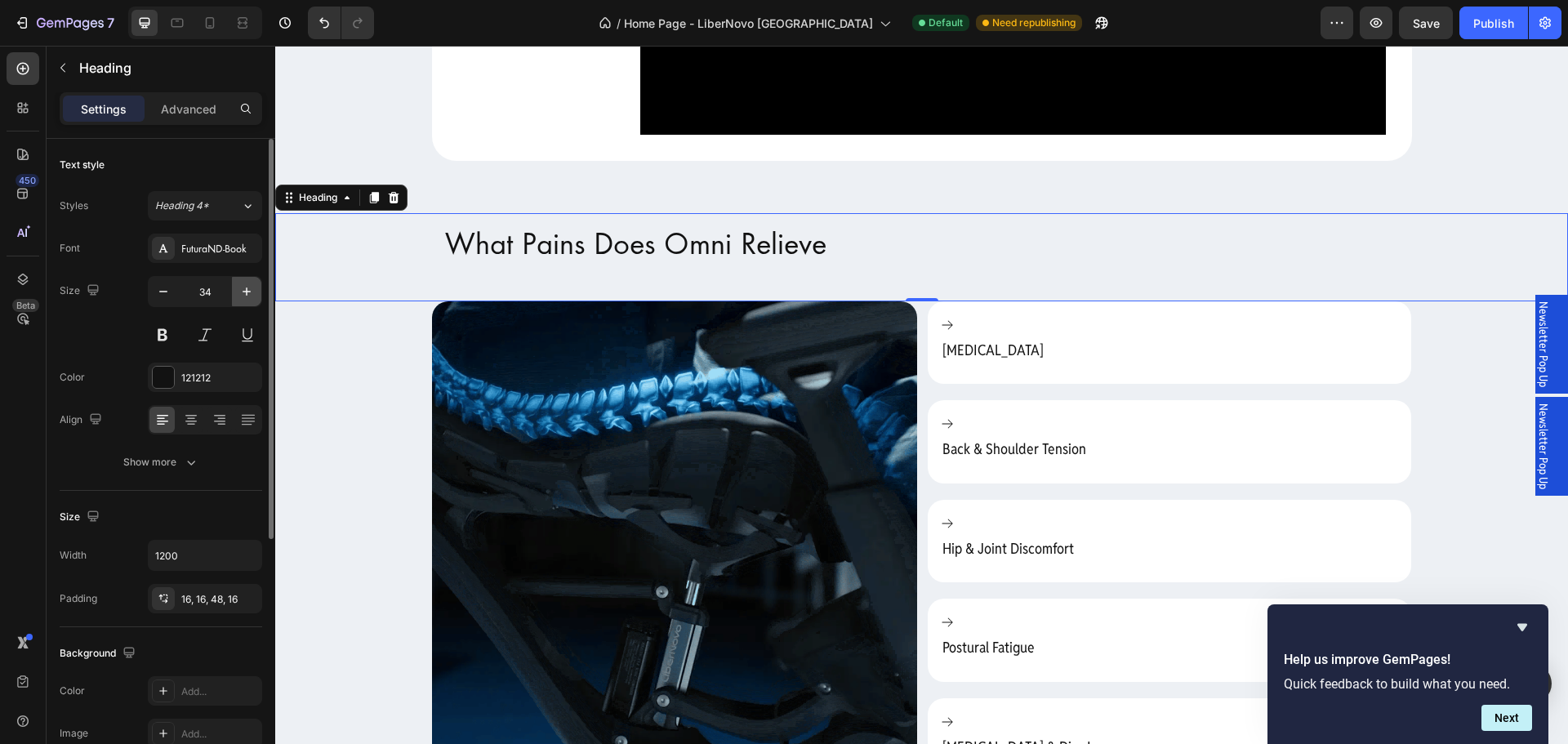
click at [245, 297] on icon "button" at bounding box center [246, 292] width 17 height 17
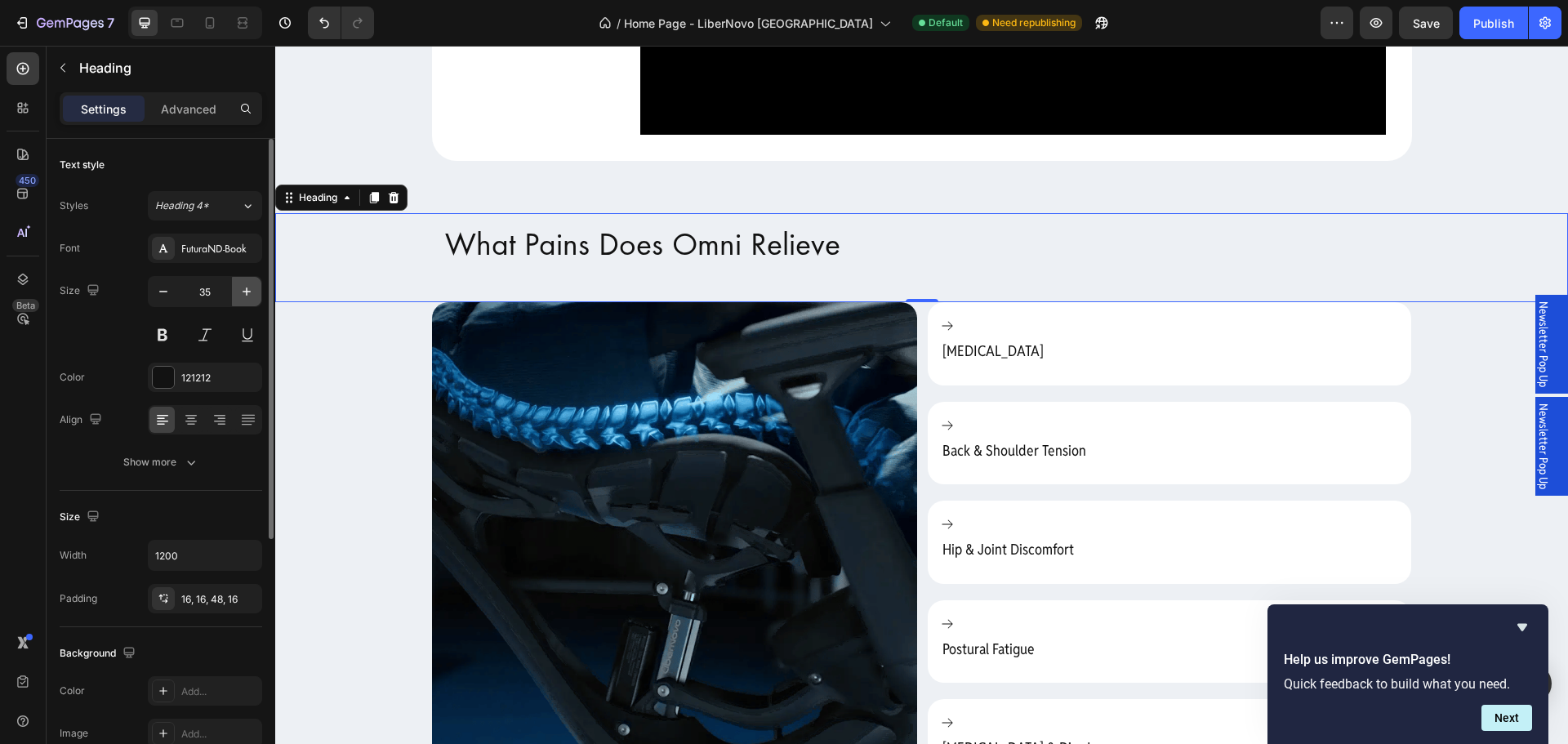
type input "36"
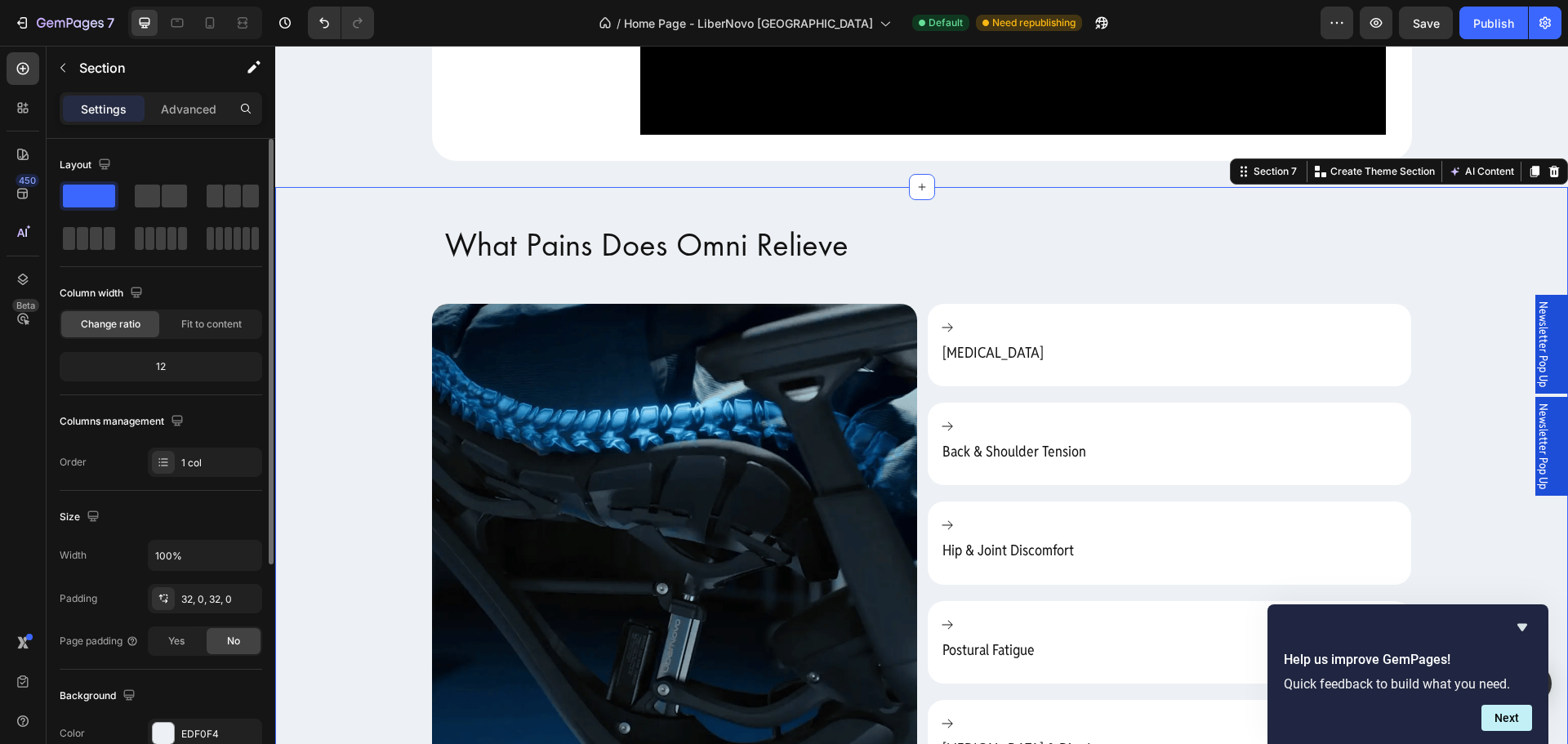
click at [356, 499] on div "What Pains Does Omni Relieve Heading Image [MEDICAL_DATA] Back & Shoulder Tensi…" at bounding box center [922, 500] width 1293 height 576
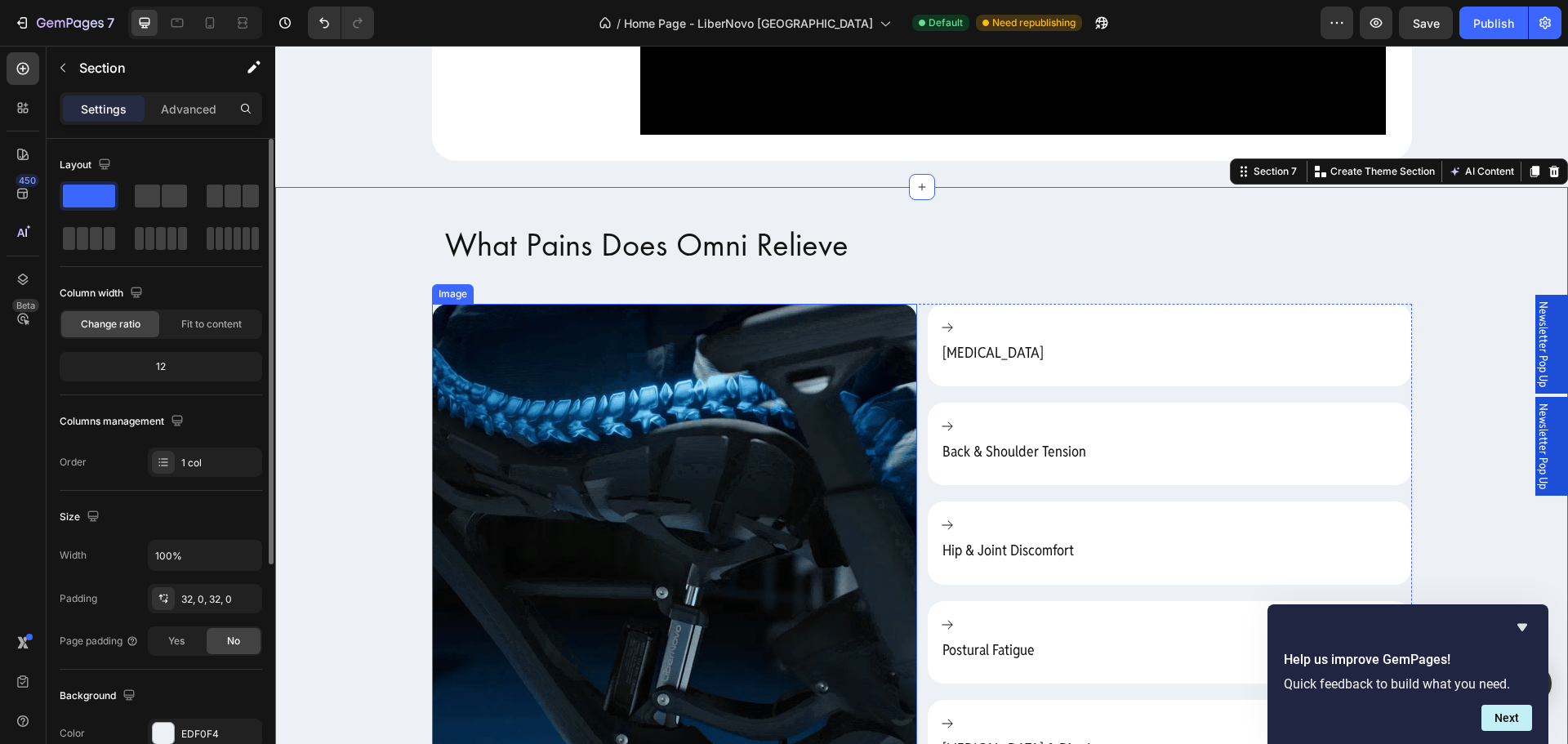
scroll to position [2531, 0]
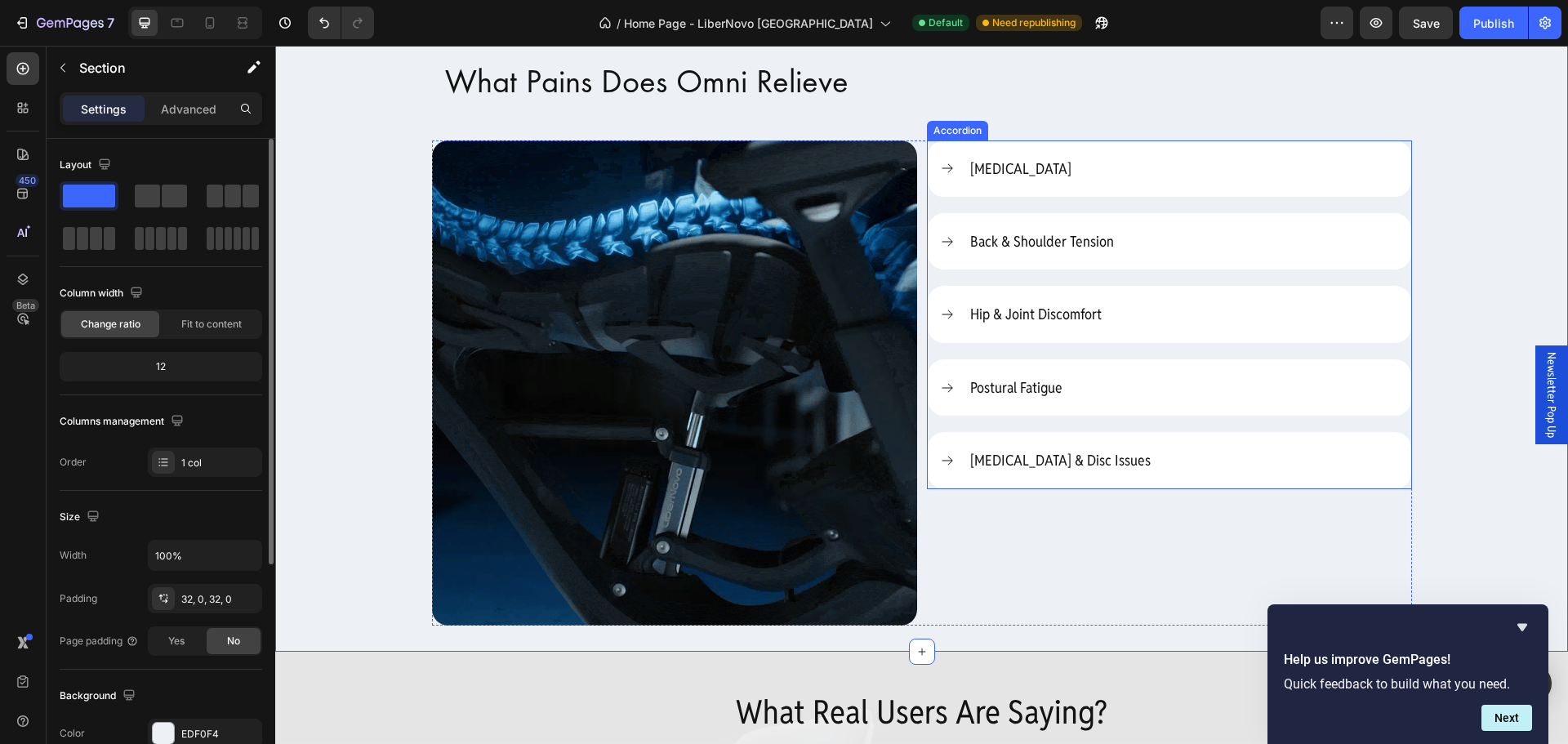
click at [1062, 149] on div "[MEDICAL_DATA]" at bounding box center [1170, 168] width 484 height 57
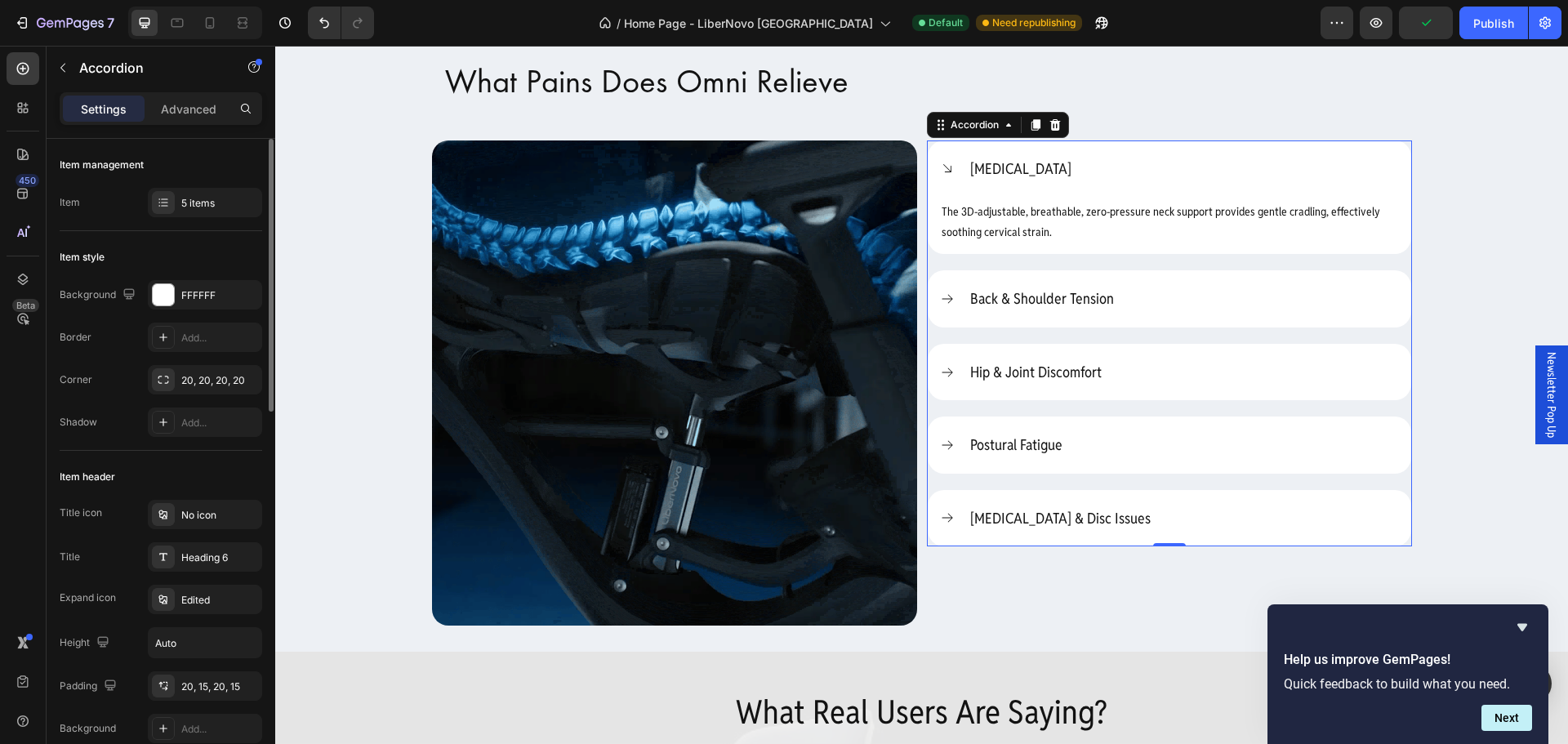
click at [1062, 149] on div "[MEDICAL_DATA]" at bounding box center [1170, 168] width 484 height 57
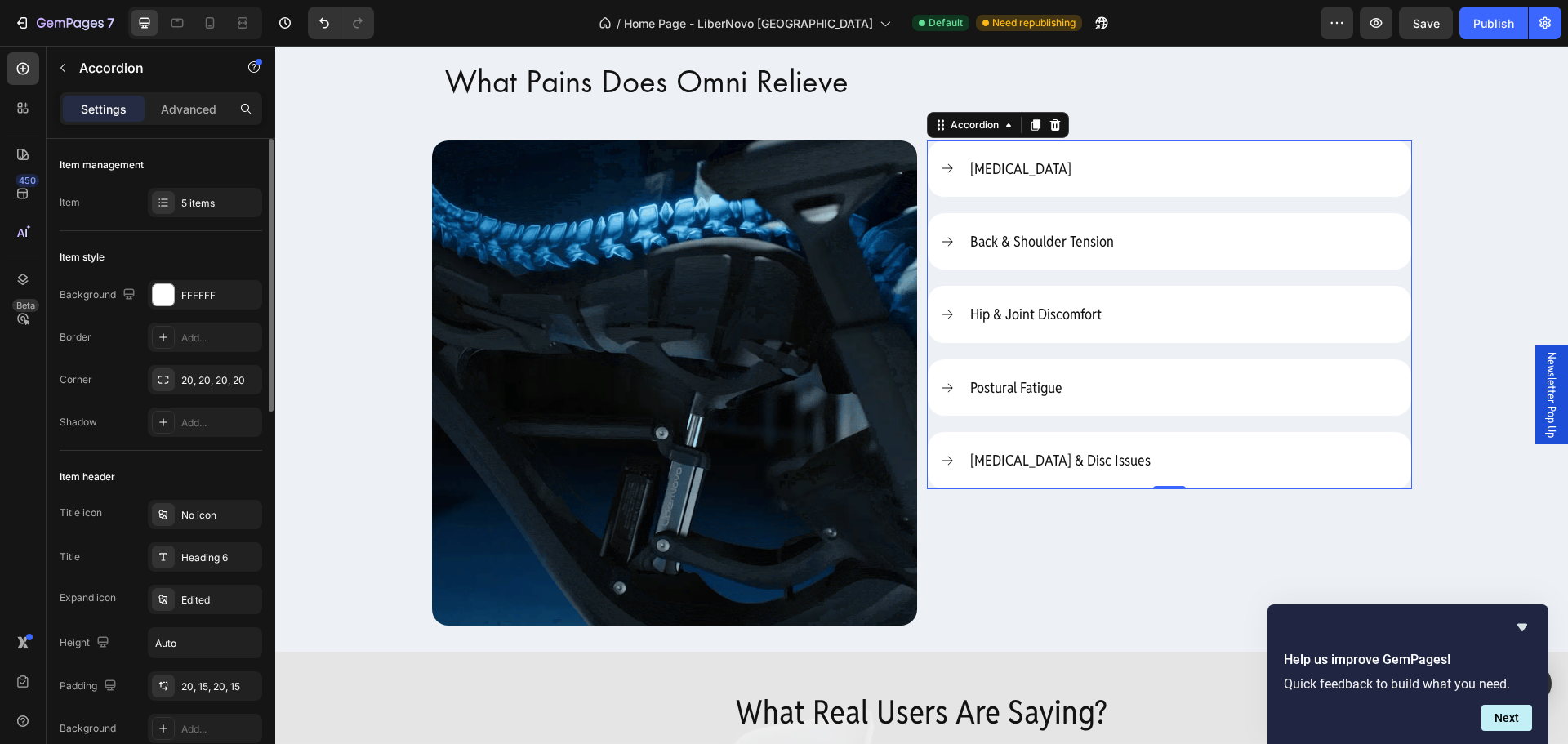
click at [1033, 167] on p "[MEDICAL_DATA]" at bounding box center [1020, 168] width 101 height 19
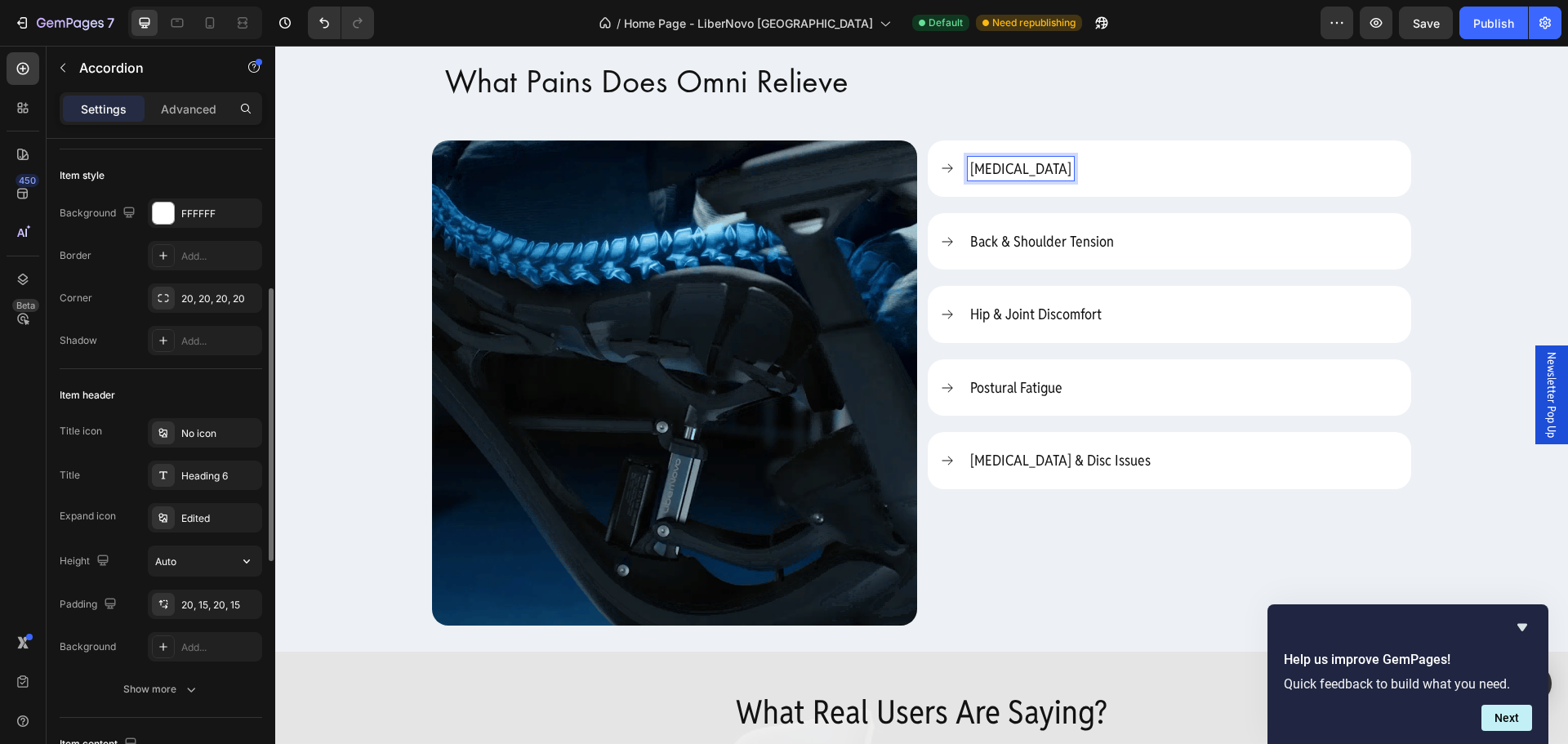
scroll to position [164, 0]
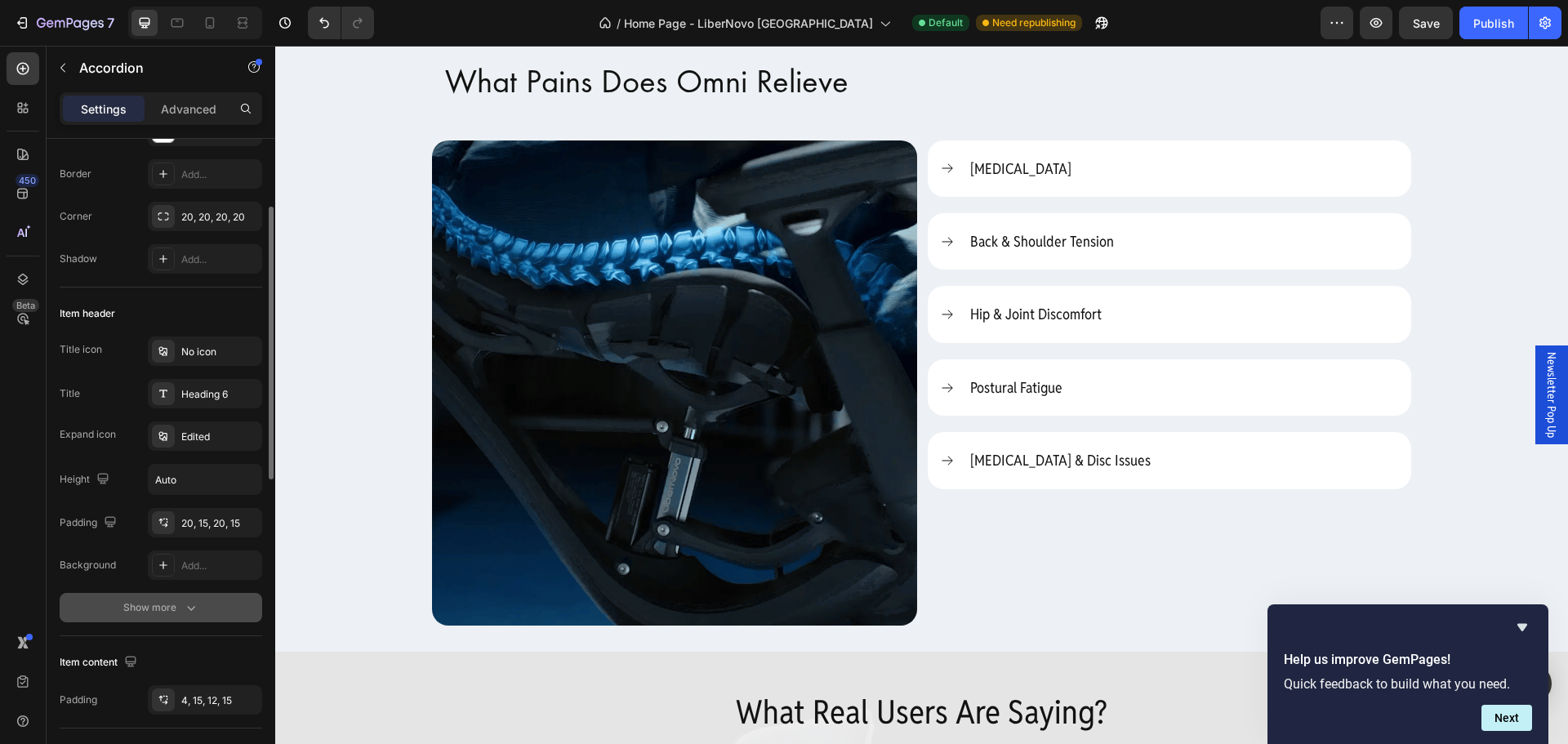
click at [172, 608] on div "Show more" at bounding box center [162, 608] width 76 height 17
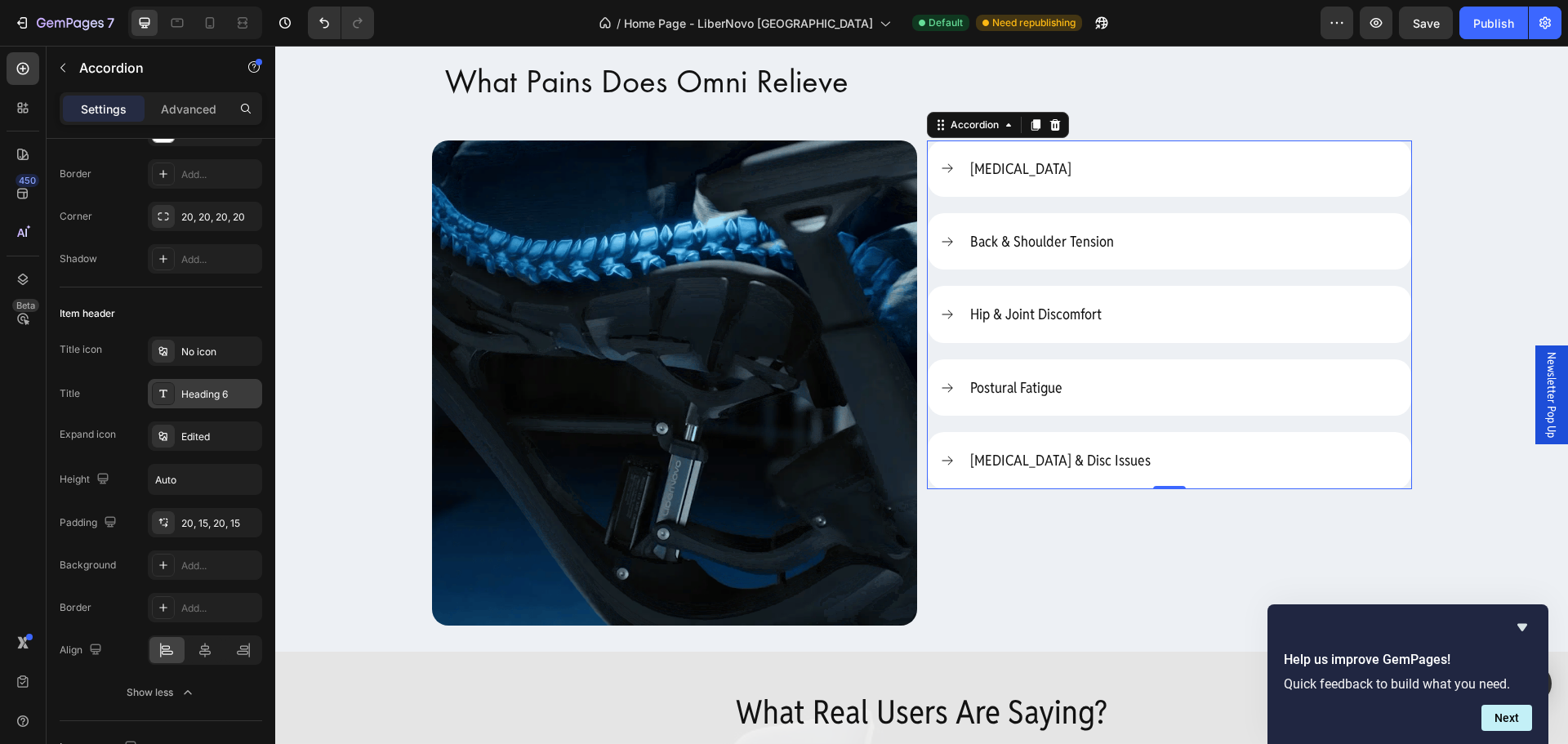
click at [225, 385] on div "Heading 6" at bounding box center [205, 393] width 114 height 30
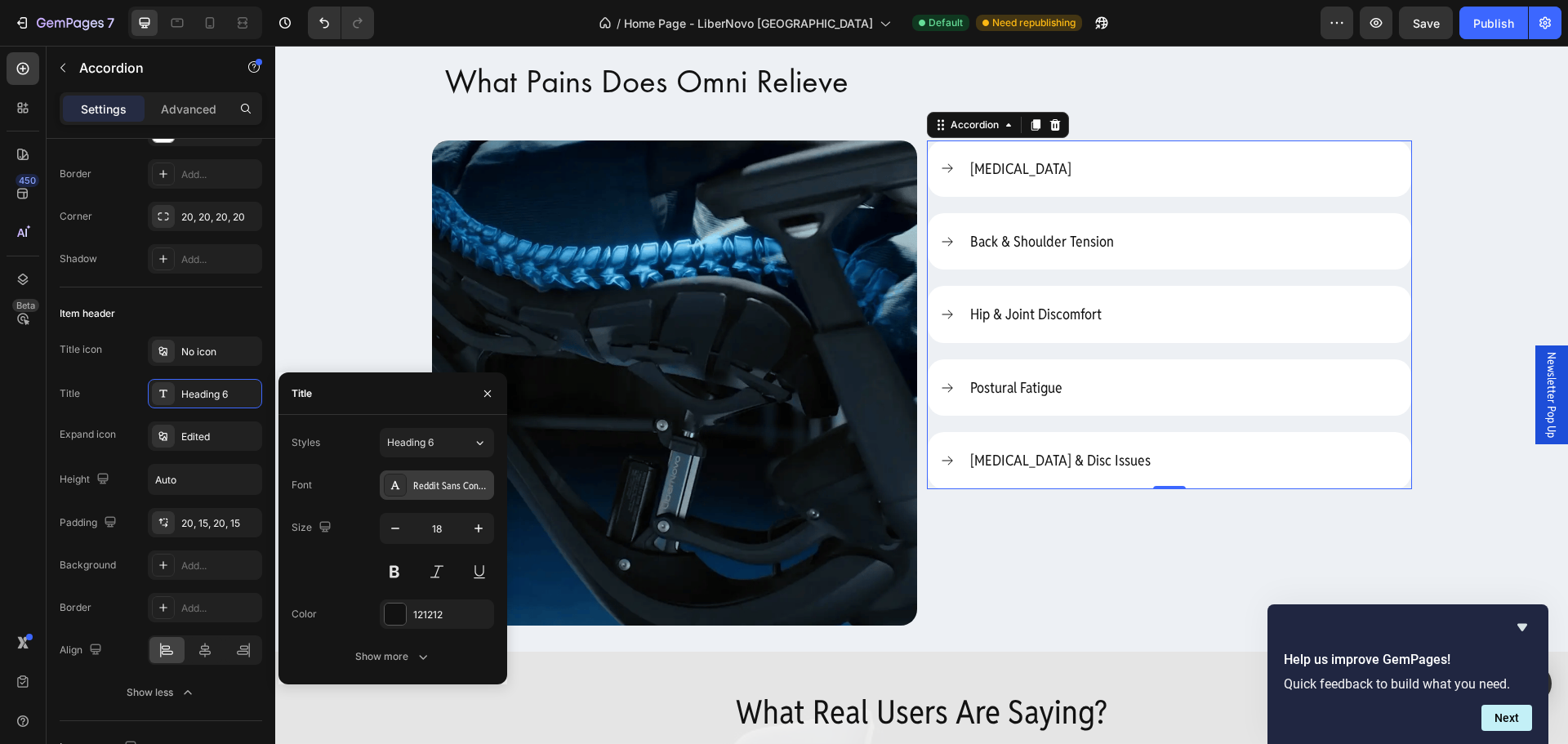
click at [445, 489] on div "Reddit Sans Condensed" at bounding box center [451, 486] width 77 height 15
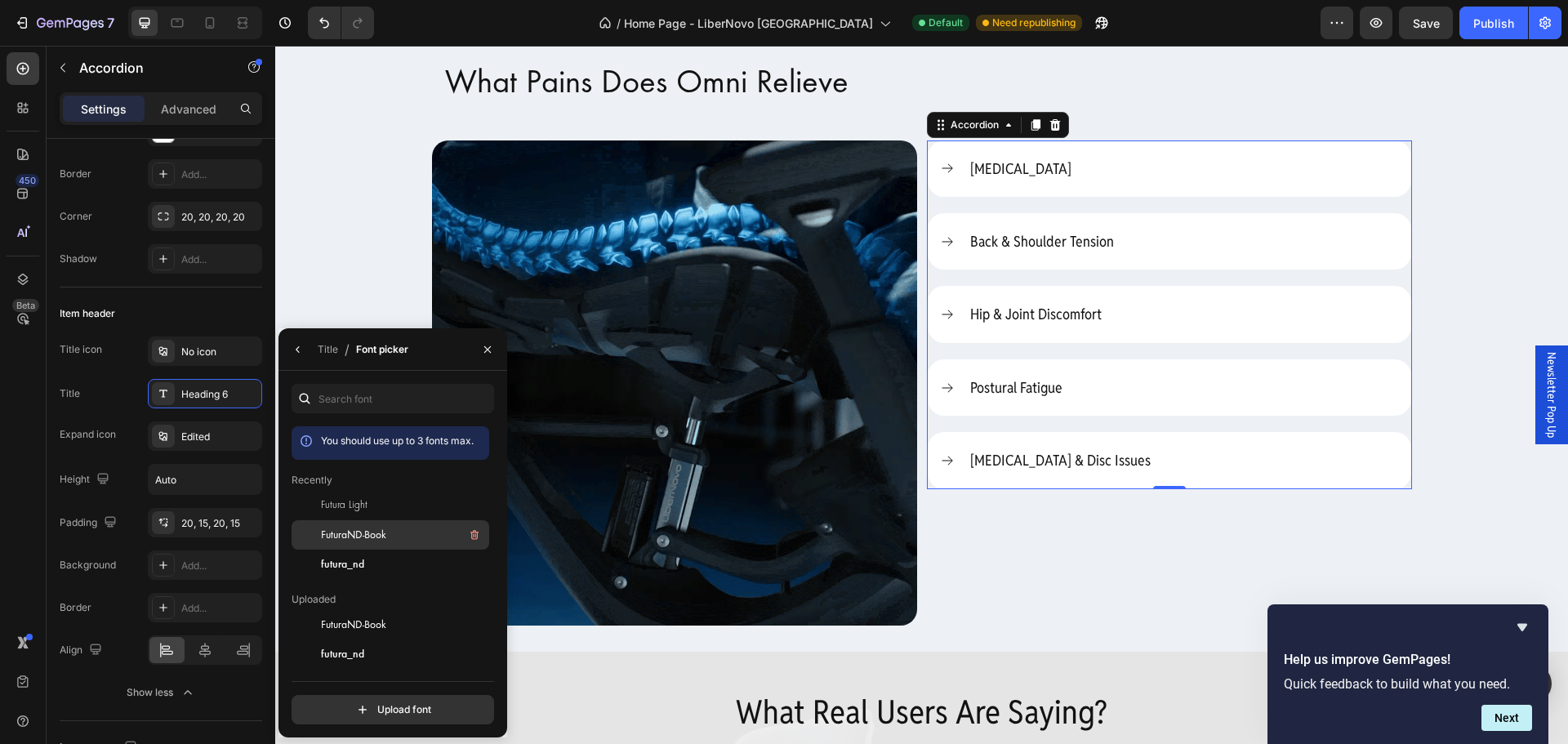
click at [389, 539] on div "FuturaND-Book" at bounding box center [403, 535] width 165 height 20
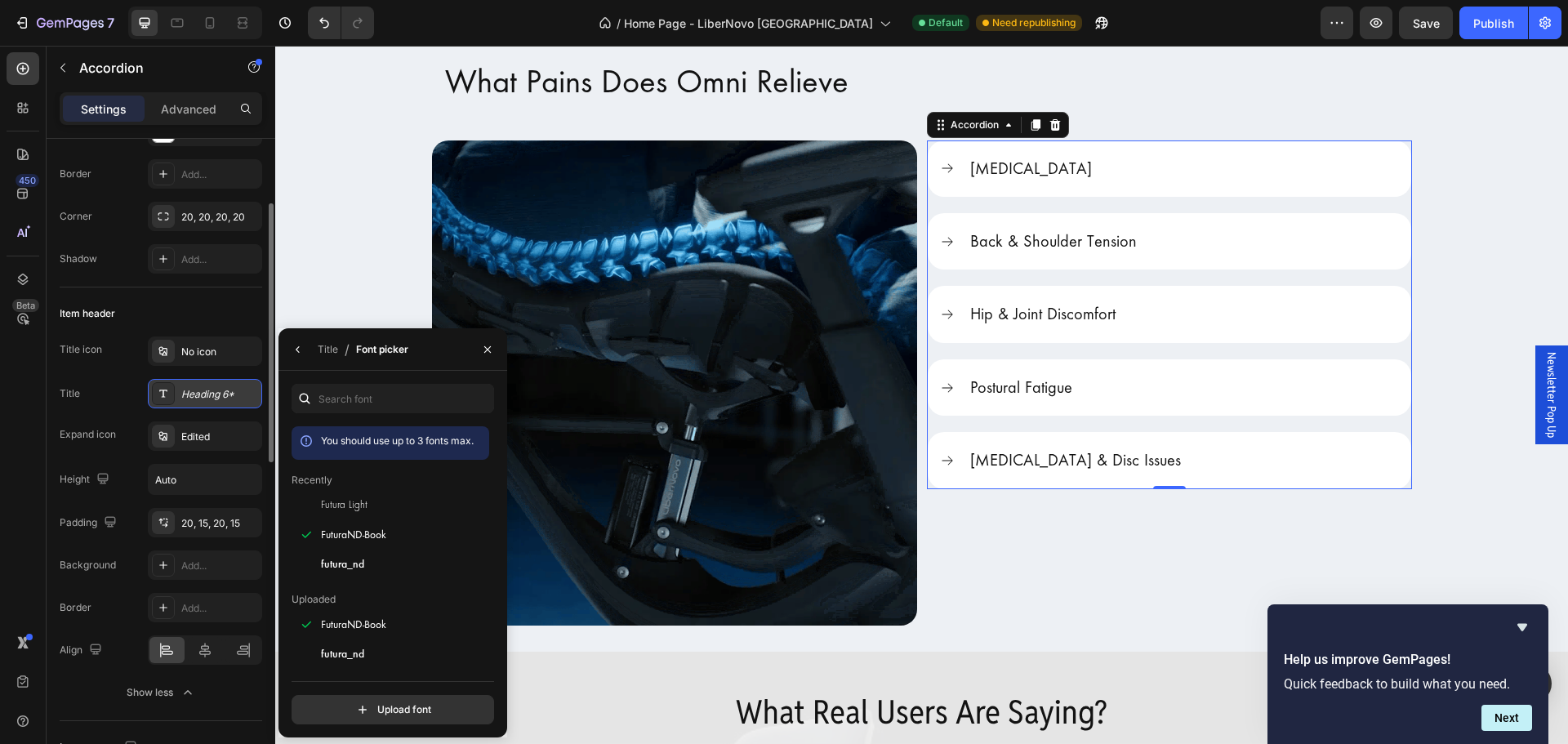
click at [235, 396] on div "Heading 6*" at bounding box center [219, 394] width 77 height 15
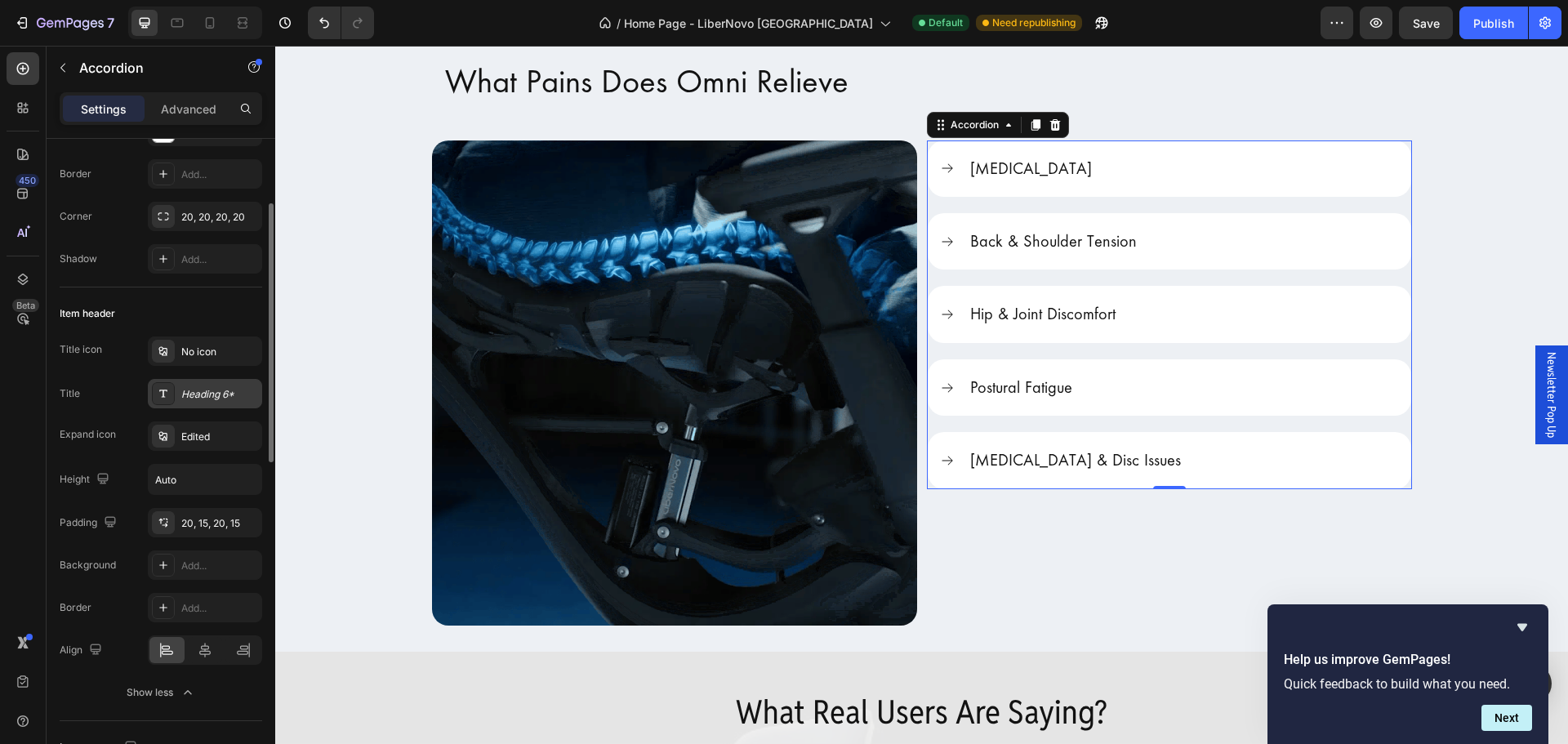
click at [235, 396] on div "Heading 6*" at bounding box center [219, 394] width 77 height 15
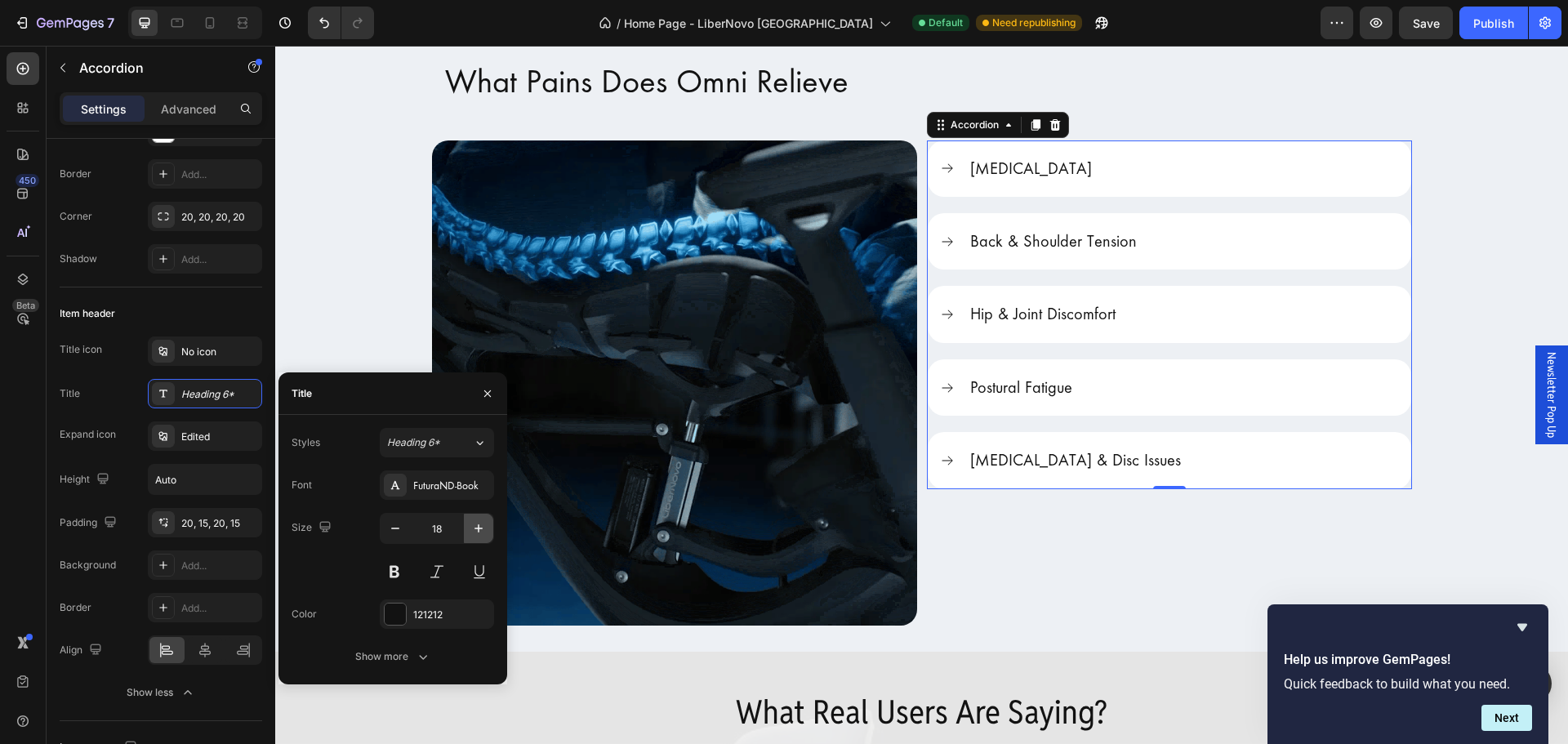
click at [478, 525] on icon "button" at bounding box center [479, 528] width 17 height 17
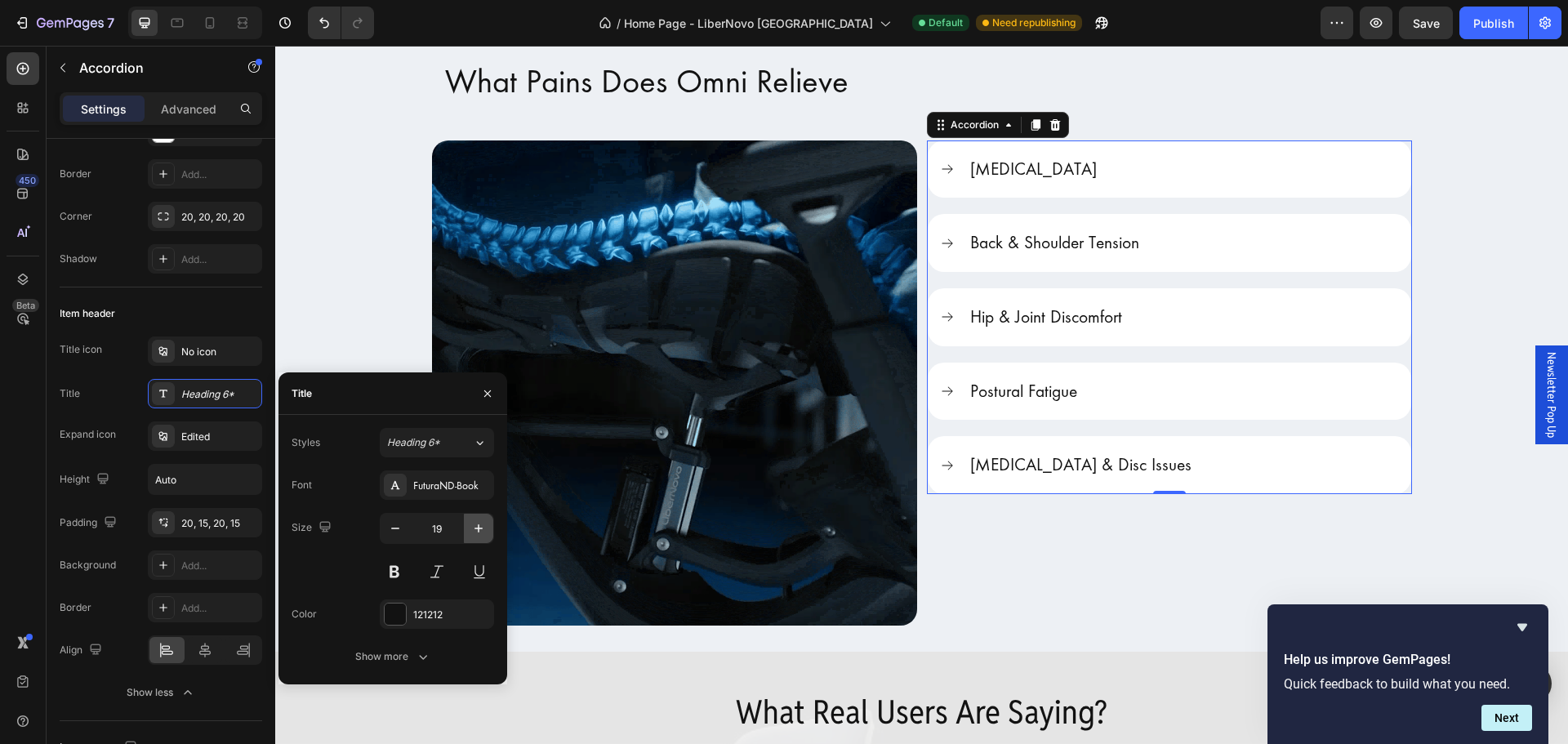
click at [478, 525] on icon "button" at bounding box center [479, 528] width 17 height 17
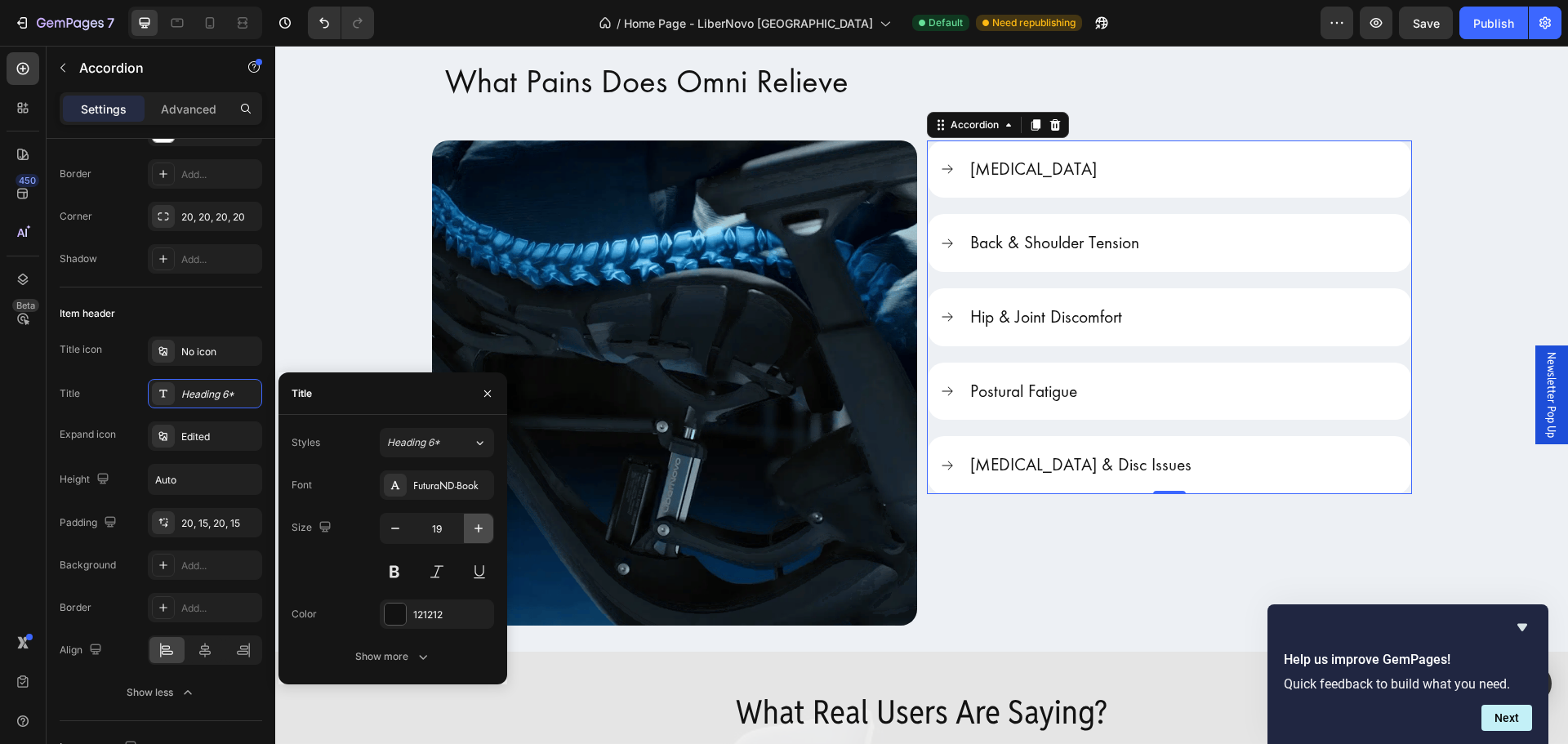
type input "20"
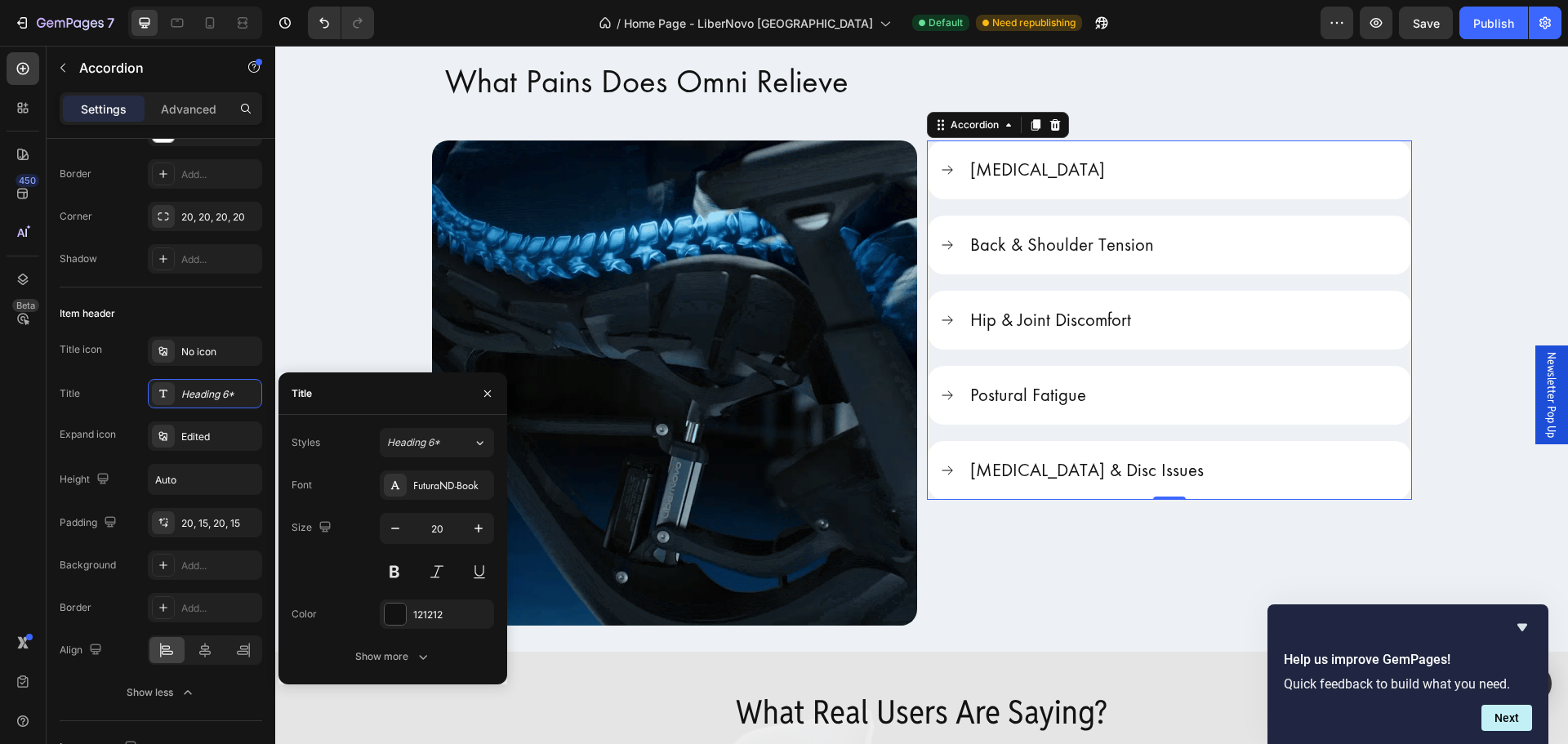
click at [947, 171] on icon at bounding box center [948, 170] width 15 height 15
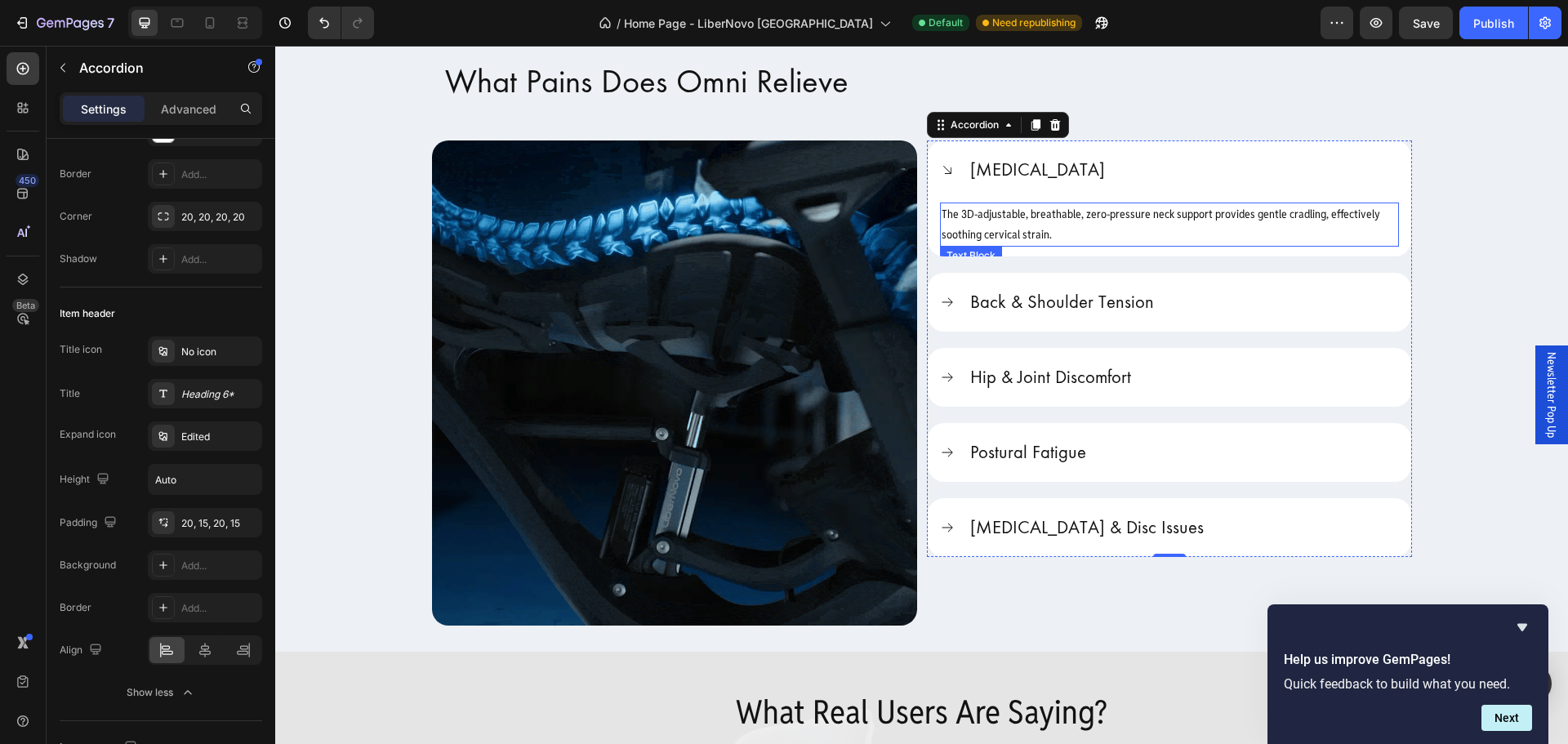
click at [1013, 218] on p "The 3D-adjustable, breathable, zero-pressure neck support provides gentle cradl…" at bounding box center [1170, 225] width 456 height 41
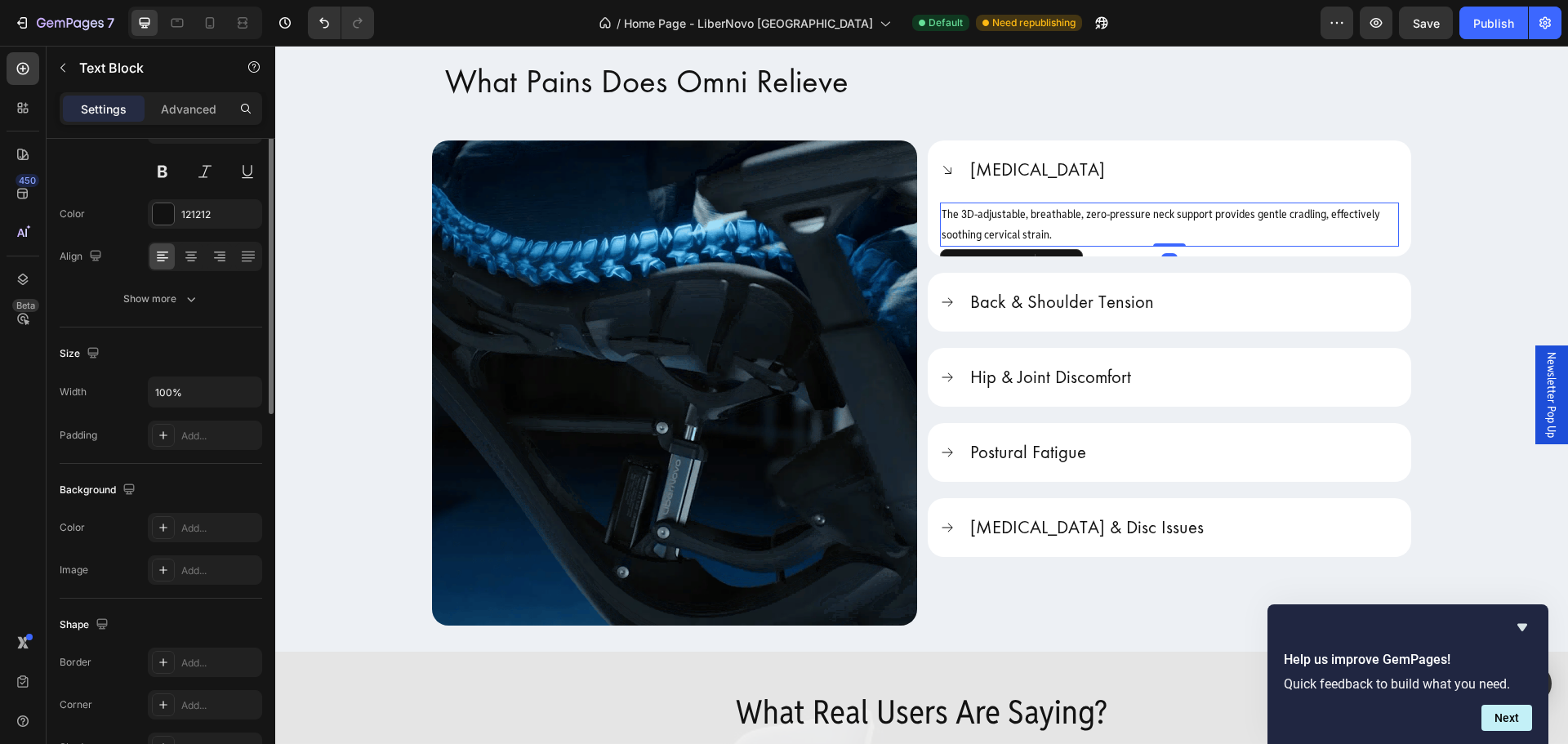
scroll to position [0, 0]
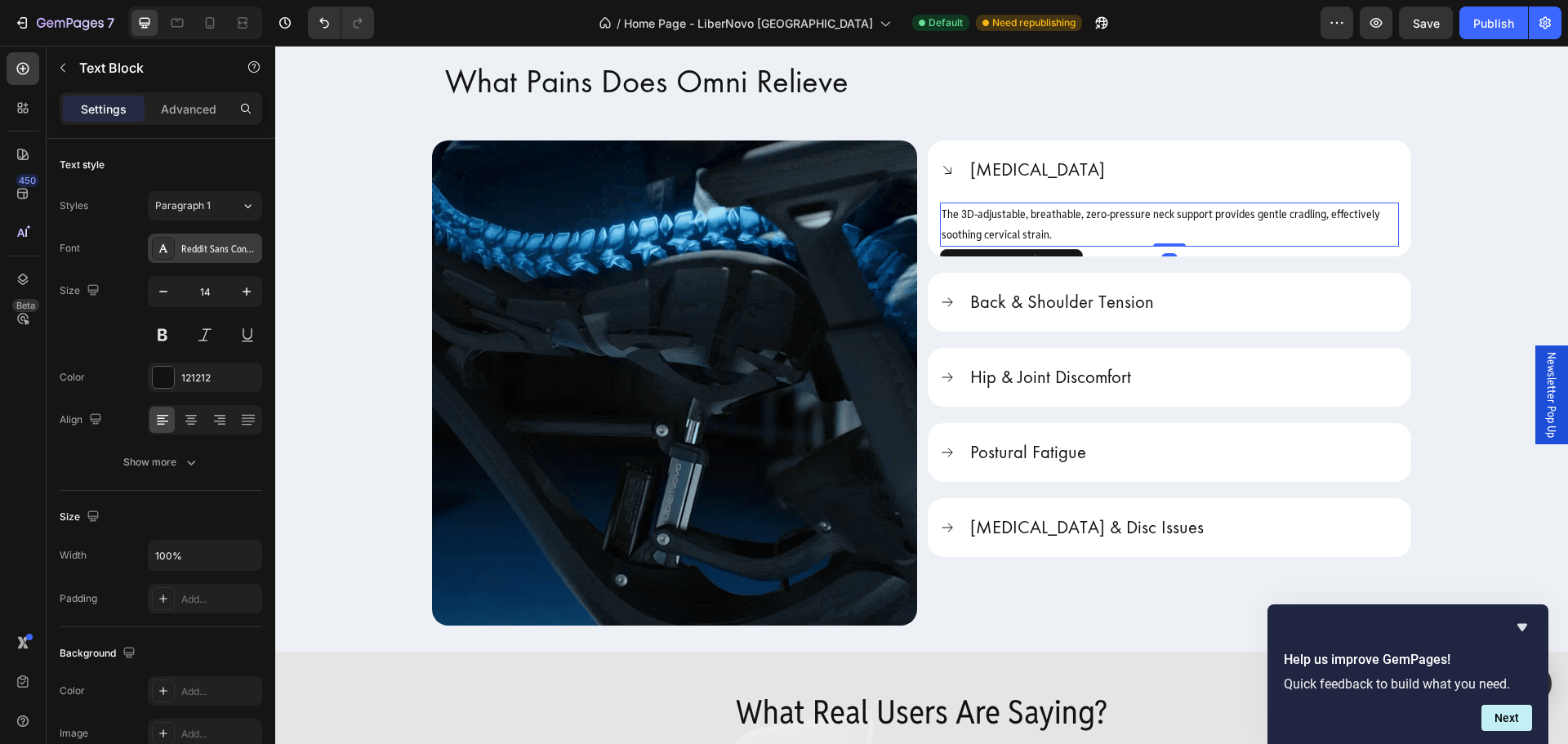
click at [213, 235] on div "Reddit Sans Condensed" at bounding box center [205, 248] width 114 height 30
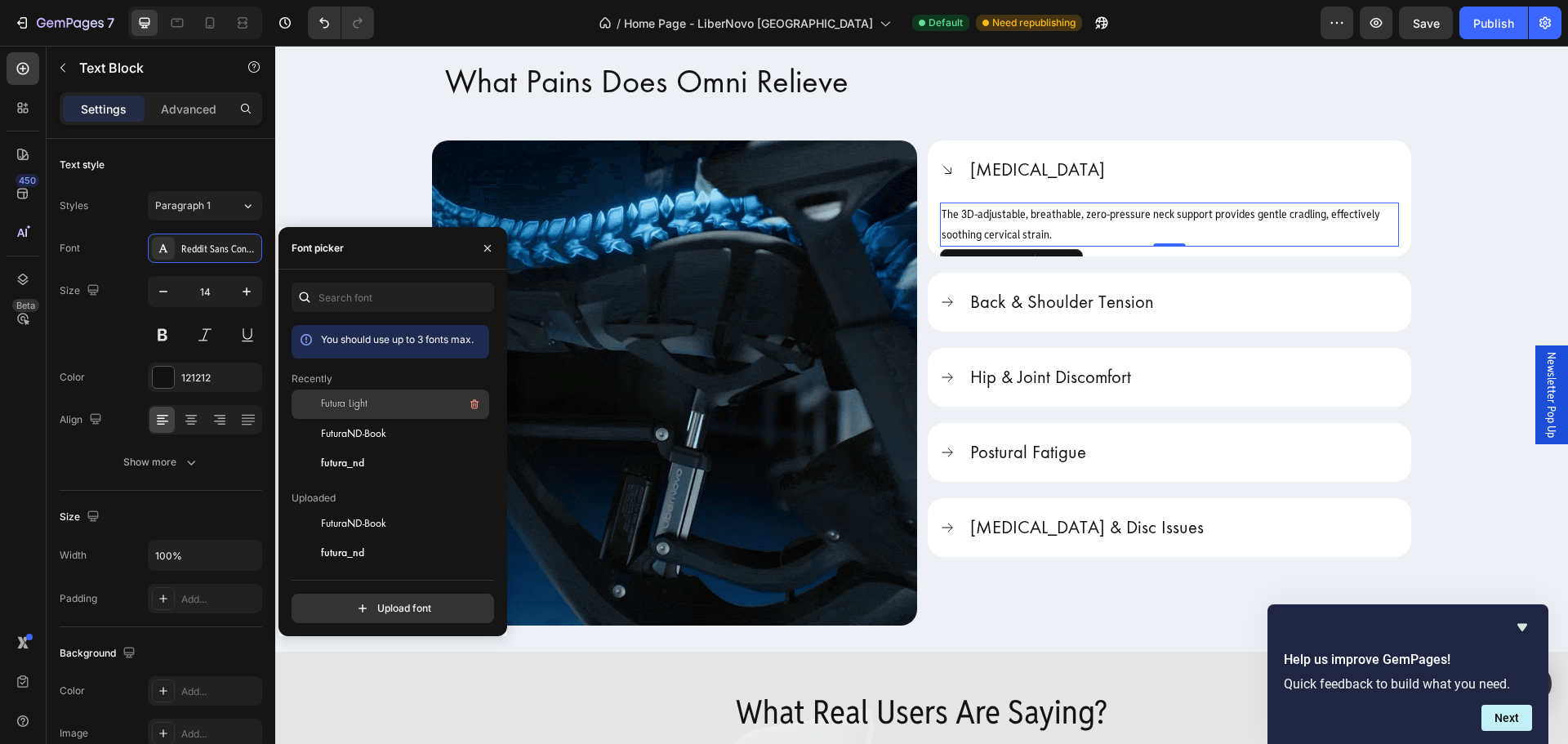
click at [358, 410] on span "Futura Light" at bounding box center [344, 405] width 47 height 15
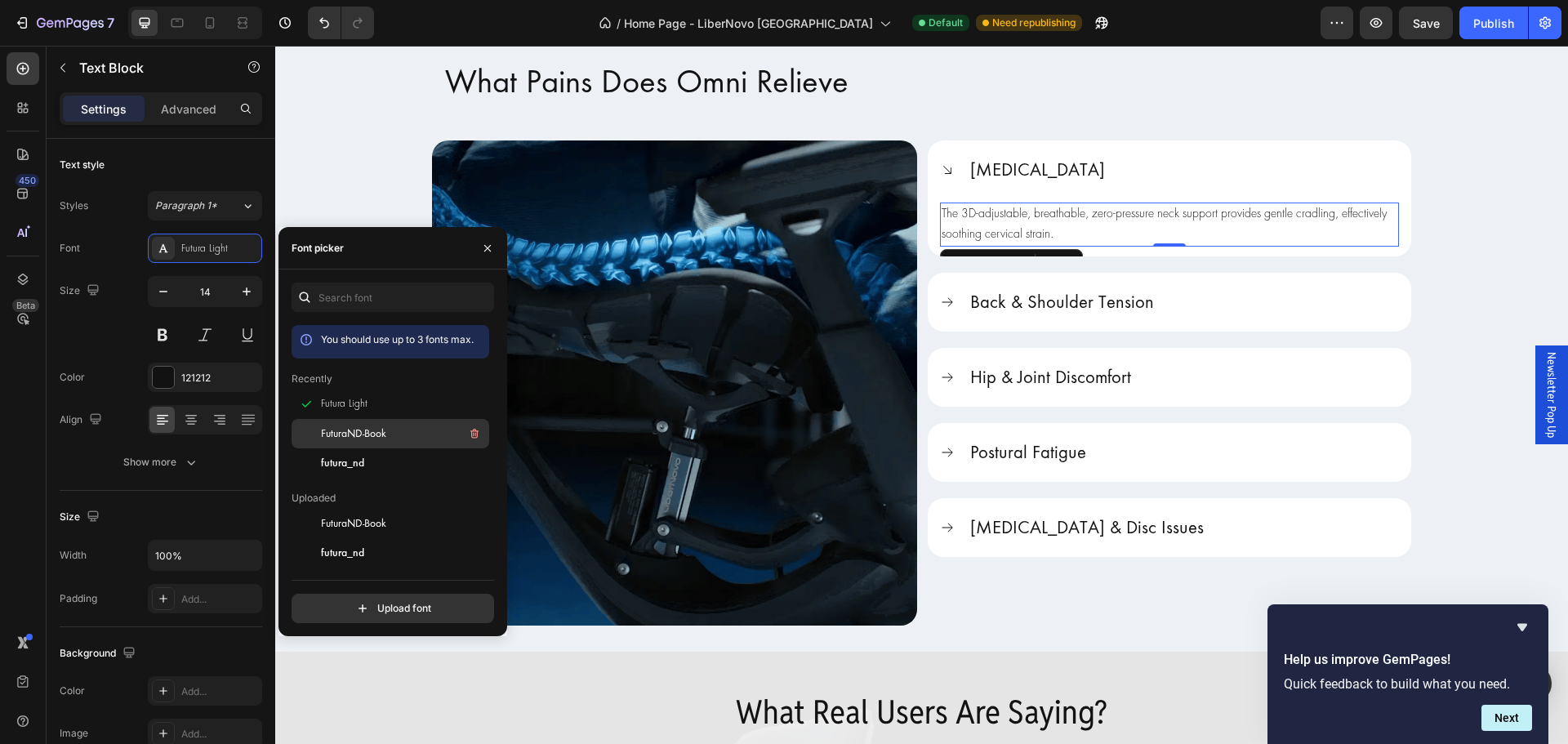
click at [381, 439] on span "FuturaND-Book" at bounding box center [353, 433] width 65 height 15
